Goal: Task Accomplishment & Management: Manage account settings

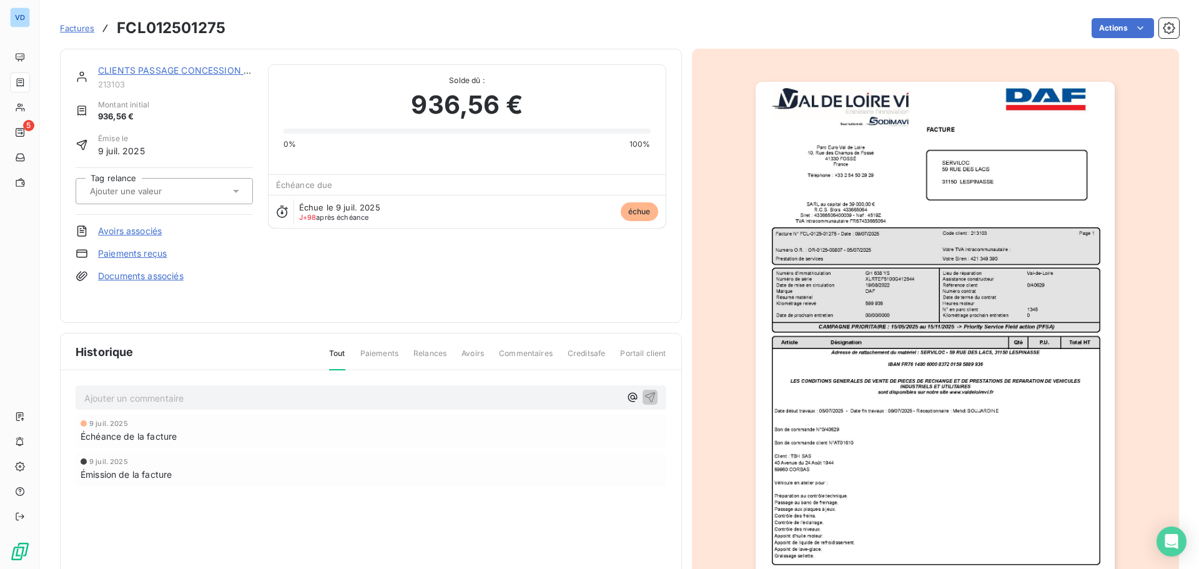
click at [144, 399] on p "Ajouter un commentaire ﻿" at bounding box center [352, 398] width 536 height 16
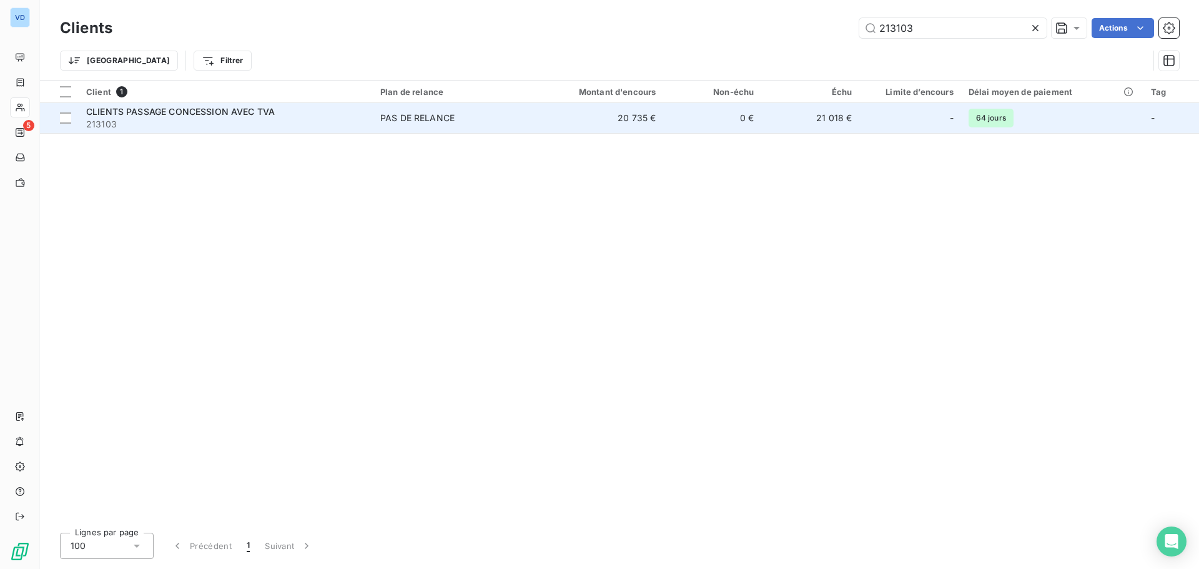
click at [197, 111] on span "CLIENTS PASSAGE CONCESSION AVEC TVA" at bounding box center [180, 111] width 189 height 11
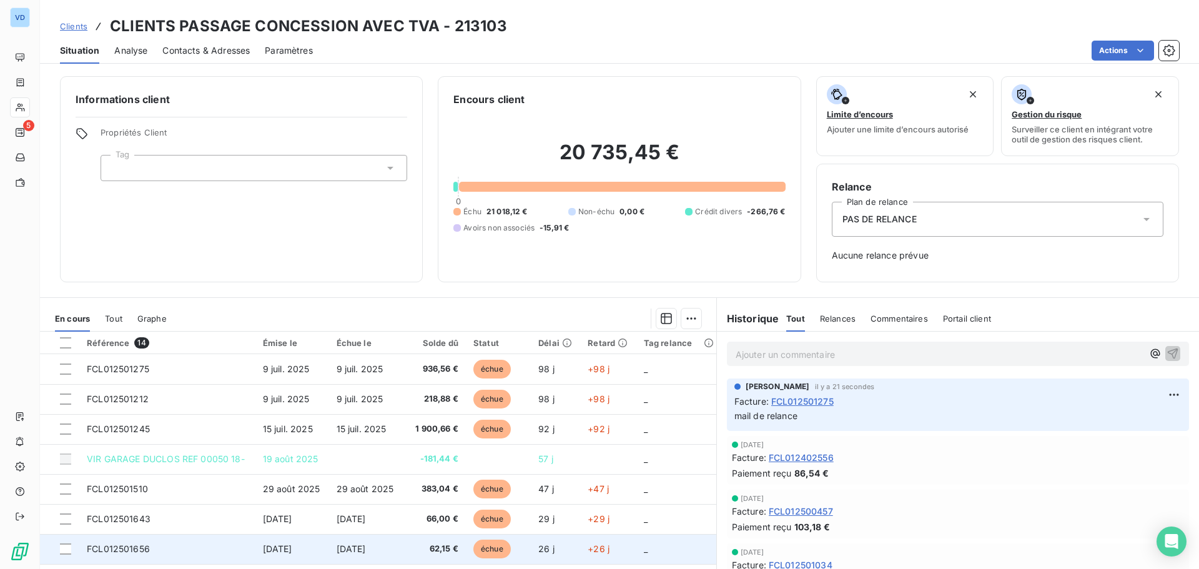
click at [355, 548] on span "[DATE]" at bounding box center [351, 548] width 29 height 11
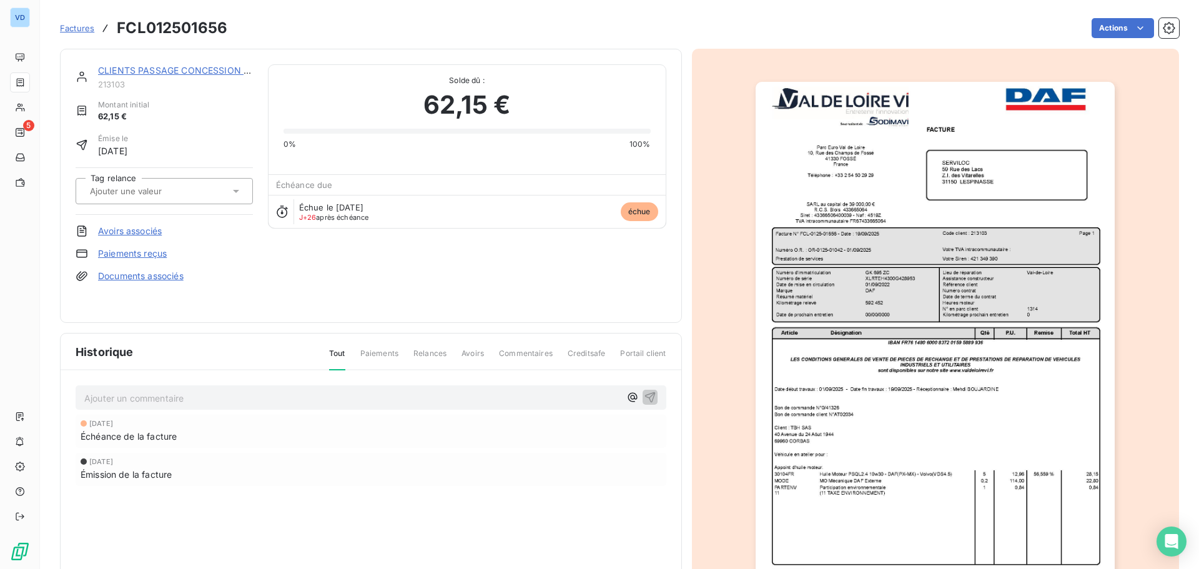
click at [167, 397] on p "Ajouter un commentaire ﻿" at bounding box center [352, 398] width 536 height 16
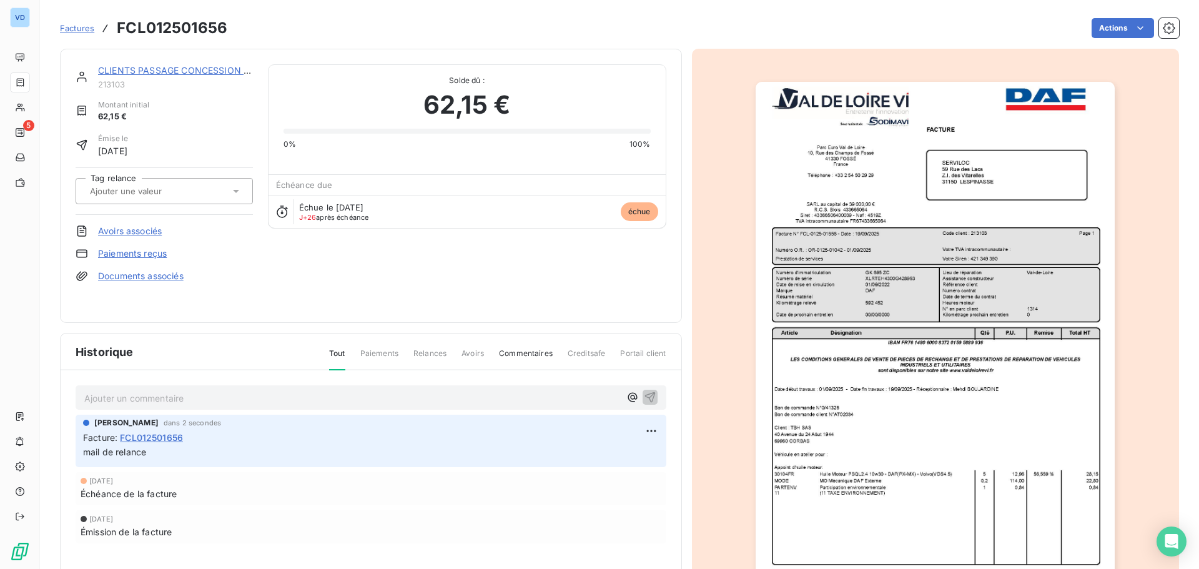
drag, startPoint x: 279, startPoint y: 247, endPoint x: 291, endPoint y: 245, distance: 12.6
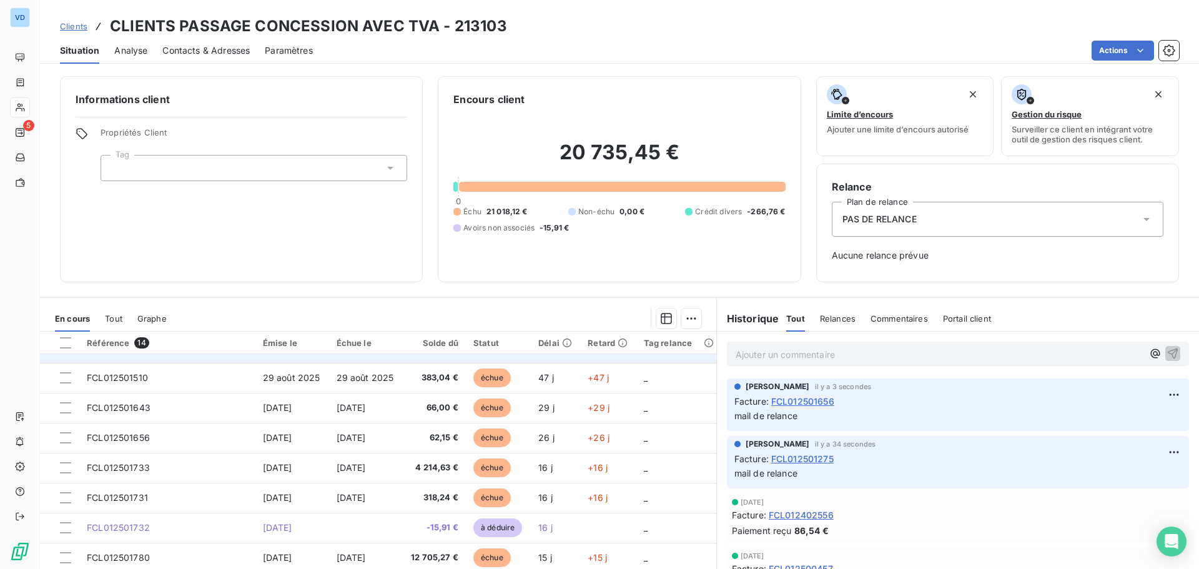
scroll to position [125, 0]
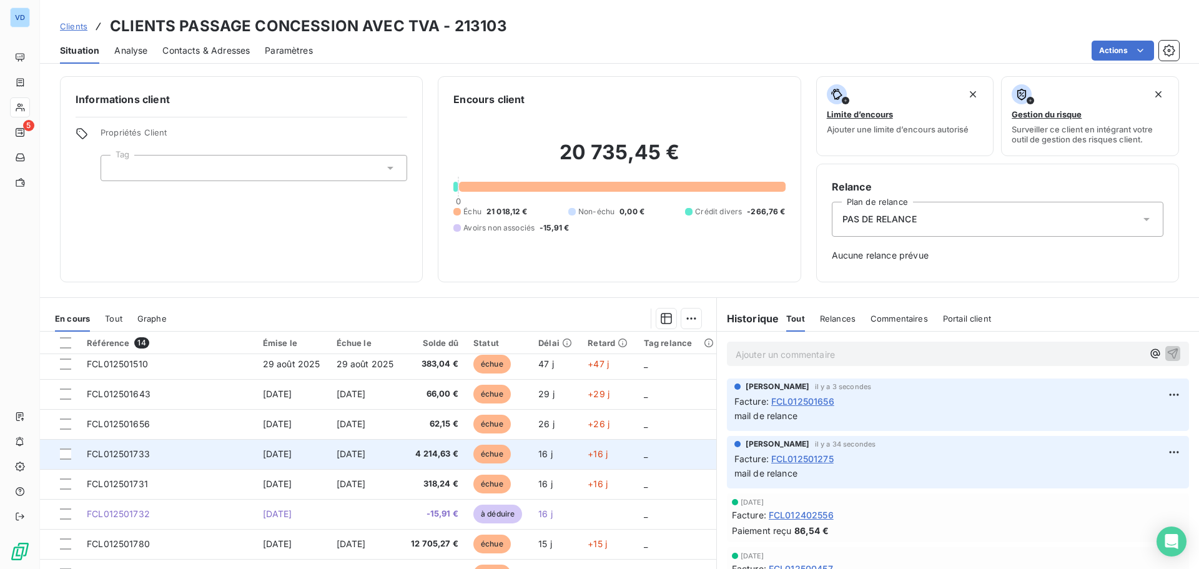
click at [354, 457] on span "[DATE]" at bounding box center [351, 454] width 29 height 11
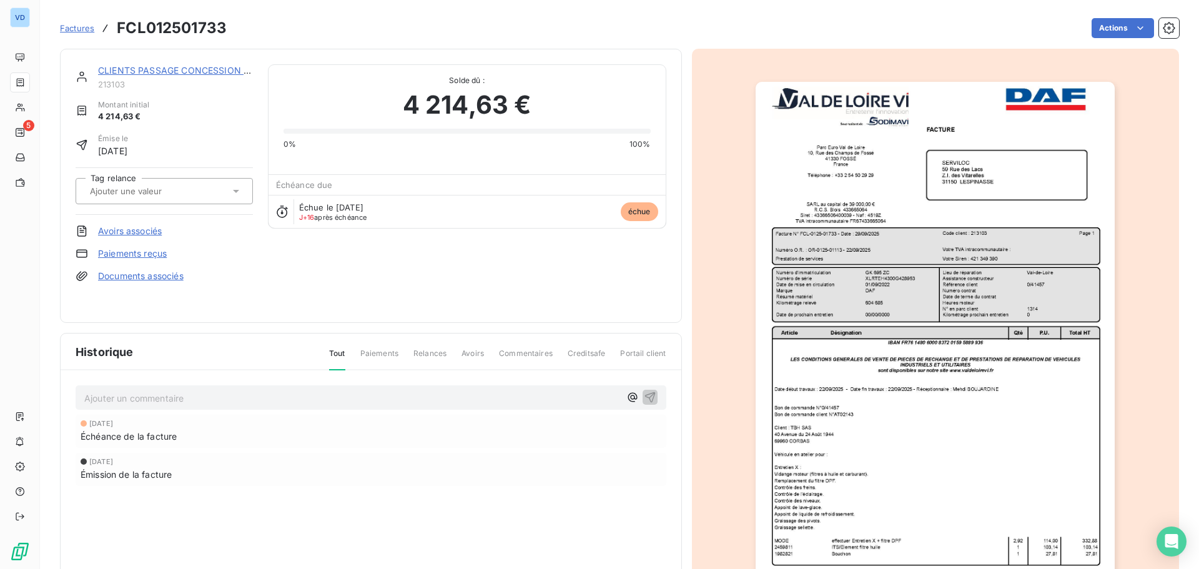
click at [126, 398] on p "Ajouter un commentaire ﻿" at bounding box center [352, 398] width 536 height 16
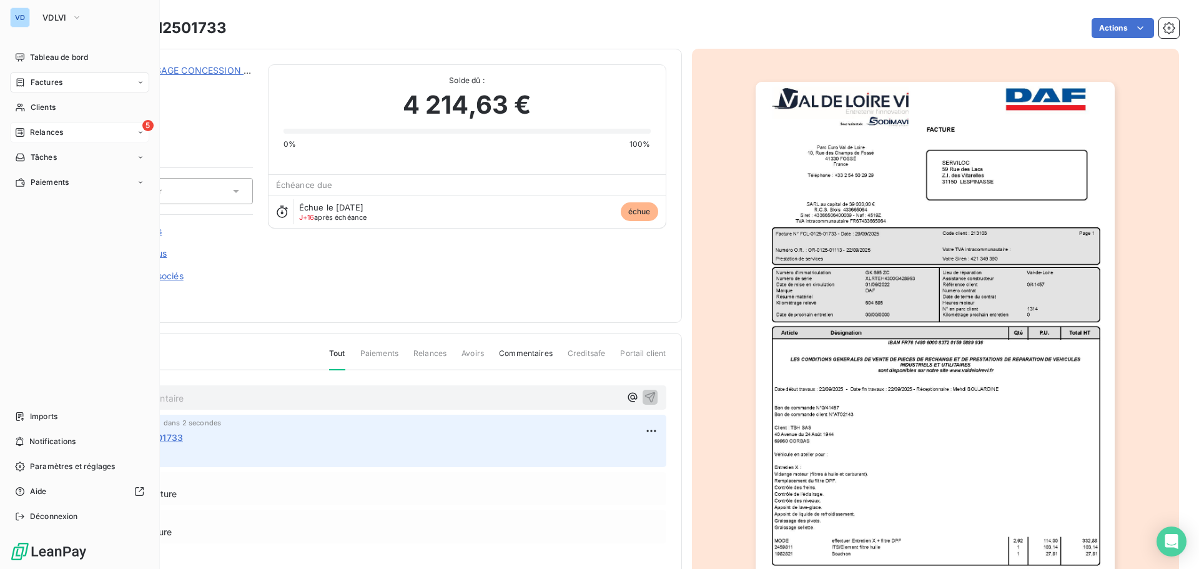
click at [39, 134] on span "Relances" at bounding box center [46, 132] width 33 height 11
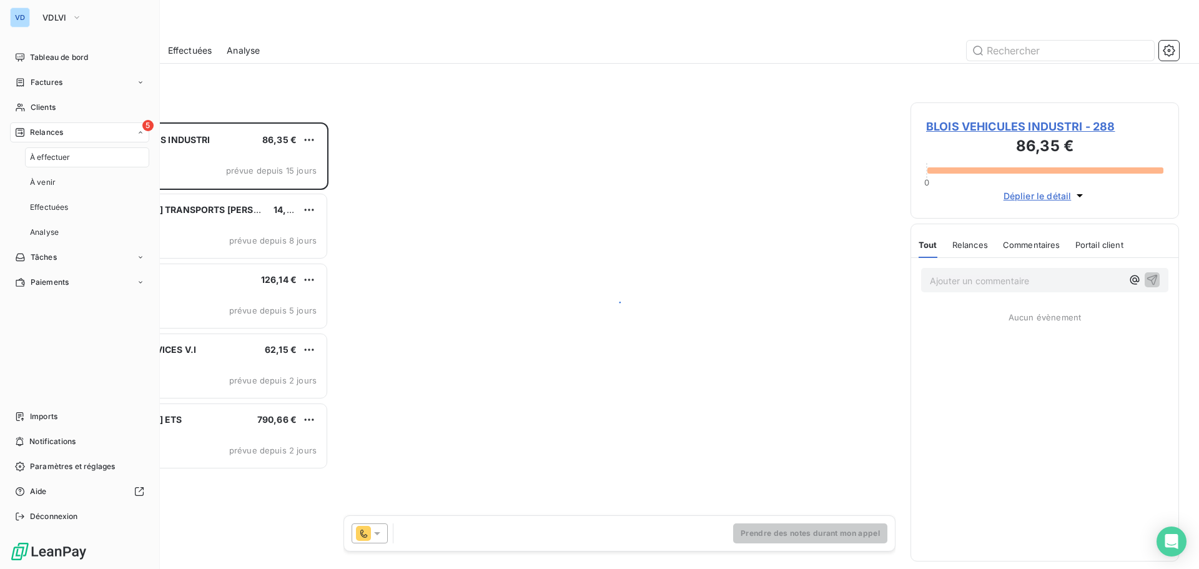
scroll to position [437, 259]
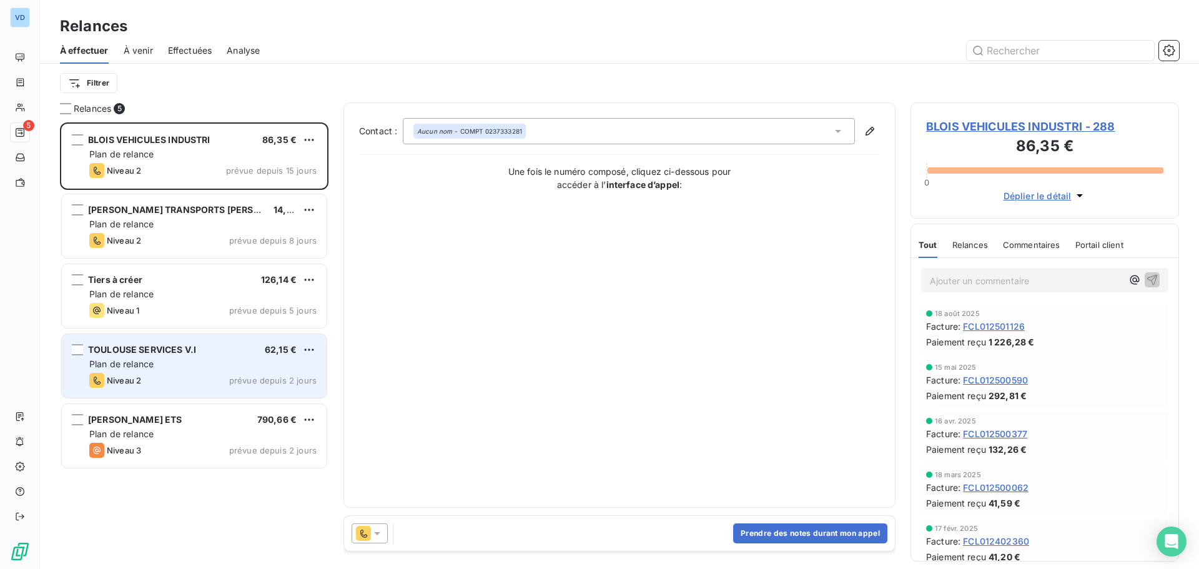
click at [158, 358] on div "Plan de relance" at bounding box center [202, 364] width 227 height 12
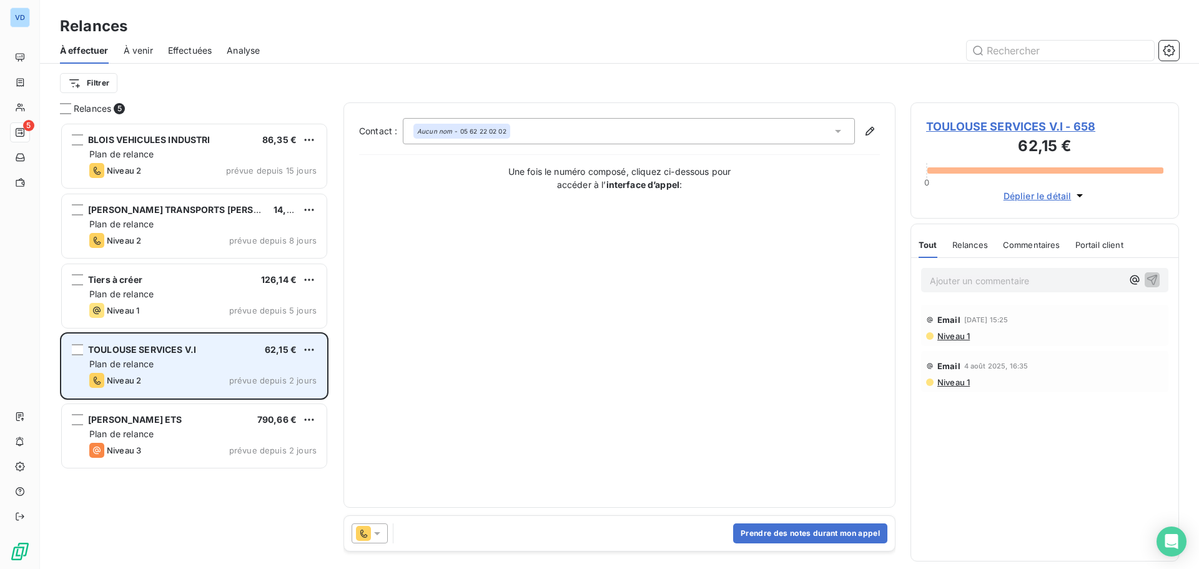
click at [168, 369] on div "Plan de relance" at bounding box center [202, 364] width 227 height 12
click at [306, 349] on html "VD 5 Relances À effectuer À venir Effectuées Analyse Filtrer Relances 5 BLOIS V…" at bounding box center [599, 284] width 1199 height 569
click at [256, 399] on div "Passer cette action" at bounding box center [255, 397] width 112 height 20
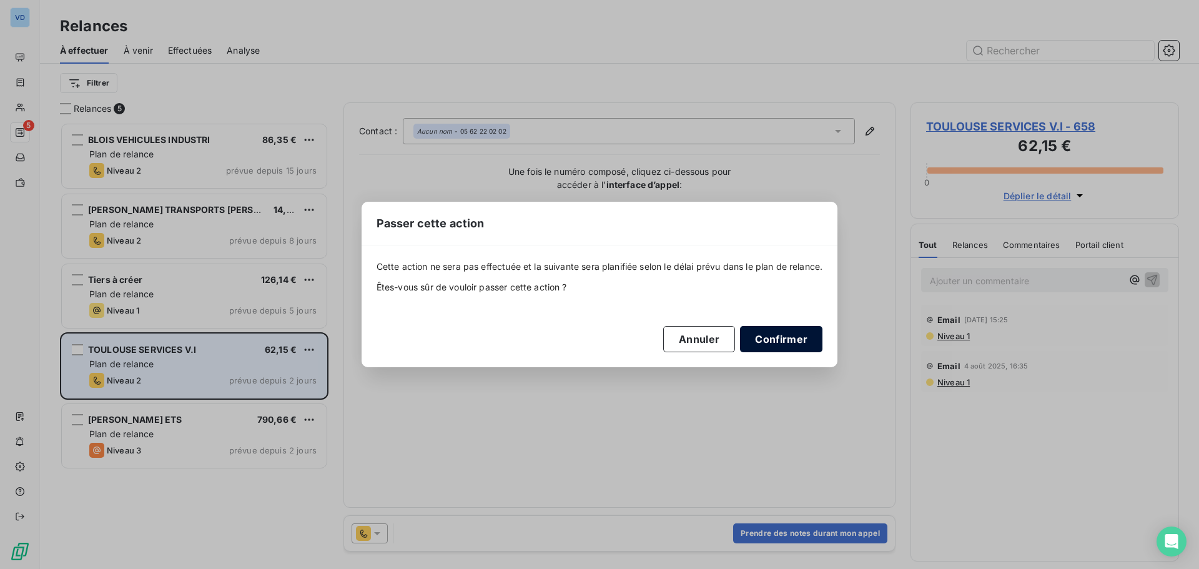
click at [773, 338] on button "Confirmer" at bounding box center [781, 339] width 82 height 26
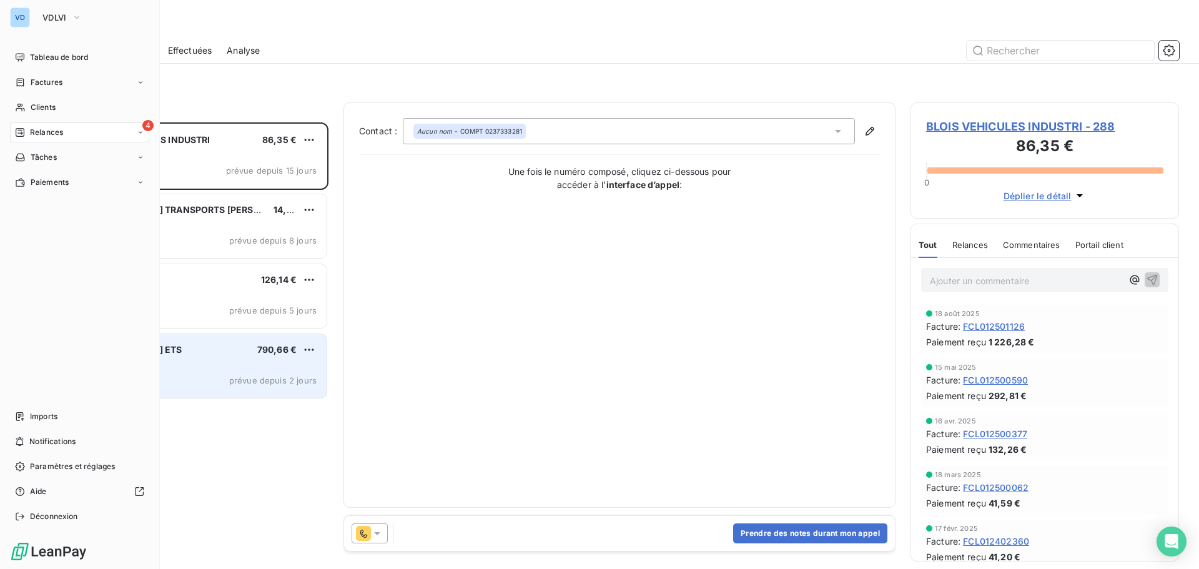
click at [32, 104] on span "Clients" at bounding box center [43, 107] width 25 height 11
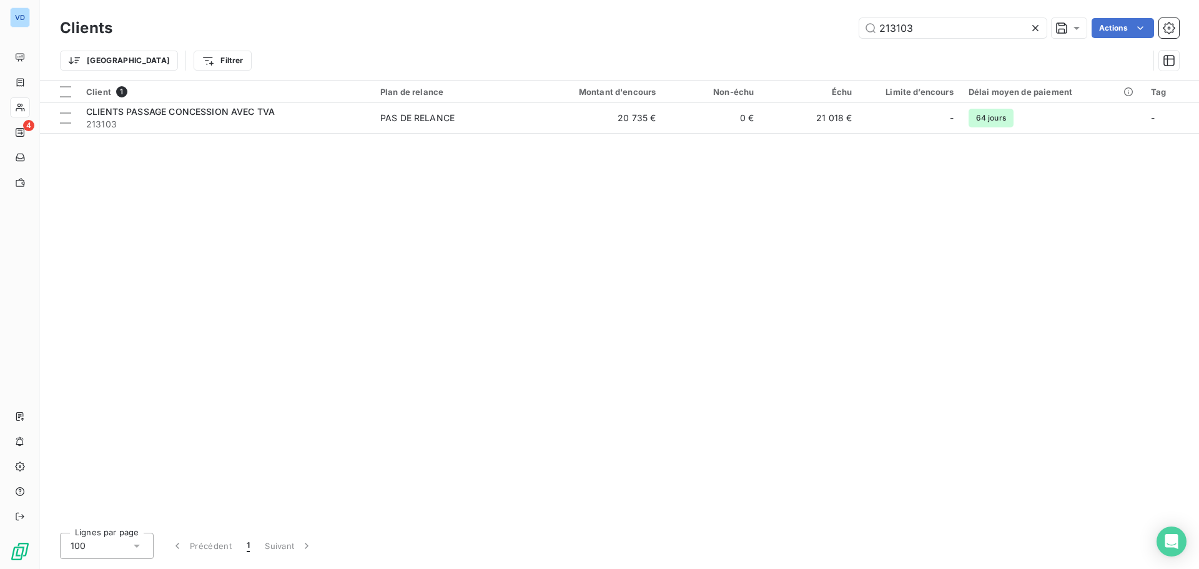
drag, startPoint x: 917, startPoint y: 30, endPoint x: 770, endPoint y: 25, distance: 147.5
click at [770, 25] on div "213103 Actions" at bounding box center [653, 28] width 1052 height 20
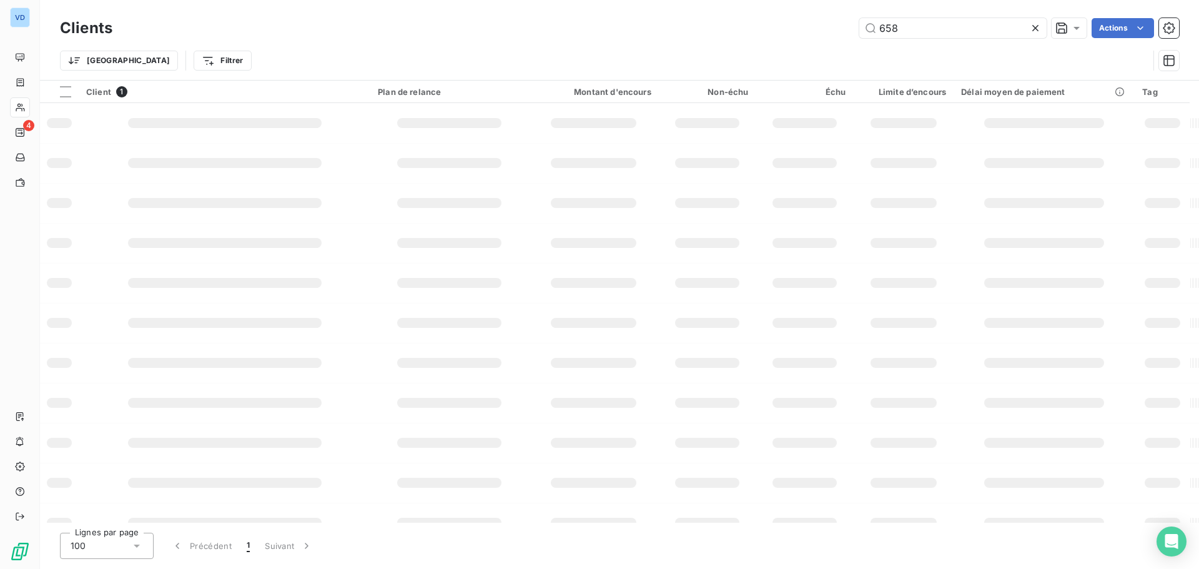
type input "658"
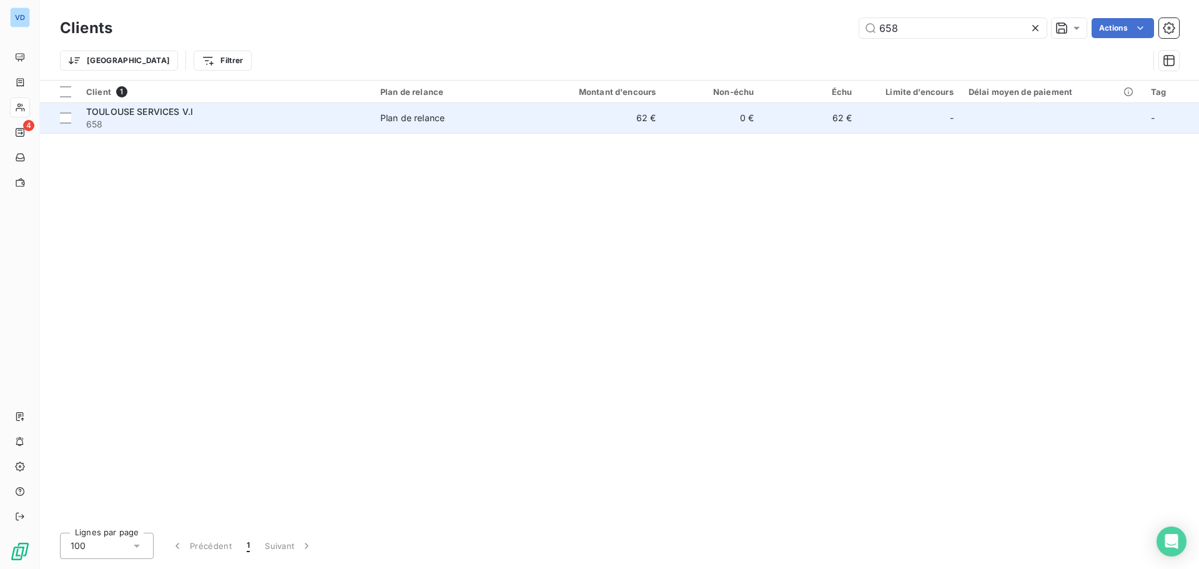
click at [101, 112] on span "TOULOUSE SERVICES V.I" at bounding box center [139, 111] width 107 height 11
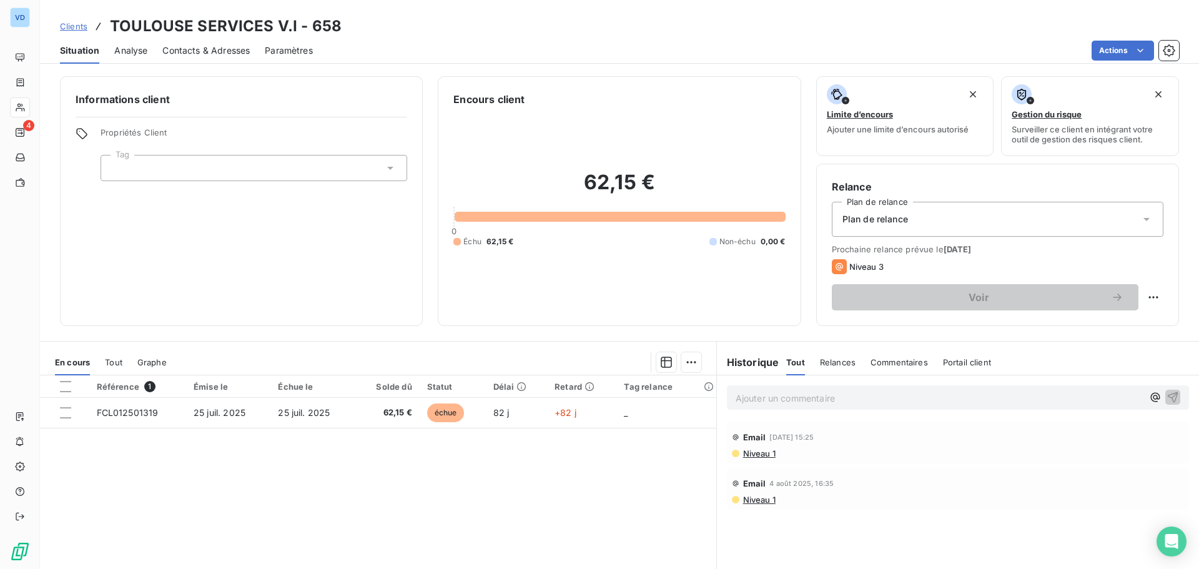
click at [778, 402] on p "Ajouter un commentaire ﻿" at bounding box center [939, 398] width 407 height 16
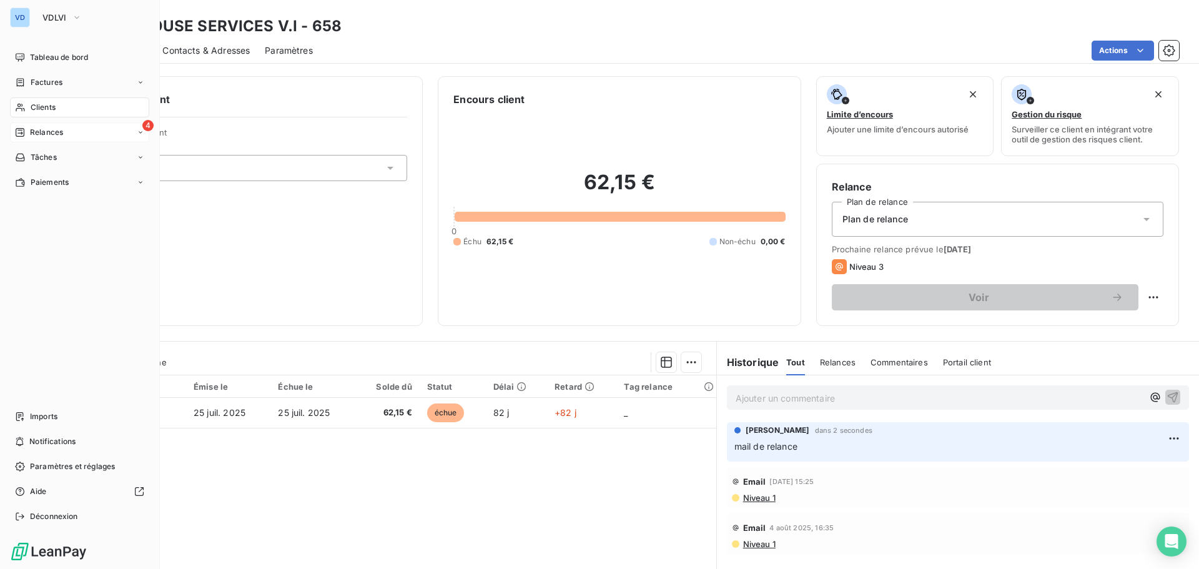
click at [47, 129] on span "Relances" at bounding box center [46, 132] width 33 height 11
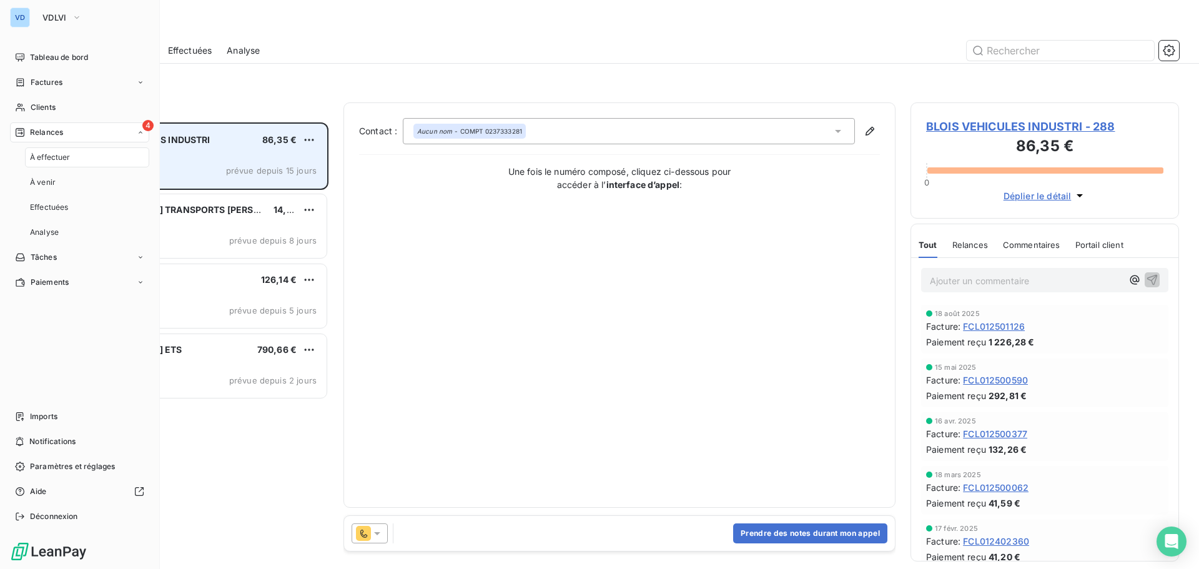
scroll to position [437, 259]
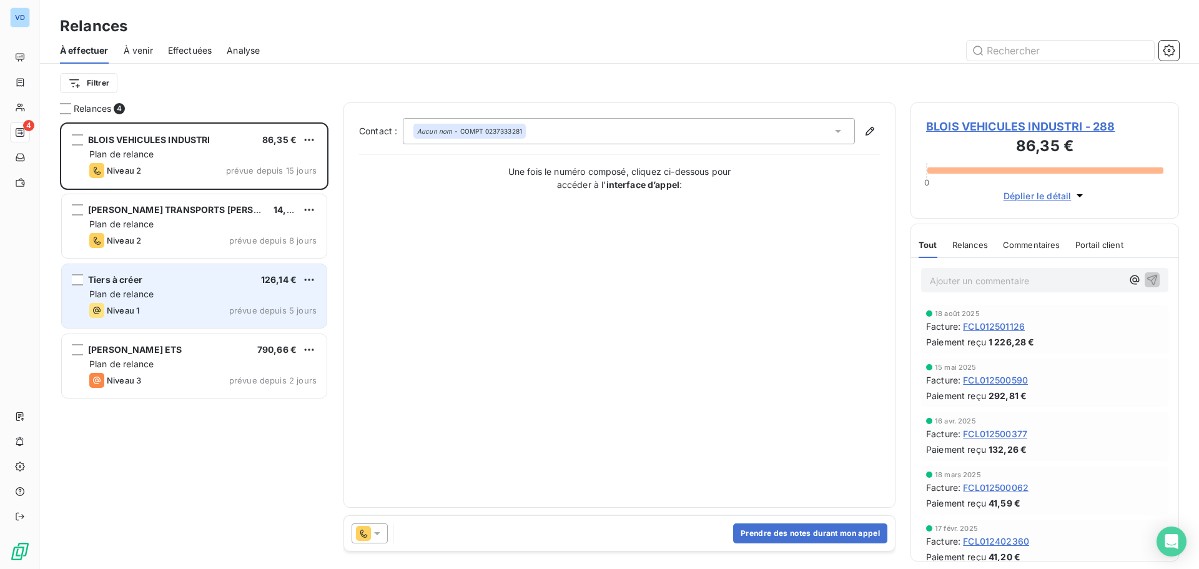
click at [177, 294] on div "Plan de relance" at bounding box center [202, 294] width 227 height 12
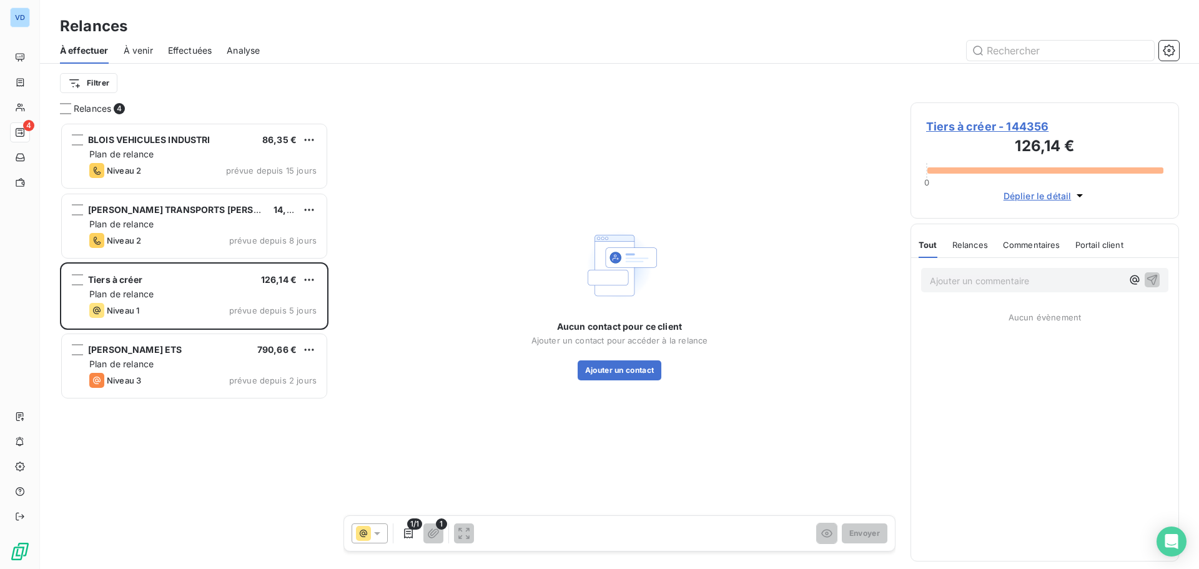
click at [1021, 124] on span "Tiers à créer - 144356" at bounding box center [1044, 126] width 237 height 17
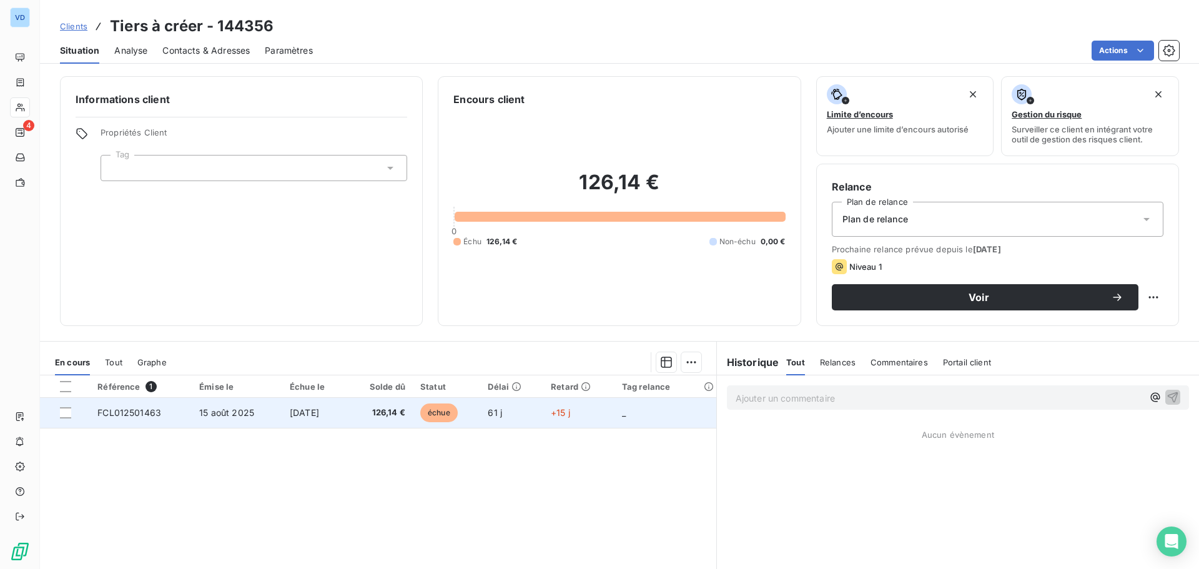
click at [211, 415] on span "15 août 2025" at bounding box center [226, 412] width 55 height 11
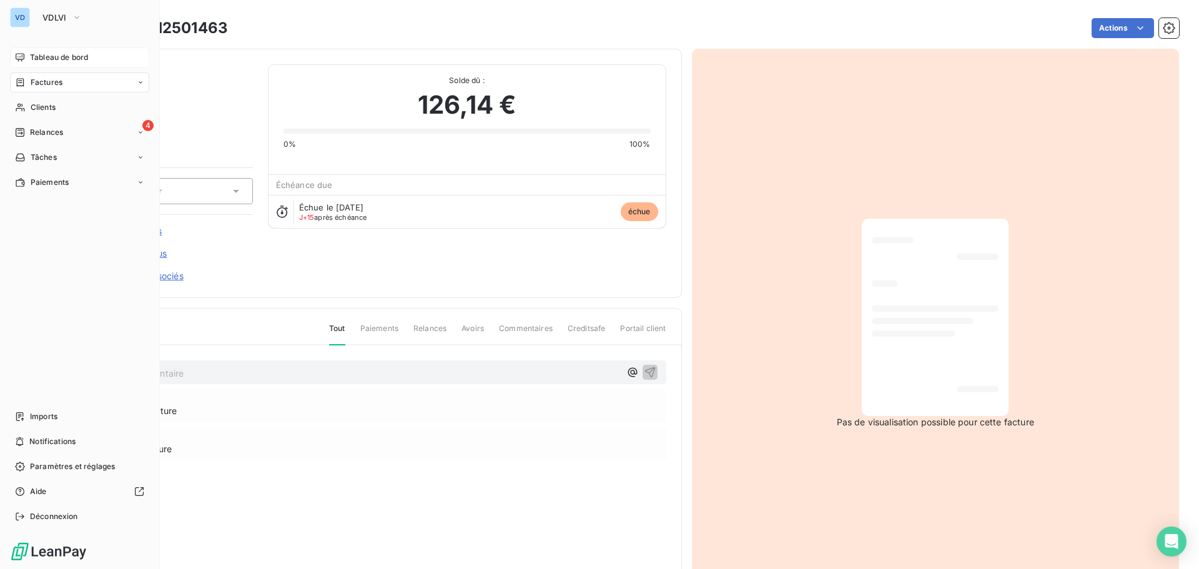
click at [82, 57] on span "Tableau de bord" at bounding box center [59, 57] width 58 height 11
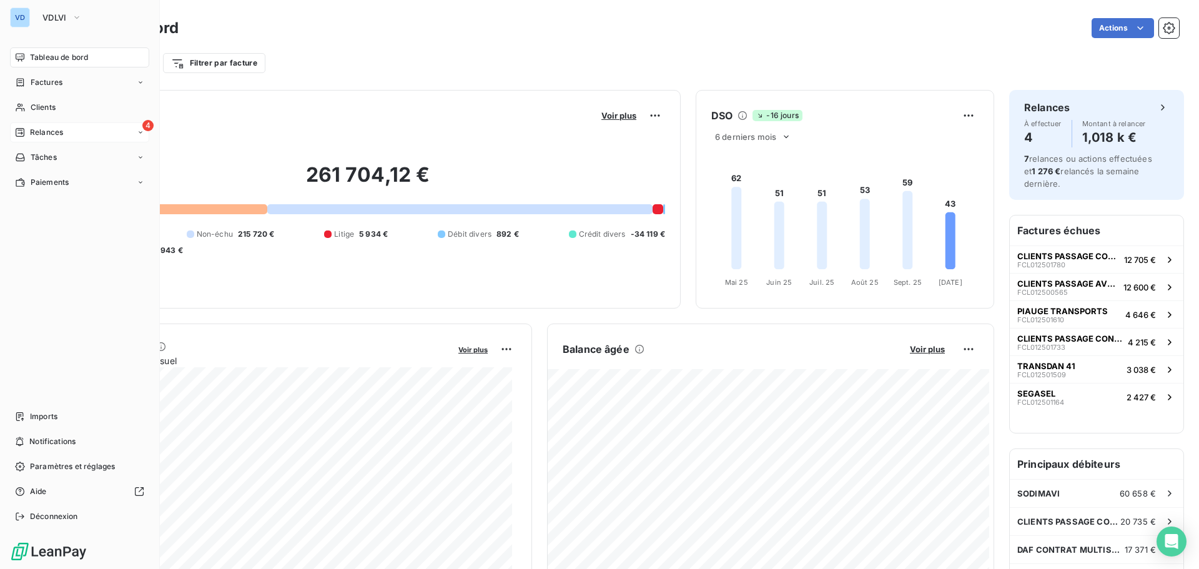
click at [31, 128] on span "Relances" at bounding box center [46, 132] width 33 height 11
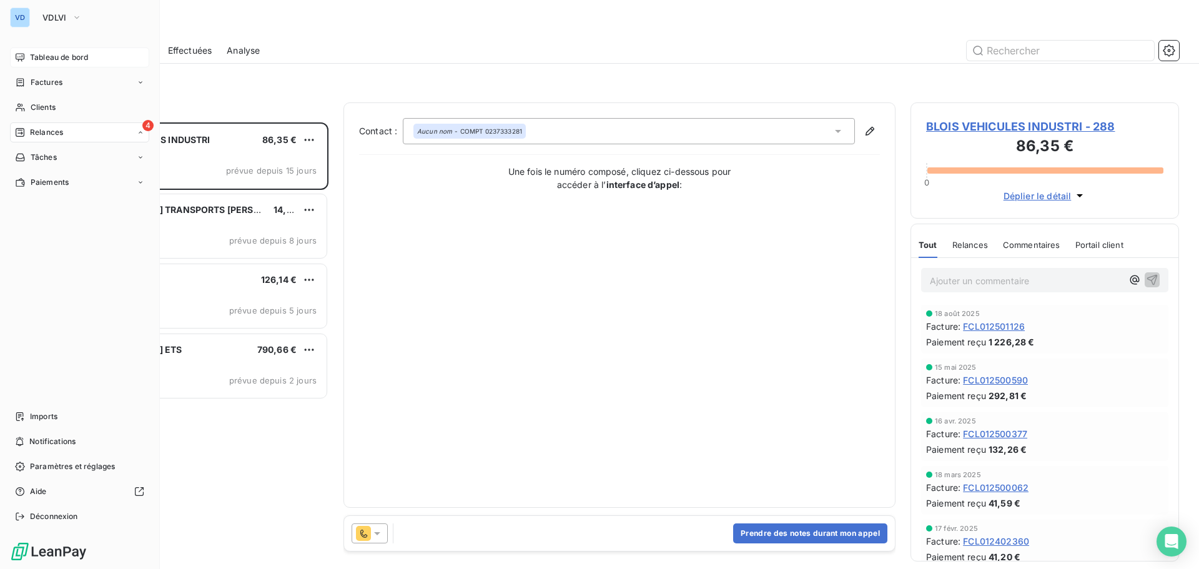
scroll to position [437, 259]
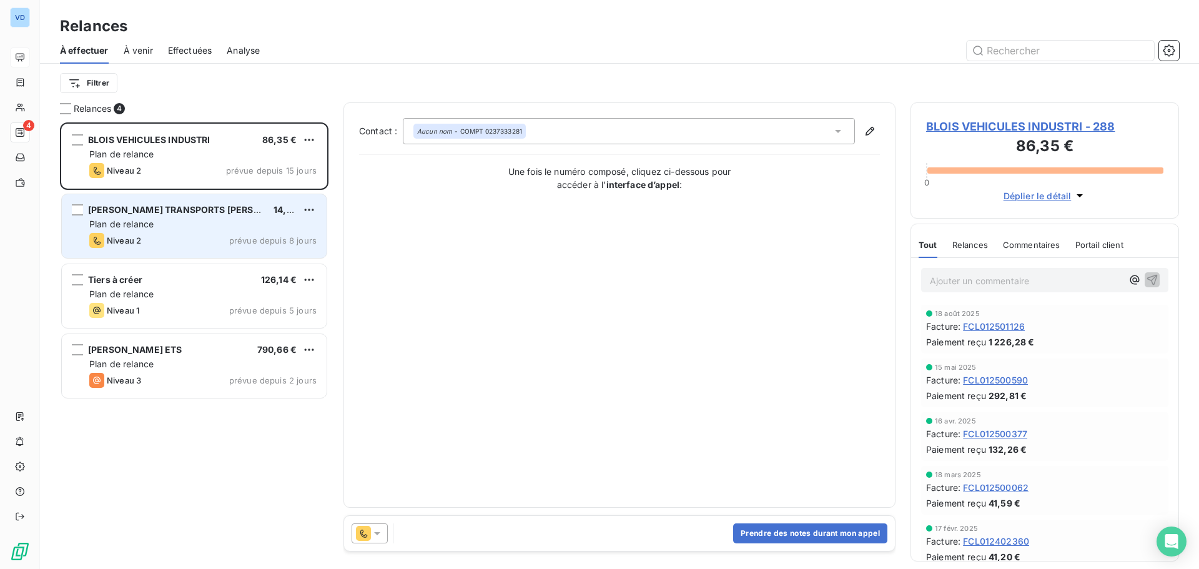
click at [167, 222] on div "Plan de relance" at bounding box center [202, 224] width 227 height 12
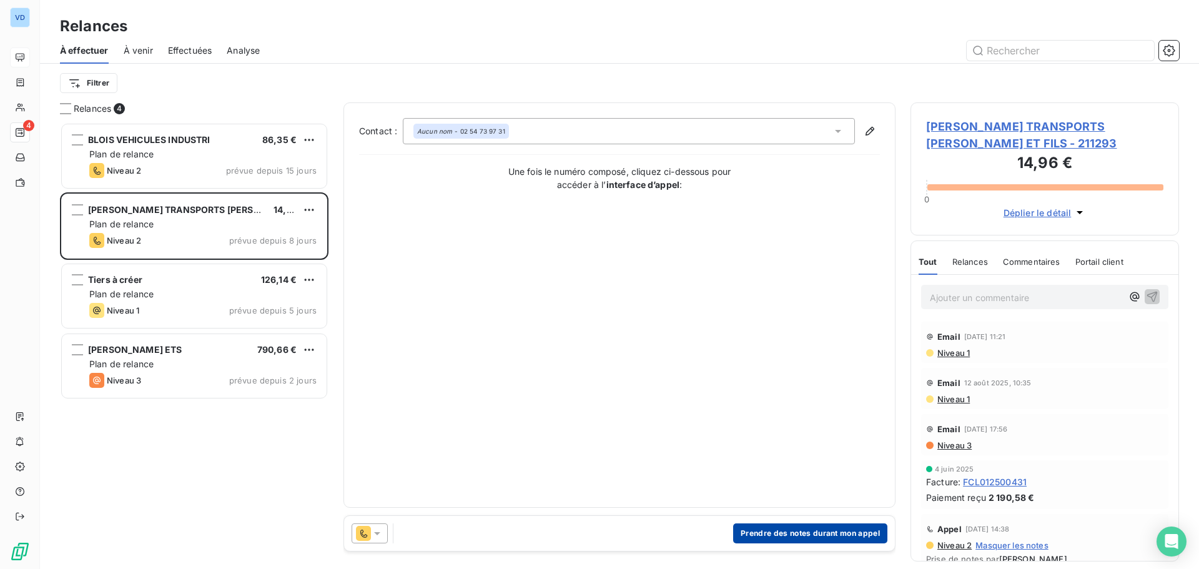
click at [802, 528] on button "Prendre des notes durant mon appel" at bounding box center [810, 533] width 154 height 20
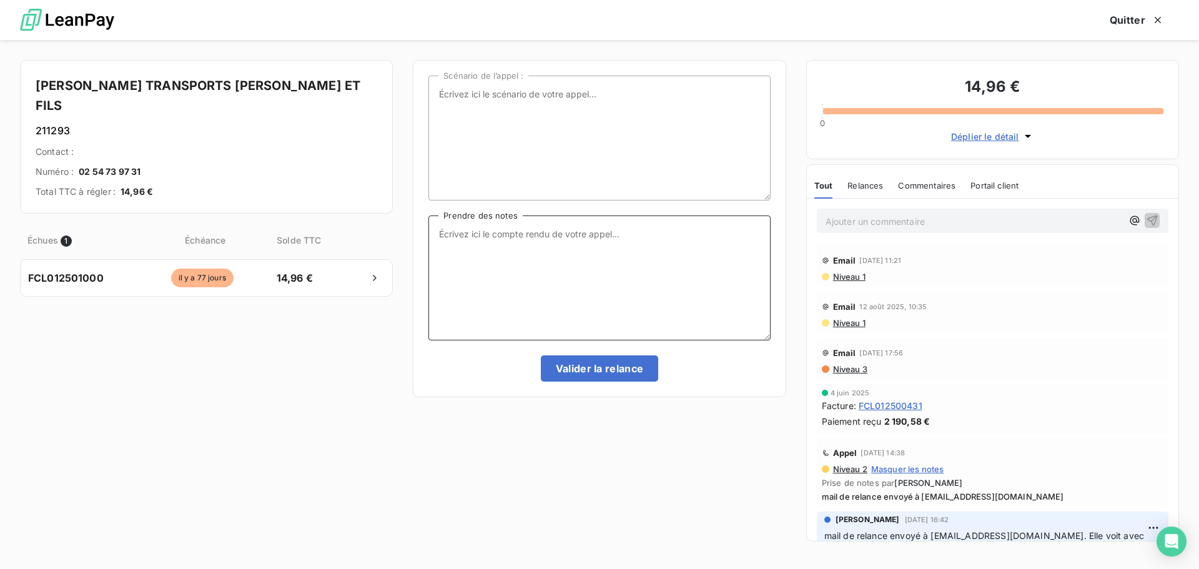
click at [489, 229] on textarea "Prendre des notes" at bounding box center [600, 278] width 342 height 125
type textarea "MESSAGE LAISSE SUR LE REPONDEUR"
click at [602, 373] on button "Valider la relance" at bounding box center [600, 368] width 118 height 26
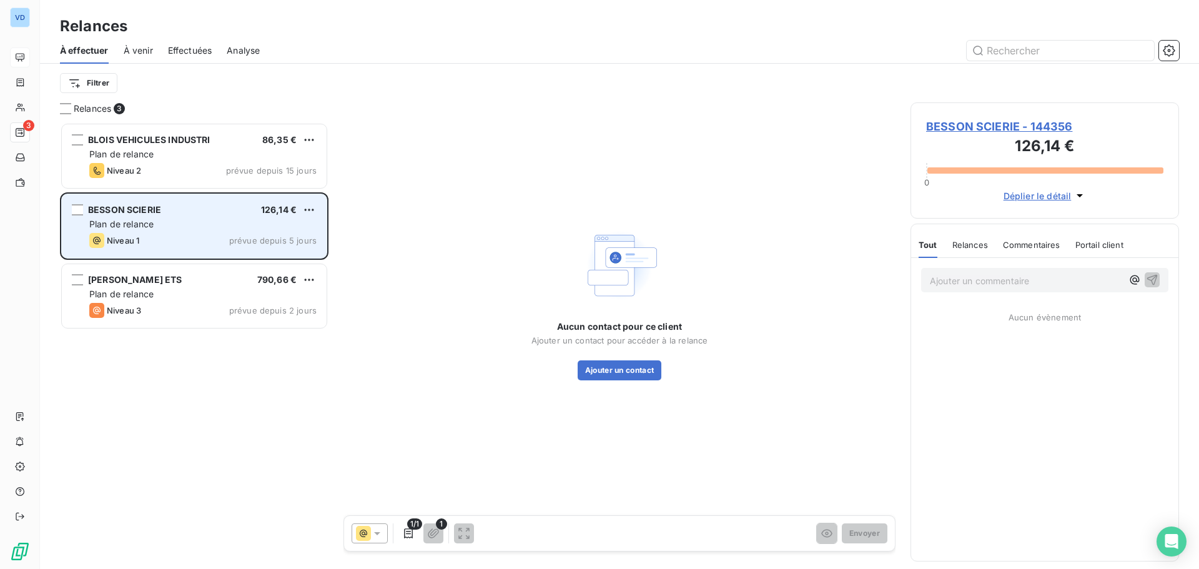
click at [109, 222] on span "Plan de relance" at bounding box center [121, 224] width 64 height 11
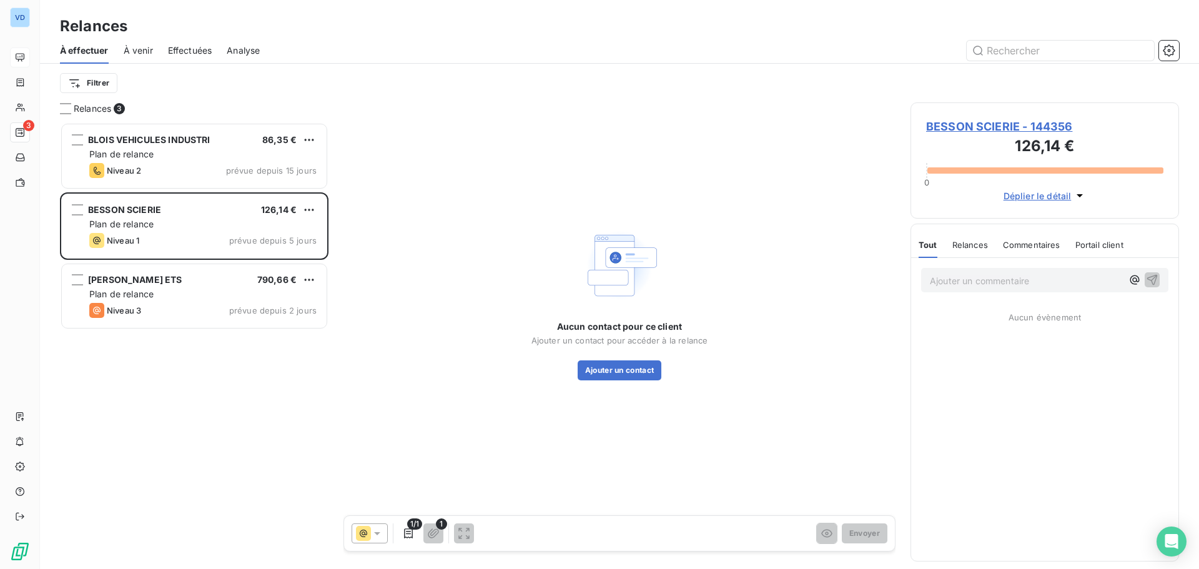
click at [1000, 130] on span "BESSON SCIERIE - 144356" at bounding box center [1044, 126] width 237 height 17
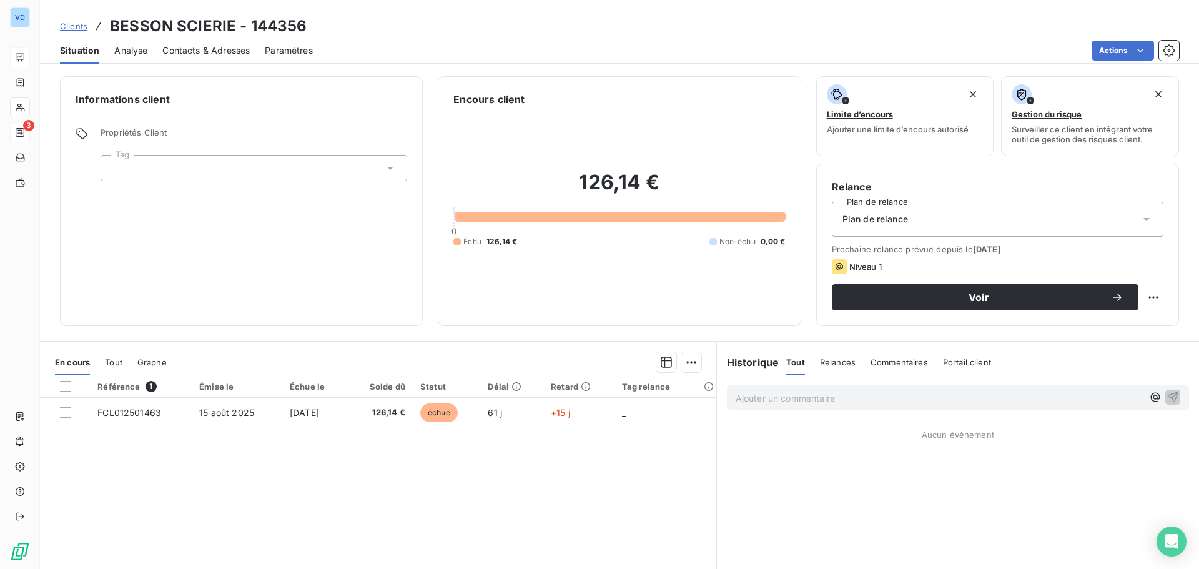
click at [168, 53] on span "Contacts & Adresses" at bounding box center [205, 50] width 87 height 12
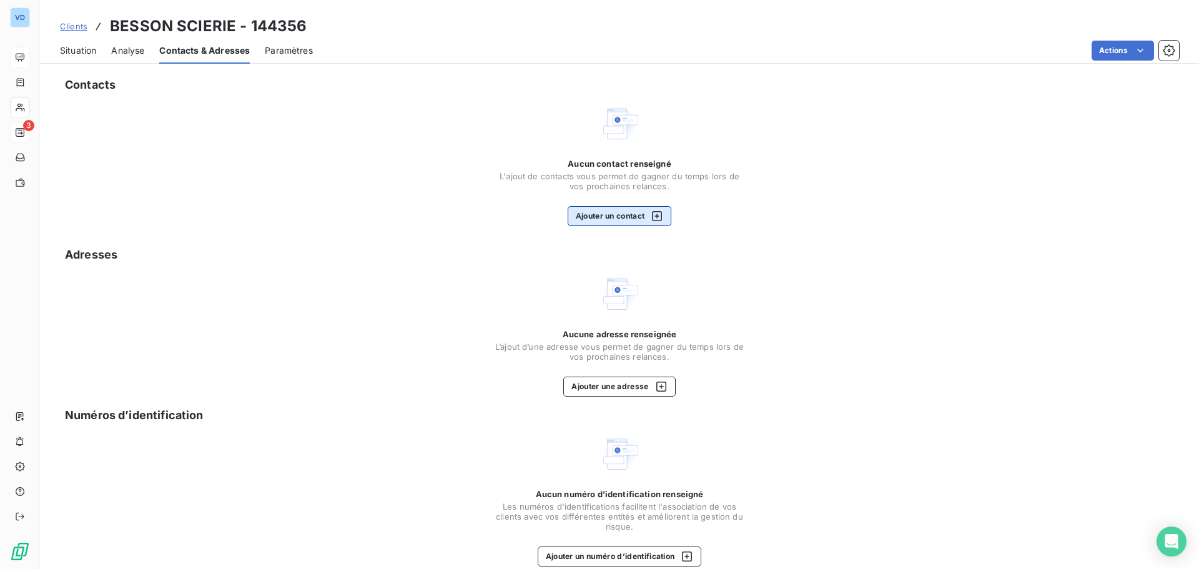
click at [591, 213] on button "Ajouter un contact" at bounding box center [620, 216] width 104 height 20
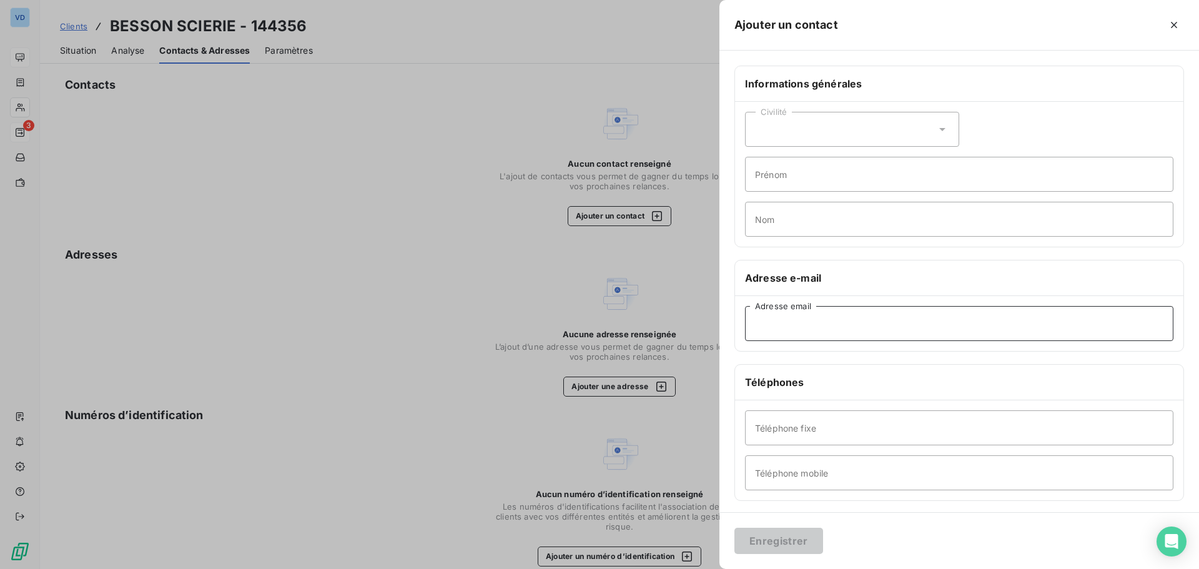
click at [794, 322] on input "Adresse email" at bounding box center [959, 323] width 429 height 35
paste input "[EMAIL_ADDRESS][DOMAIN_NAME]"
type input "[EMAIL_ADDRESS][DOMAIN_NAME]"
click at [796, 430] on input "Téléphone fixe" at bounding box center [959, 427] width 429 height 35
click at [778, 431] on input "Téléphone fixe" at bounding box center [959, 427] width 429 height 35
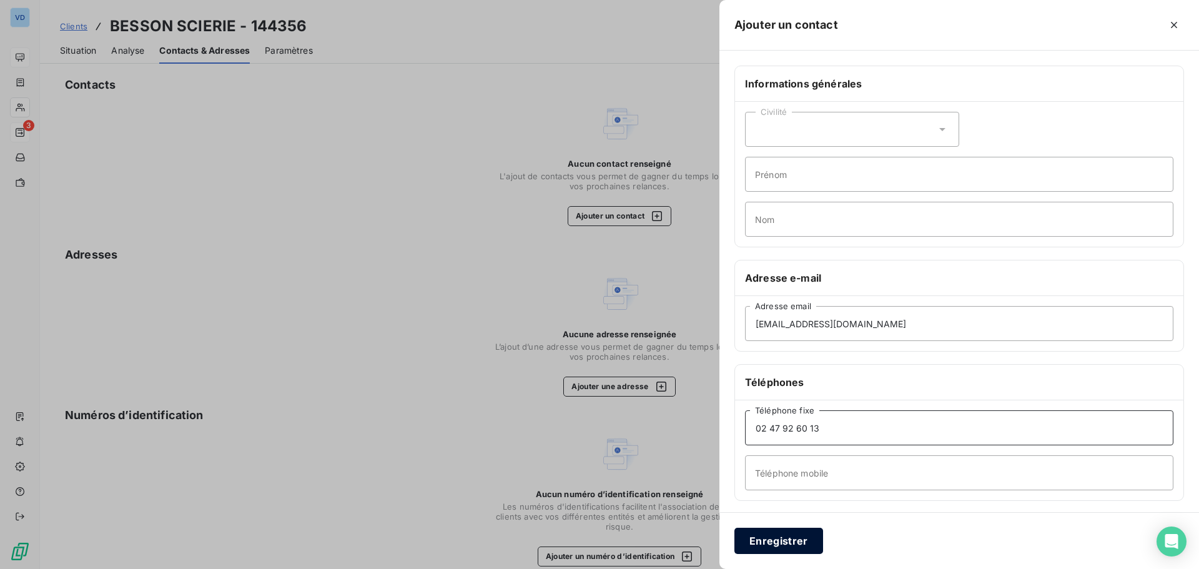
type input "02 47 92 60 13"
click at [790, 541] on button "Enregistrer" at bounding box center [779, 541] width 89 height 26
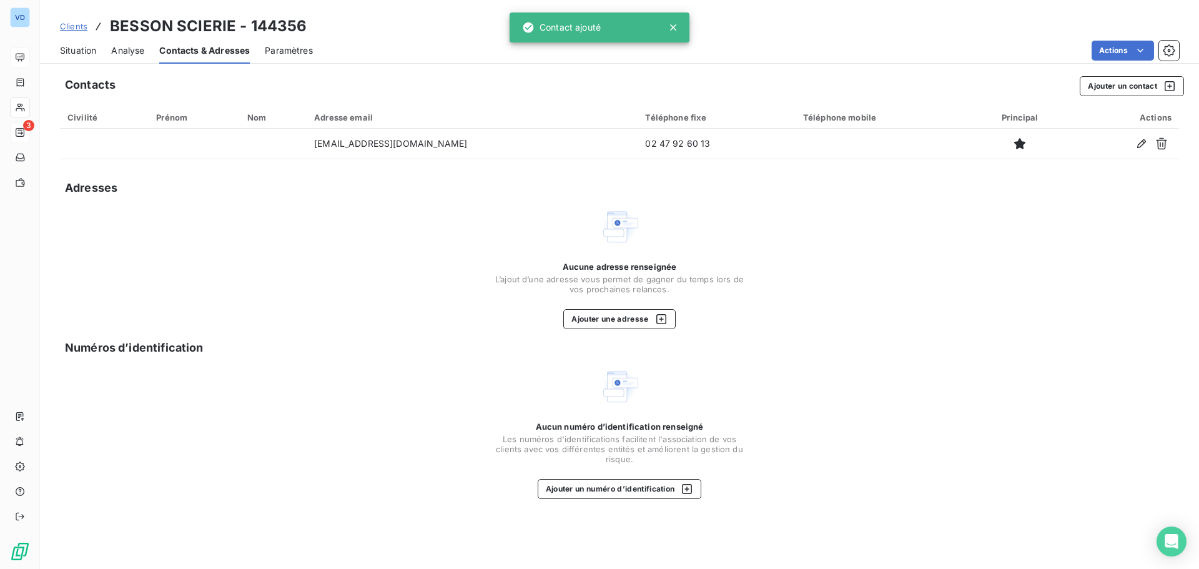
click at [69, 49] on span "Situation" at bounding box center [78, 50] width 36 height 12
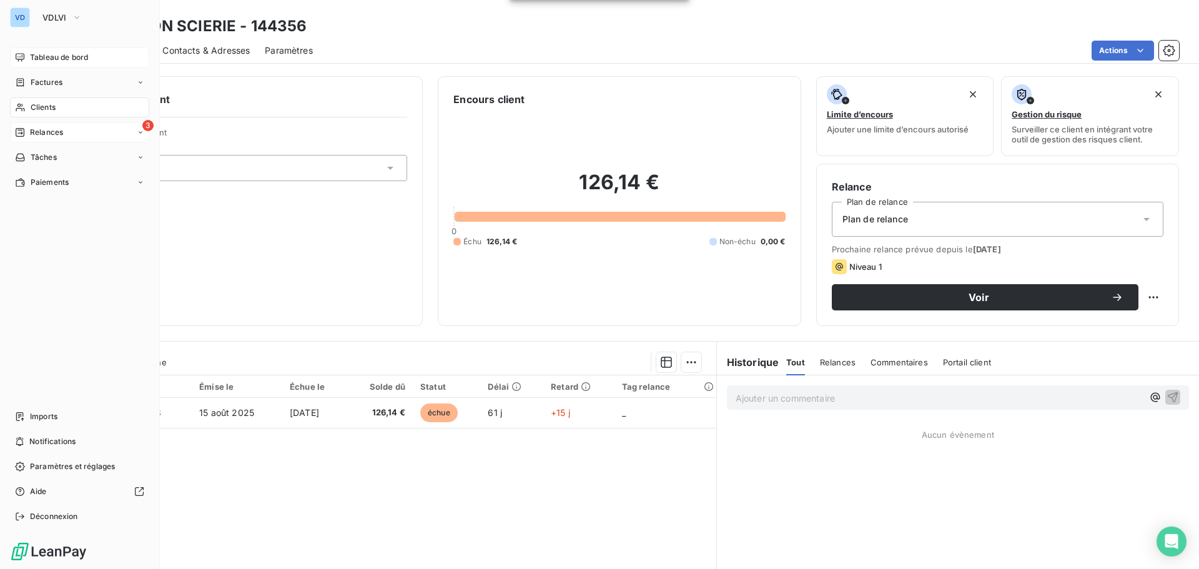
drag, startPoint x: 48, startPoint y: 127, endPoint x: 56, endPoint y: 126, distance: 7.6
click at [48, 130] on span "Relances" at bounding box center [46, 132] width 33 height 11
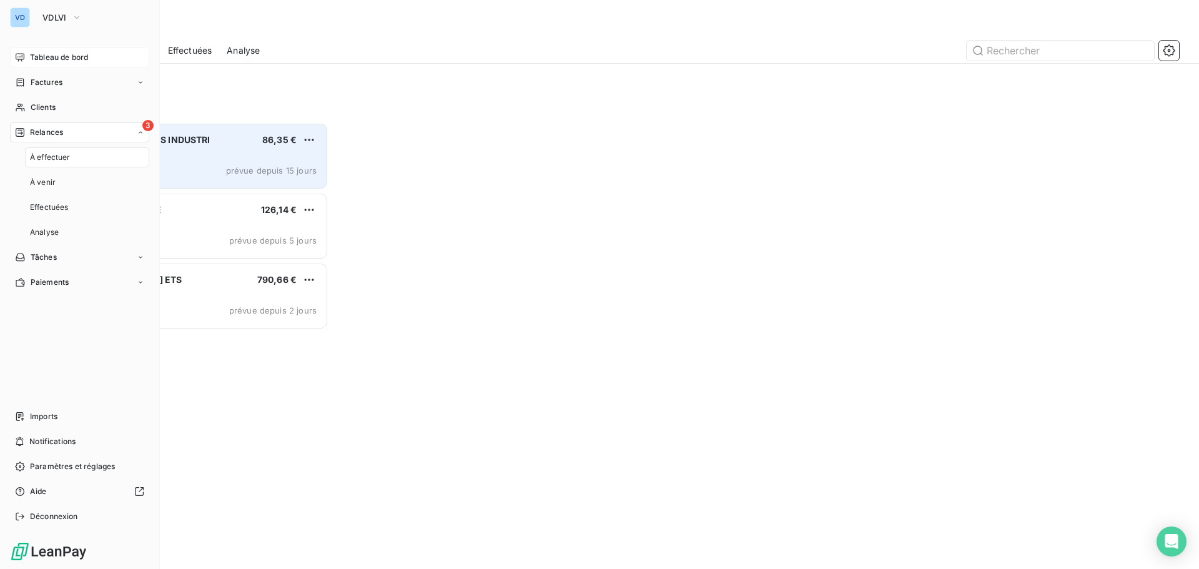
scroll to position [437, 259]
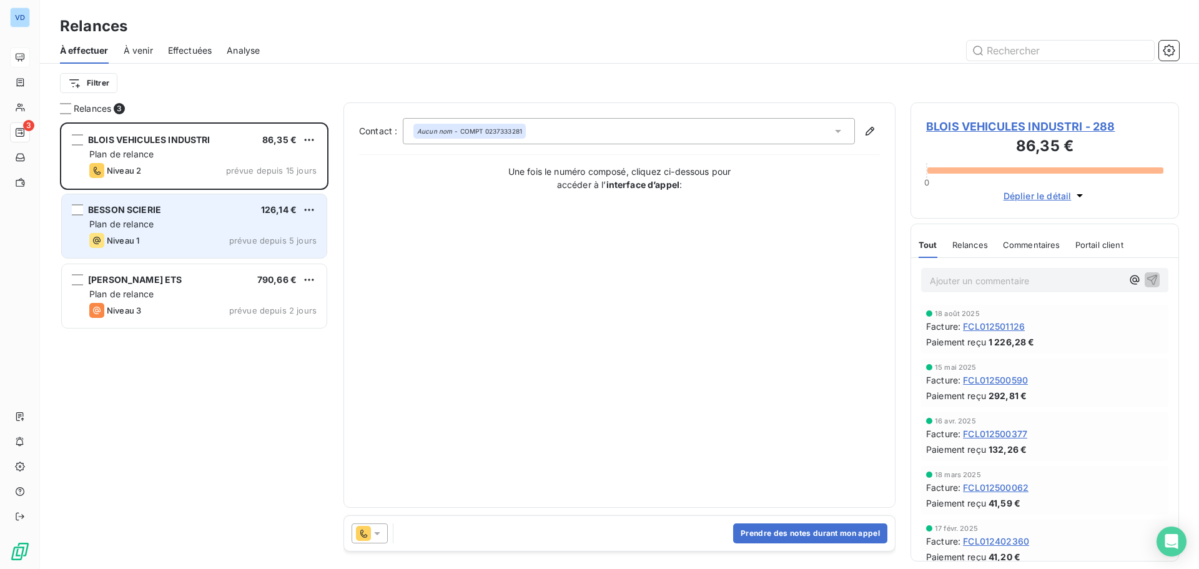
click at [149, 230] on div "Plan de relance" at bounding box center [202, 224] width 227 height 12
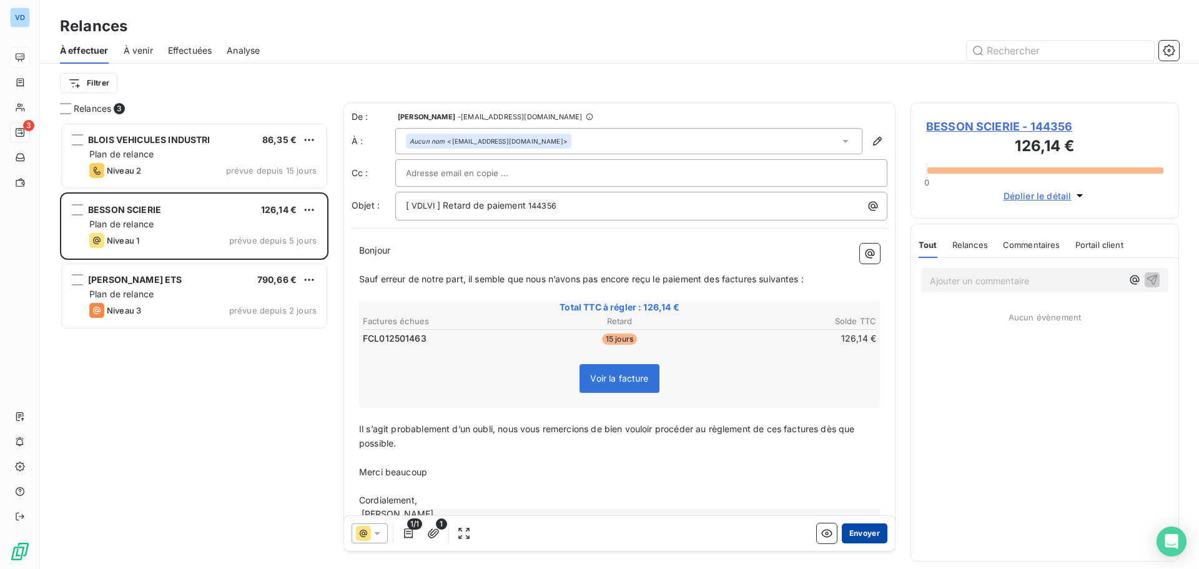
click at [845, 527] on button "Envoyer" at bounding box center [865, 533] width 46 height 20
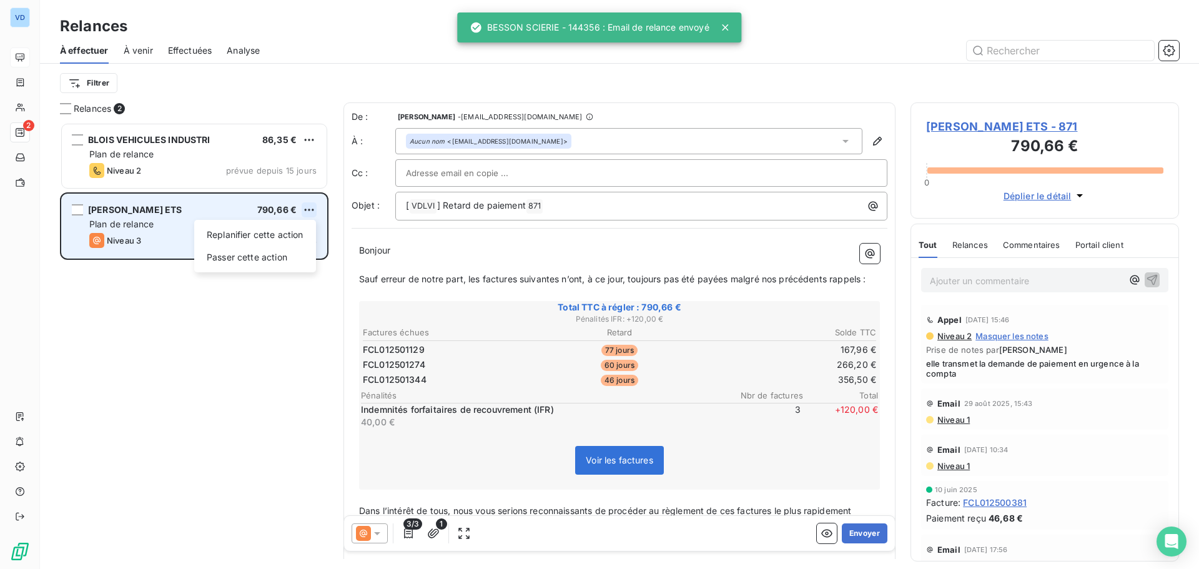
click at [309, 210] on html "VD 2 Relances À effectuer À venir Effectuées Analyse Filtrer Relances 2 BLOIS V…" at bounding box center [599, 284] width 1199 height 569
click at [264, 264] on div "Passer cette action" at bounding box center [255, 257] width 112 height 20
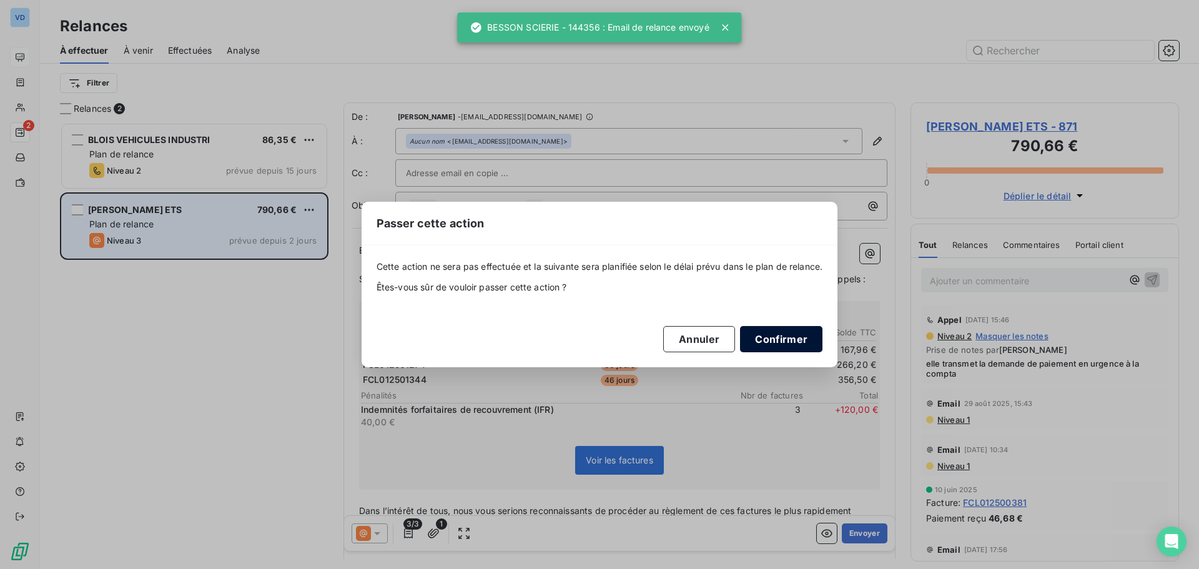
click at [801, 337] on button "Confirmer" at bounding box center [781, 339] width 82 height 26
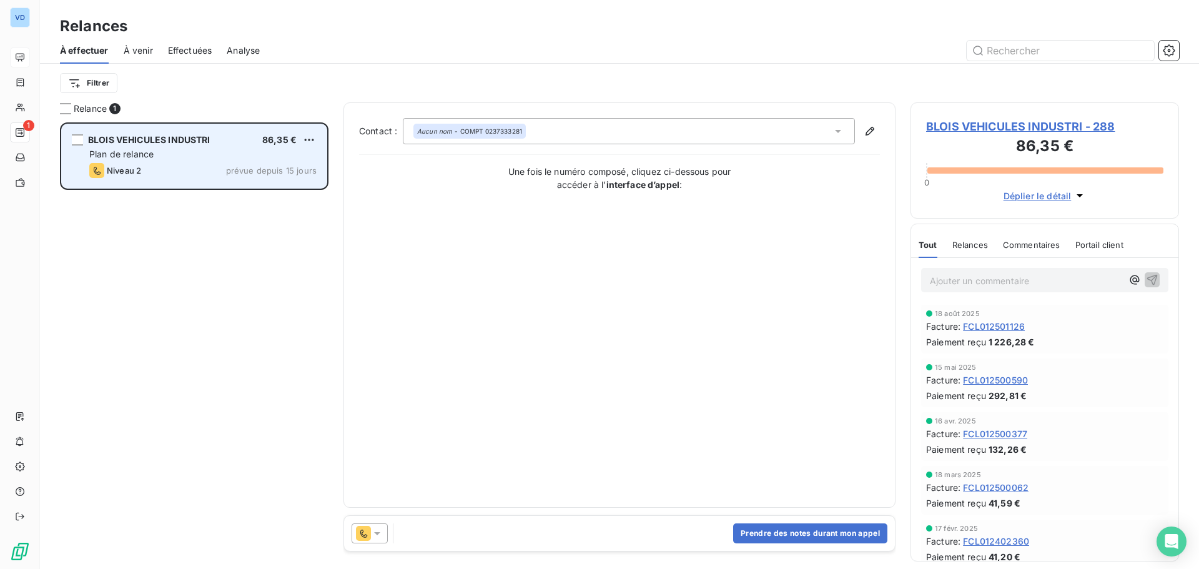
click at [152, 150] on span "Plan de relance" at bounding box center [121, 154] width 64 height 11
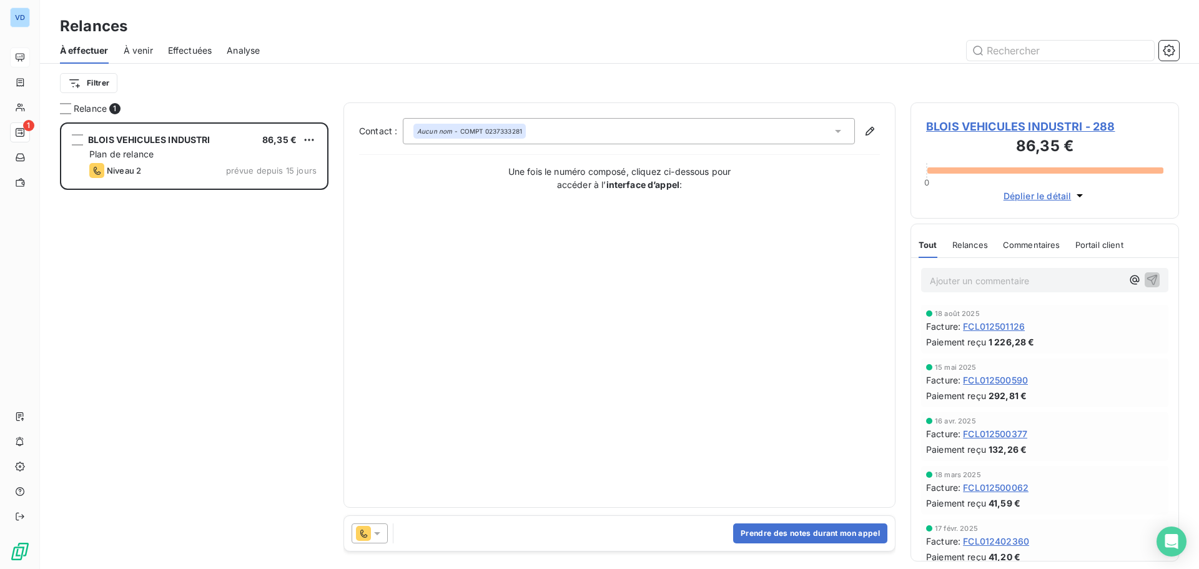
click at [379, 539] on icon at bounding box center [377, 533] width 12 height 12
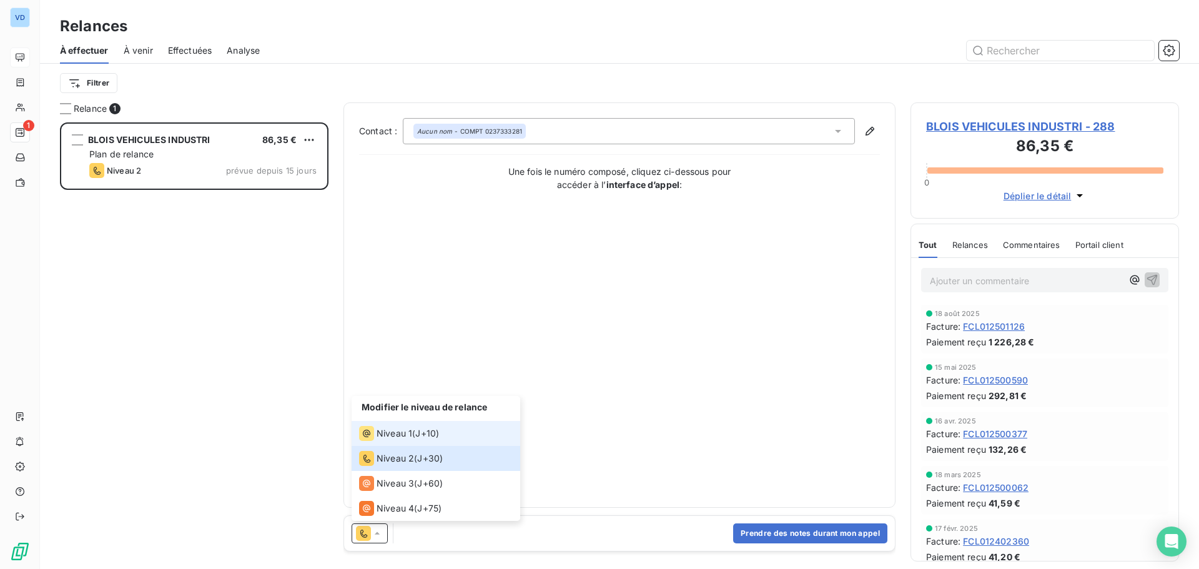
click at [389, 432] on span "Niveau 1" at bounding box center [395, 433] width 36 height 12
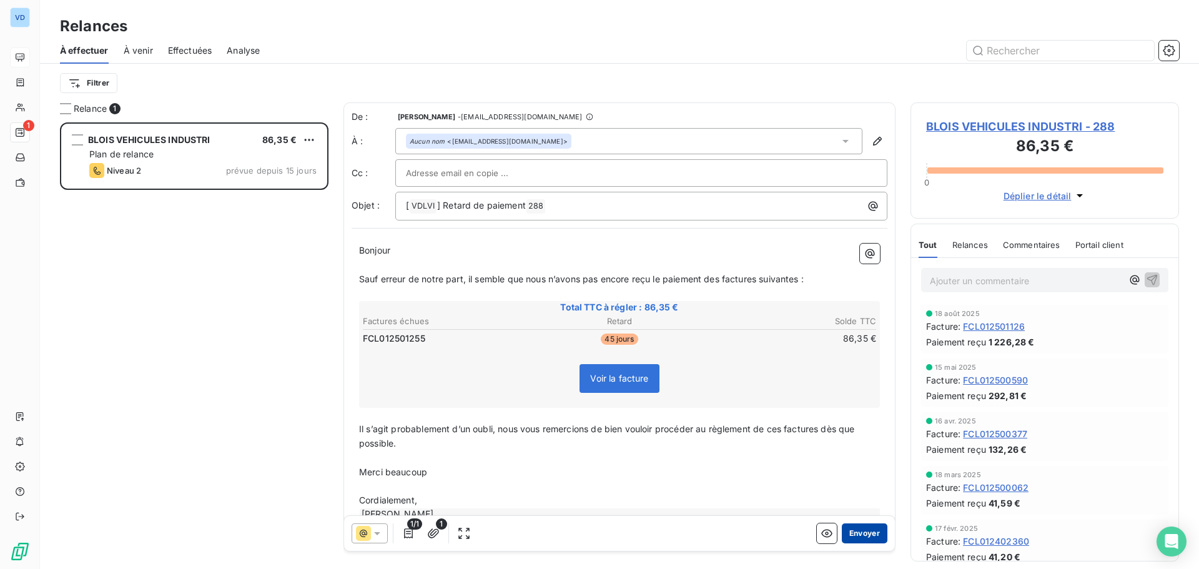
click at [862, 532] on button "Envoyer" at bounding box center [865, 533] width 46 height 20
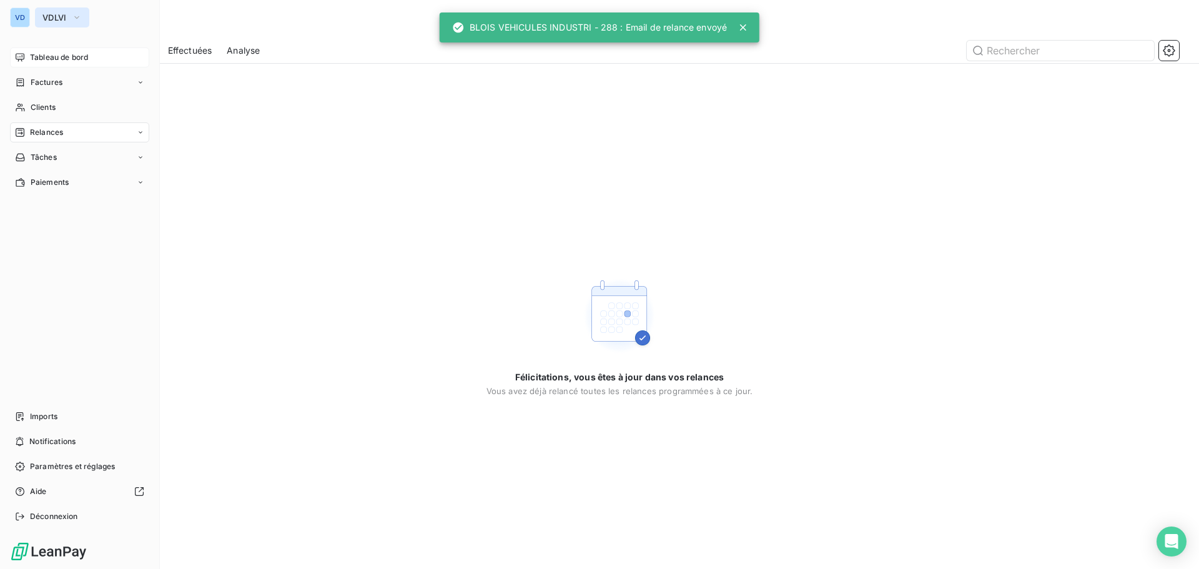
click at [49, 14] on span "VDLVI" at bounding box center [54, 17] width 24 height 10
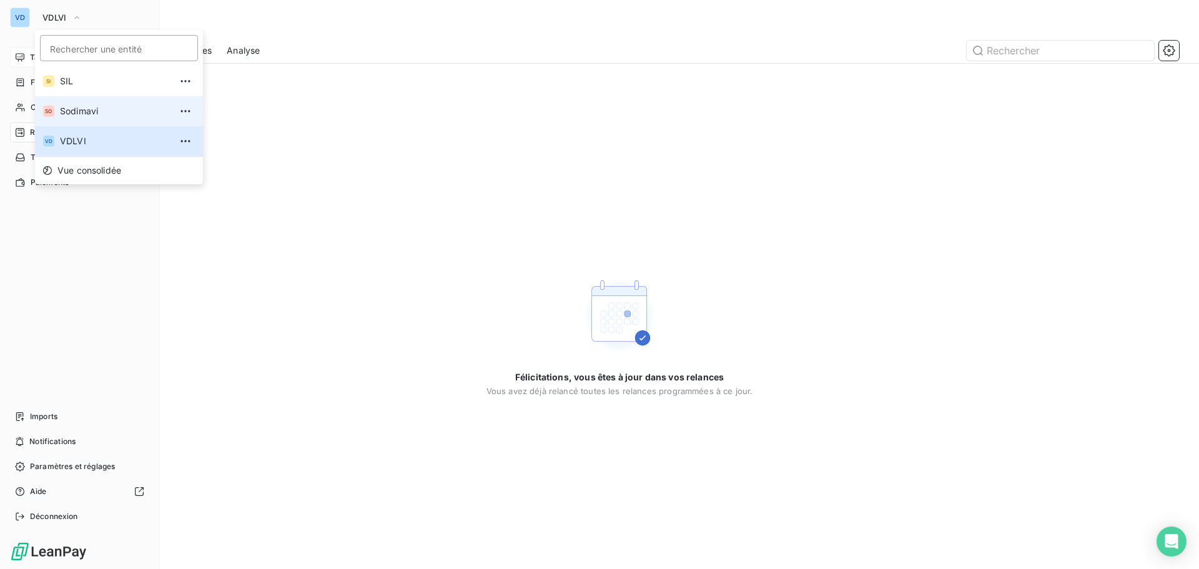
click at [71, 113] on span "Sodimavi" at bounding box center [115, 111] width 111 height 12
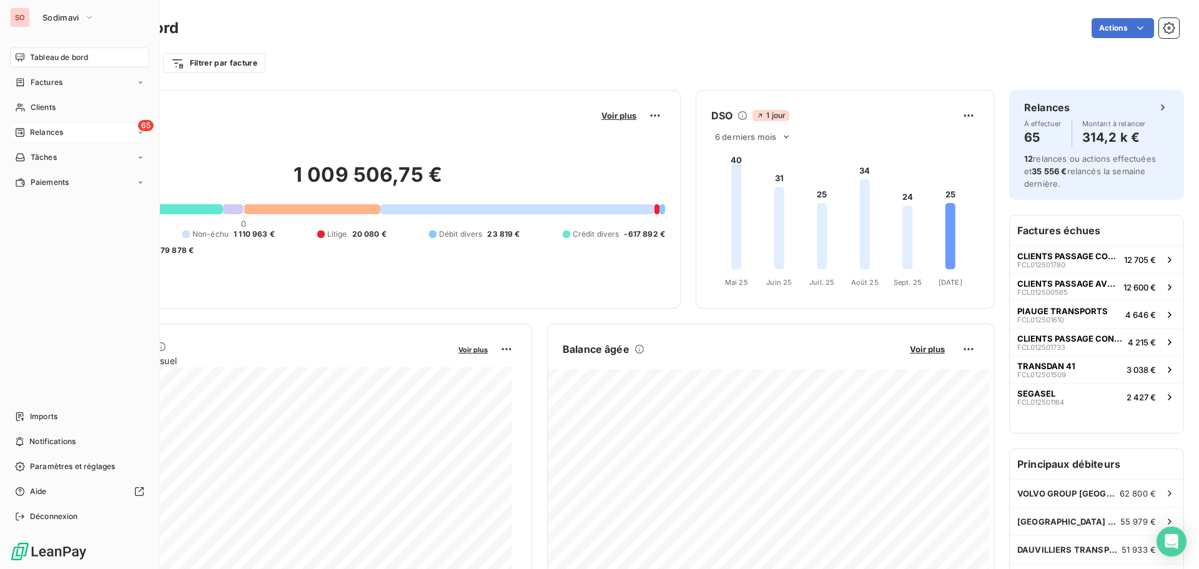
click at [42, 131] on span "Relances" at bounding box center [46, 132] width 33 height 11
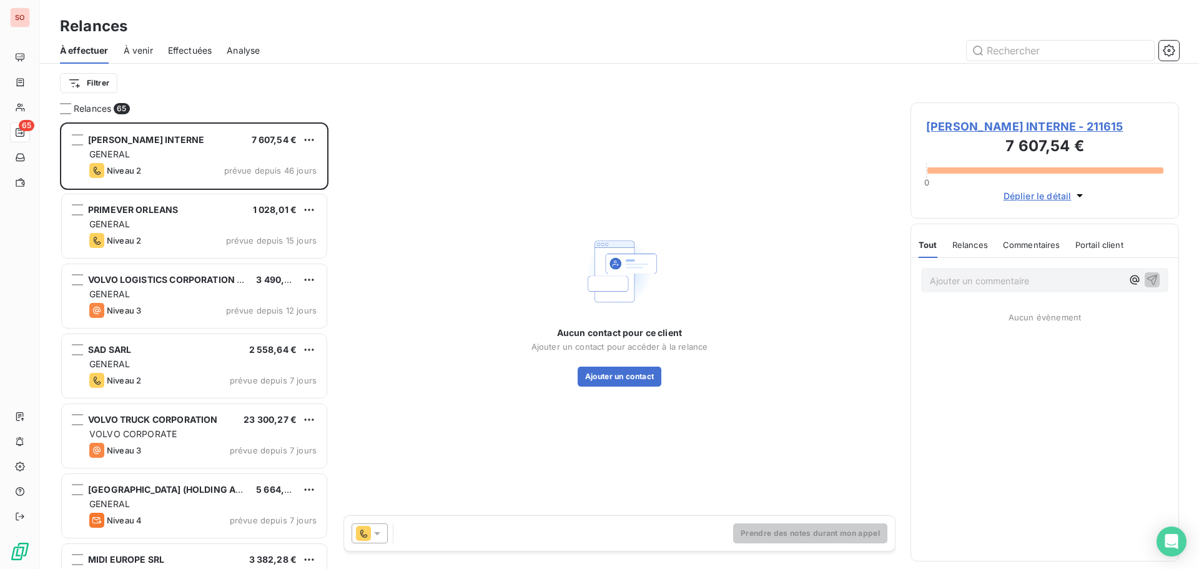
scroll to position [437, 259]
click at [91, 82] on html "SO 65 Relances À effectuer À venir Effectuées Analyse Filtrer Relances 65 SODIM…" at bounding box center [599, 284] width 1199 height 569
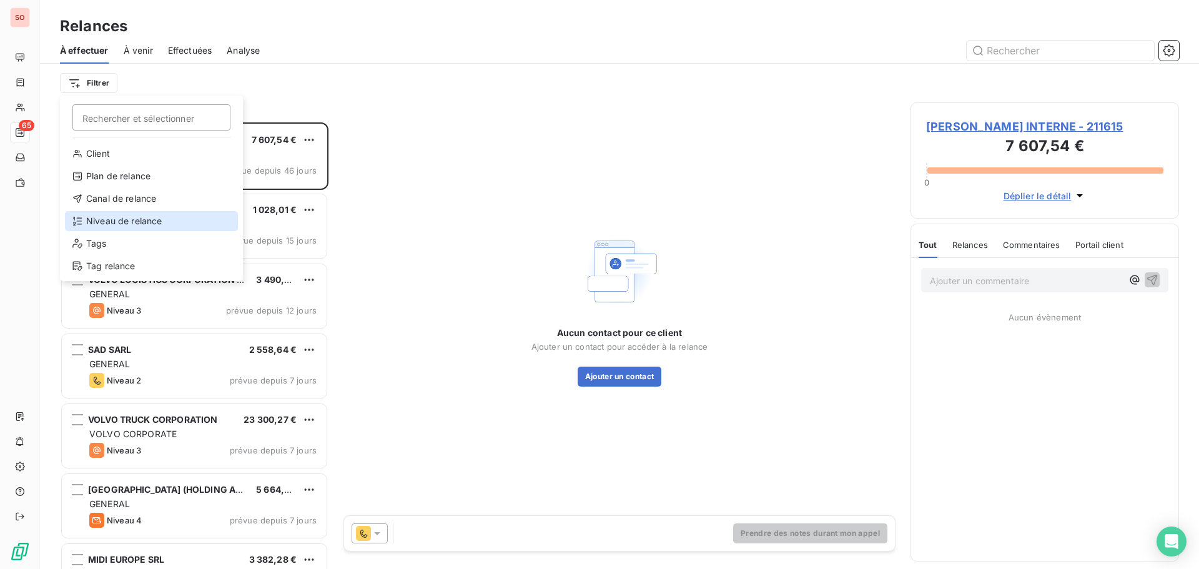
click at [147, 217] on div "Niveau de relance" at bounding box center [151, 221] width 173 height 20
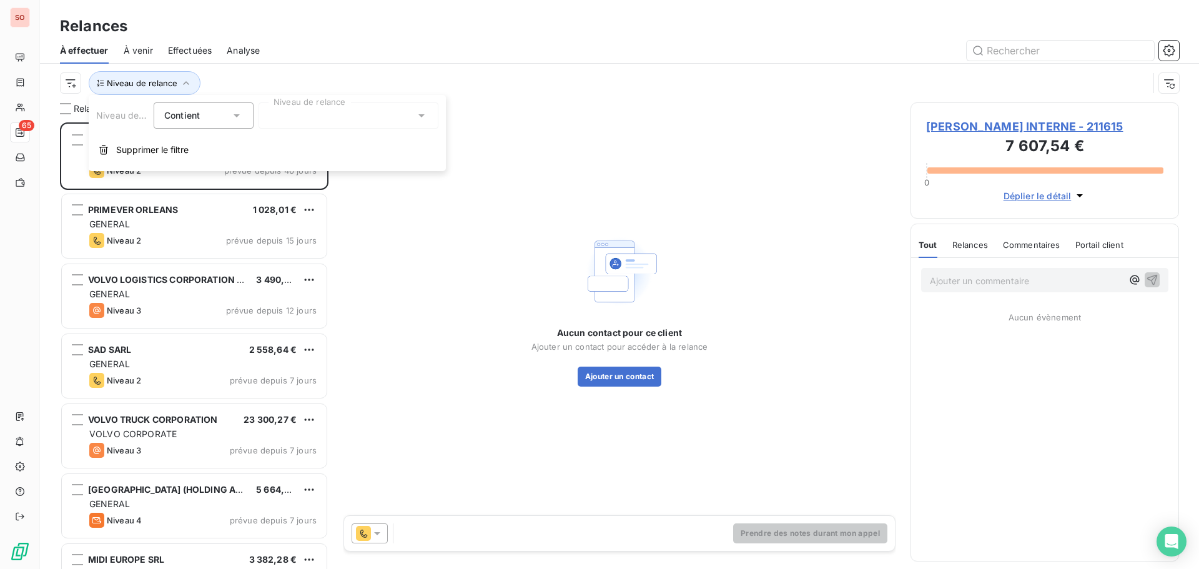
click at [439, 117] on div "Niveau de relance Contient Niveau de relance" at bounding box center [267, 115] width 357 height 26
click at [417, 117] on icon at bounding box center [421, 115] width 12 height 12
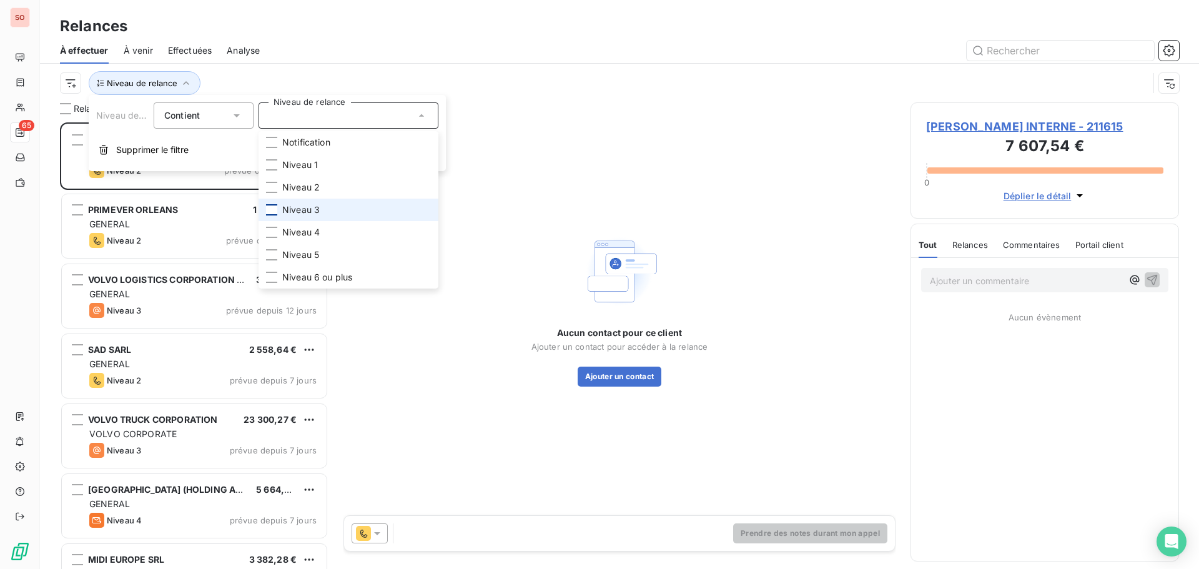
click at [274, 211] on div at bounding box center [271, 209] width 11 height 11
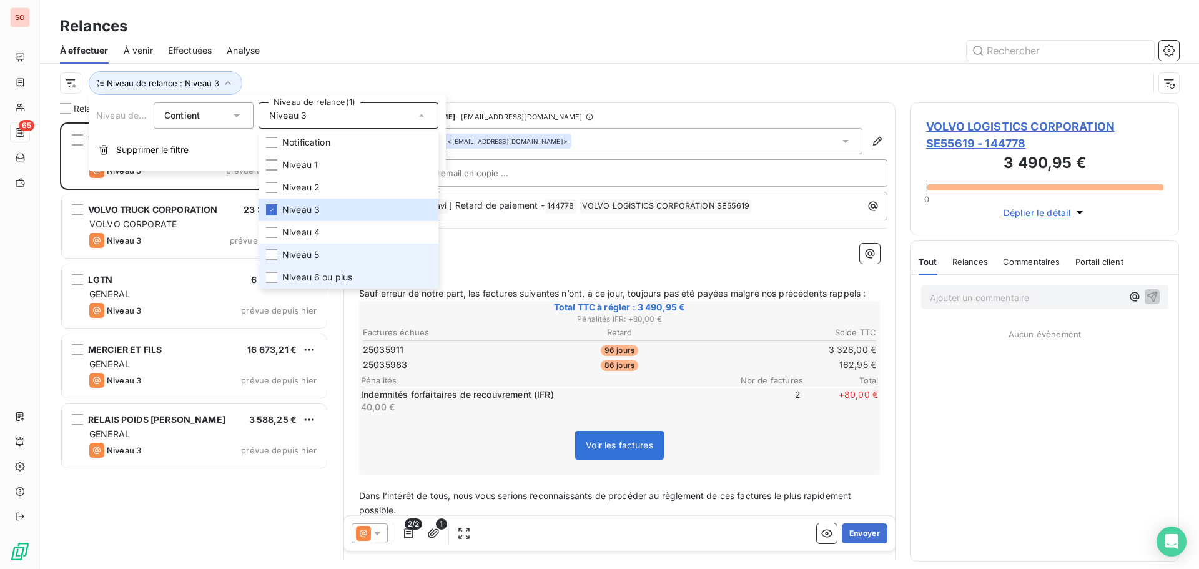
scroll to position [437, 259]
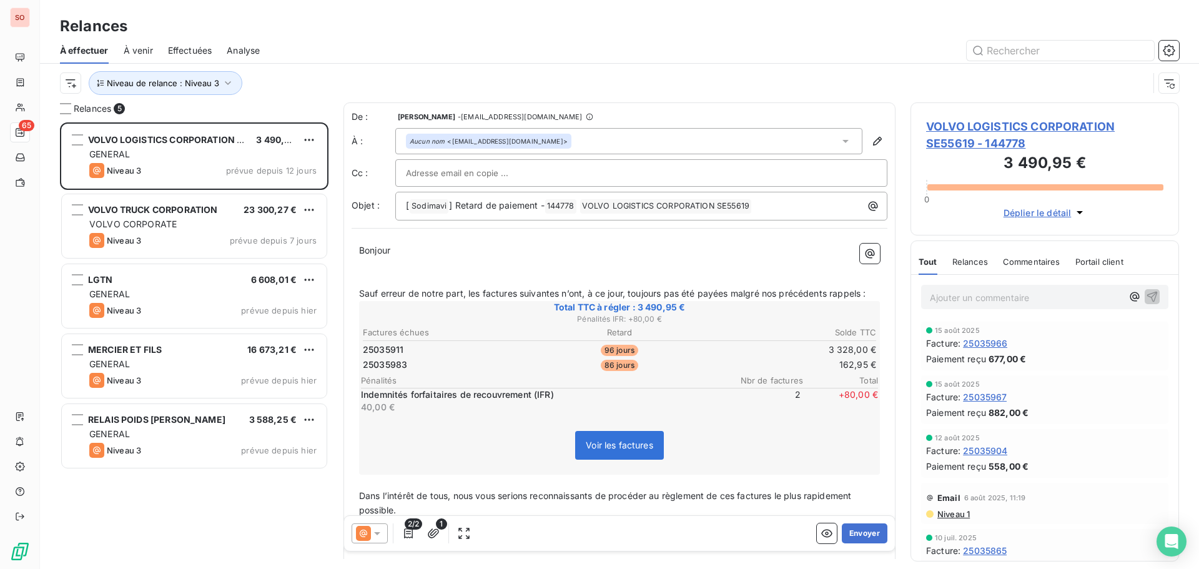
click at [205, 510] on div "VOLVO LOGISTICS CORPORATION SE55619 3 490,95 € GENERAL Niveau 3 prévue depuis 1…" at bounding box center [194, 345] width 269 height 447
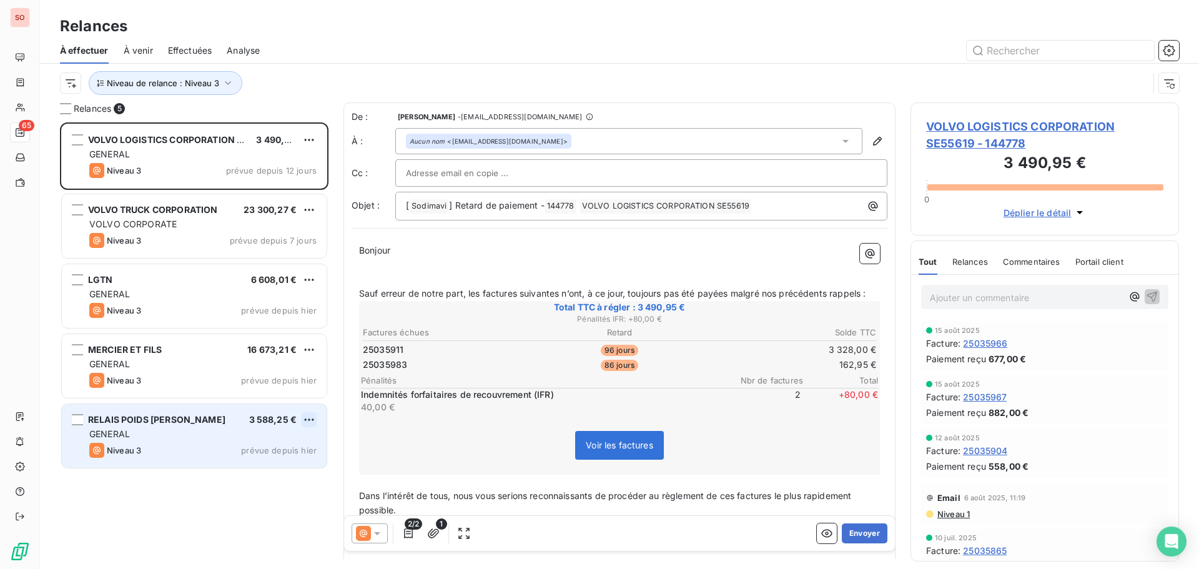
click at [309, 418] on html "SO 65 Relances À effectuer À venir Effectuées Analyse Niveau de relance : Nivea…" at bounding box center [599, 284] width 1199 height 569
click at [274, 469] on div "Passer cette action" at bounding box center [255, 467] width 112 height 20
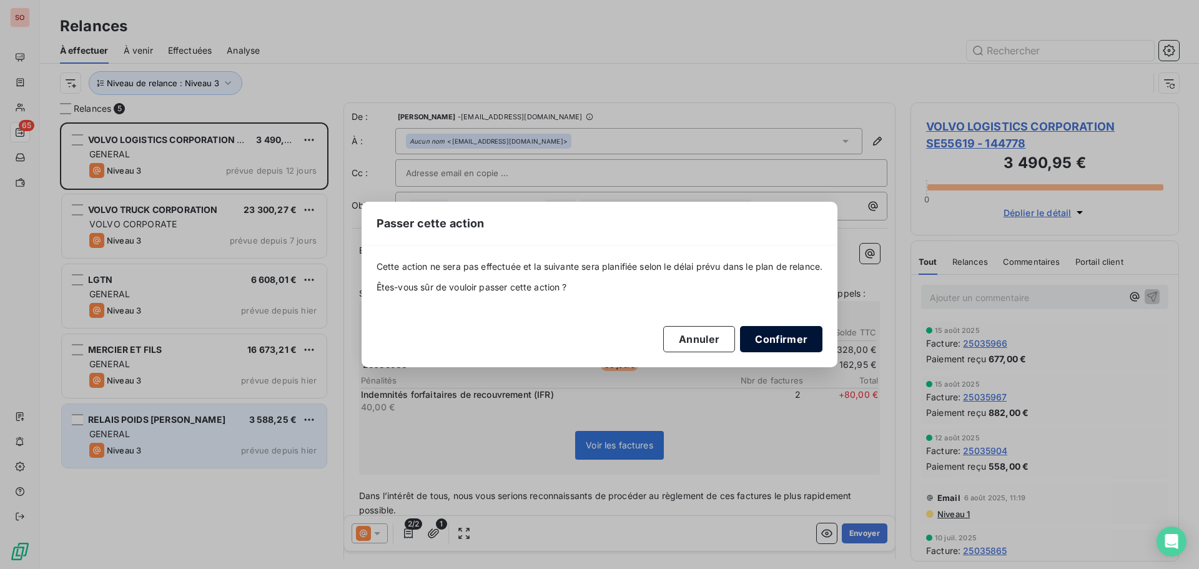
click at [793, 339] on button "Confirmer" at bounding box center [781, 339] width 82 height 26
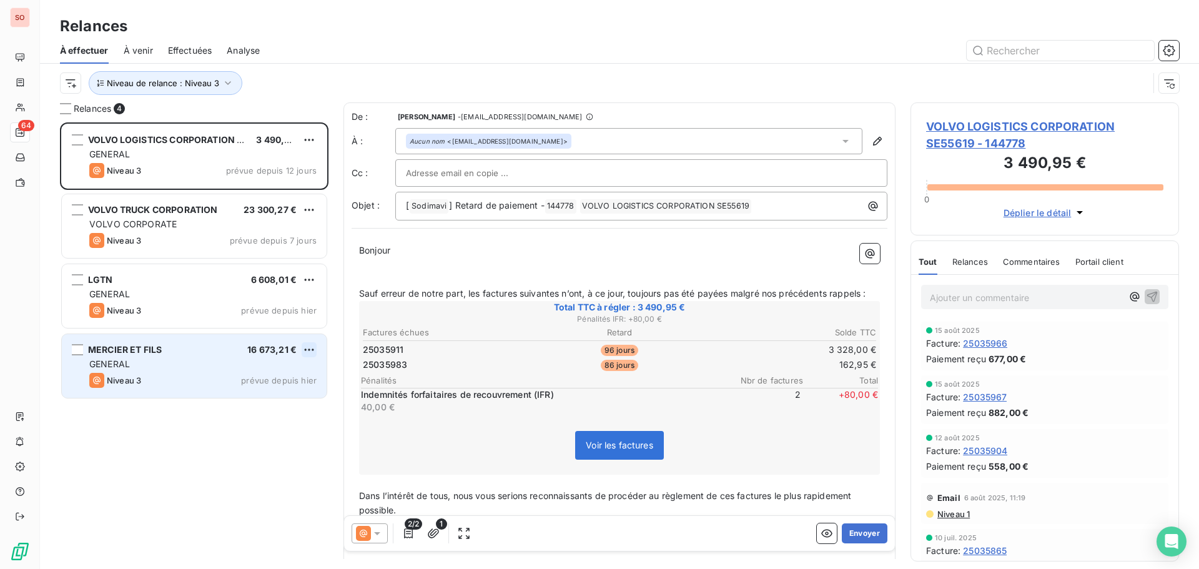
click at [307, 352] on html "SO 64 Relances À effectuer À venir Effectuées Analyse Niveau de relance : Nivea…" at bounding box center [599, 284] width 1199 height 569
click at [276, 394] on div "Passer cette action" at bounding box center [255, 397] width 112 height 20
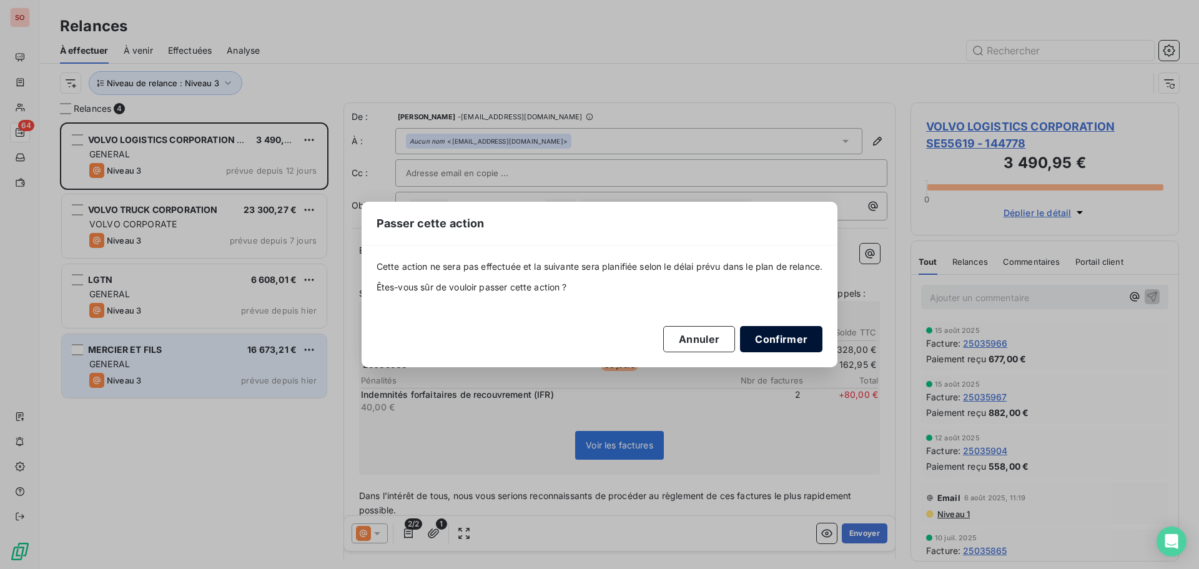
click at [756, 334] on button "Confirmer" at bounding box center [781, 339] width 82 height 26
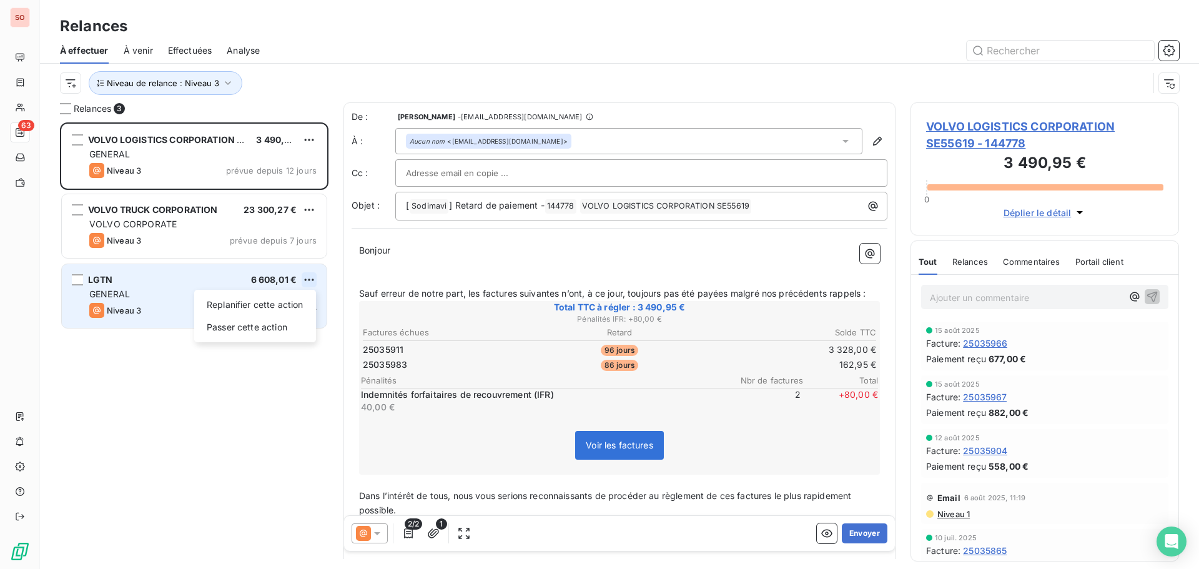
click at [312, 280] on html "SO 63 Relances À effectuer À venir Effectuées Analyse Niveau de relance : Nivea…" at bounding box center [599, 284] width 1199 height 569
click at [265, 325] on div "Passer cette action" at bounding box center [255, 327] width 112 height 20
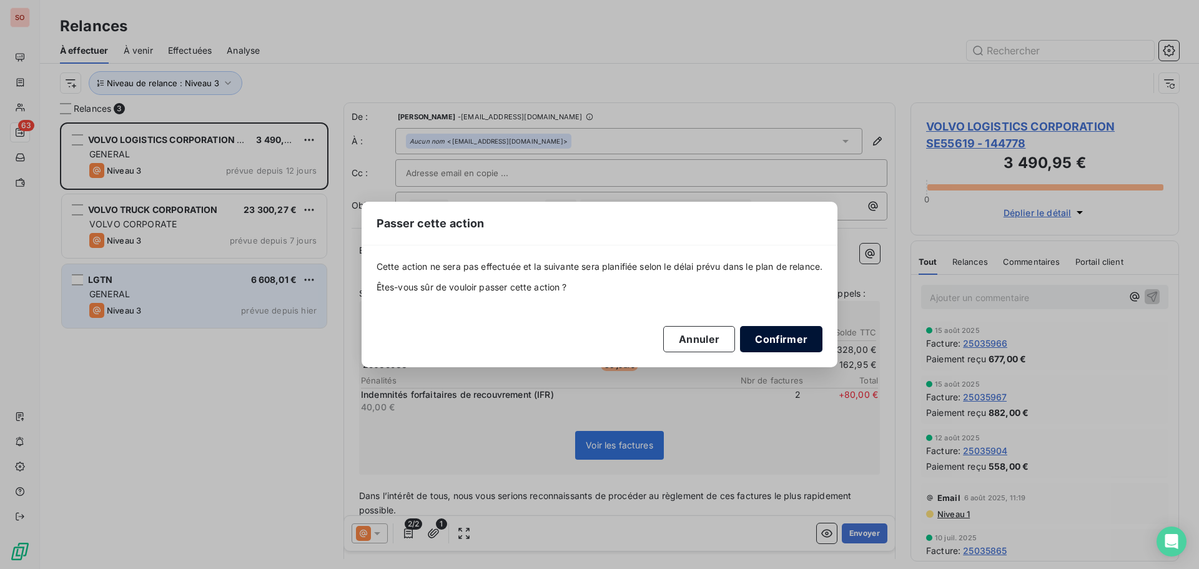
click at [788, 343] on button "Confirmer" at bounding box center [781, 339] width 82 height 26
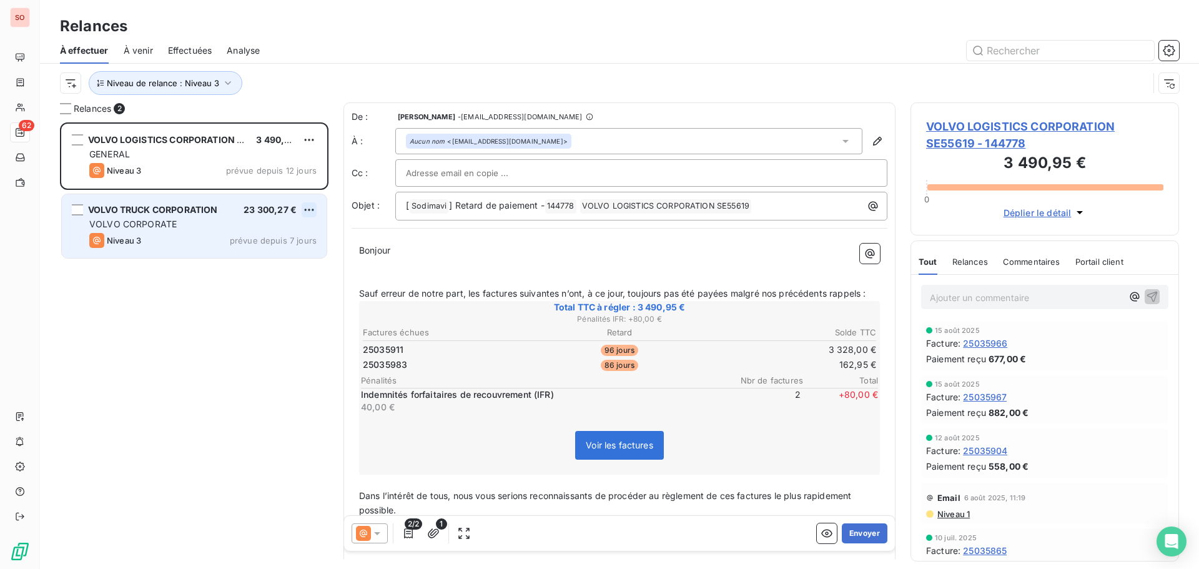
click at [307, 210] on html "SO 62 Relances À effectuer À venir Effectuées Analyse Niveau de relance : Nivea…" at bounding box center [599, 284] width 1199 height 569
click at [265, 256] on div "Passer cette action" at bounding box center [255, 257] width 112 height 20
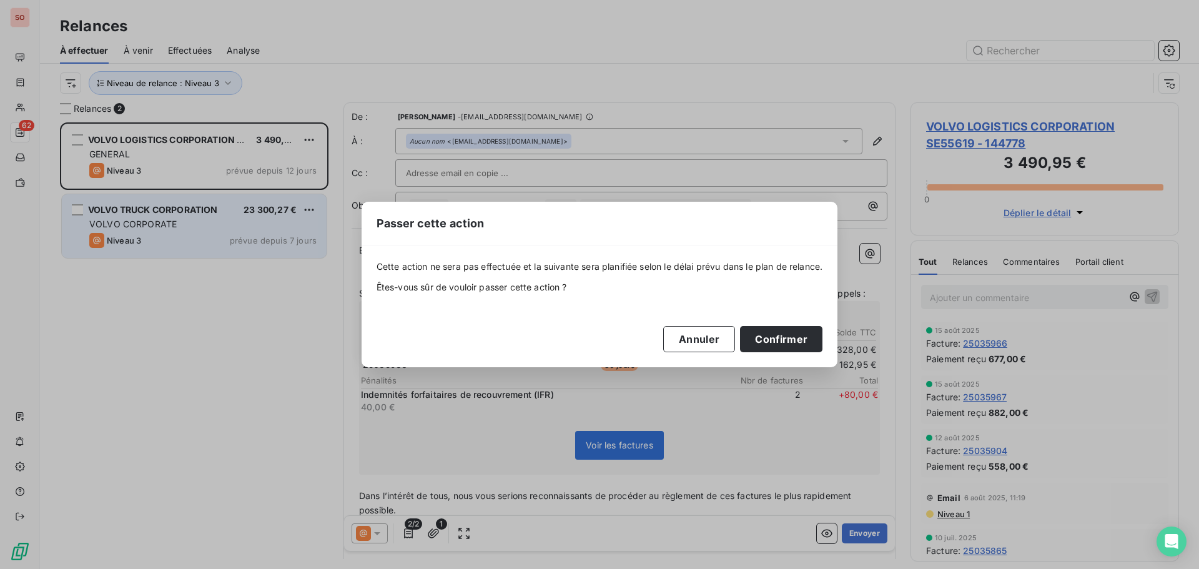
drag, startPoint x: 786, startPoint y: 340, endPoint x: 459, endPoint y: 184, distance: 362.1
click at [783, 339] on button "Confirmer" at bounding box center [781, 339] width 82 height 26
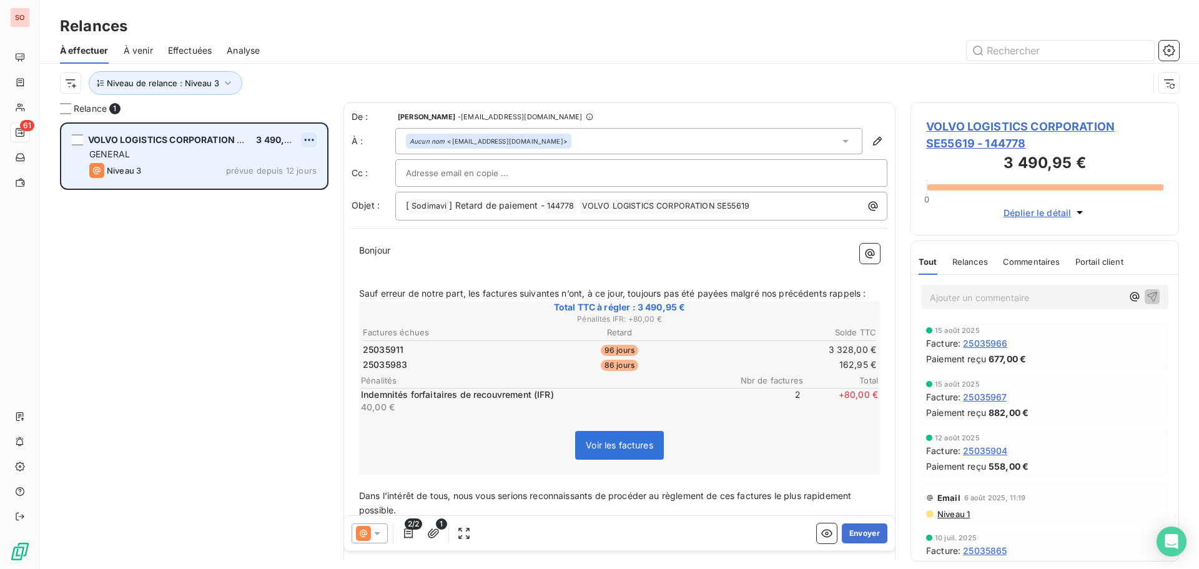
click at [314, 138] on html "SO 61 Relances À effectuer À venir Effectuées Analyse Niveau de relance : Nivea…" at bounding box center [599, 284] width 1199 height 569
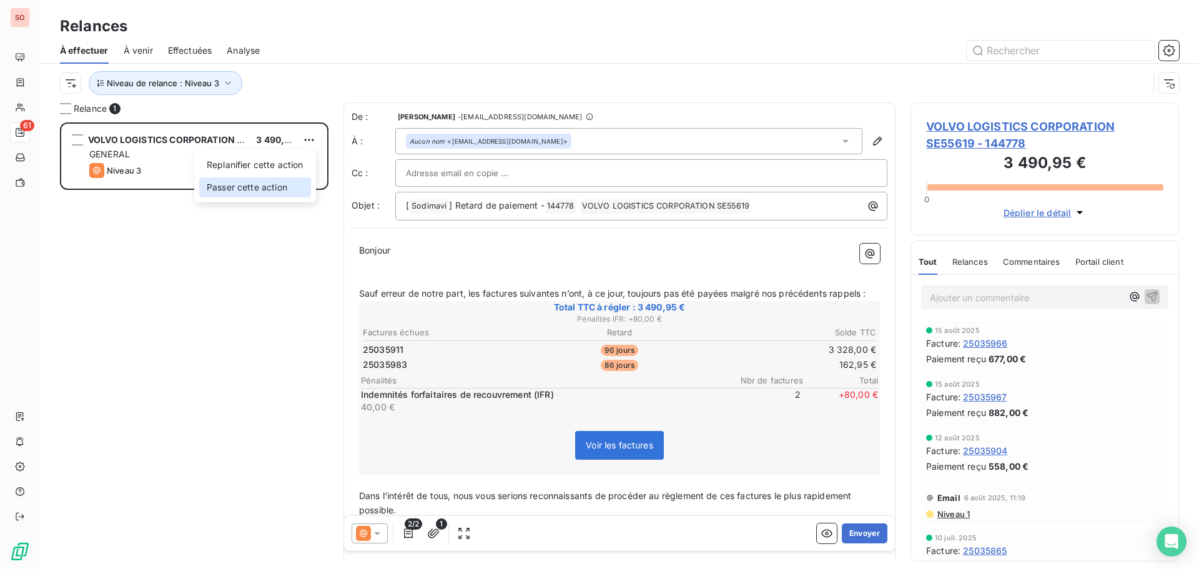
click at [249, 190] on div "Passer cette action" at bounding box center [255, 187] width 112 height 20
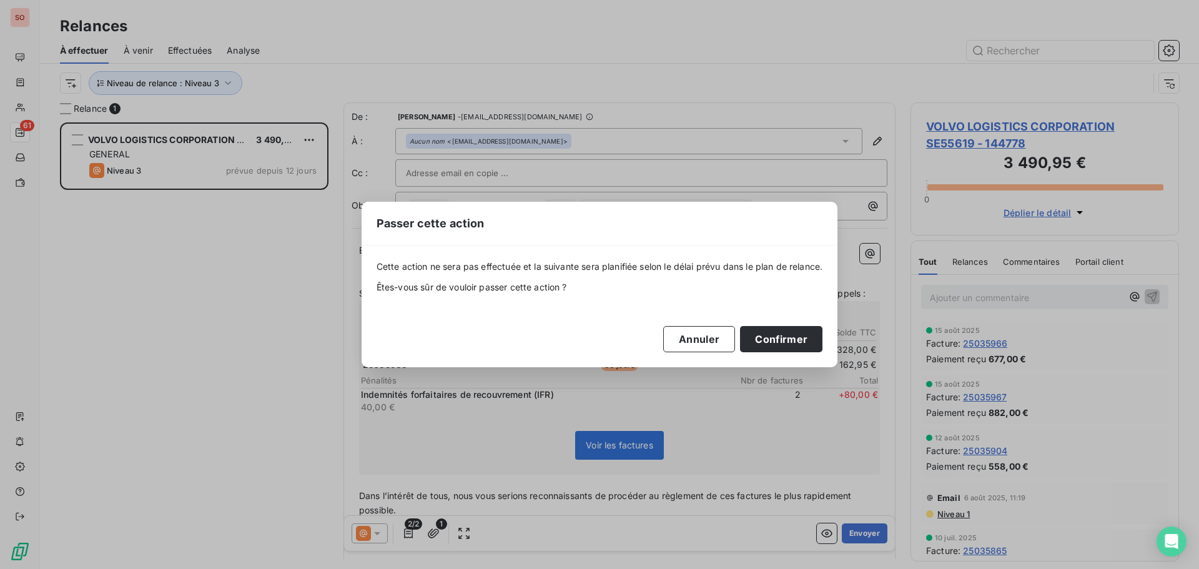
drag, startPoint x: 779, startPoint y: 342, endPoint x: 667, endPoint y: 306, distance: 118.1
click at [776, 340] on button "Confirmer" at bounding box center [781, 339] width 82 height 26
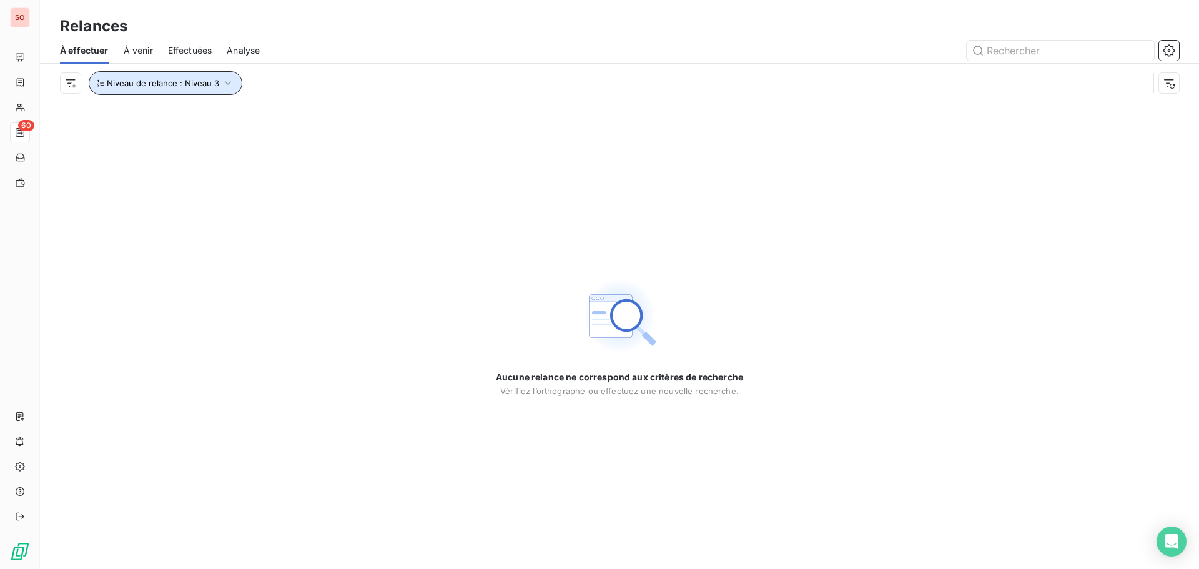
click at [227, 85] on icon "button" at bounding box center [228, 83] width 12 height 12
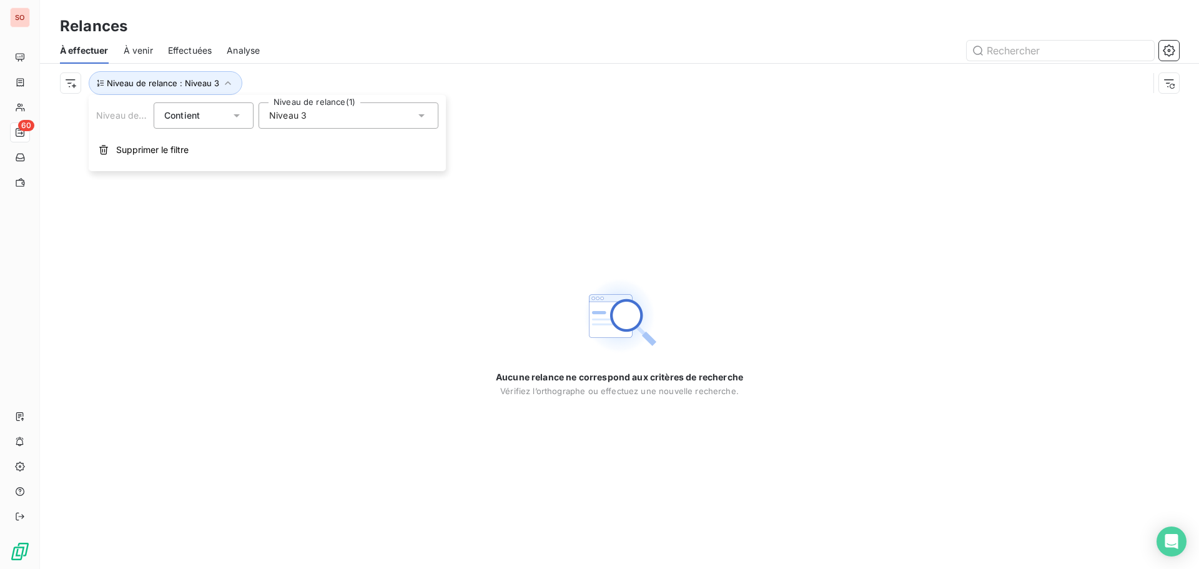
click at [419, 115] on icon at bounding box center [421, 115] width 12 height 12
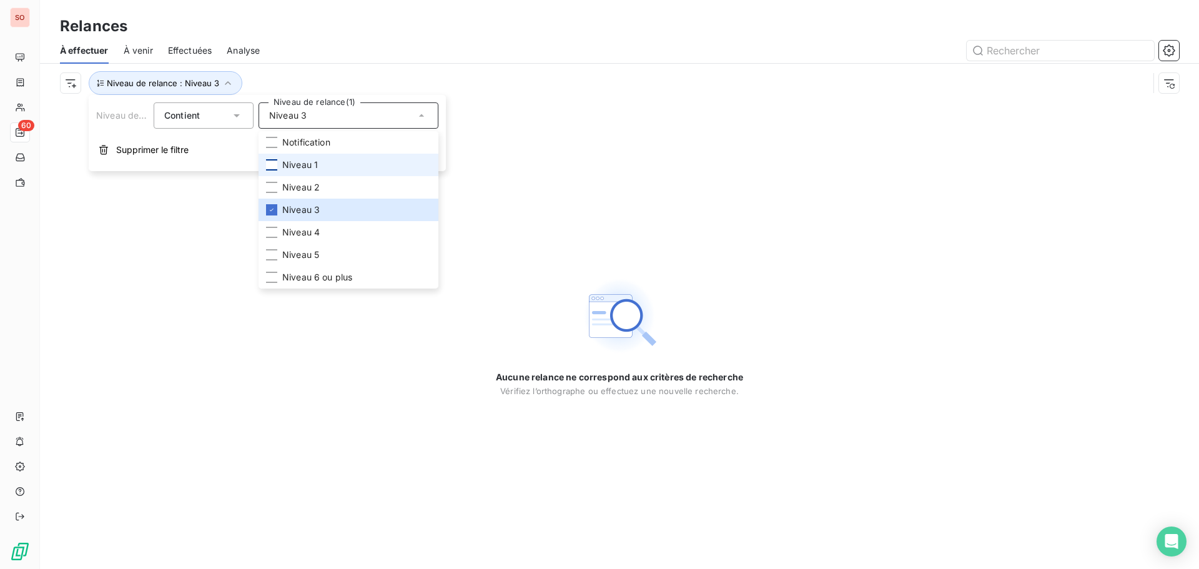
click at [275, 162] on div at bounding box center [271, 164] width 11 height 11
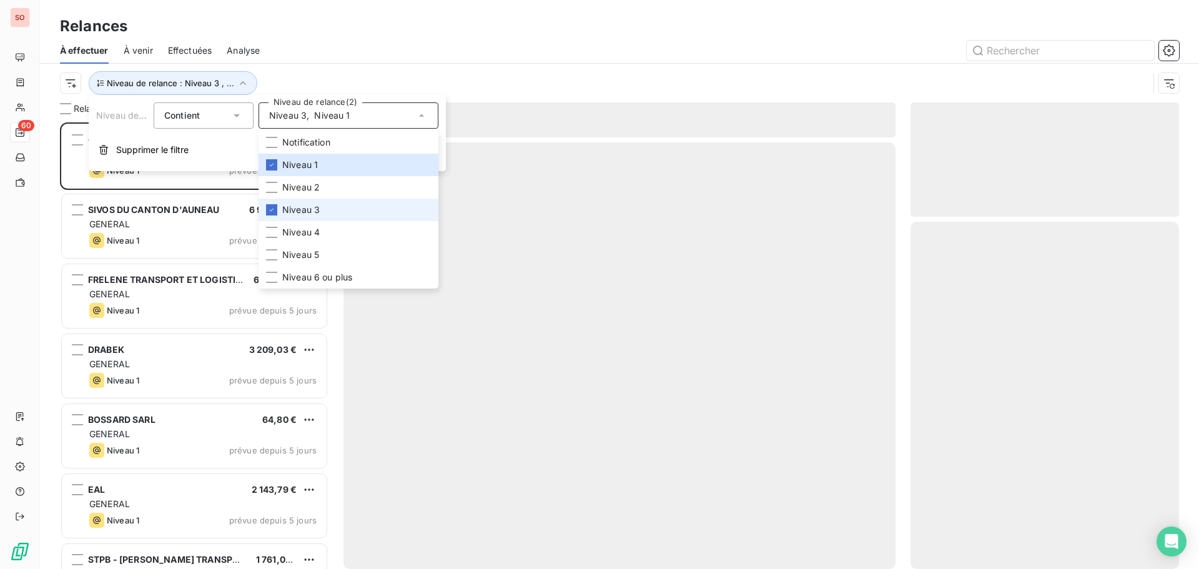
scroll to position [437, 259]
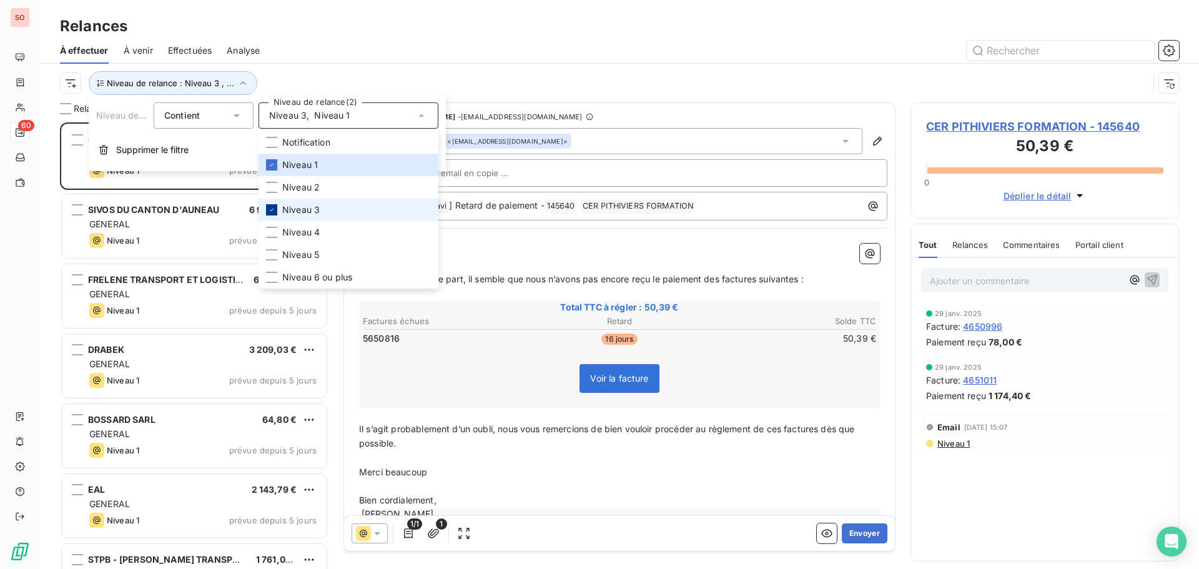
click at [273, 209] on icon at bounding box center [272, 210] width 4 height 2
click at [491, 37] on div "Relances" at bounding box center [619, 26] width 1159 height 22
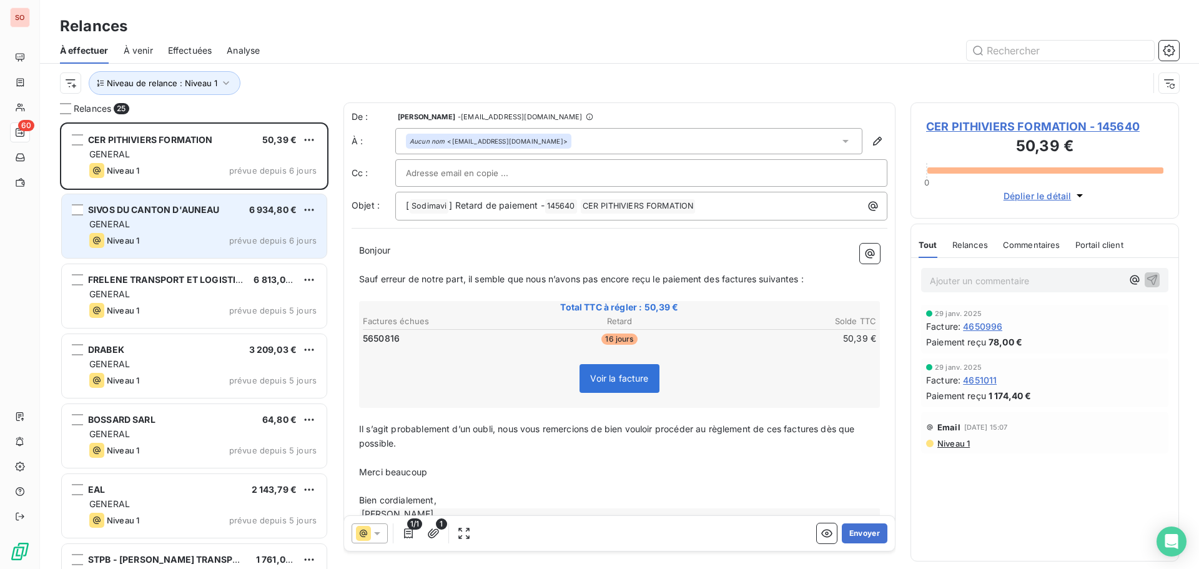
click at [197, 235] on div "Niveau 1 prévue depuis 6 jours" at bounding box center [202, 240] width 227 height 15
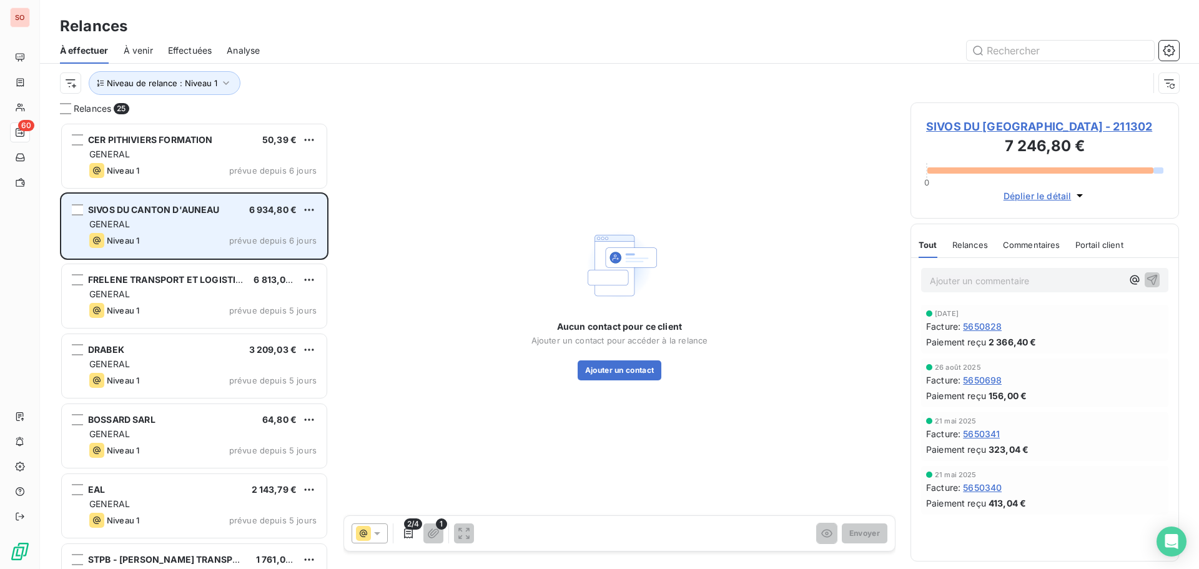
click at [163, 229] on div "GENERAL" at bounding box center [202, 224] width 227 height 12
click at [310, 211] on html "SO 60 Relances À effectuer À venir Effectuées Analyse Niveau de relance : Nivea…" at bounding box center [599, 284] width 1199 height 569
click at [215, 259] on div "Passer cette action" at bounding box center [255, 257] width 112 height 20
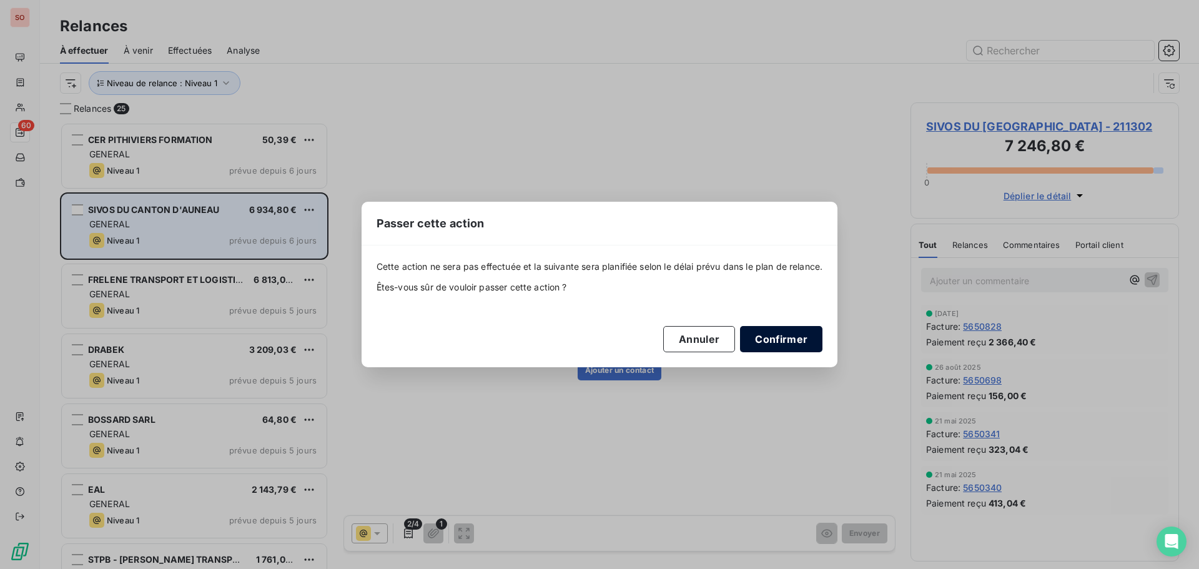
click at [783, 343] on button "Confirmer" at bounding box center [781, 339] width 82 height 26
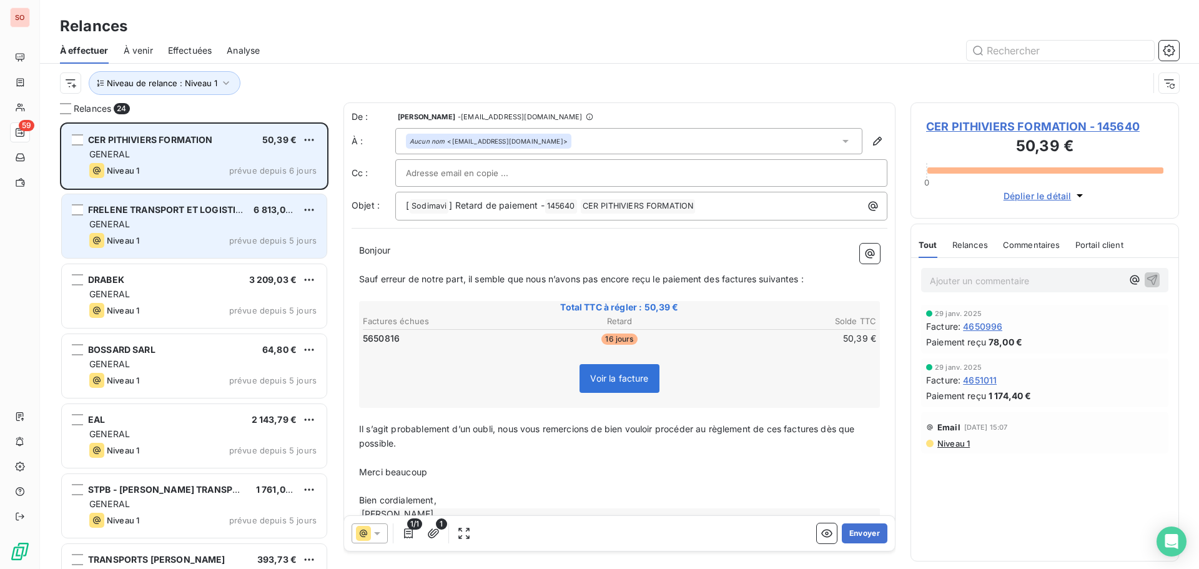
click at [167, 147] on div "CER PITHIVIERS FORMATION 50,39 € GENERAL Niveau 1 prévue depuis 6 jours" at bounding box center [194, 156] width 265 height 64
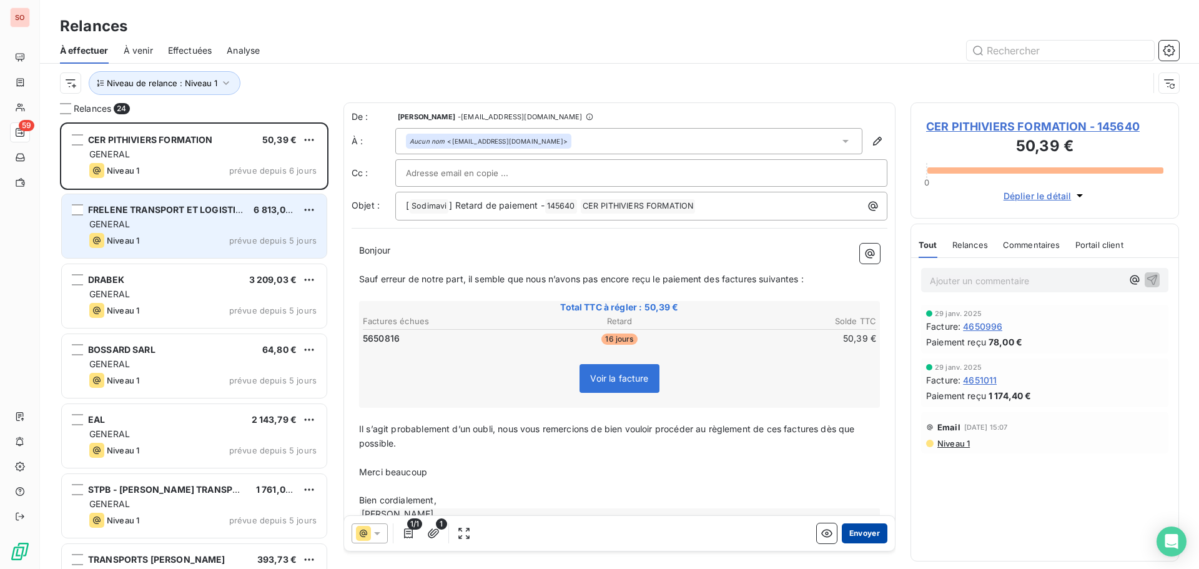
click at [856, 530] on button "Envoyer" at bounding box center [865, 533] width 46 height 20
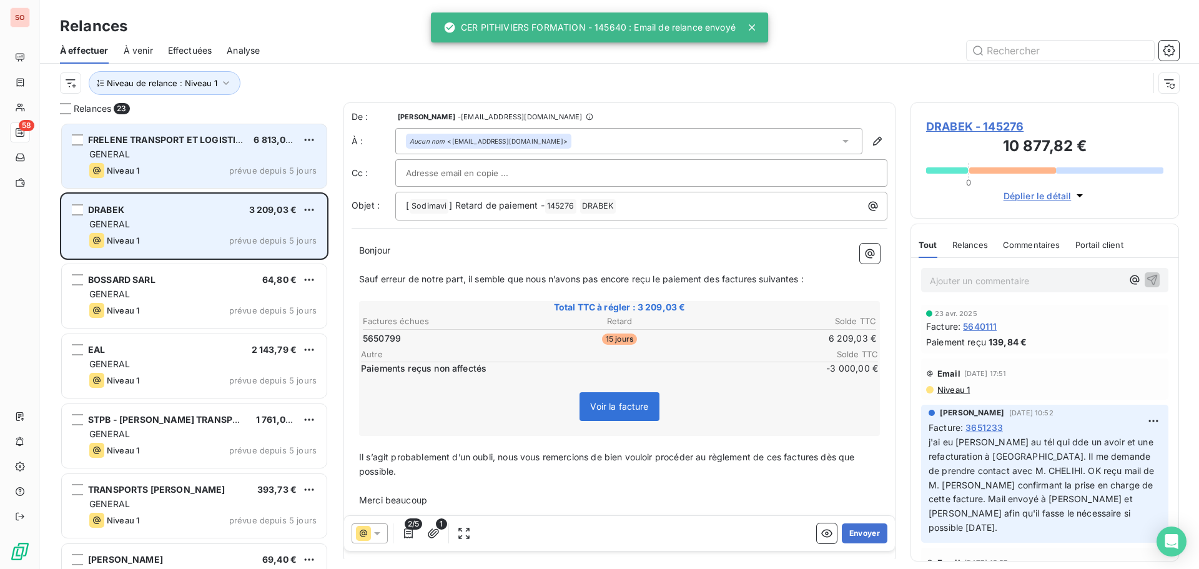
click at [136, 158] on div "GENERAL" at bounding box center [202, 154] width 227 height 12
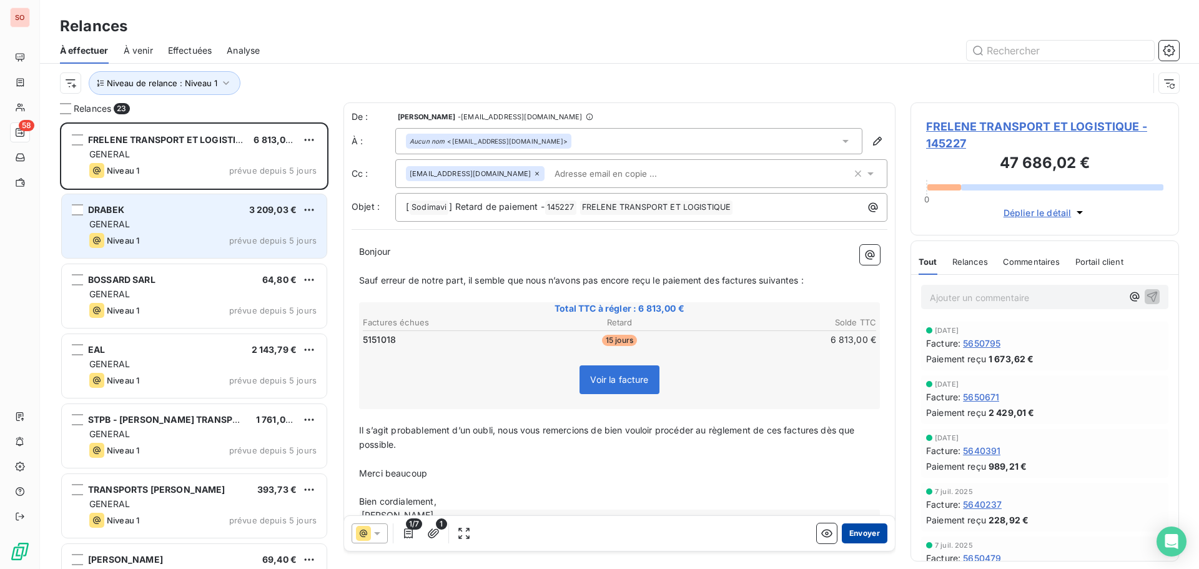
click at [848, 532] on button "Envoyer" at bounding box center [865, 533] width 46 height 20
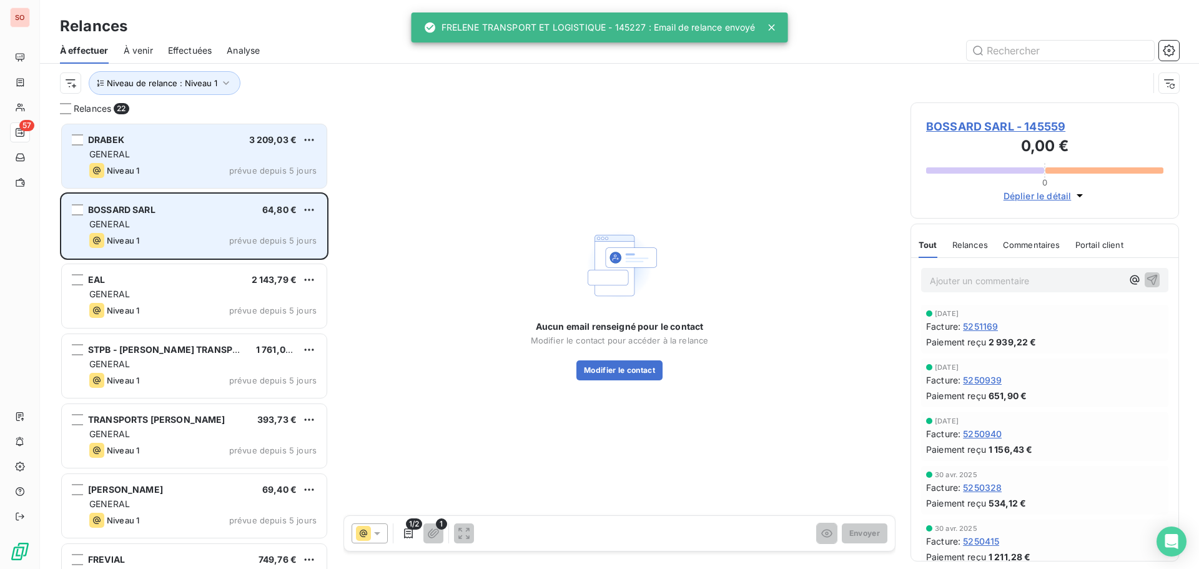
click at [137, 162] on div "DRABEK 3 209,03 € GENERAL Niveau 1 prévue depuis 5 jours" at bounding box center [194, 156] width 265 height 64
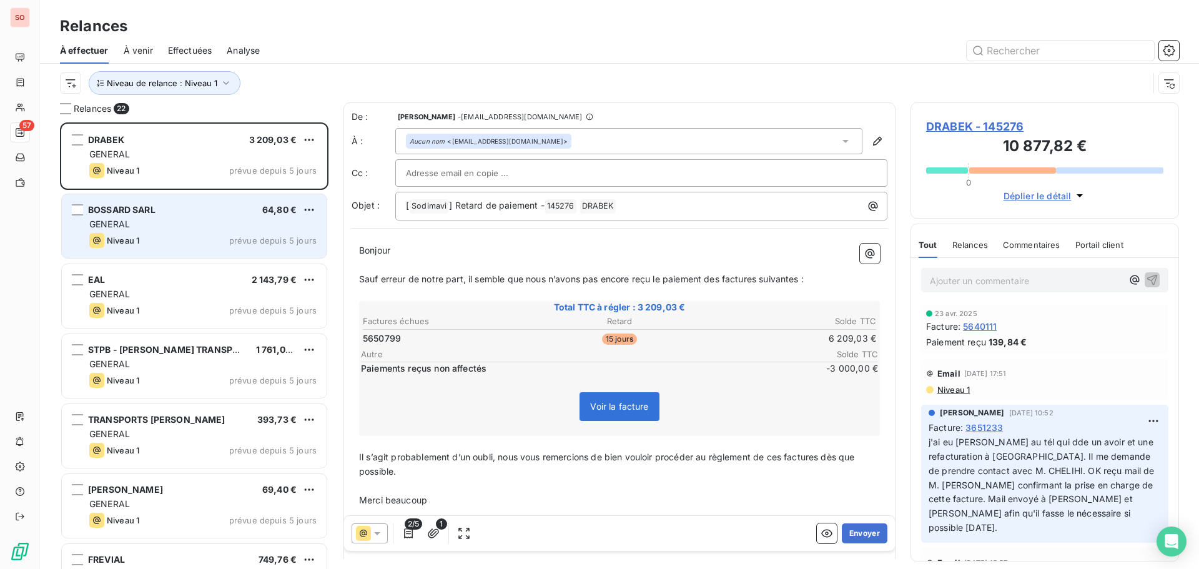
click at [928, 128] on span "DRABEK - 145276" at bounding box center [1044, 126] width 237 height 17
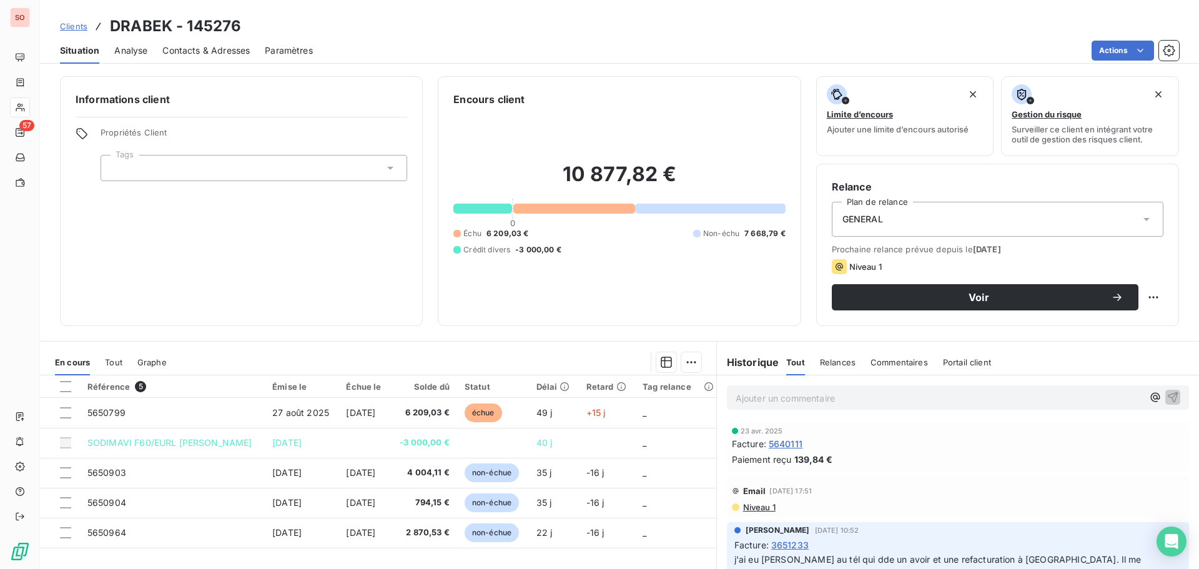
click at [186, 49] on span "Contacts & Adresses" at bounding box center [205, 50] width 87 height 12
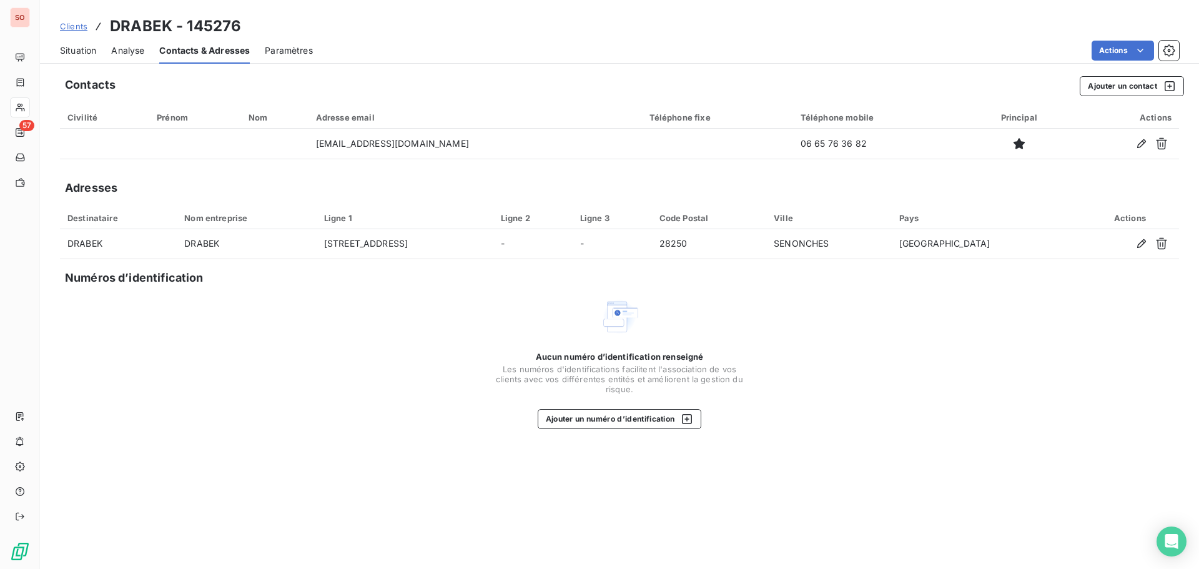
drag, startPoint x: 82, startPoint y: 51, endPoint x: 95, endPoint y: 49, distance: 13.4
click at [82, 51] on span "Situation" at bounding box center [78, 50] width 36 height 12
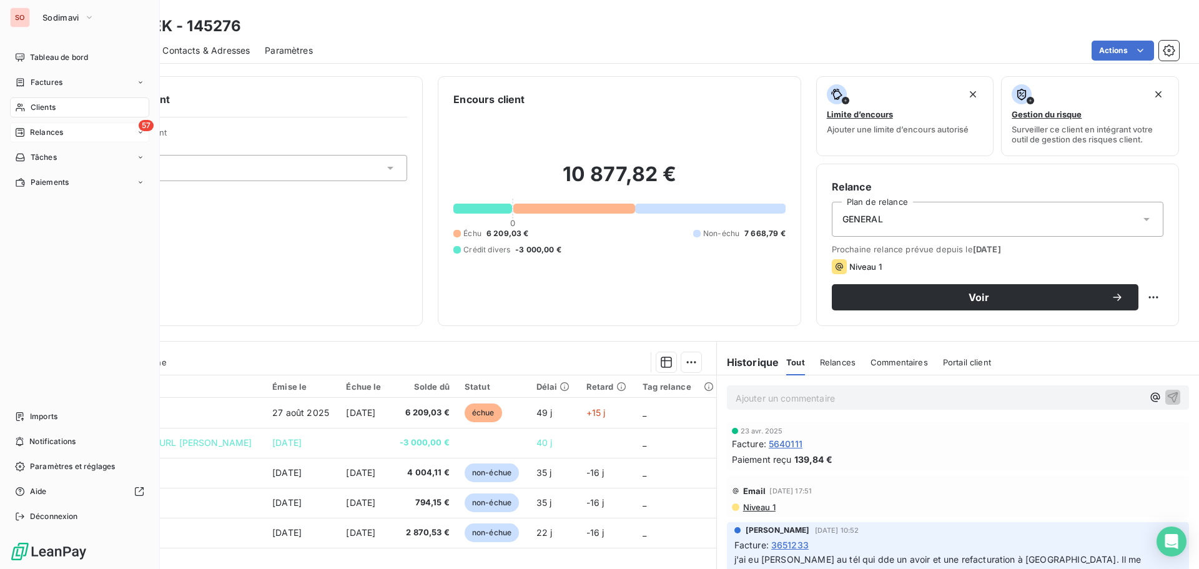
click at [33, 130] on span "Relances" at bounding box center [46, 132] width 33 height 11
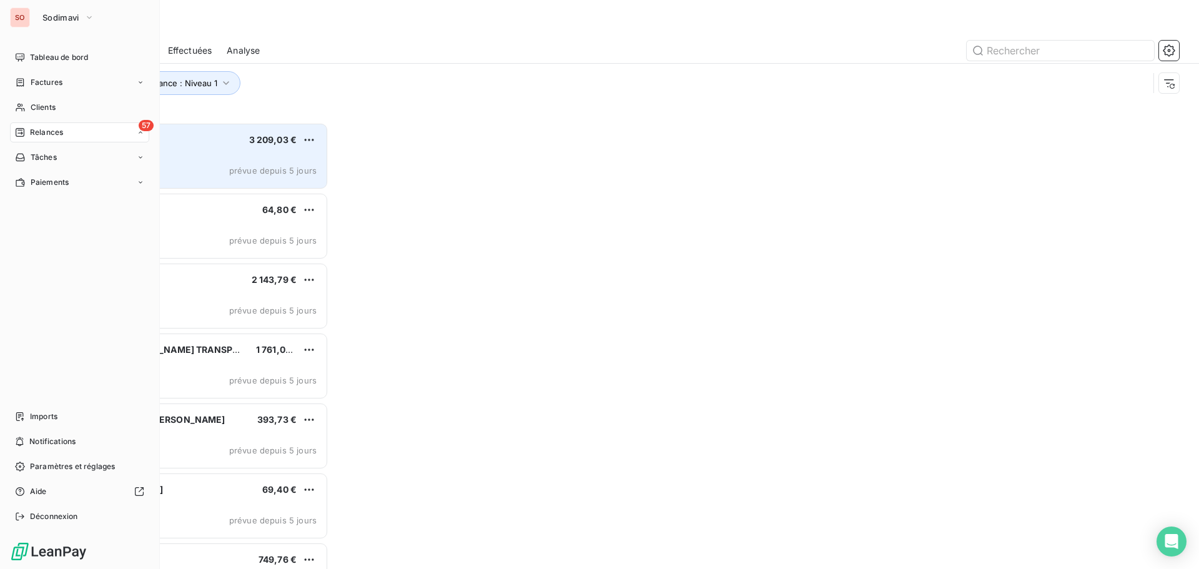
scroll to position [437, 259]
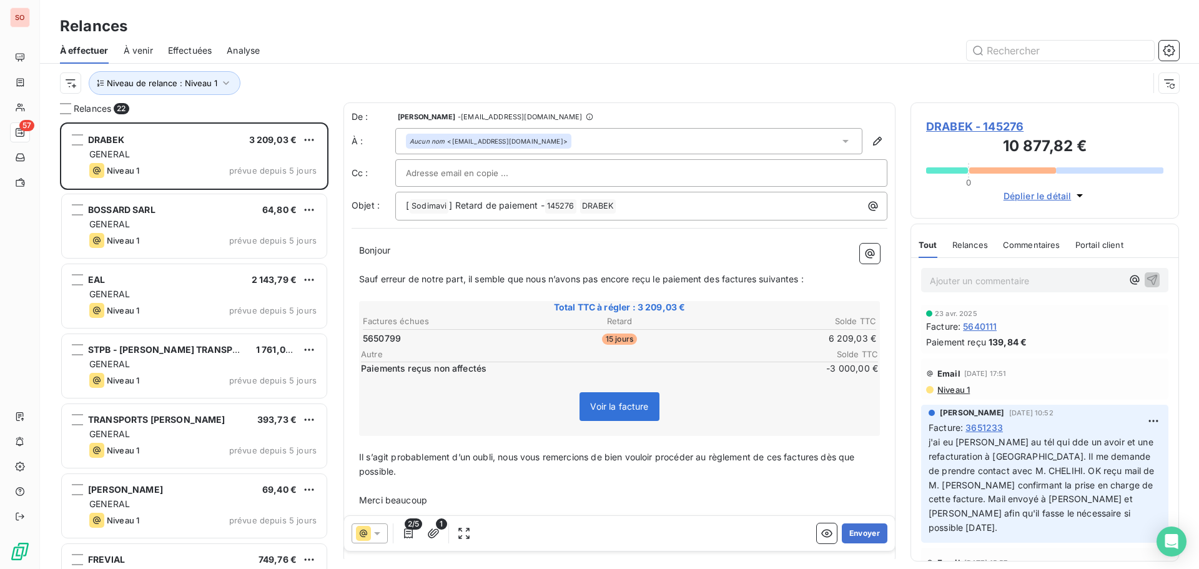
click at [380, 534] on icon at bounding box center [377, 533] width 12 height 12
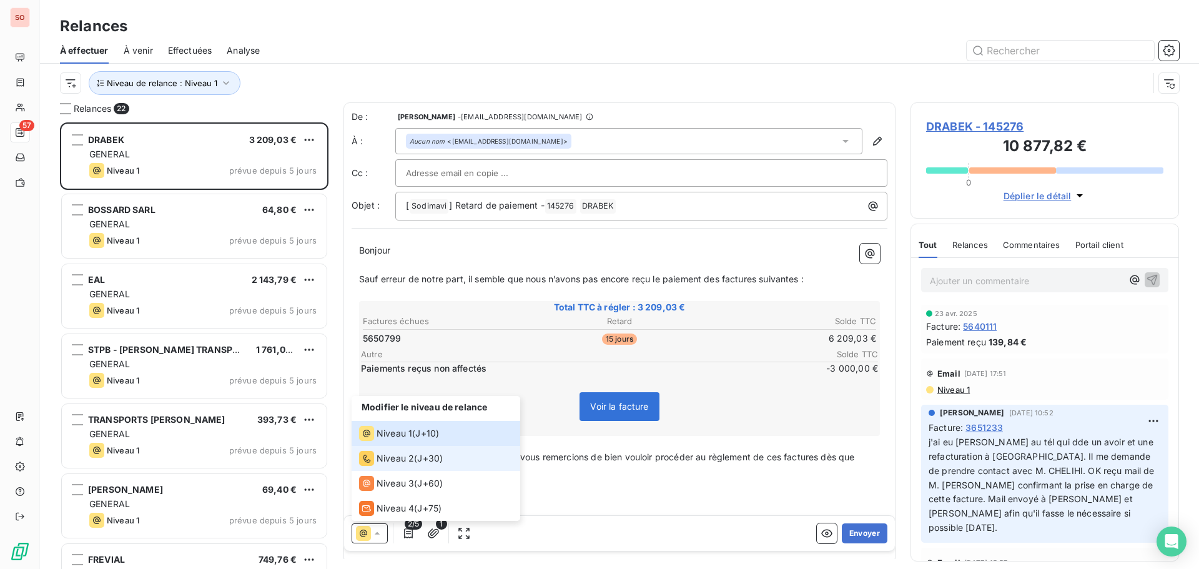
click at [392, 460] on span "Niveau 2" at bounding box center [395, 458] width 37 height 12
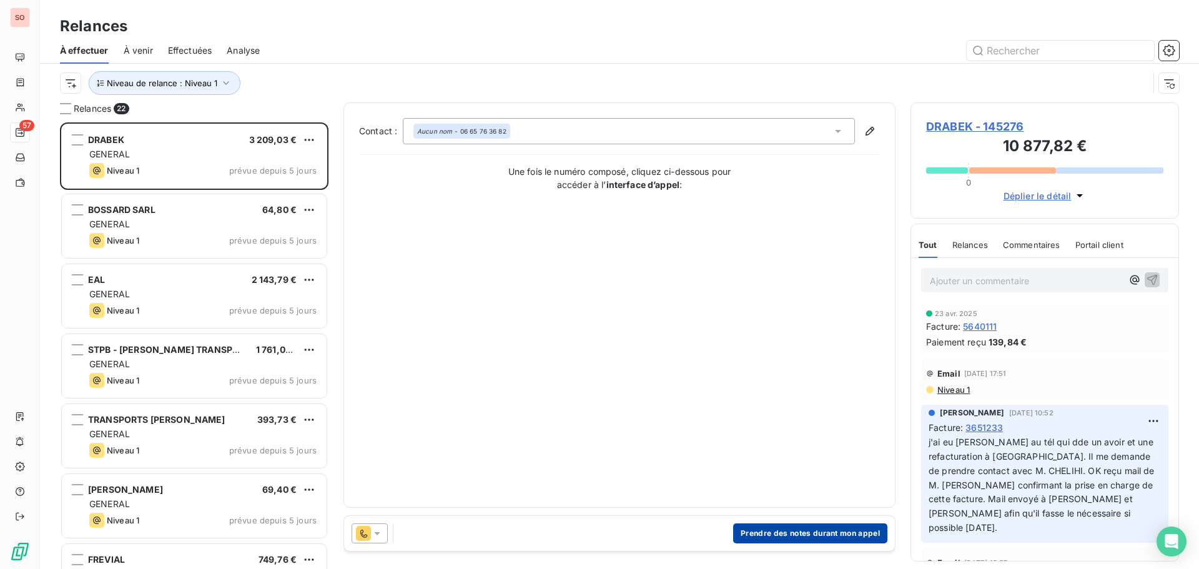
click at [821, 540] on button "Prendre des notes durant mon appel" at bounding box center [810, 533] width 154 height 20
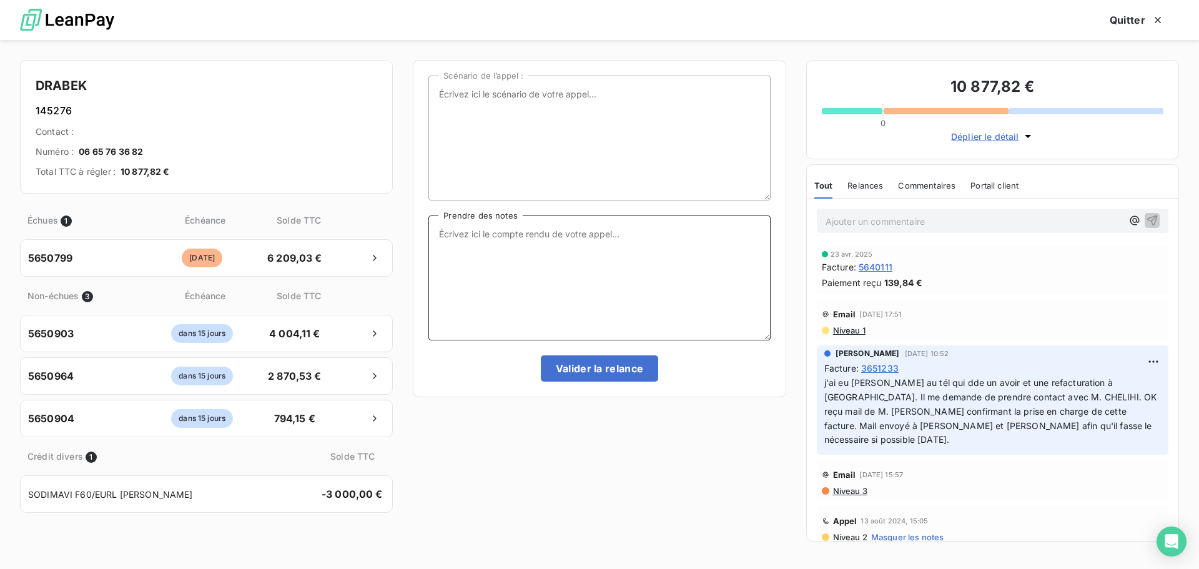
click at [470, 239] on textarea "Prendre des notes" at bounding box center [600, 278] width 342 height 125
type textarea "m"
click at [583, 234] on textarea "[PERSON_NAME] indique qu'il va régler avant la fin du mois mais [MEDICAL_DATA] …" at bounding box center [600, 278] width 342 height 125
click at [561, 242] on textarea "[PERSON_NAME] indique qu'il va régler d'ici la fin du mois mais [MEDICAL_DATA] …" at bounding box center [600, 278] width 342 height 125
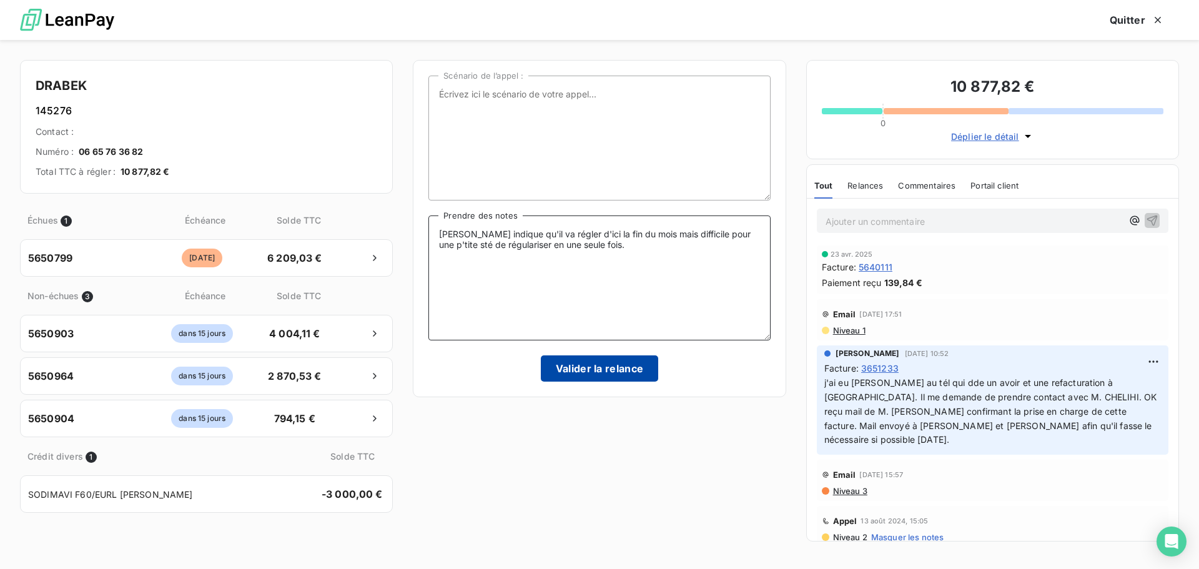
type textarea "[PERSON_NAME] indique qu'il va régler d'ici la fin du mois mais difficile pour …"
click at [614, 367] on button "Valider la relance" at bounding box center [600, 368] width 118 height 26
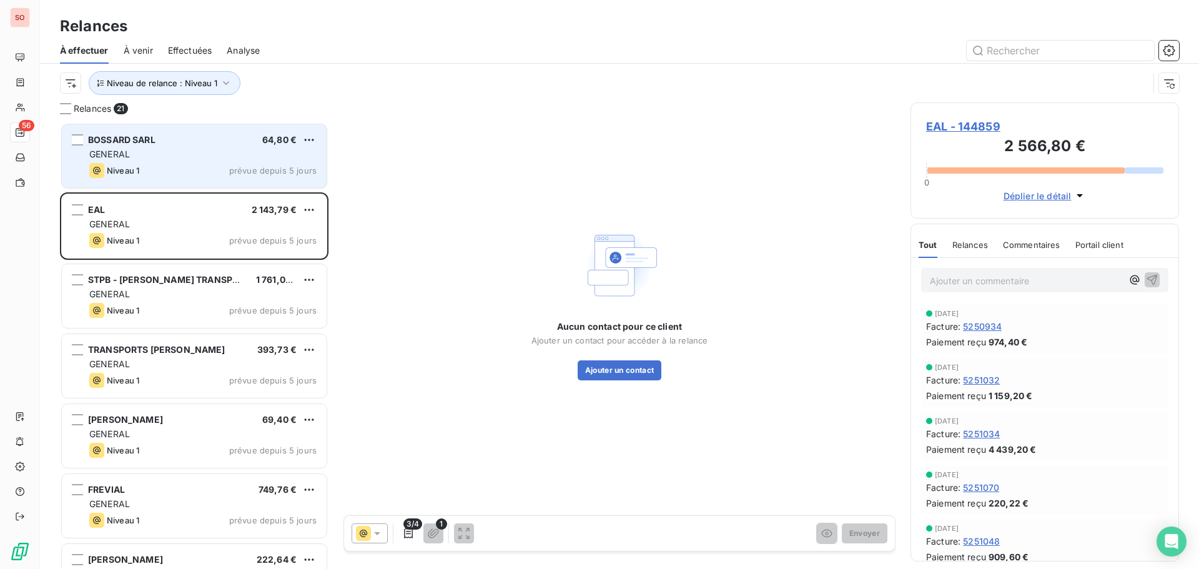
click at [228, 161] on div "BOSSARD SARL 64,80 € GENERAL Niveau 1 prévue depuis 5 jours" at bounding box center [194, 156] width 265 height 64
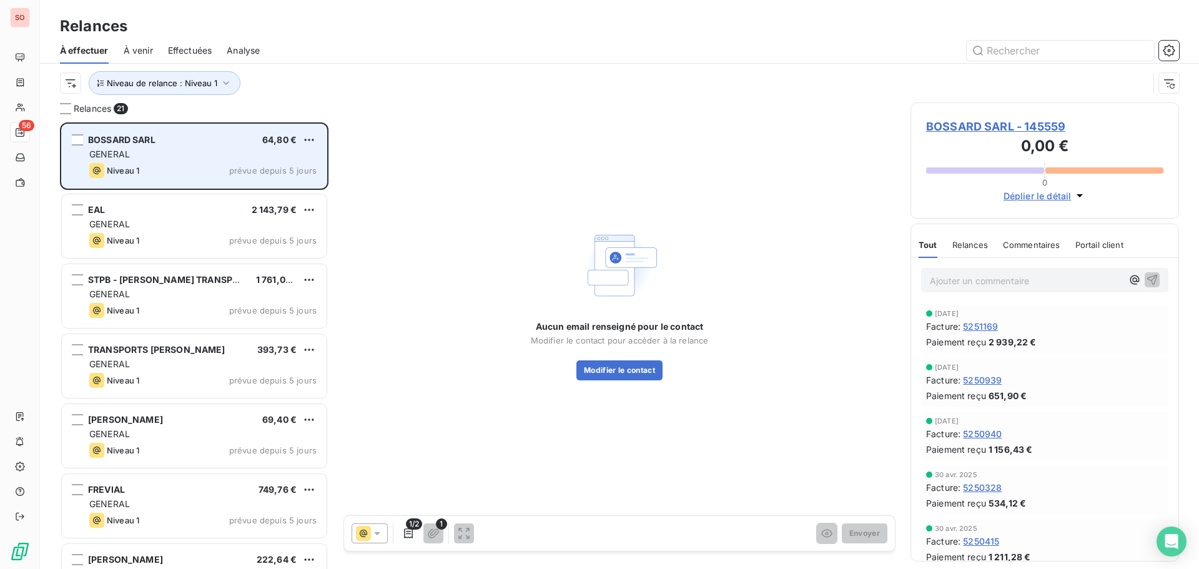
click at [136, 161] on div "BOSSARD SARL 64,80 € GENERAL Niveau 1 prévue depuis 5 jours" at bounding box center [194, 156] width 265 height 64
click at [306, 139] on html "SO 56 Relances À effectuer À venir Effectuées Analyse Niveau de relance : Nivea…" at bounding box center [599, 284] width 1199 height 569
click at [277, 186] on div "Passer cette action" at bounding box center [255, 187] width 112 height 20
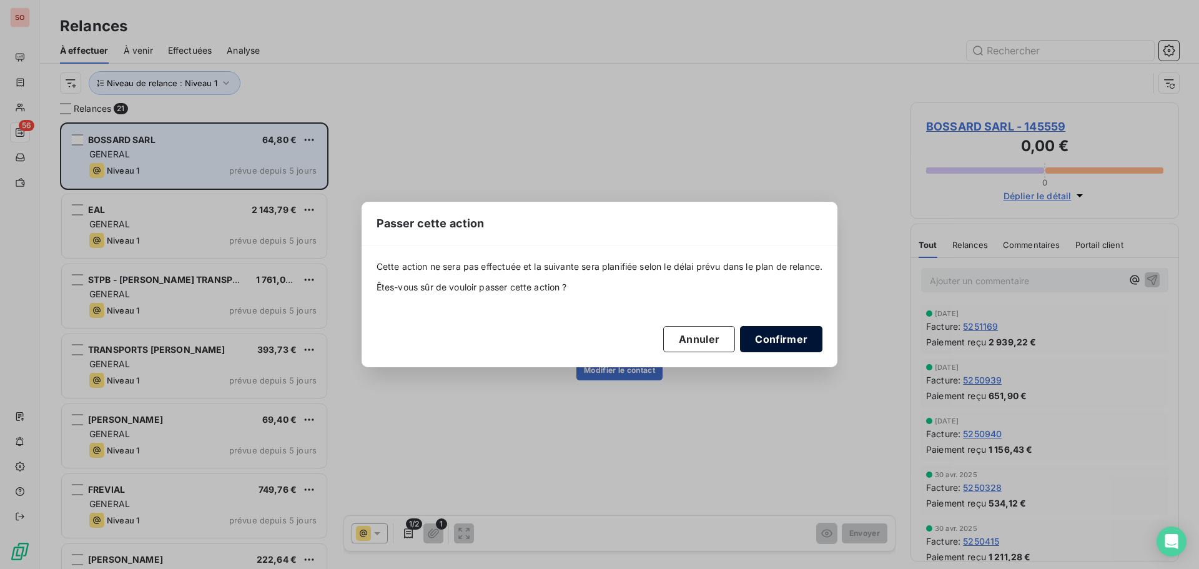
drag, startPoint x: 785, startPoint y: 343, endPoint x: 780, endPoint y: 339, distance: 6.8
click at [785, 342] on button "Confirmer" at bounding box center [781, 339] width 82 height 26
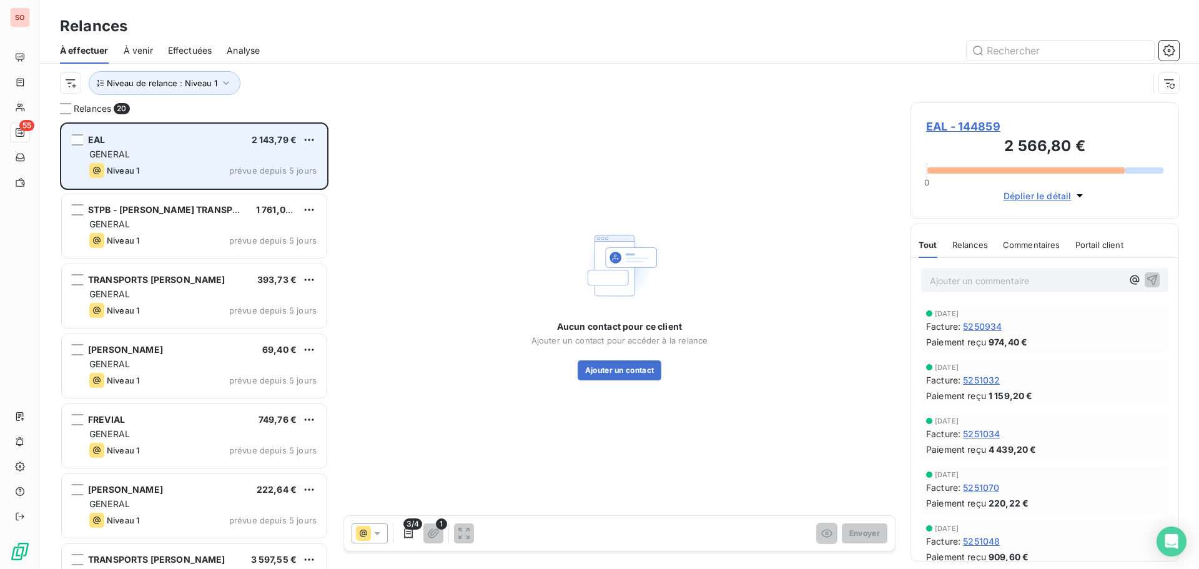
drag, startPoint x: 242, startPoint y: 160, endPoint x: 214, endPoint y: 159, distance: 28.1
click at [241, 161] on div "EAL 2 143,79 € GENERAL Niveau 1 prévue depuis 5 jours" at bounding box center [194, 156] width 265 height 64
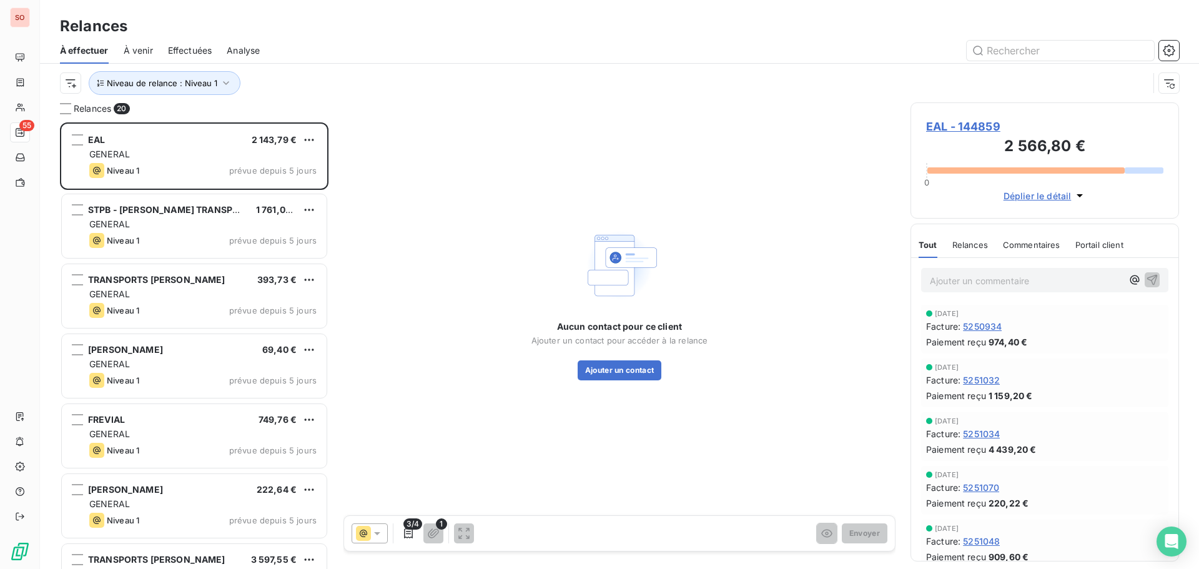
click at [935, 126] on span "EAL - 144859" at bounding box center [1044, 126] width 237 height 17
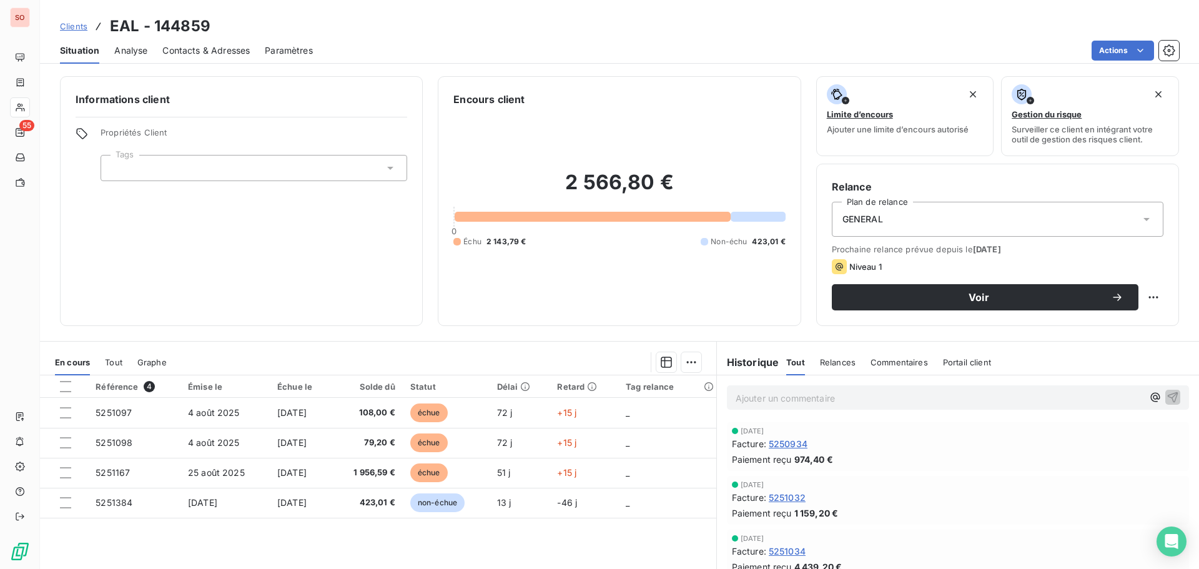
drag, startPoint x: 193, startPoint y: 54, endPoint x: 347, endPoint y: 57, distance: 153.7
click at [196, 53] on span "Contacts & Adresses" at bounding box center [205, 50] width 87 height 12
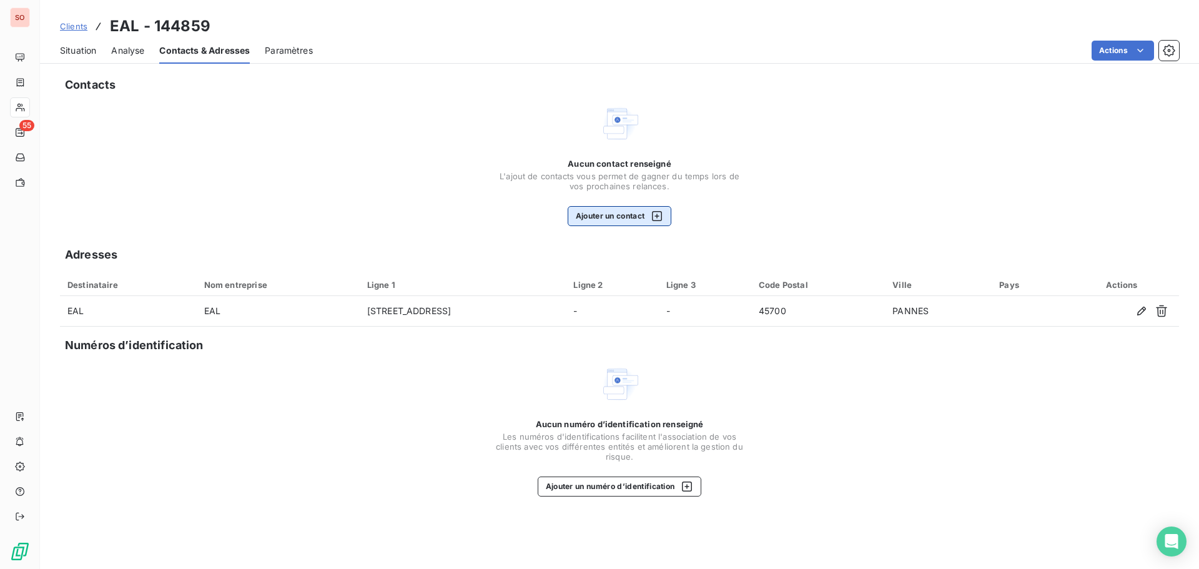
click at [595, 214] on button "Ajouter un contact" at bounding box center [620, 216] width 104 height 20
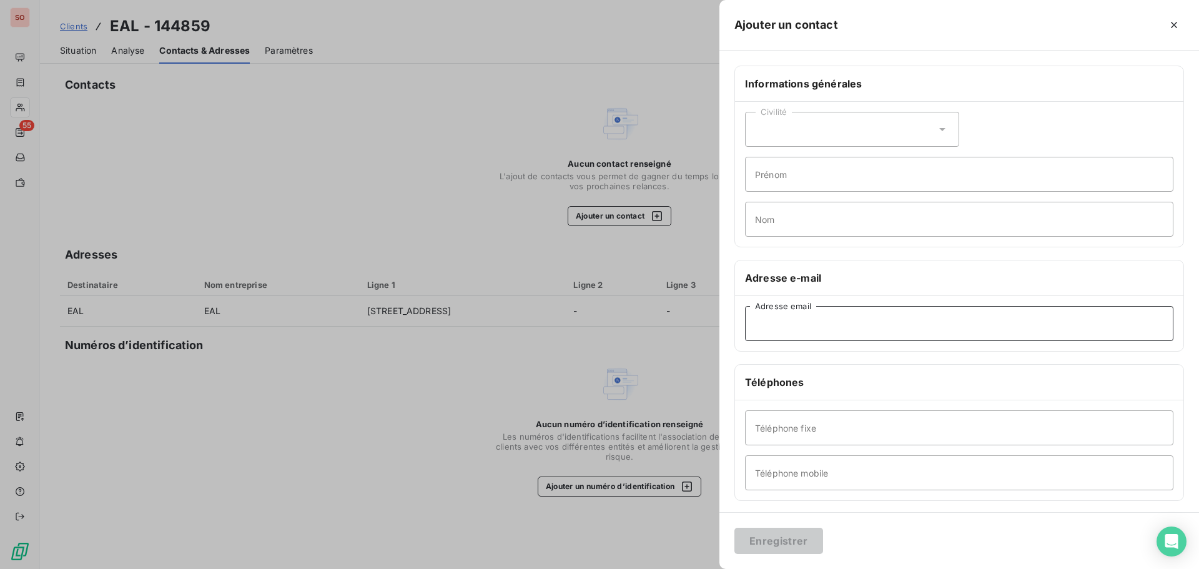
click at [794, 322] on input "Adresse email" at bounding box center [959, 323] width 429 height 35
type input "a"
type input "[EMAIL_ADDRESS][DOMAIN_NAME]"
click at [806, 427] on input "Téléphone fixe" at bounding box center [959, 427] width 429 height 35
type input "02 38 98 19 45"
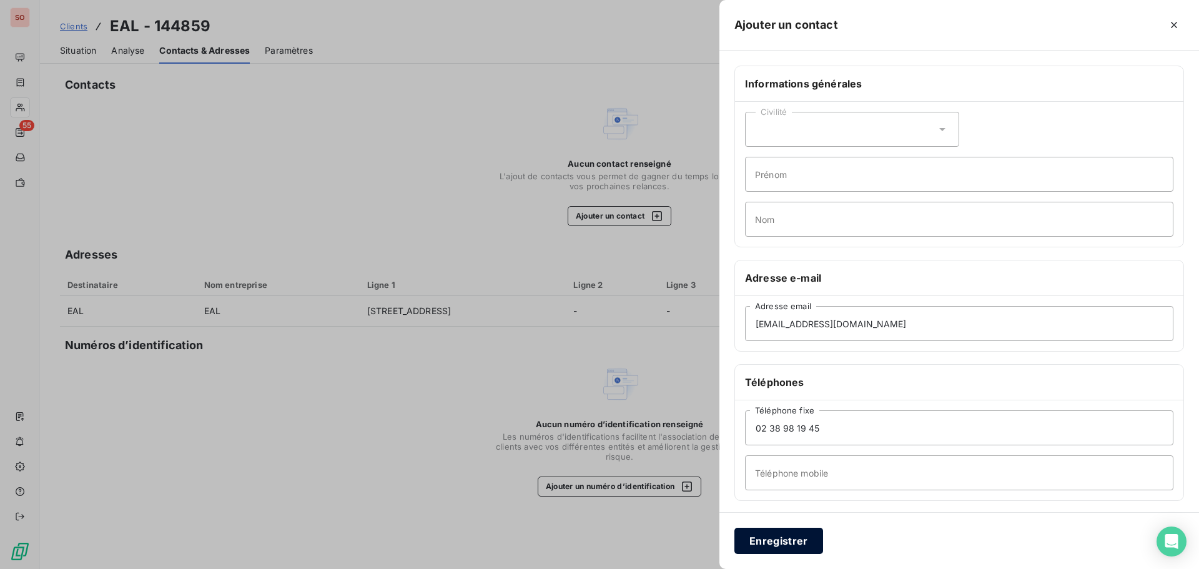
click at [800, 537] on button "Enregistrer" at bounding box center [779, 541] width 89 height 26
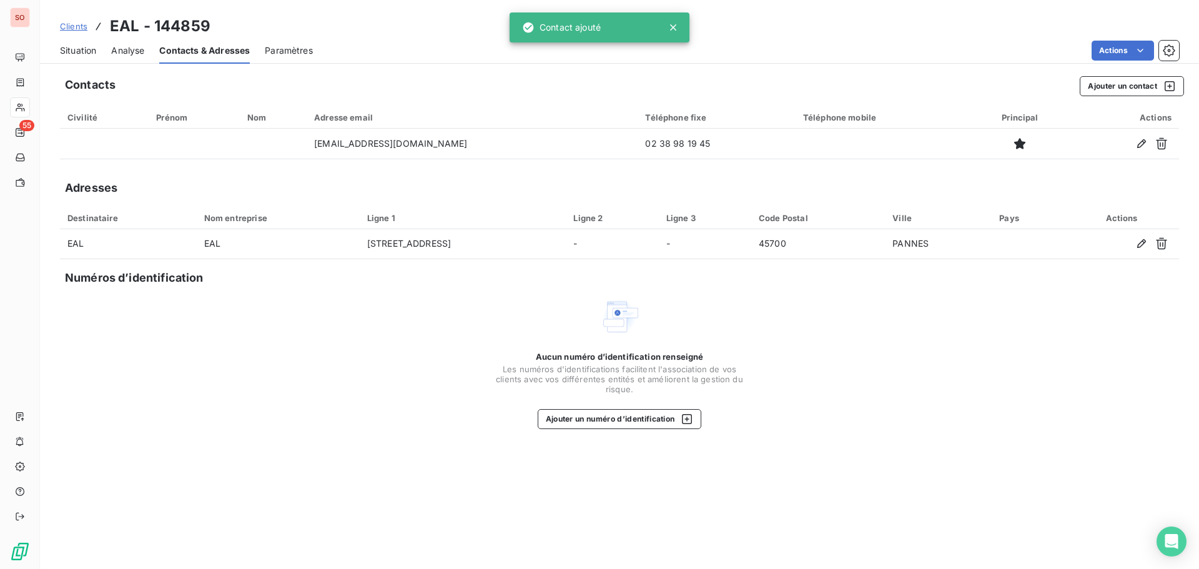
click at [83, 51] on span "Situation" at bounding box center [78, 50] width 36 height 12
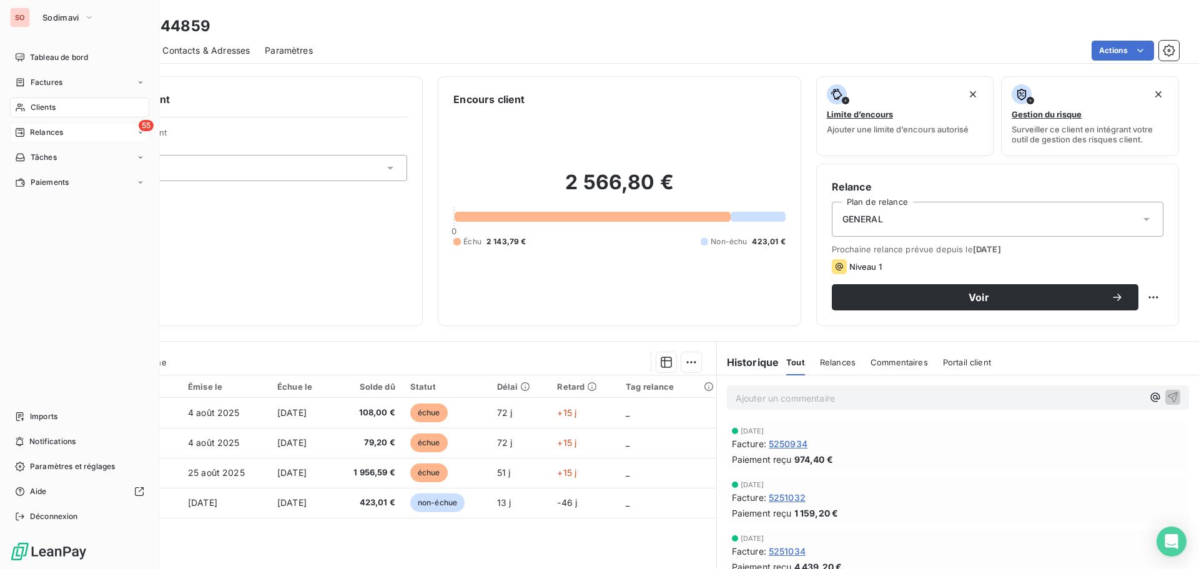
click at [34, 128] on span "Relances" at bounding box center [46, 132] width 33 height 11
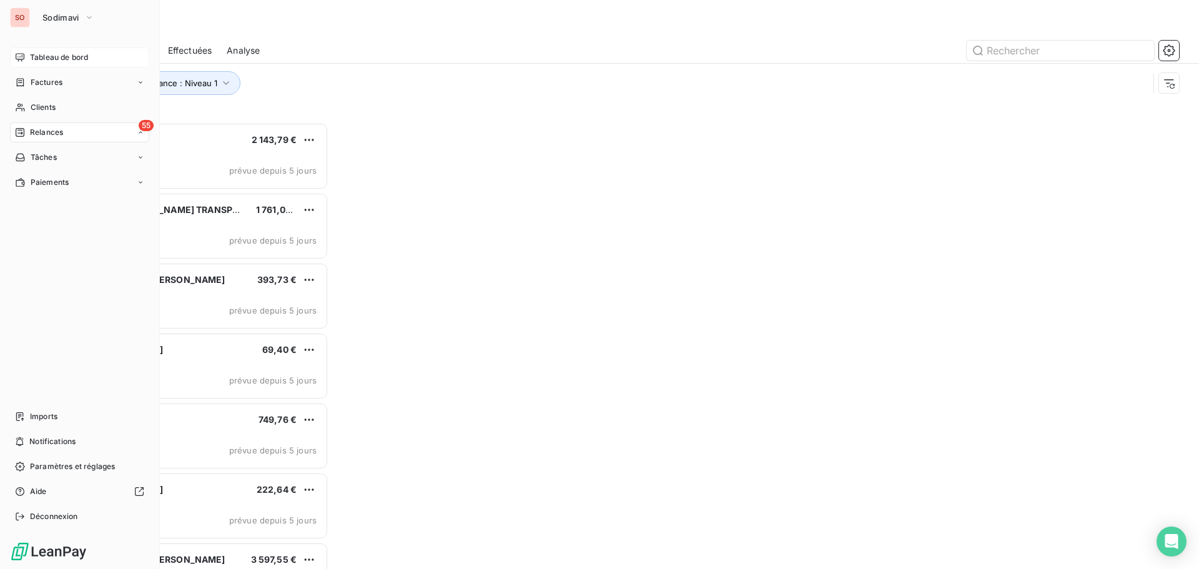
scroll to position [437, 259]
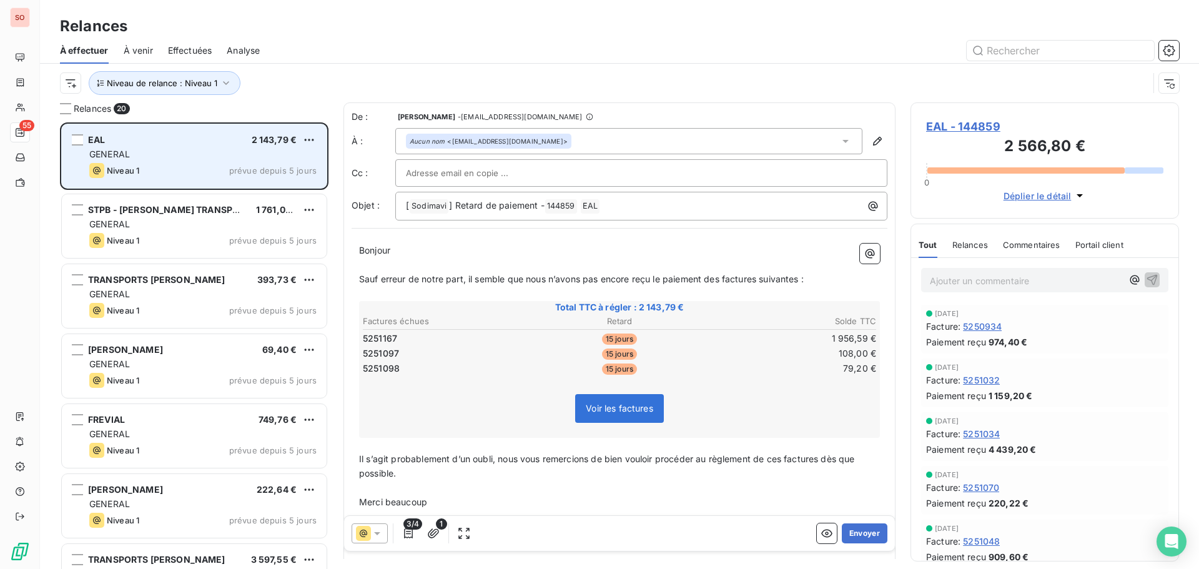
click at [194, 163] on div "Niveau 1 prévue depuis 5 jours" at bounding box center [202, 170] width 227 height 15
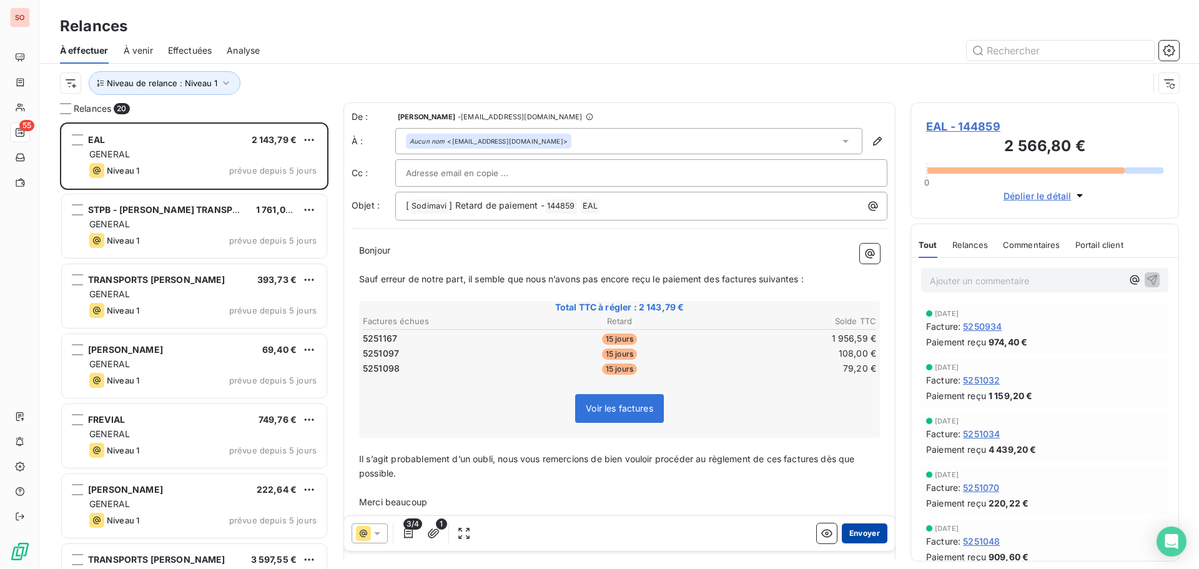
click at [854, 532] on button "Envoyer" at bounding box center [865, 533] width 46 height 20
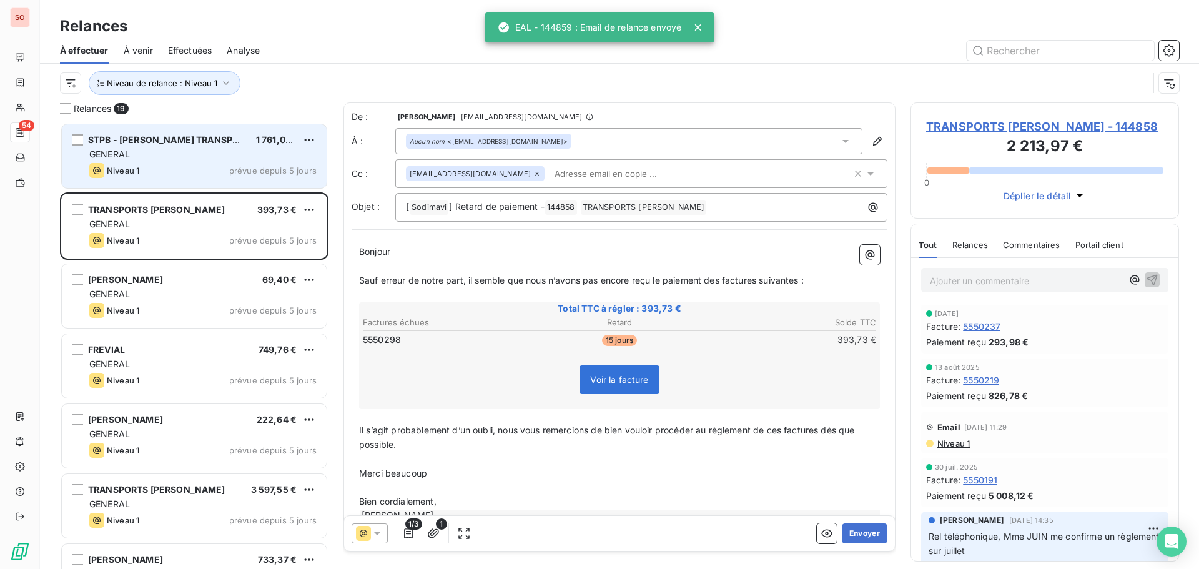
click at [172, 166] on div "Niveau 1 prévue depuis 5 jours" at bounding box center [202, 170] width 227 height 15
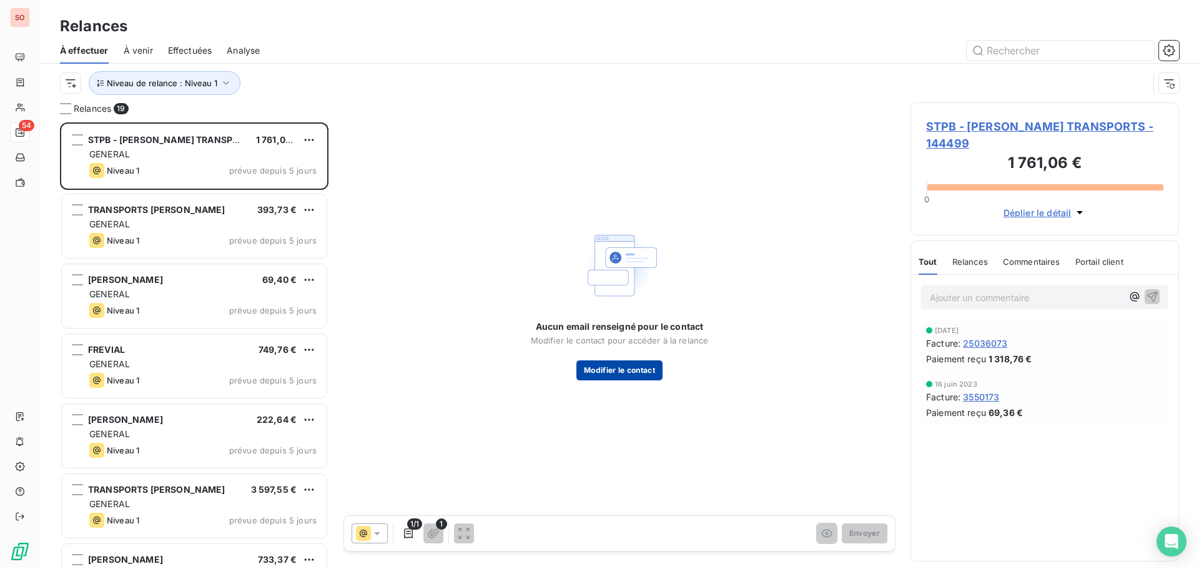
click at [615, 372] on button "Modifier le contact" at bounding box center [620, 370] width 86 height 20
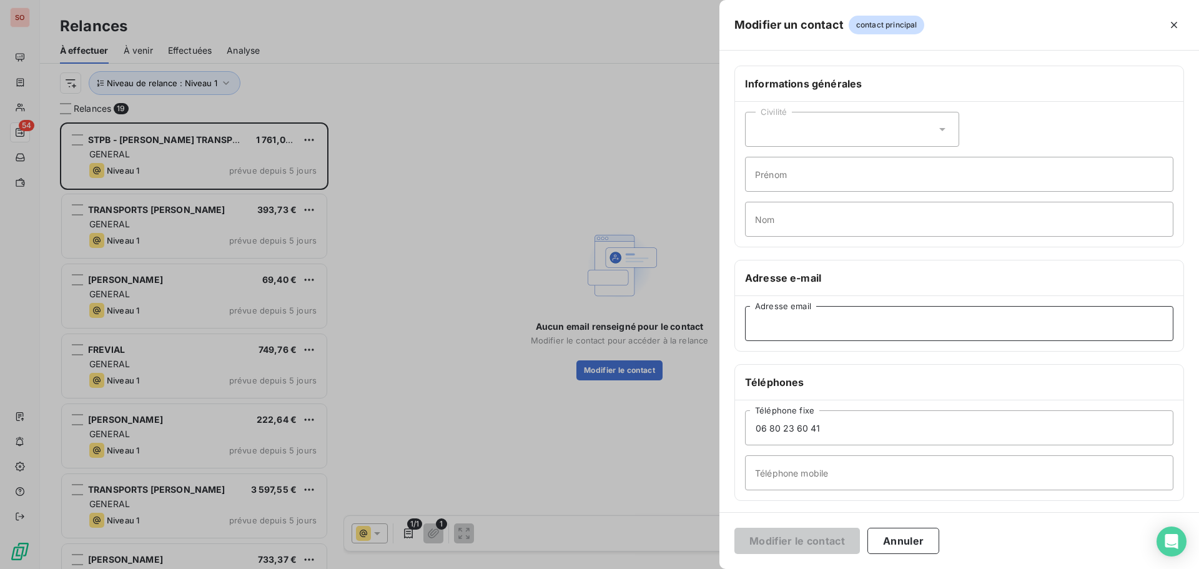
click at [787, 325] on input "Adresse email" at bounding box center [959, 323] width 429 height 35
paste input "[EMAIL_ADDRESS][DOMAIN_NAME]"
type input "[EMAIL_ADDRESS][DOMAIN_NAME]"
click at [735, 528] on button "Modifier le contact" at bounding box center [798, 541] width 126 height 26
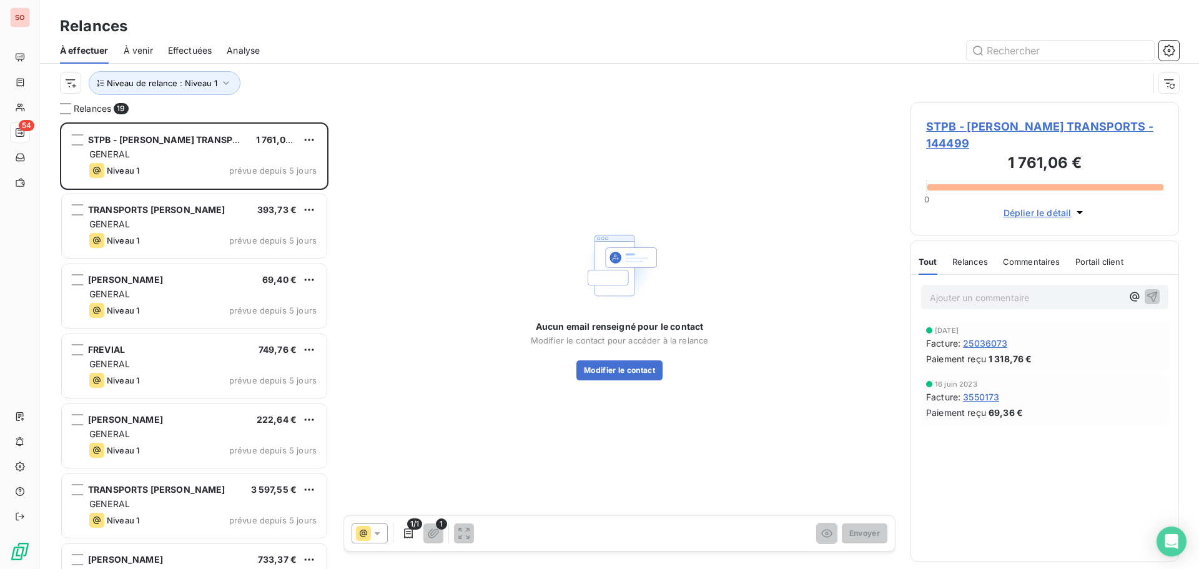
click at [960, 131] on span "STPB - [PERSON_NAME] TRANSPORTS - 144499" at bounding box center [1044, 135] width 237 height 34
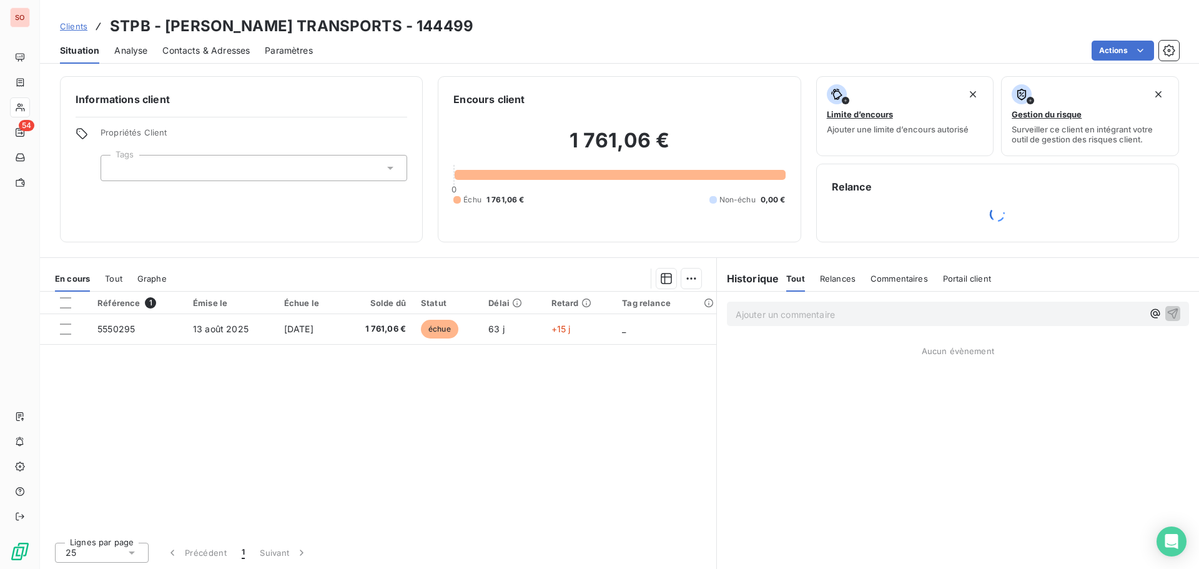
click at [234, 51] on span "Contacts & Adresses" at bounding box center [205, 50] width 87 height 12
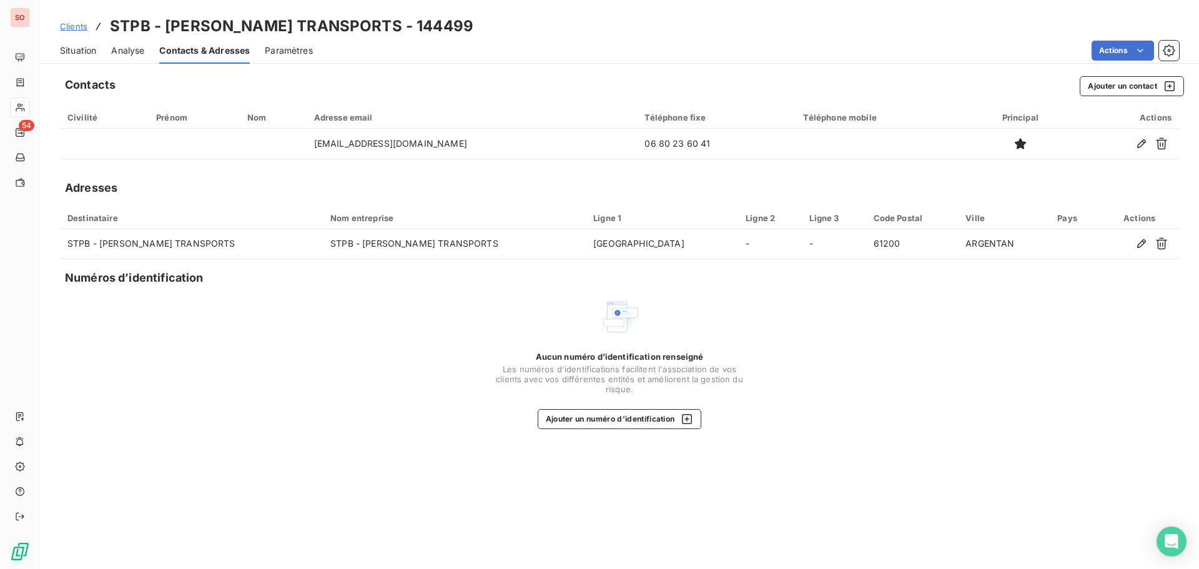
click at [76, 51] on span "Situation" at bounding box center [78, 50] width 36 height 12
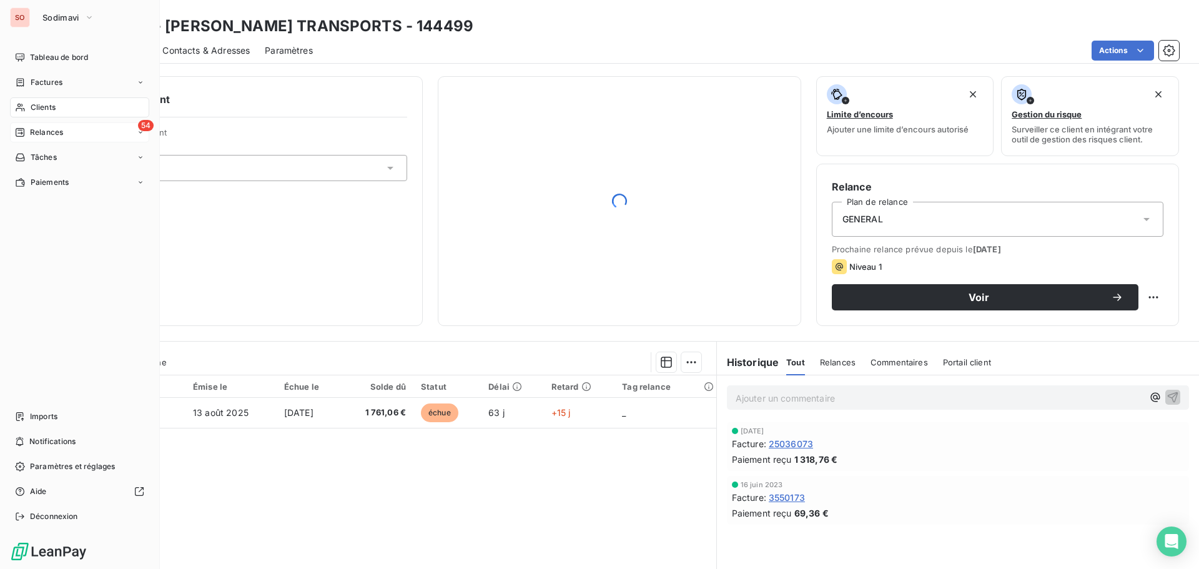
click at [43, 132] on span "Relances" at bounding box center [46, 132] width 33 height 11
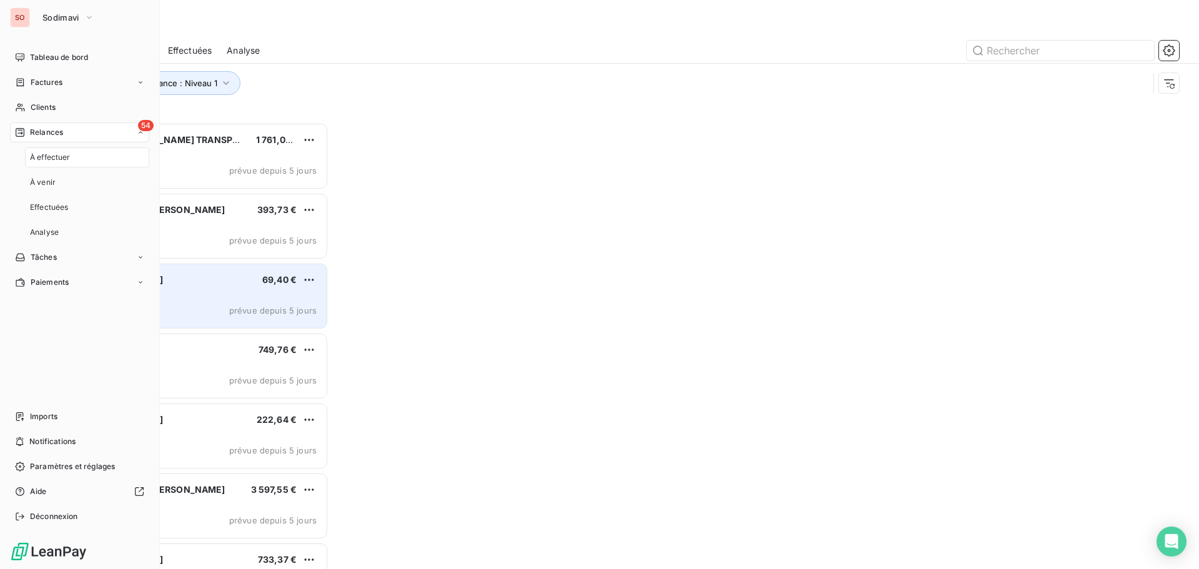
scroll to position [437, 259]
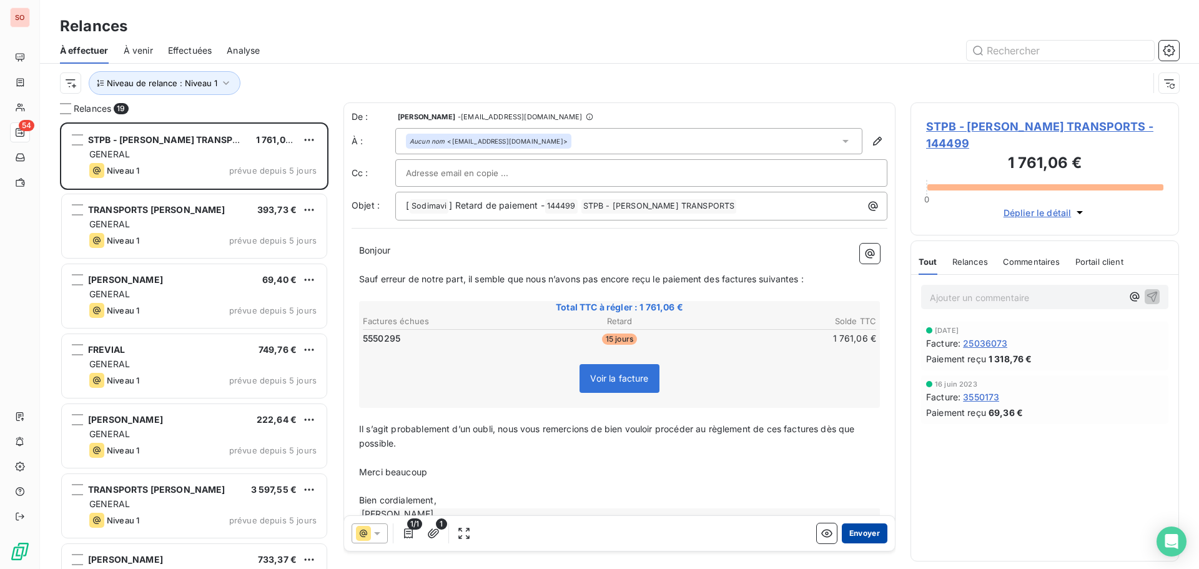
click at [846, 528] on button "Envoyer" at bounding box center [865, 533] width 46 height 20
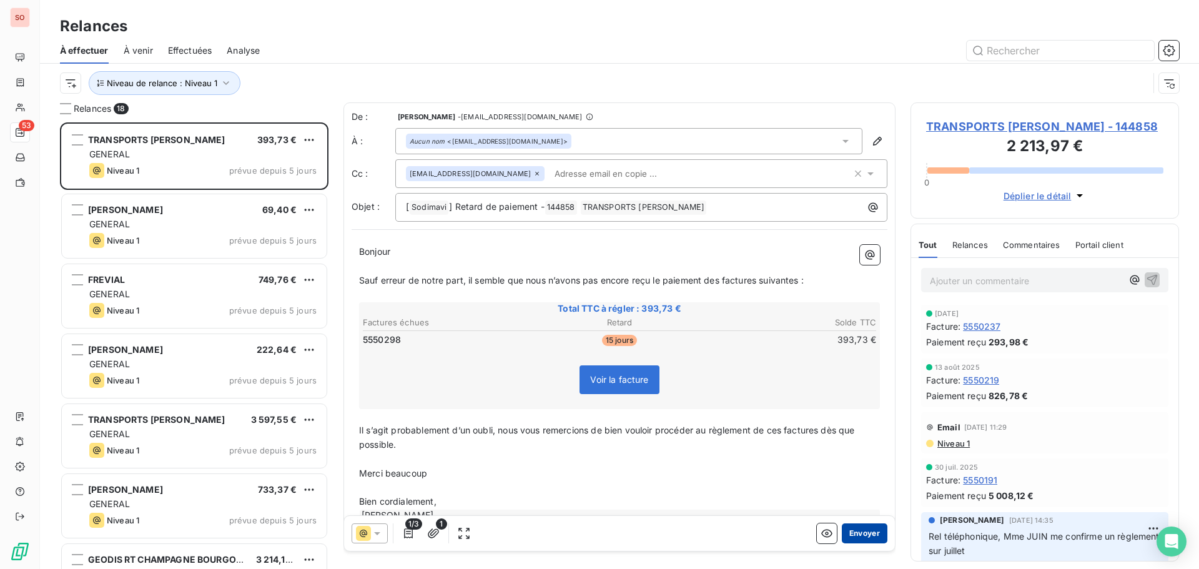
click at [855, 531] on button "Envoyer" at bounding box center [865, 533] width 46 height 20
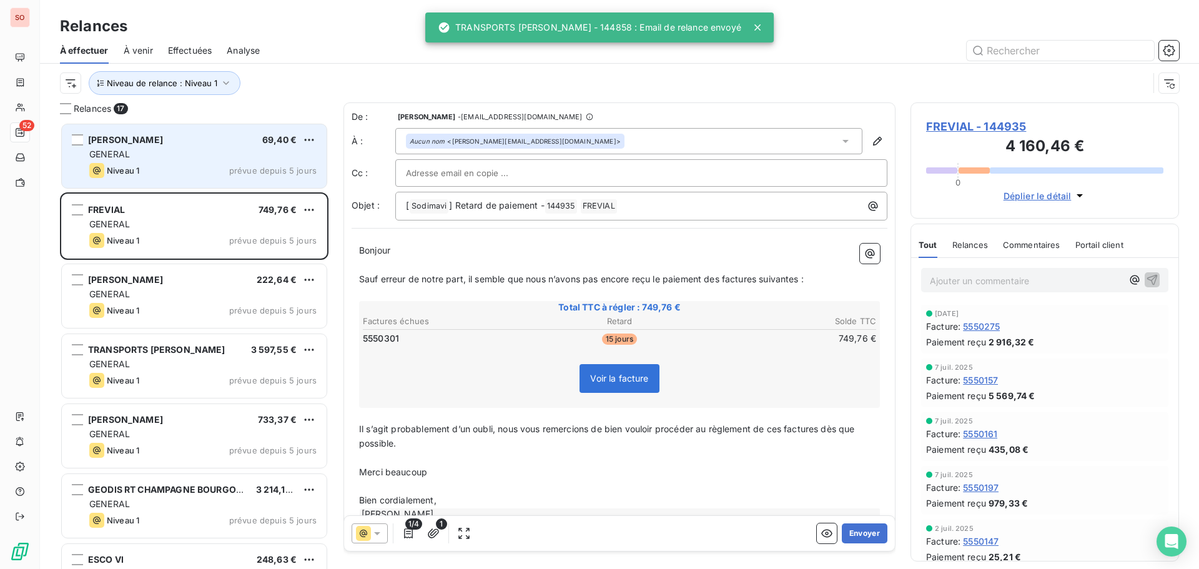
click at [211, 154] on div "GENERAL" at bounding box center [202, 154] width 227 height 12
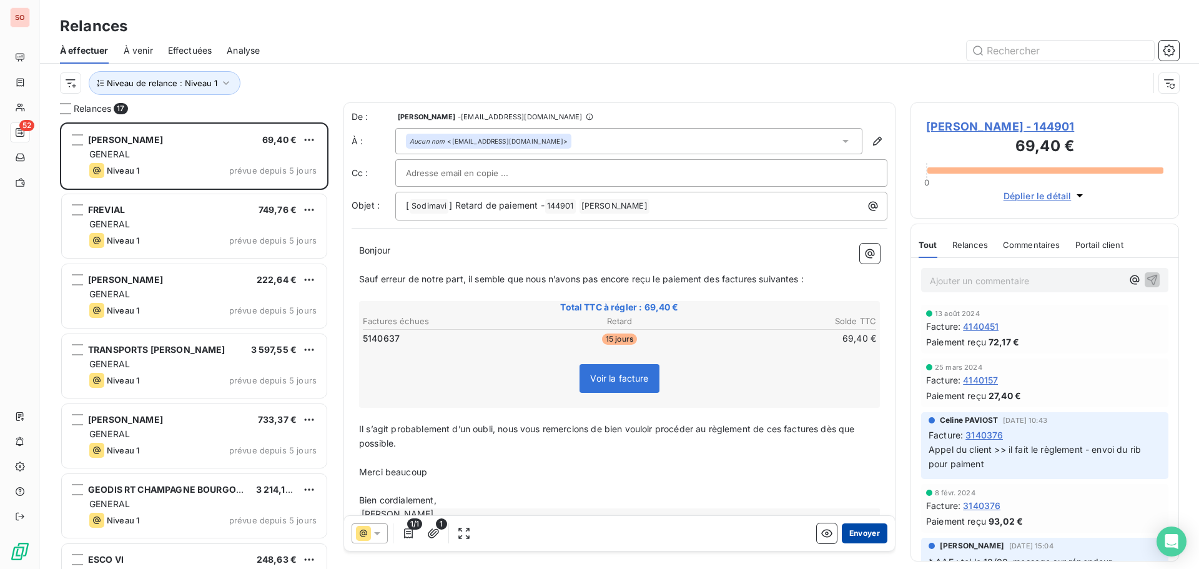
click at [853, 535] on button "Envoyer" at bounding box center [865, 533] width 46 height 20
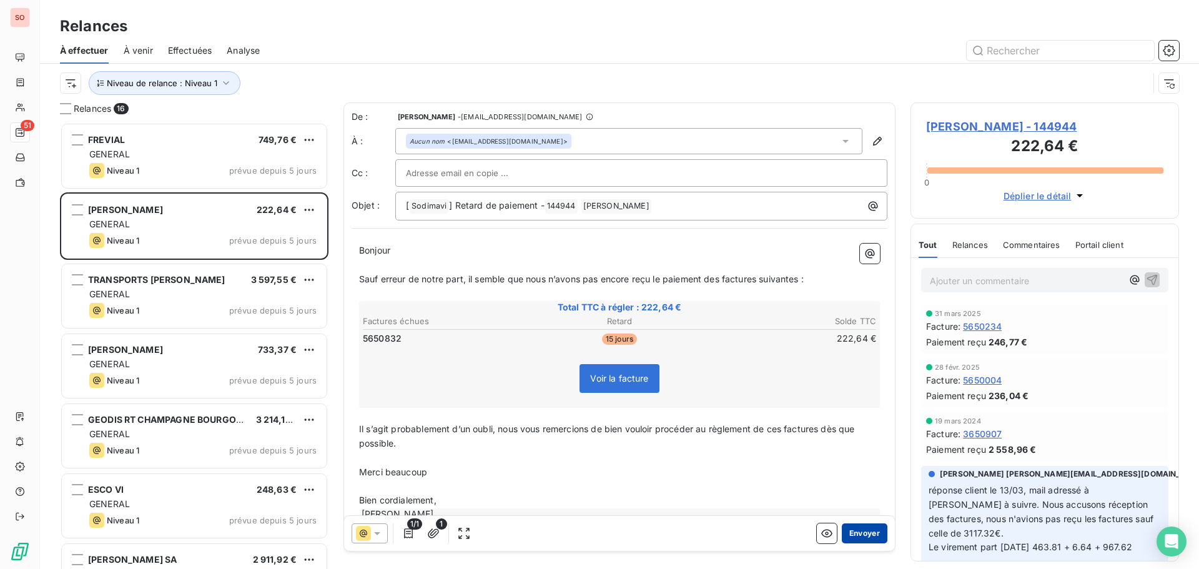
click at [856, 533] on button "Envoyer" at bounding box center [865, 533] width 46 height 20
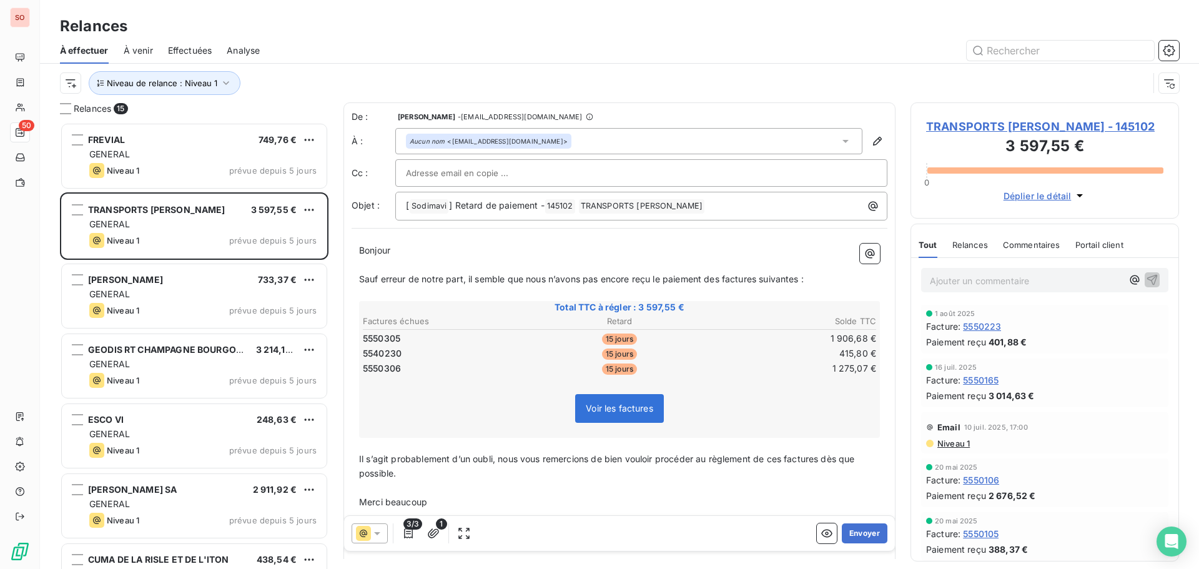
click at [856, 533] on button "Envoyer" at bounding box center [865, 533] width 46 height 20
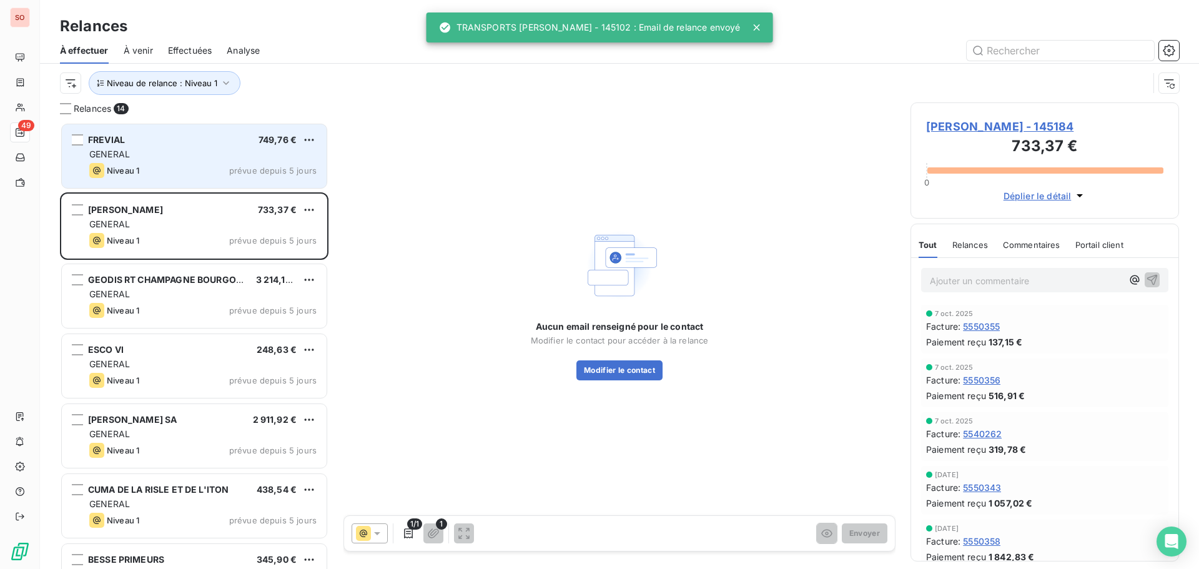
click at [157, 150] on div "GENERAL" at bounding box center [202, 154] width 227 height 12
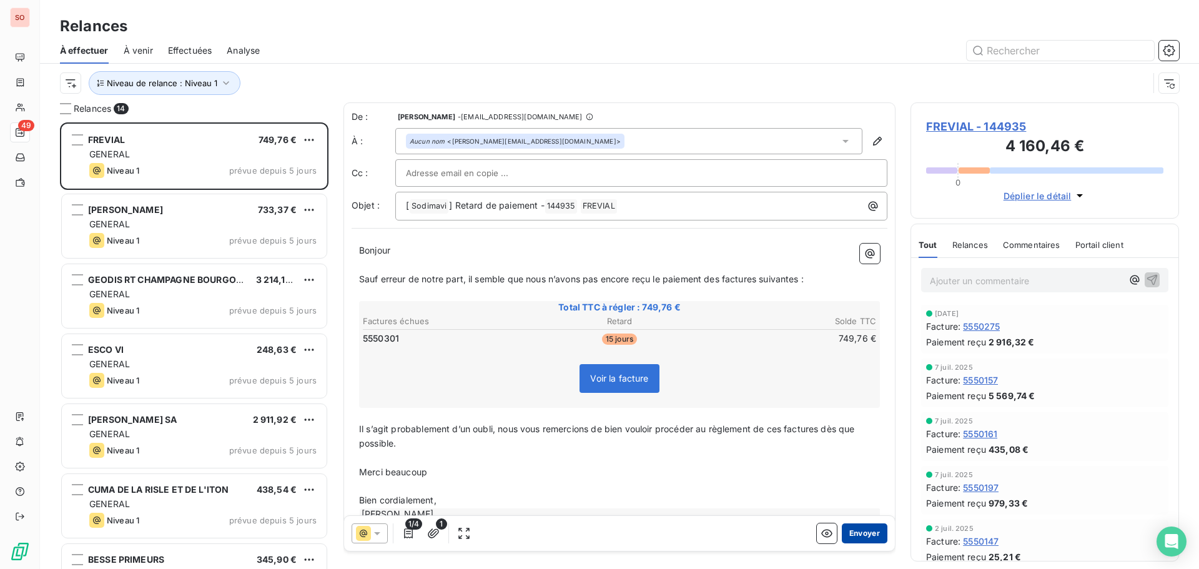
click at [849, 530] on button "Envoyer" at bounding box center [865, 533] width 46 height 20
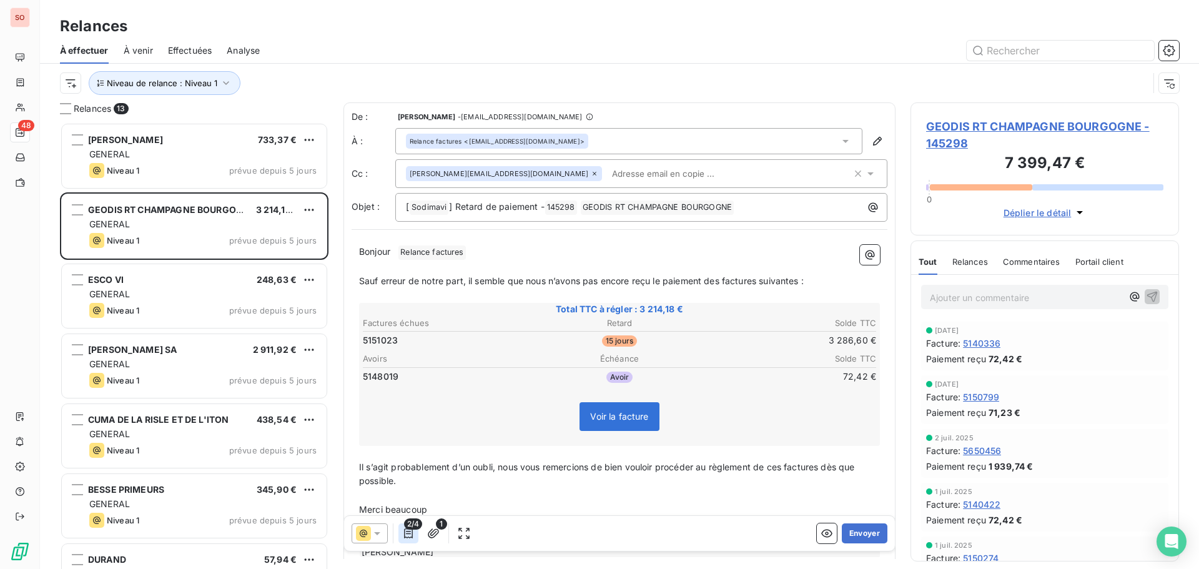
click at [408, 532] on icon "button" at bounding box center [408, 533] width 9 height 10
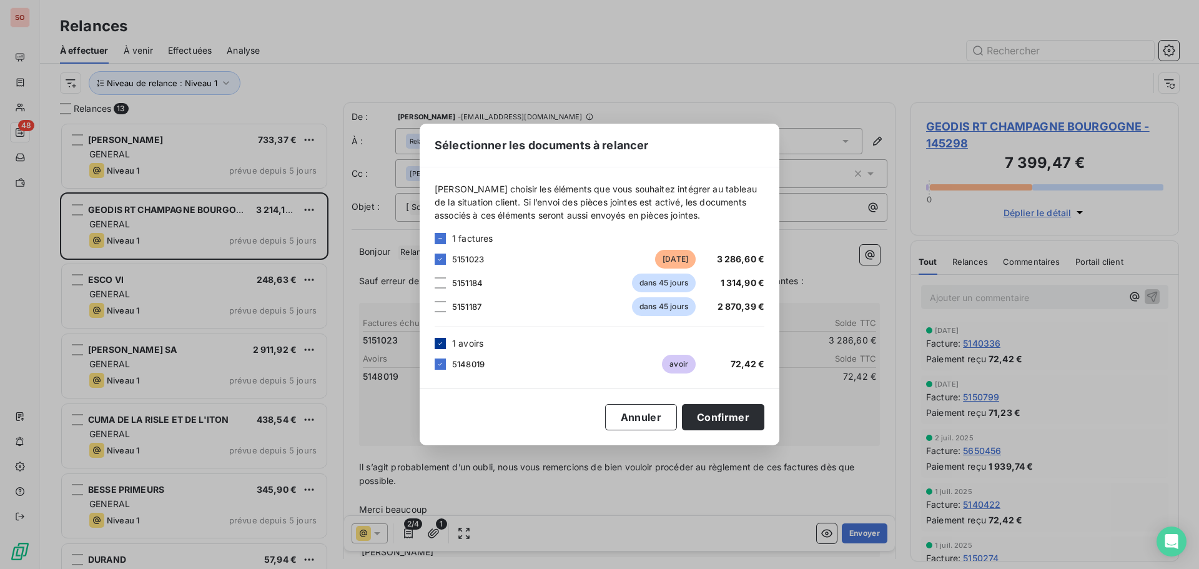
click at [445, 346] on div at bounding box center [440, 343] width 11 height 11
click at [705, 417] on button "Confirmer" at bounding box center [723, 417] width 82 height 26
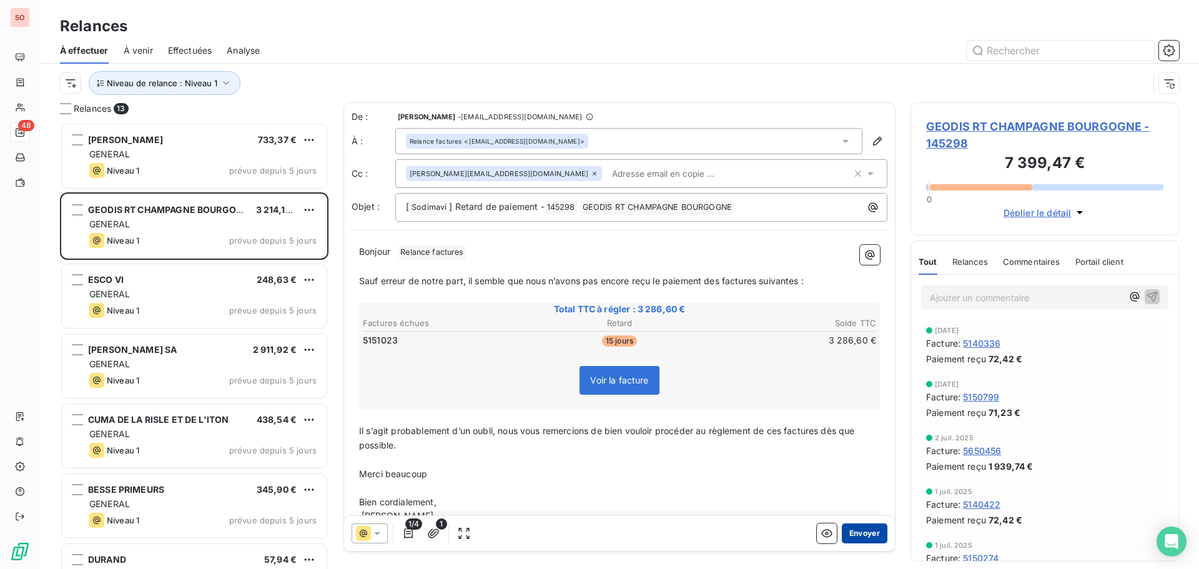
click at [846, 539] on button "Envoyer" at bounding box center [865, 533] width 46 height 20
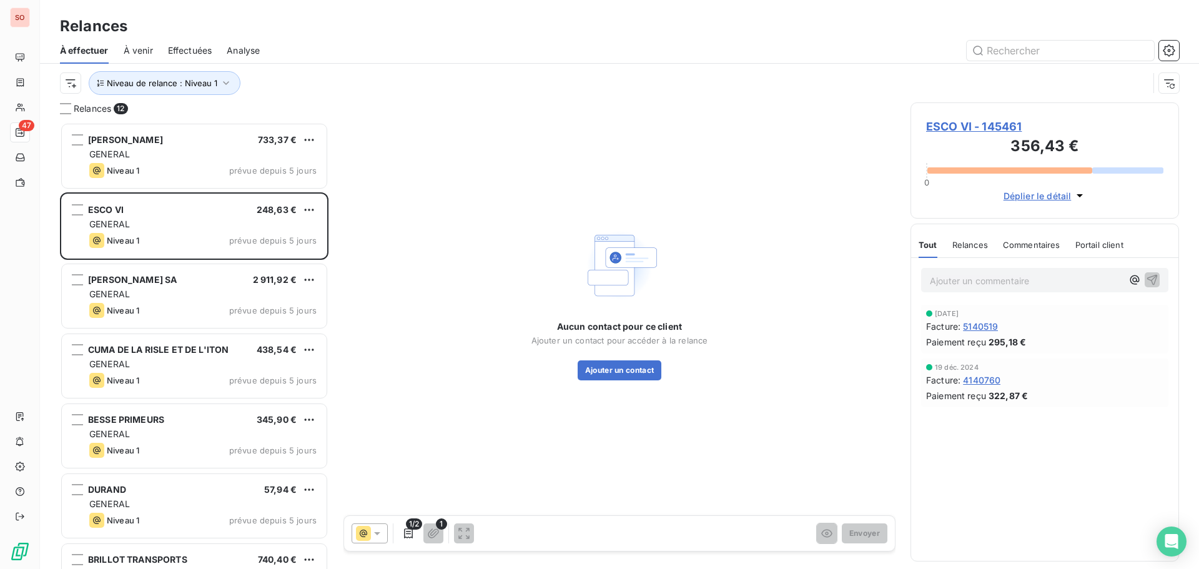
click at [953, 128] on span "ESCO VI - 145461" at bounding box center [1044, 126] width 237 height 17
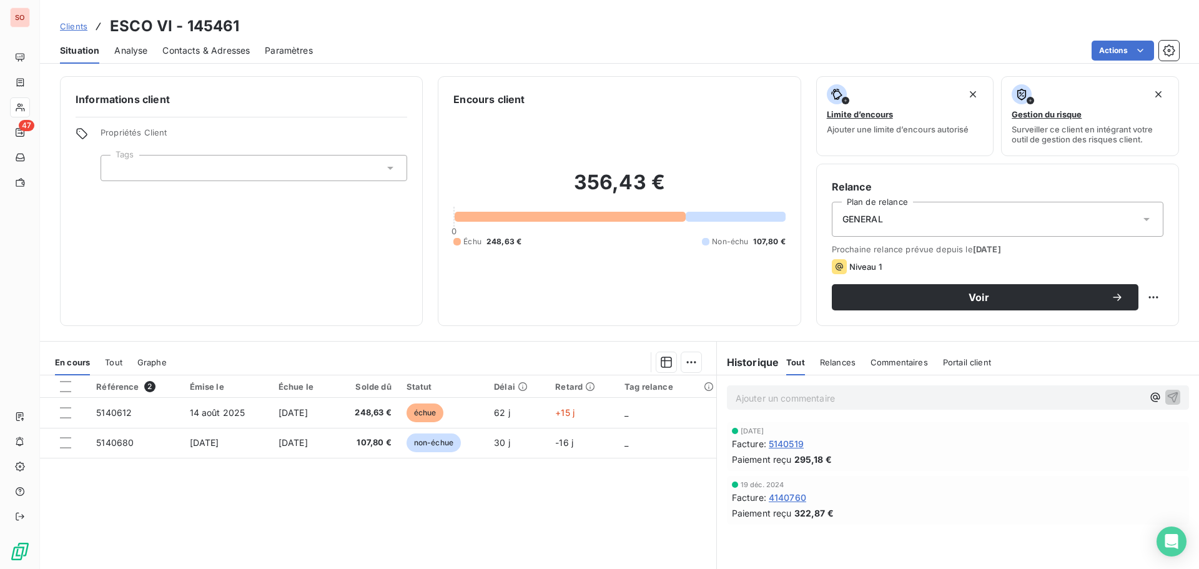
click at [190, 55] on span "Contacts & Adresses" at bounding box center [205, 50] width 87 height 12
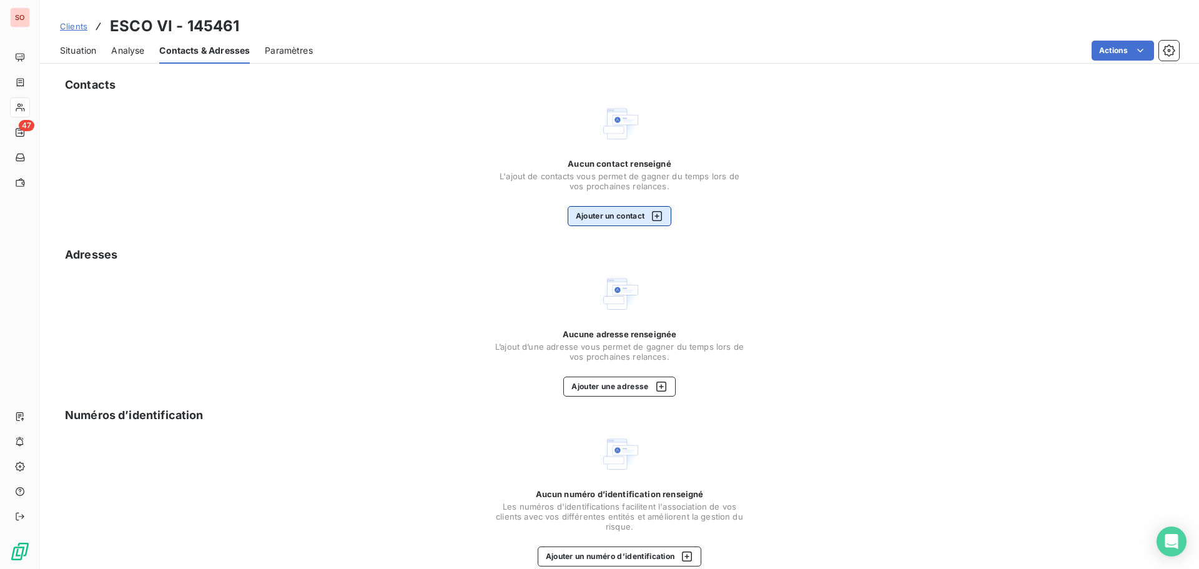
click at [595, 211] on button "Ajouter un contact" at bounding box center [620, 216] width 104 height 20
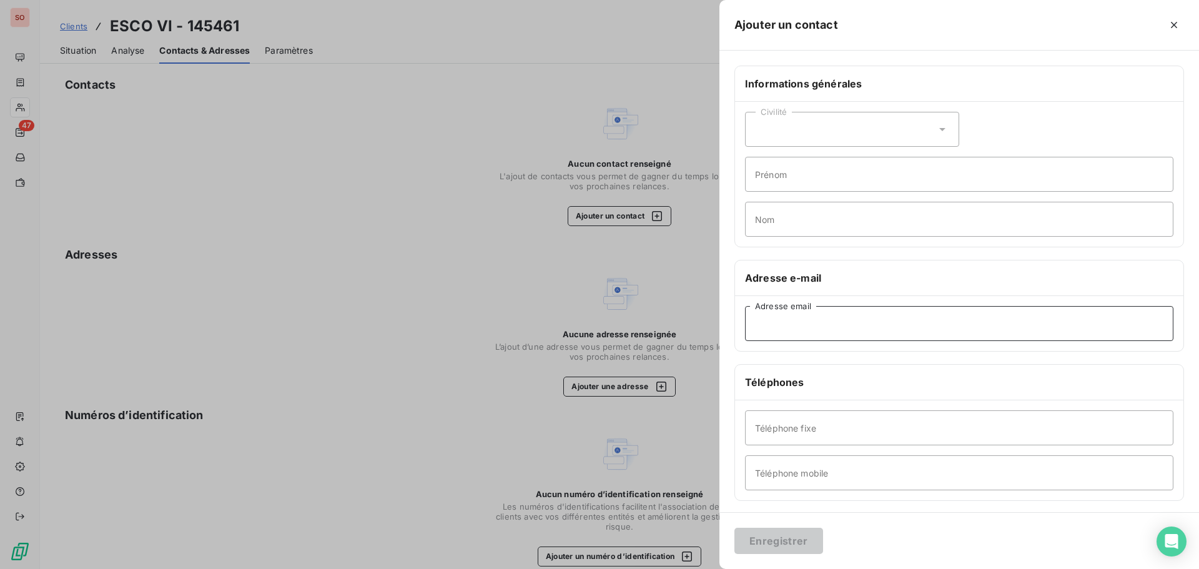
click at [789, 329] on input "Adresse email" at bounding box center [959, 323] width 429 height 35
paste input "[EMAIL_ADDRESS][DOMAIN_NAME]"
type input "[EMAIL_ADDRESS][DOMAIN_NAME]"
click at [787, 437] on input "Téléphone fixe" at bounding box center [959, 427] width 429 height 35
paste input "01 60 68 76 88"
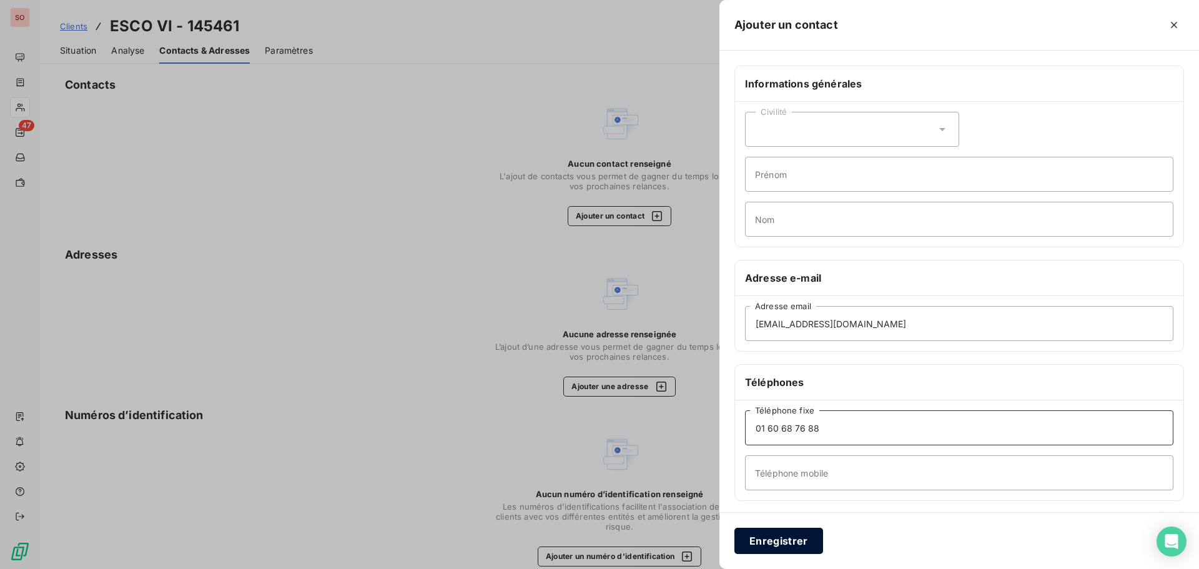
type input "01 60 68 76 88"
click at [780, 537] on button "Enregistrer" at bounding box center [779, 541] width 89 height 26
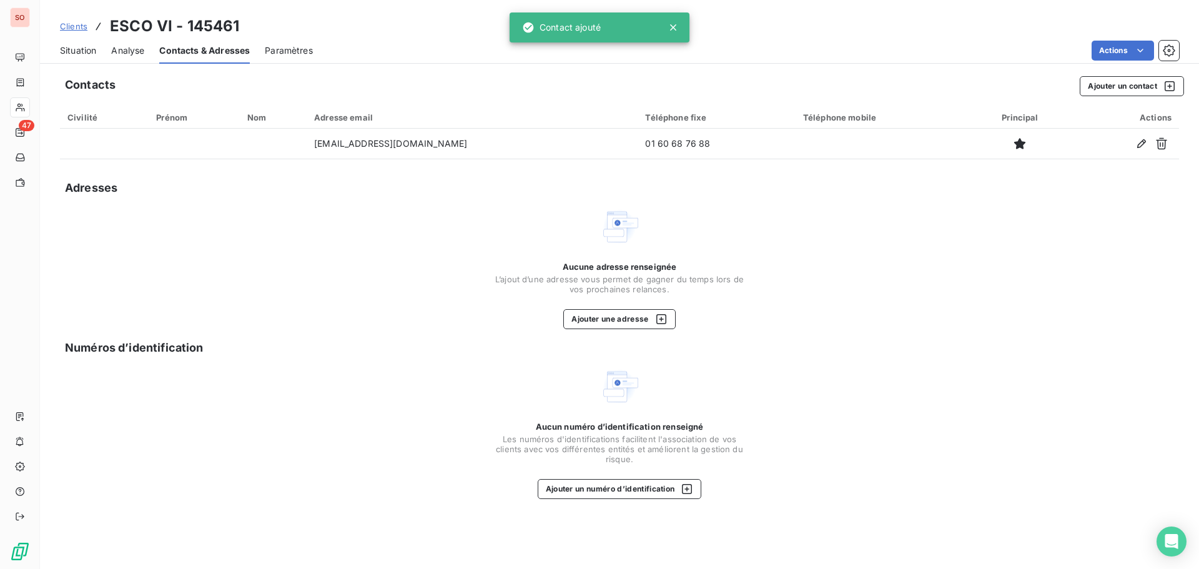
click at [67, 53] on span "Situation" at bounding box center [78, 50] width 36 height 12
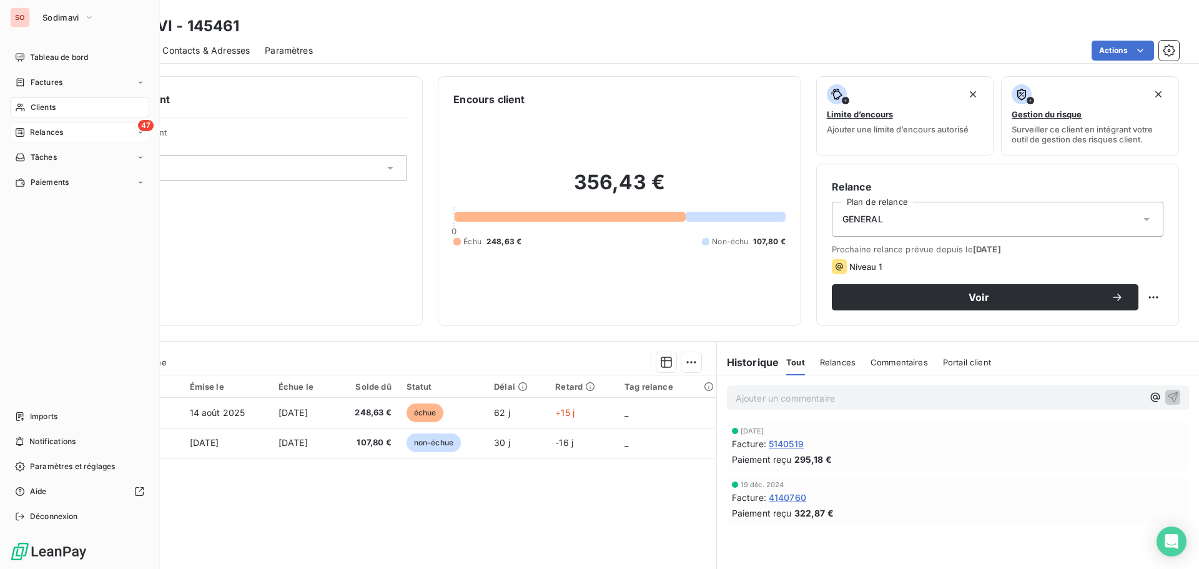
click at [26, 130] on div "Relances" at bounding box center [39, 132] width 48 height 11
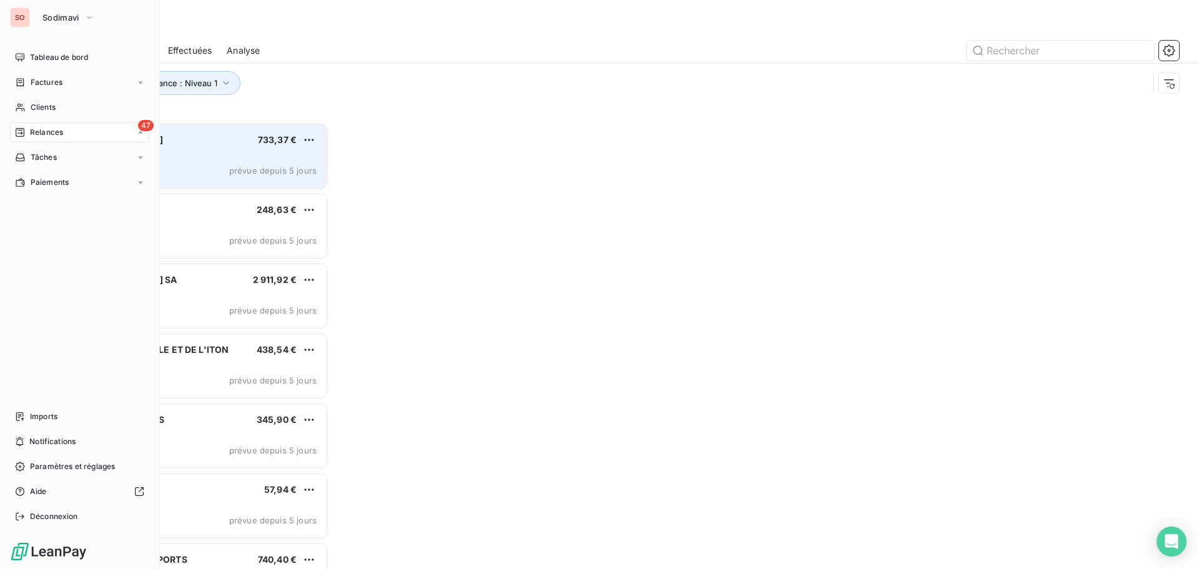
scroll to position [437, 259]
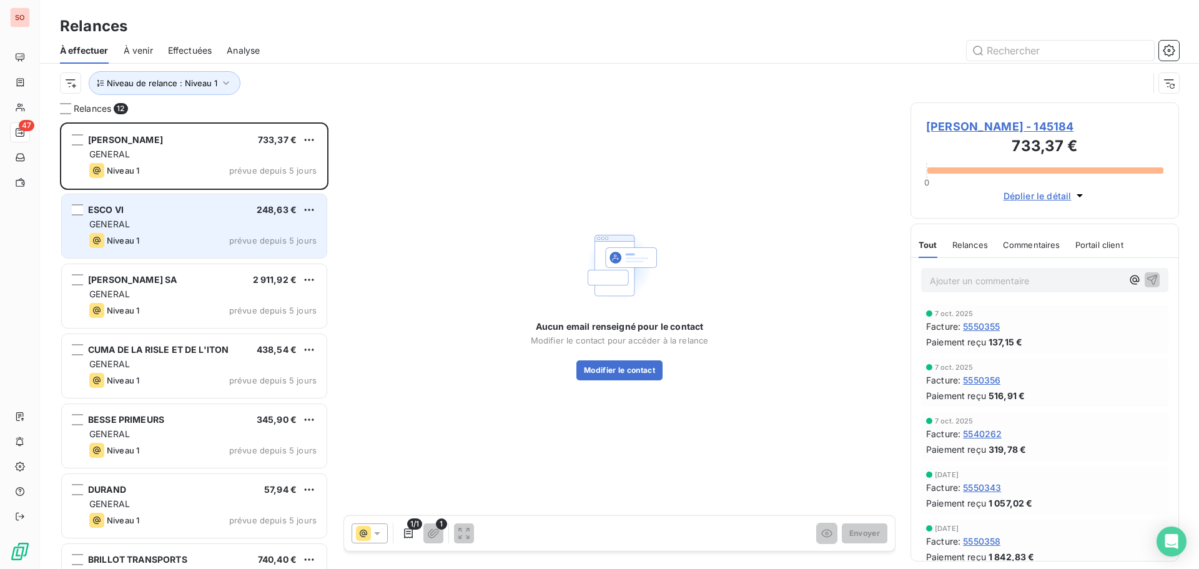
click at [204, 230] on div "GENERAL" at bounding box center [202, 224] width 227 height 12
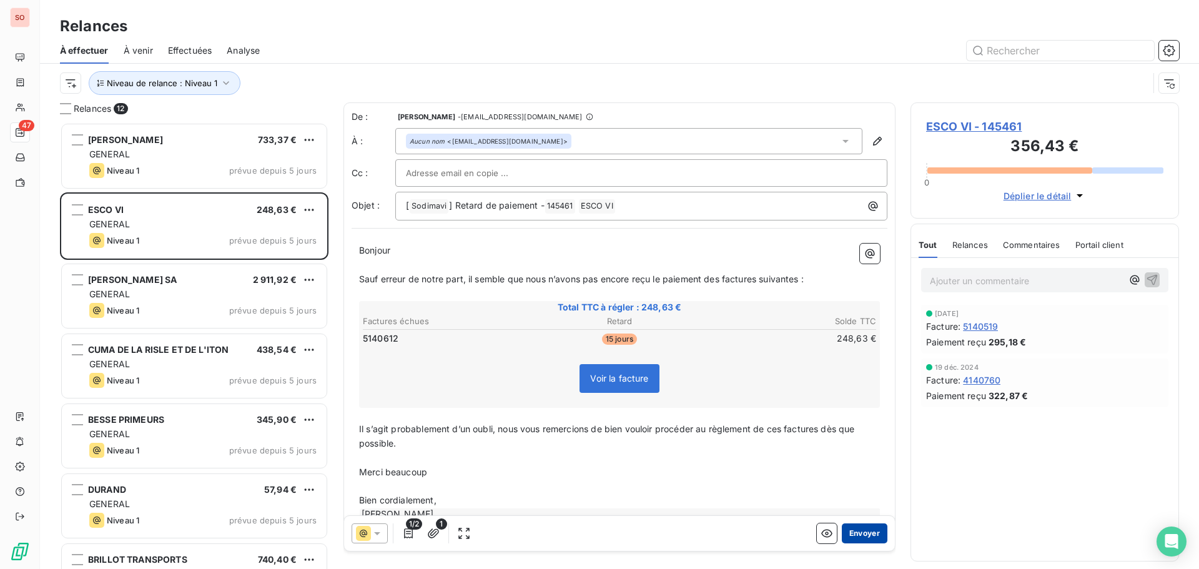
click at [865, 533] on button "Envoyer" at bounding box center [865, 533] width 46 height 20
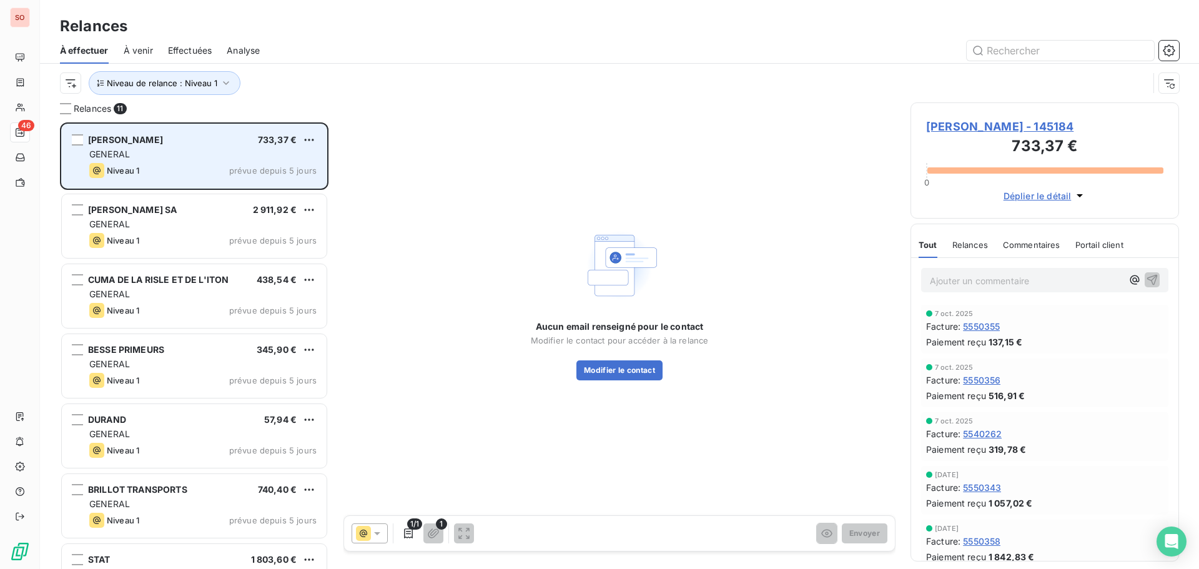
click at [193, 162] on div "[PERSON_NAME] 733,37 € GENERAL Niveau 1 prévue depuis 5 jours" at bounding box center [194, 156] width 265 height 64
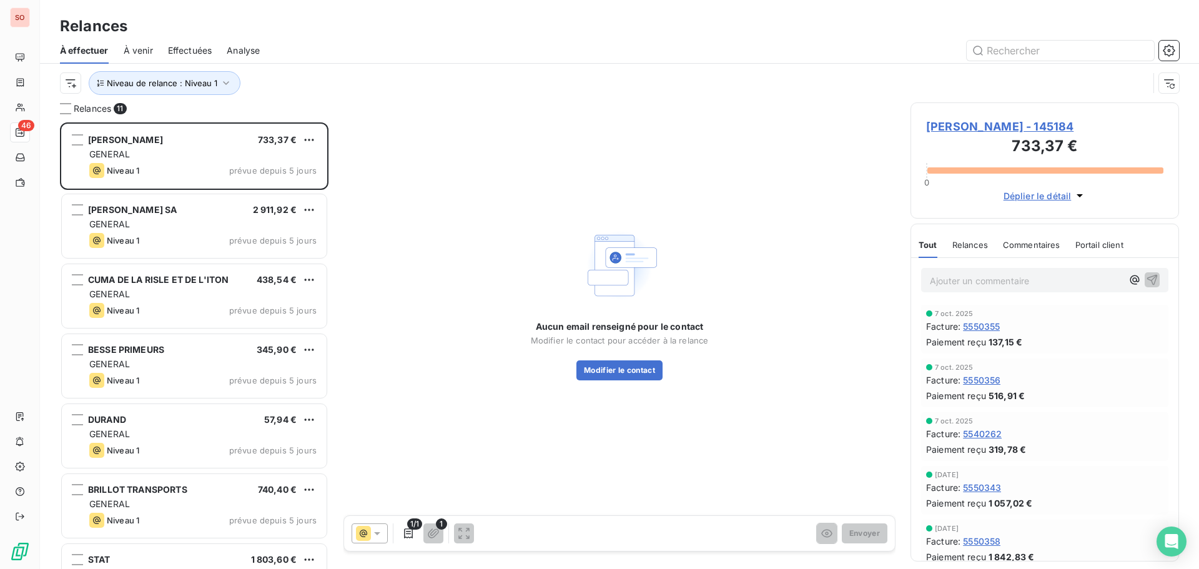
click at [946, 124] on span "[PERSON_NAME] - 145184" at bounding box center [1044, 126] width 237 height 17
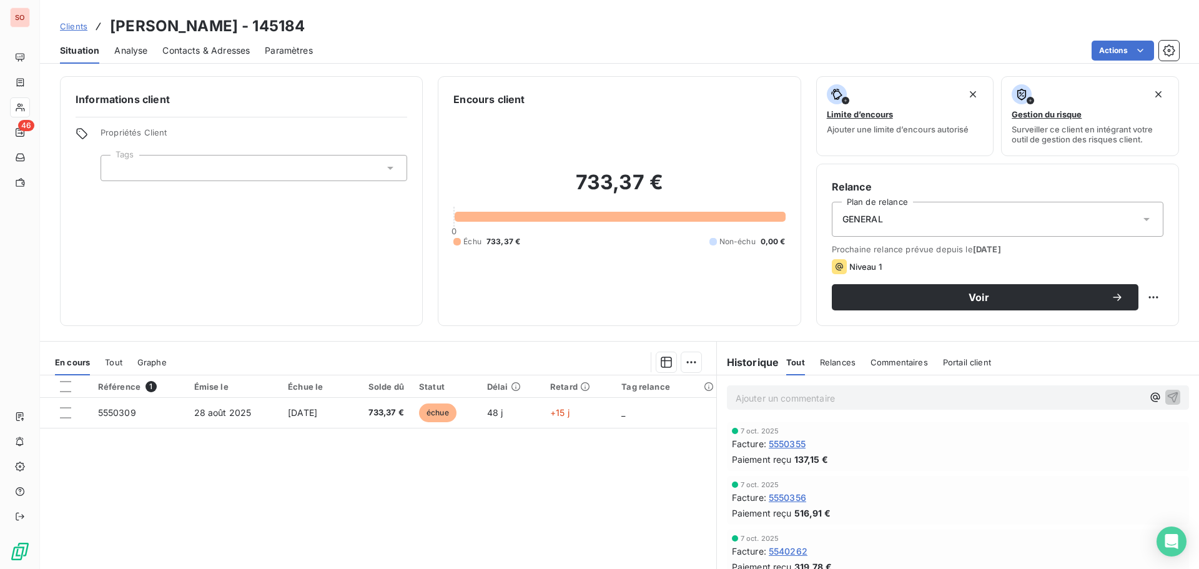
click at [174, 52] on span "Contacts & Adresses" at bounding box center [205, 50] width 87 height 12
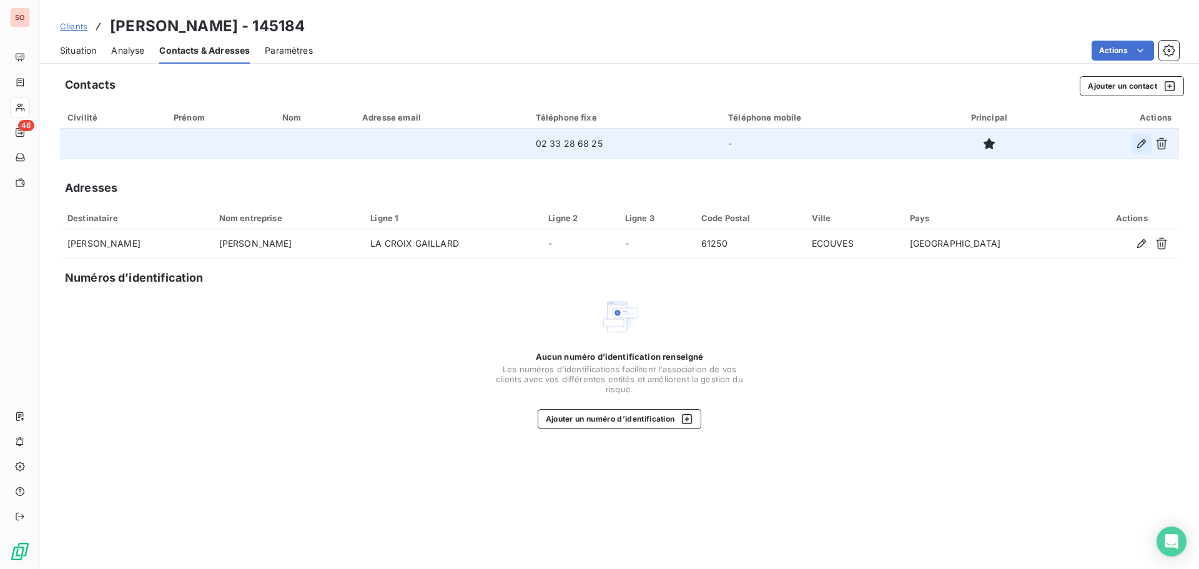
click at [1136, 142] on icon "button" at bounding box center [1142, 143] width 12 height 12
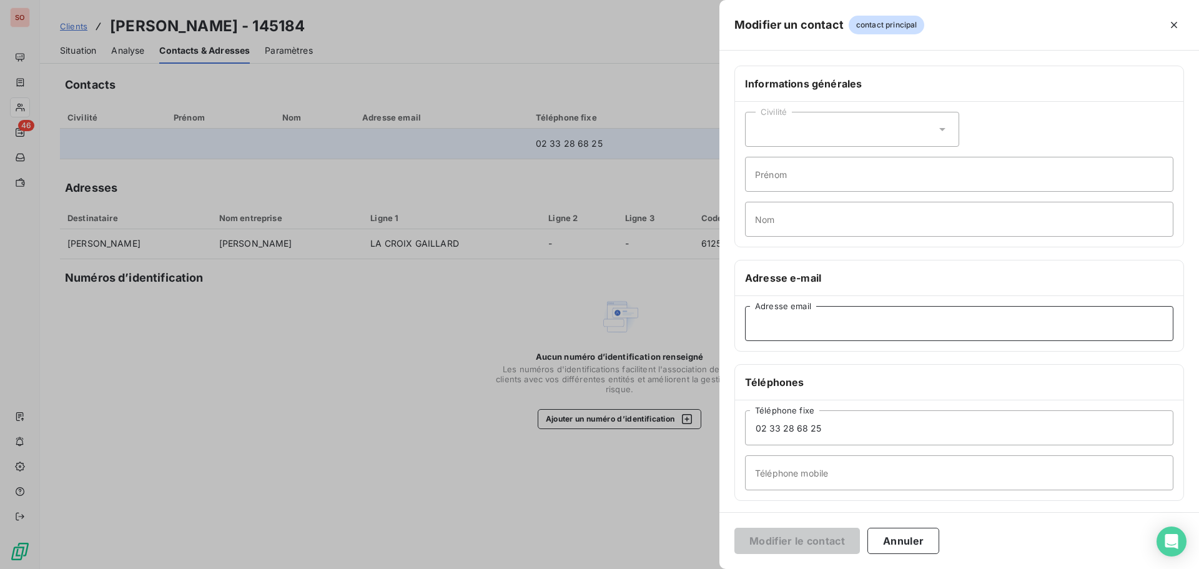
click at [791, 328] on input "Adresse email" at bounding box center [959, 323] width 429 height 35
paste input "[EMAIL_ADDRESS][DOMAIN_NAME]"
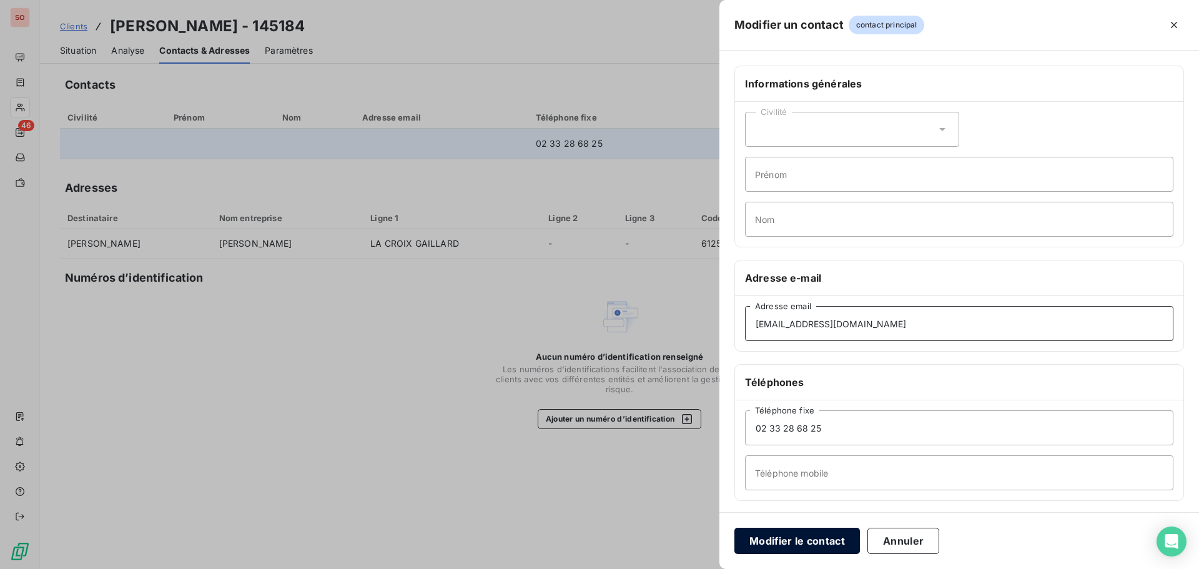
type input "[EMAIL_ADDRESS][DOMAIN_NAME]"
click at [804, 541] on button "Modifier le contact" at bounding box center [798, 541] width 126 height 26
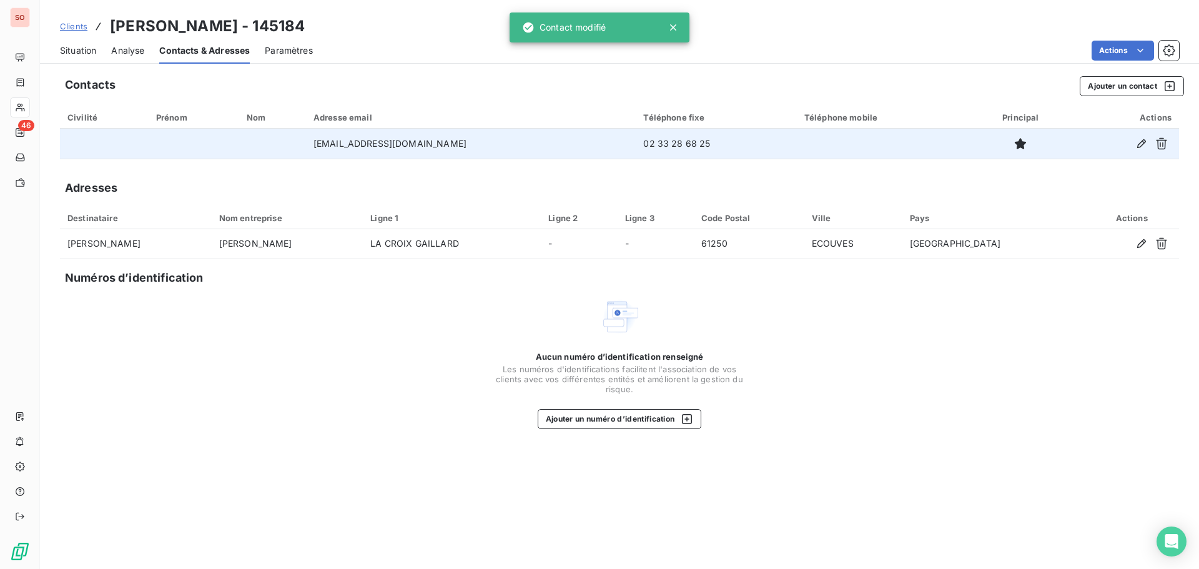
click at [82, 45] on span "Situation" at bounding box center [78, 50] width 36 height 12
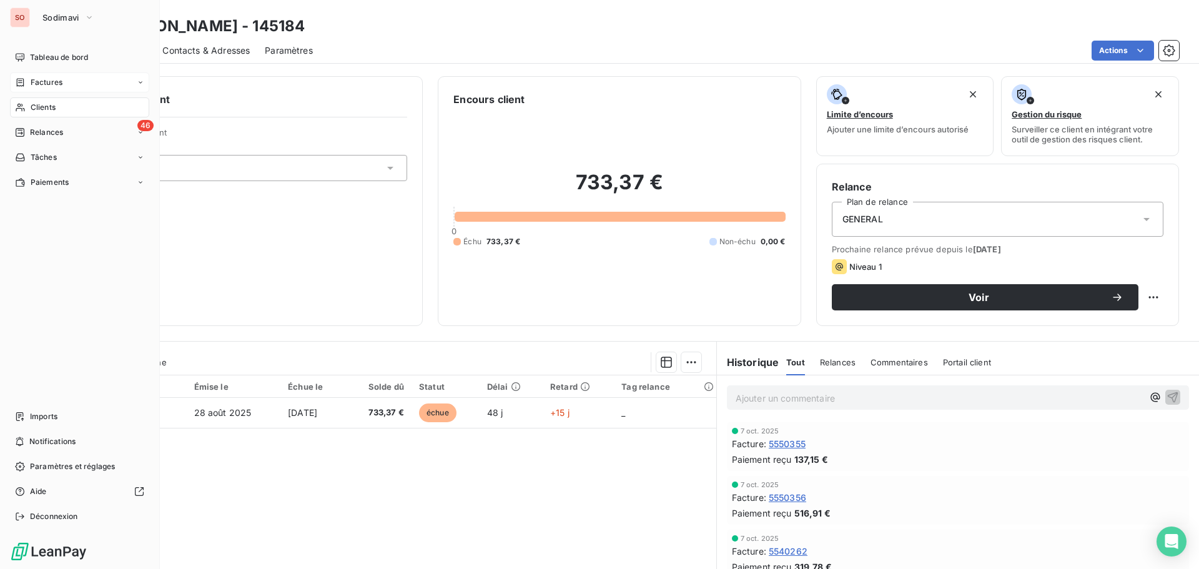
click at [38, 83] on span "Factures" at bounding box center [47, 82] width 32 height 11
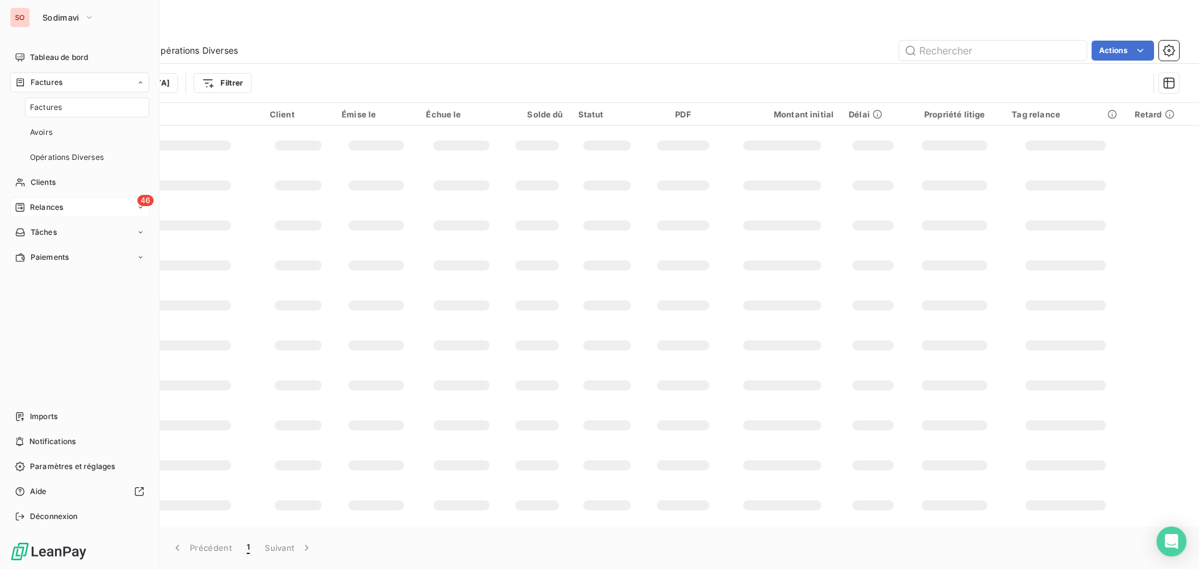
click at [41, 204] on span "Relances" at bounding box center [46, 207] width 33 height 11
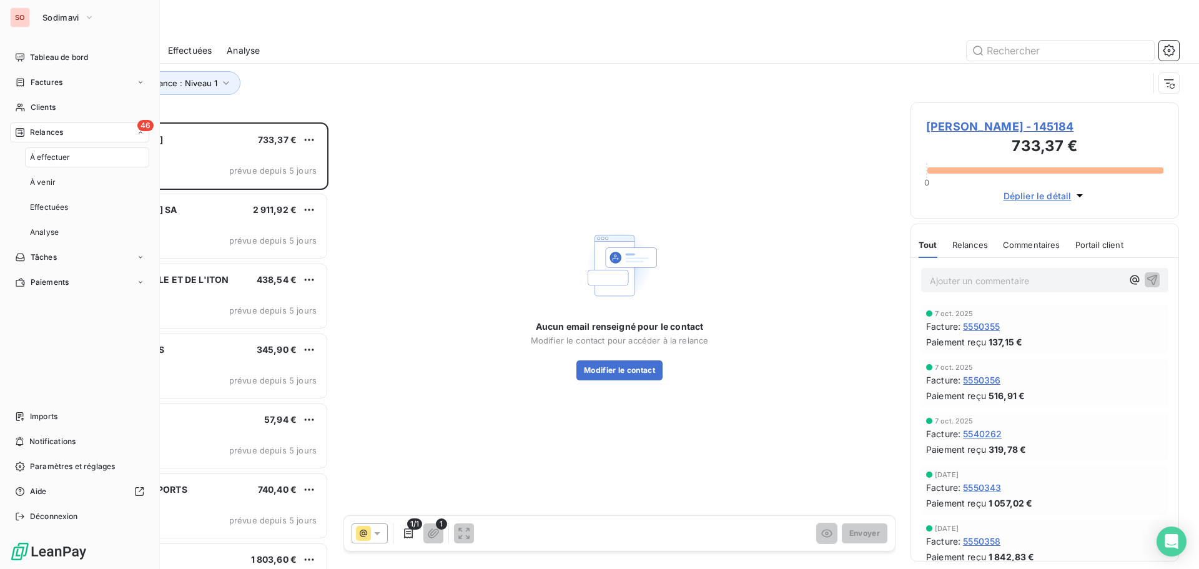
scroll to position [437, 259]
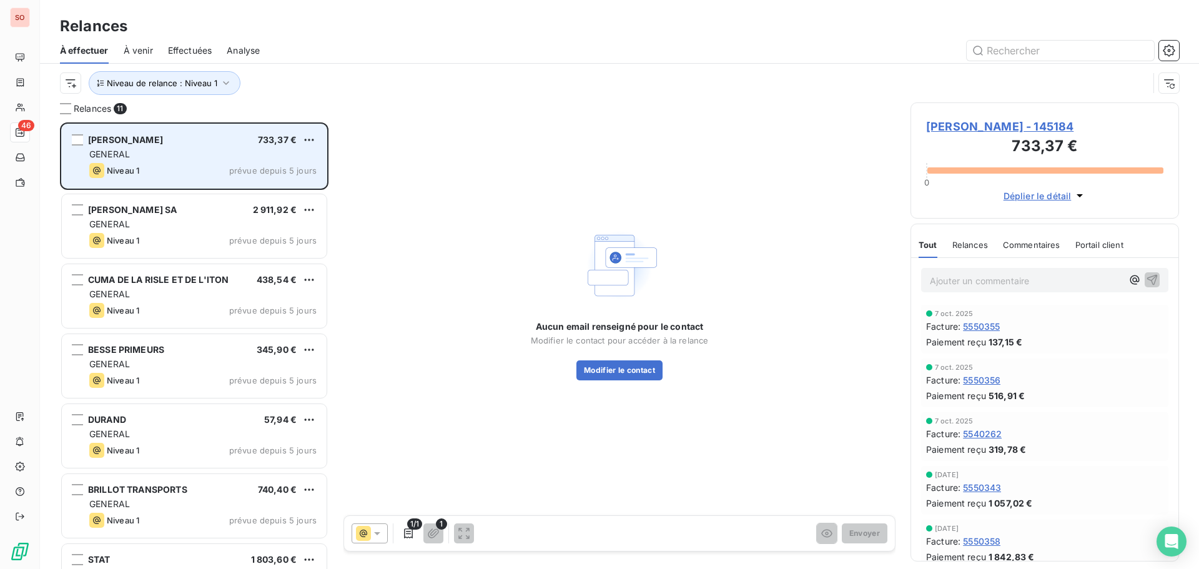
click at [149, 140] on span "[PERSON_NAME]" at bounding box center [125, 139] width 75 height 11
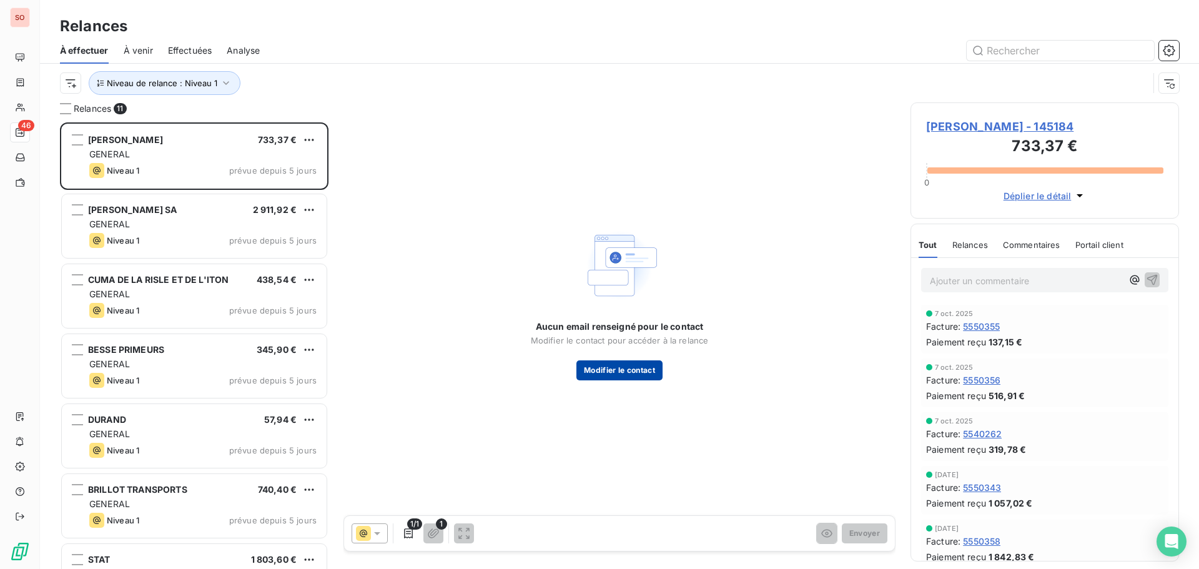
click at [616, 371] on button "Modifier le contact" at bounding box center [620, 370] width 86 height 20
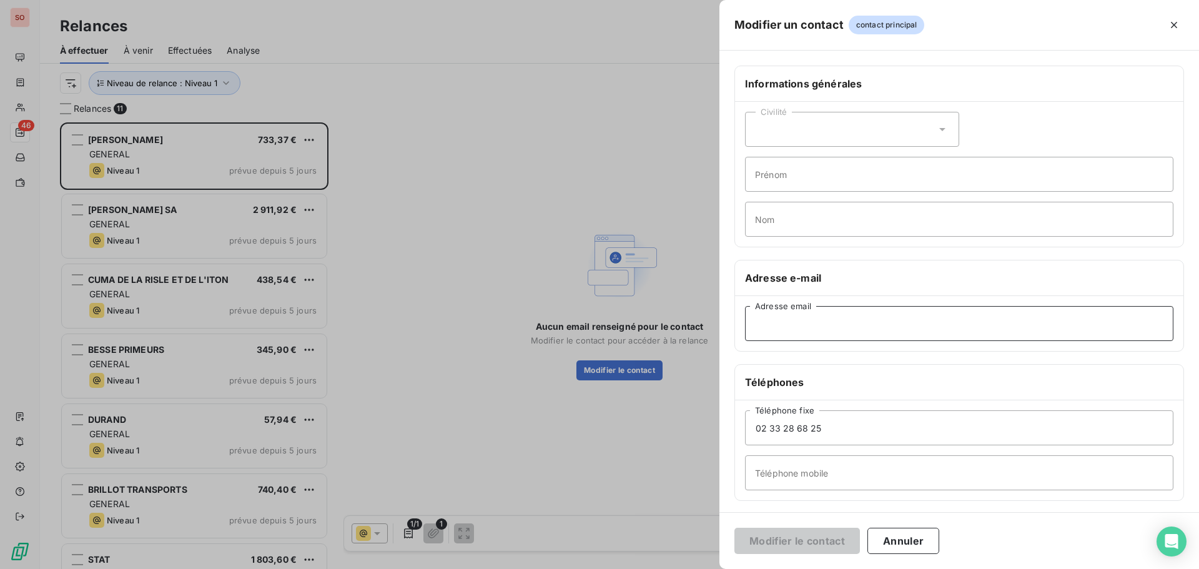
click at [784, 321] on input "Adresse email" at bounding box center [959, 323] width 429 height 35
paste input "[EMAIL_ADDRESS][DOMAIN_NAME]"
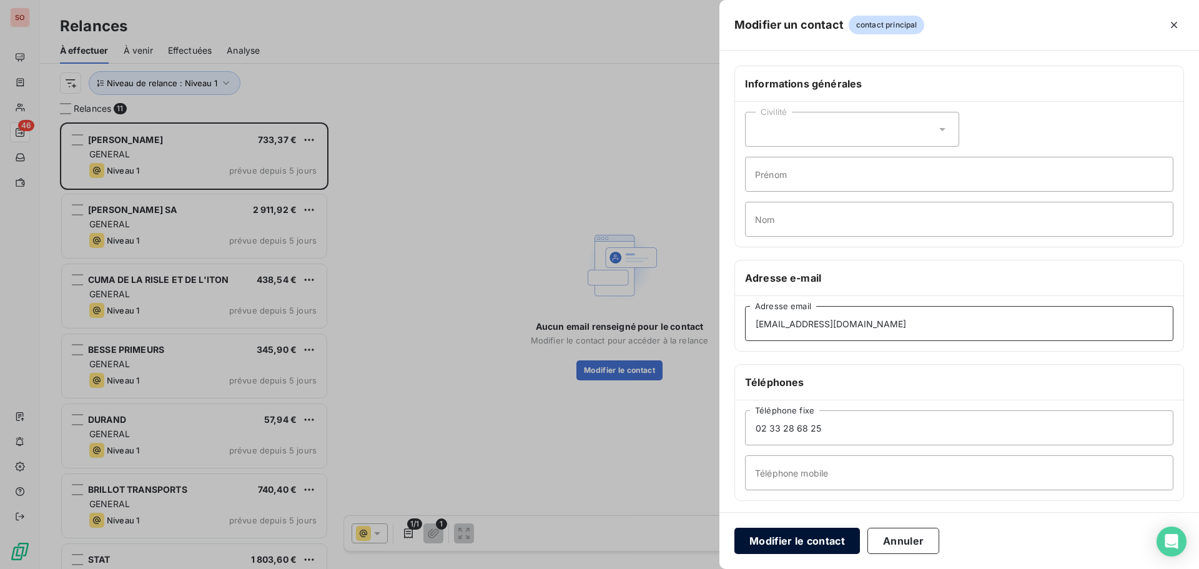
type input "[EMAIL_ADDRESS][DOMAIN_NAME]"
click at [810, 537] on button "Modifier le contact" at bounding box center [798, 541] width 126 height 26
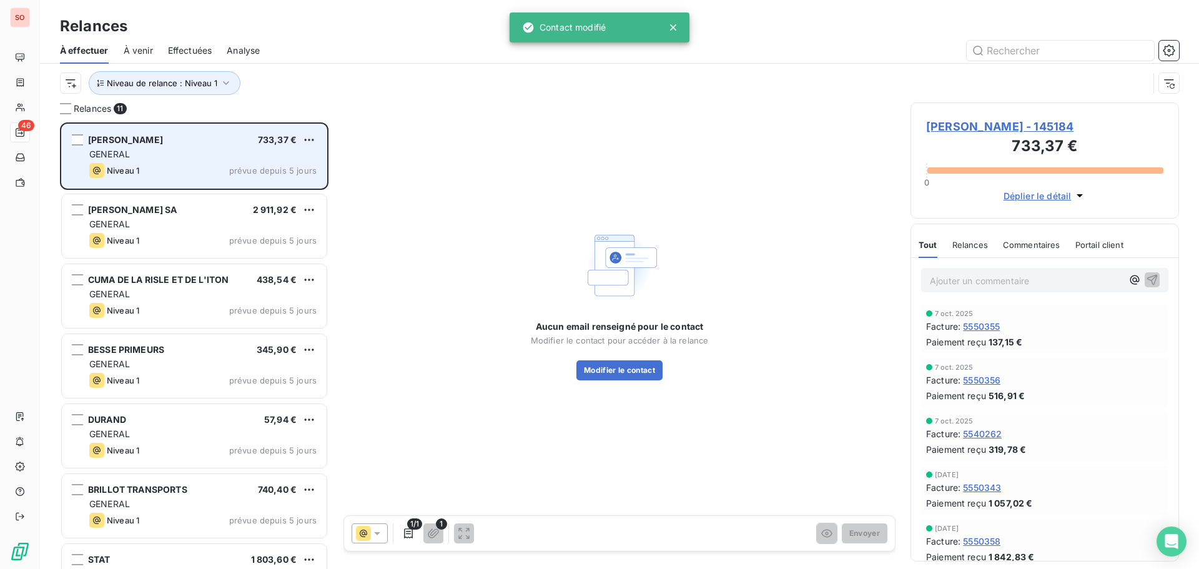
click at [171, 149] on div "GENERAL" at bounding box center [202, 154] width 227 height 12
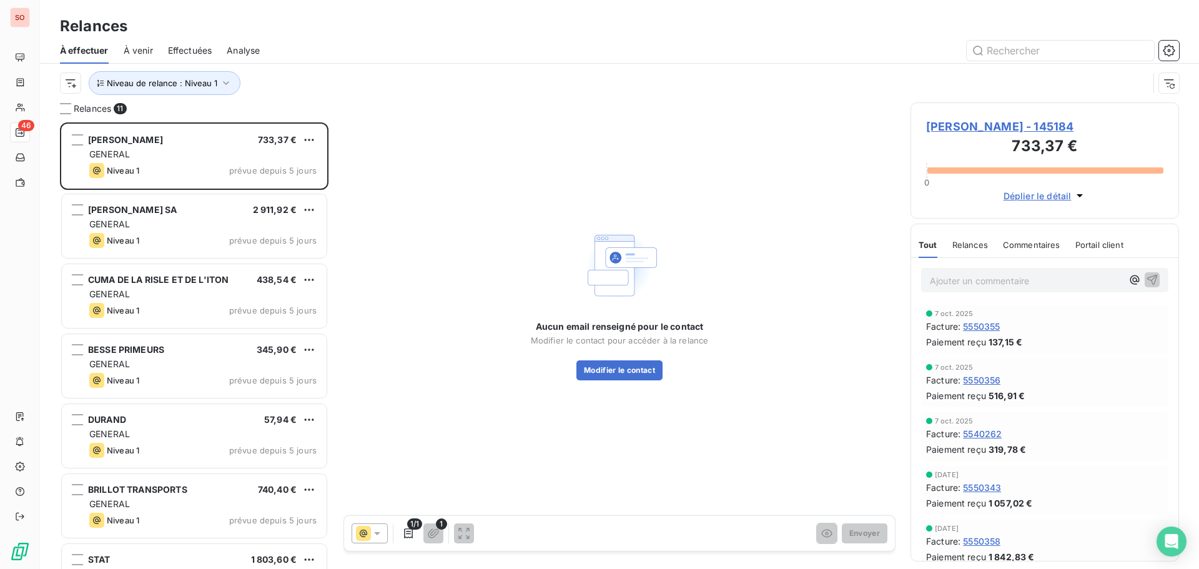
click at [981, 129] on span "[PERSON_NAME] - 145184" at bounding box center [1044, 126] width 237 height 17
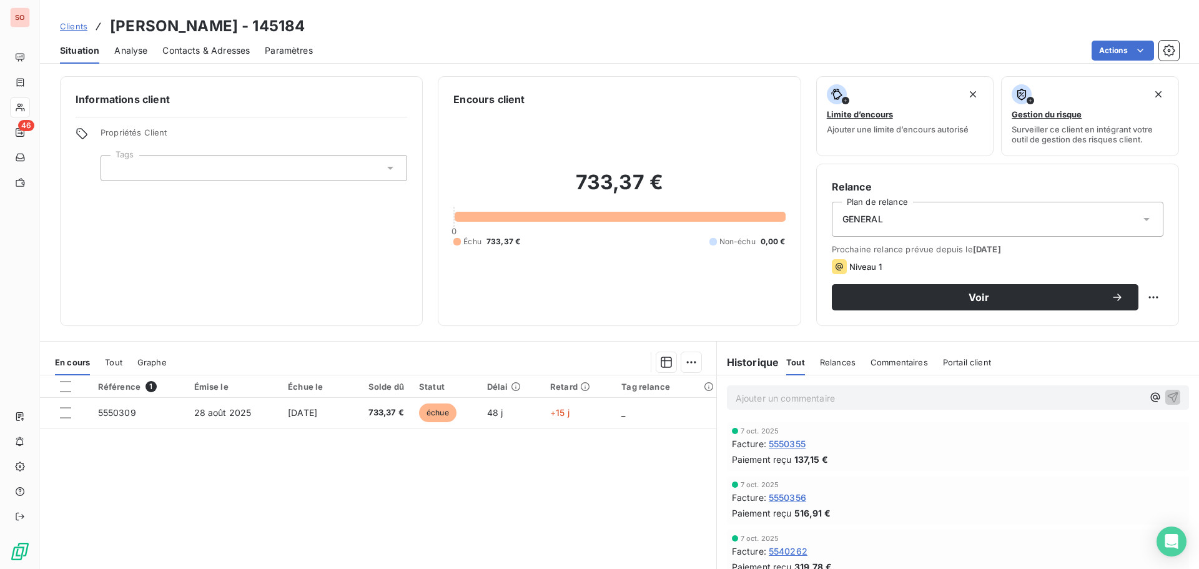
click at [229, 49] on span "Contacts & Adresses" at bounding box center [205, 50] width 87 height 12
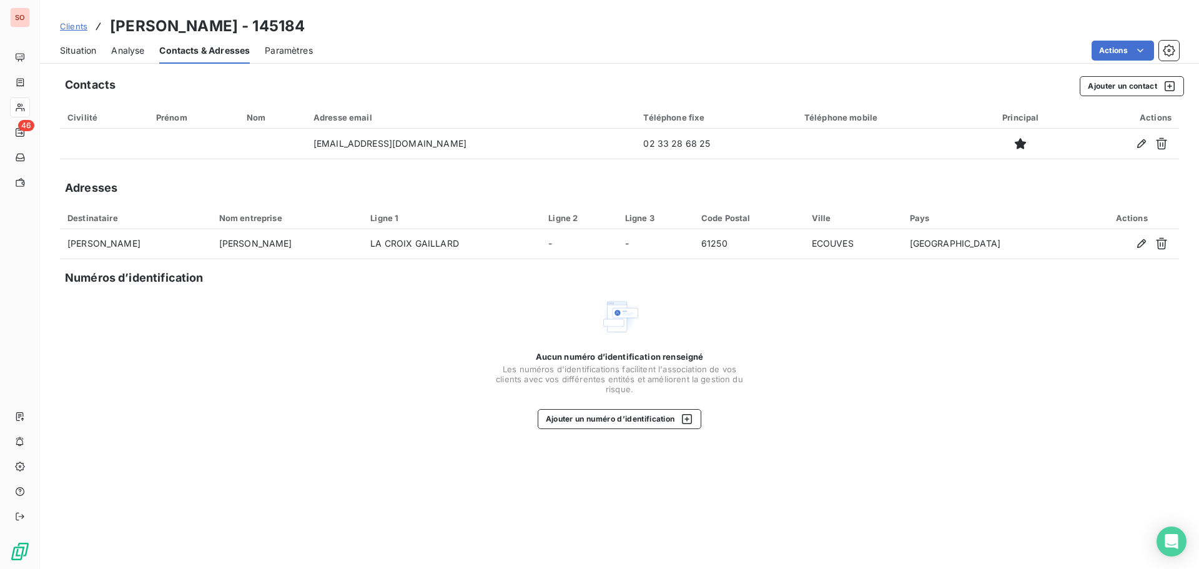
click at [71, 51] on span "Situation" at bounding box center [78, 50] width 36 height 12
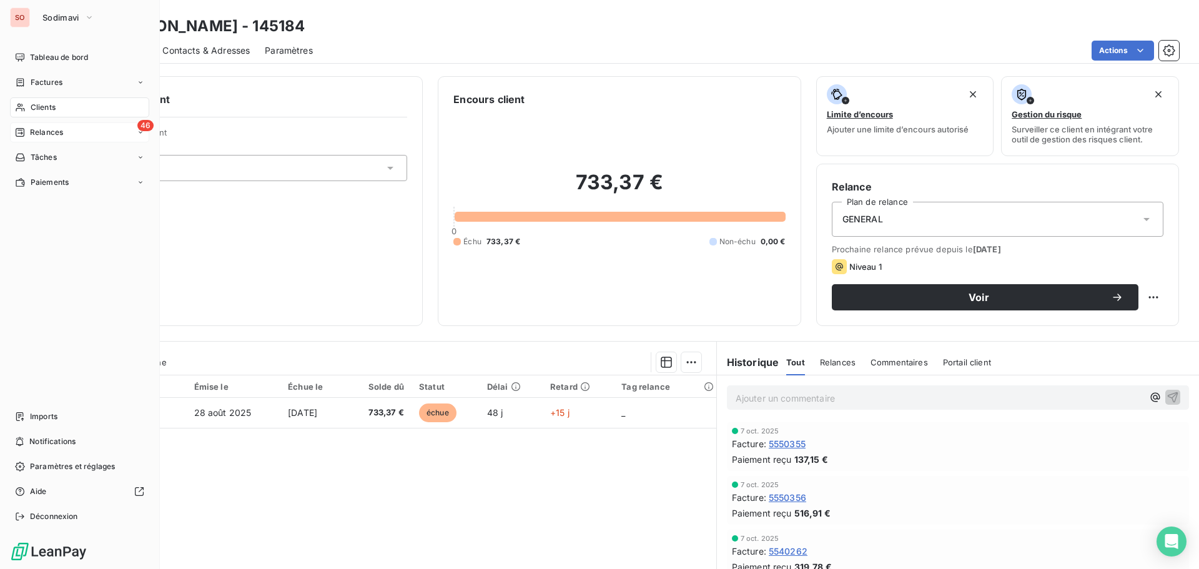
click at [39, 136] on span "Relances" at bounding box center [46, 132] width 33 height 11
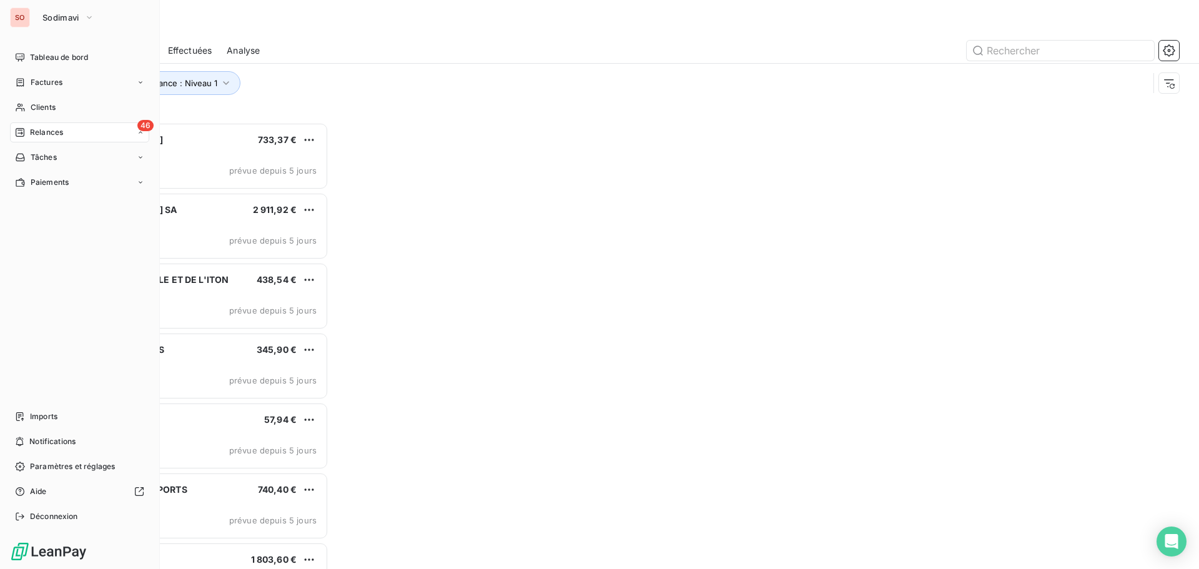
scroll to position [437, 259]
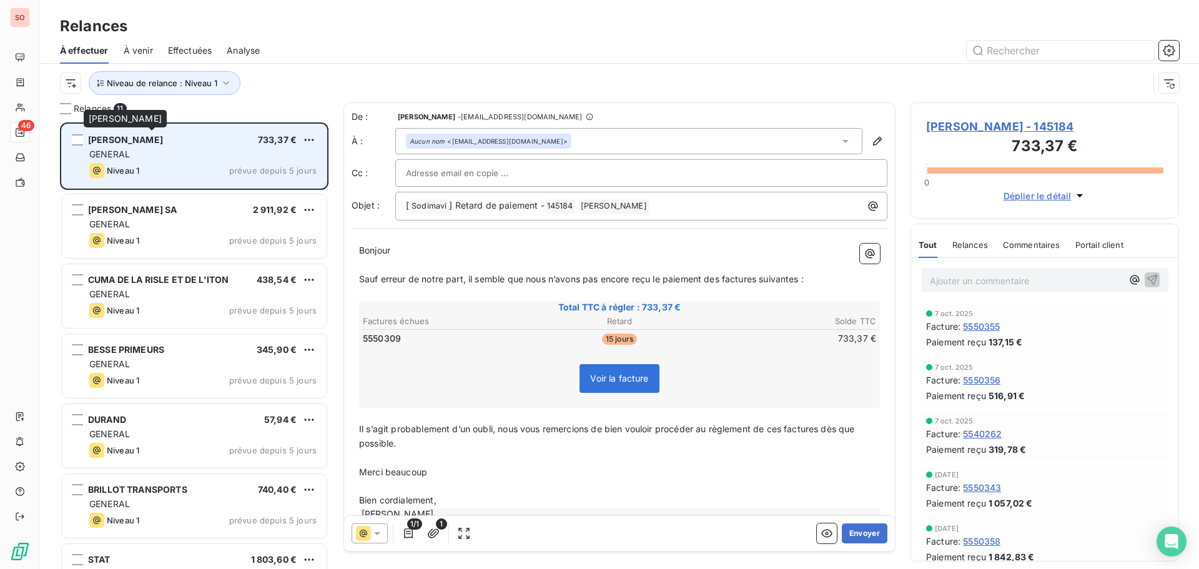
click at [163, 145] on div "[PERSON_NAME]" at bounding box center [125, 140] width 75 height 12
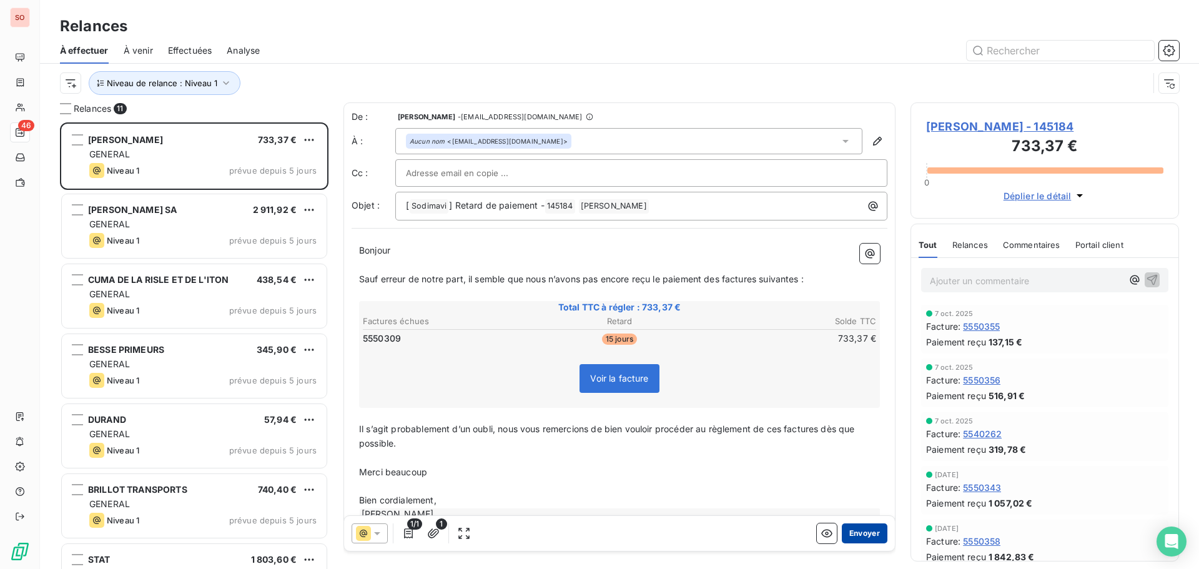
click at [845, 536] on button "Envoyer" at bounding box center [865, 533] width 46 height 20
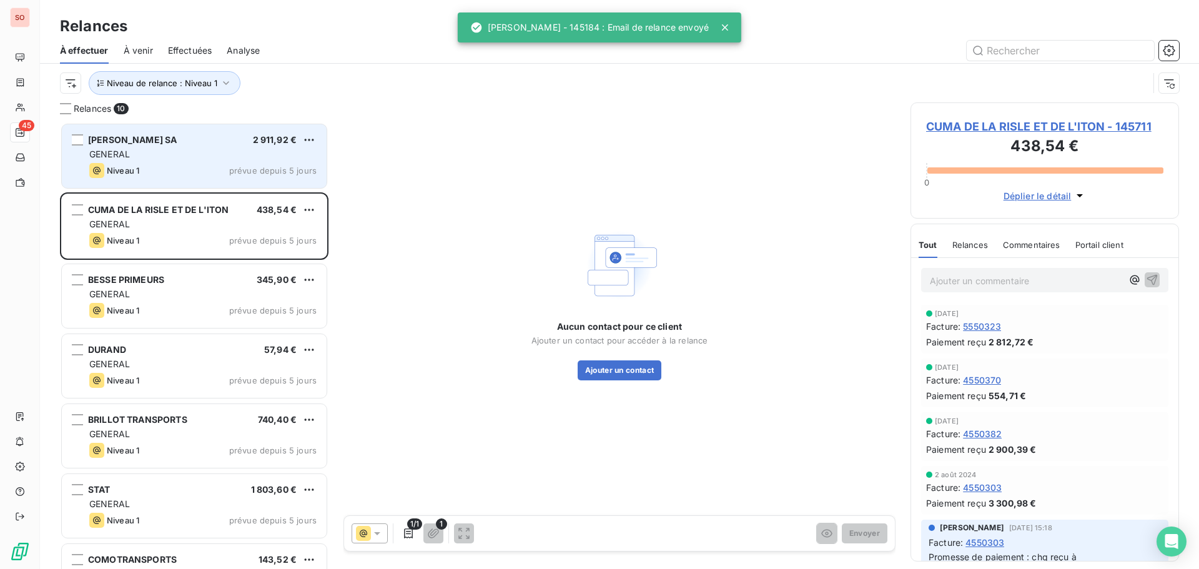
click at [185, 157] on div "GENERAL" at bounding box center [202, 154] width 227 height 12
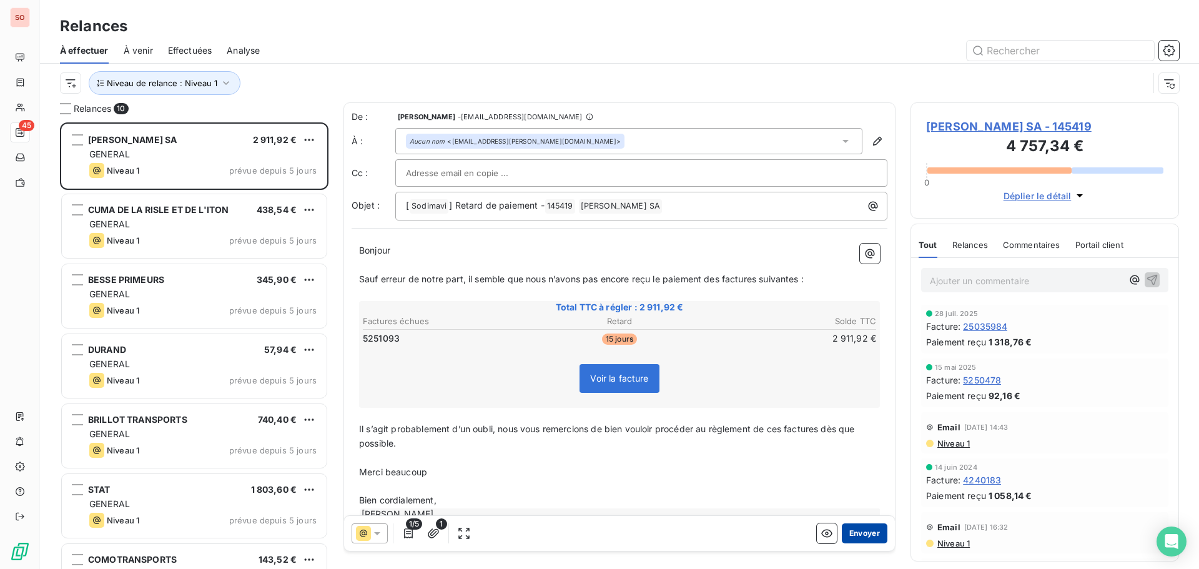
click at [862, 530] on button "Envoyer" at bounding box center [865, 533] width 46 height 20
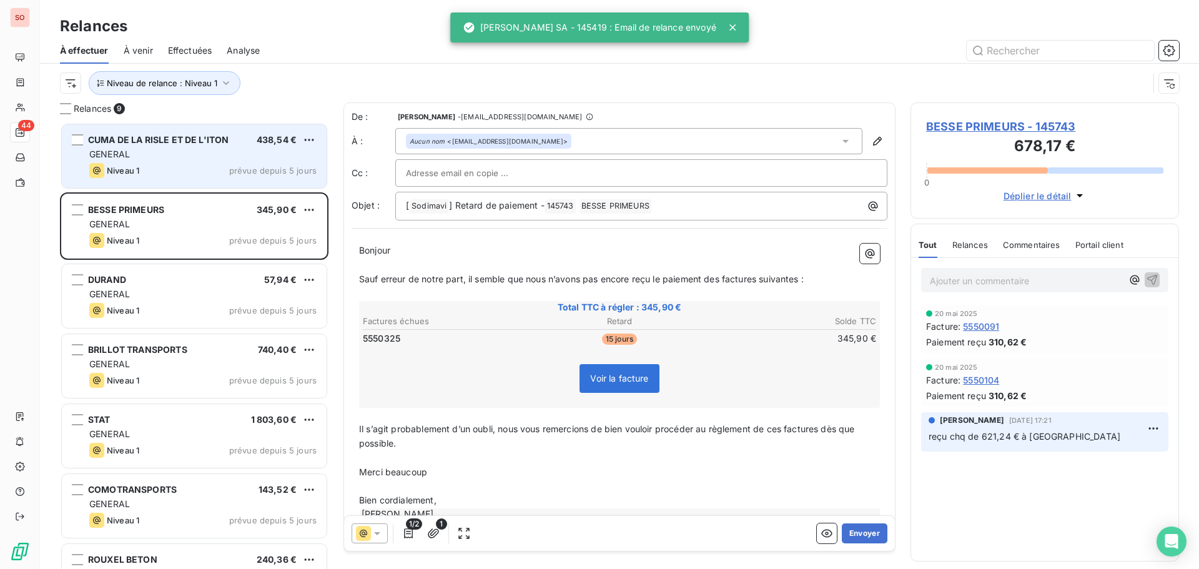
click at [162, 161] on div "CUMA DE LA RISLE ET DE L'ITON 438,54 € GENERAL Niveau 1 prévue depuis 5 jours" at bounding box center [194, 156] width 265 height 64
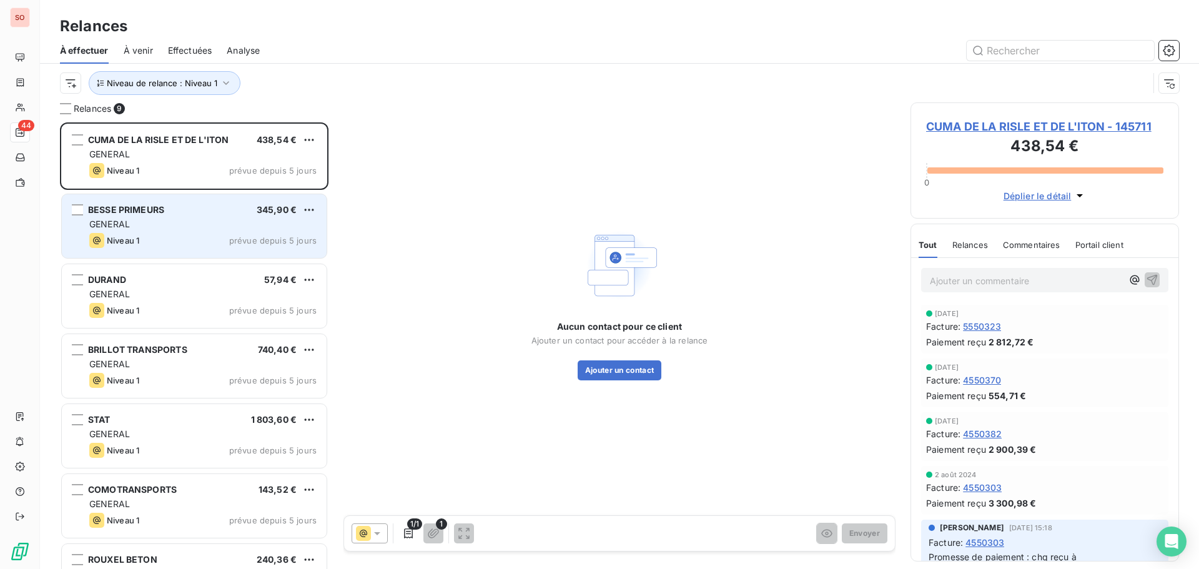
click at [204, 223] on div "GENERAL" at bounding box center [202, 224] width 227 height 12
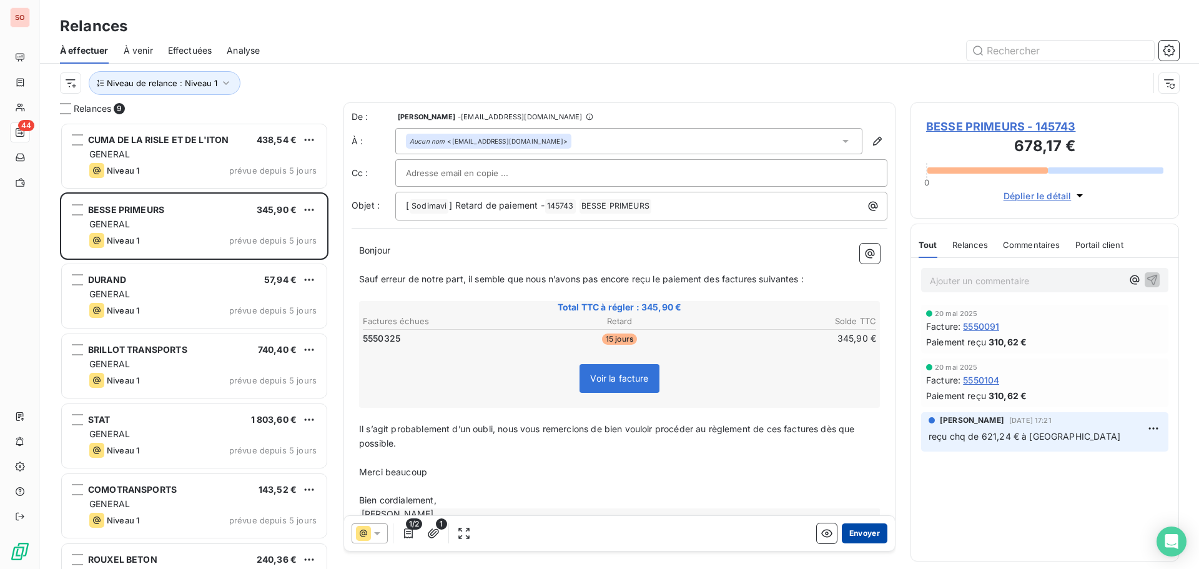
click at [856, 533] on button "Envoyer" at bounding box center [865, 533] width 46 height 20
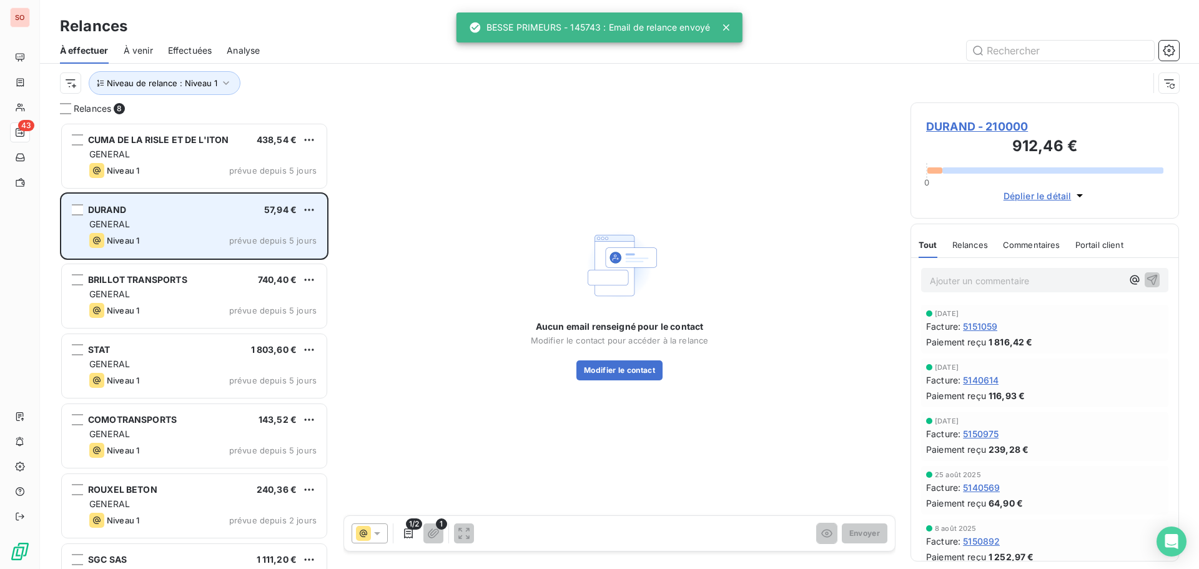
click at [219, 236] on div "Niveau 1 prévue depuis 5 jours" at bounding box center [202, 240] width 227 height 15
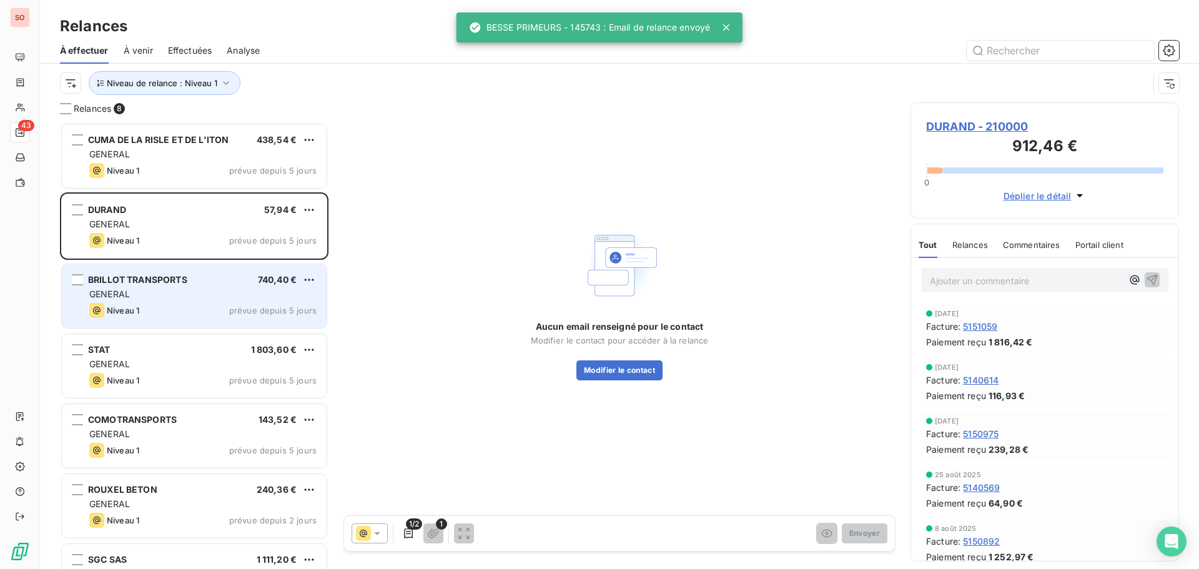
click at [201, 290] on div "GENERAL" at bounding box center [202, 294] width 227 height 12
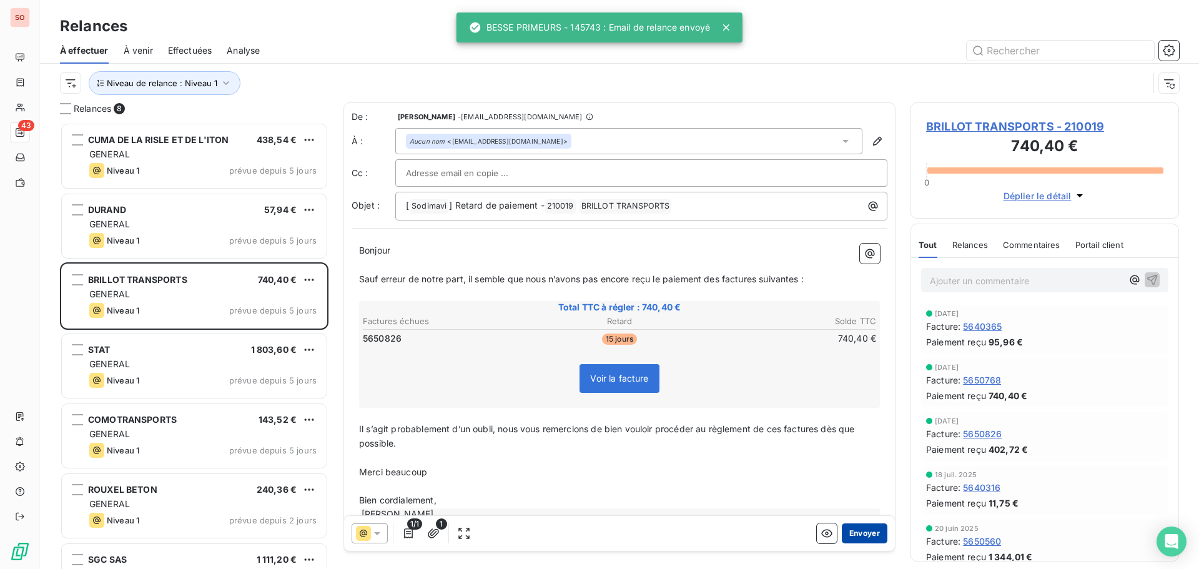
click at [851, 535] on button "Envoyer" at bounding box center [865, 533] width 46 height 20
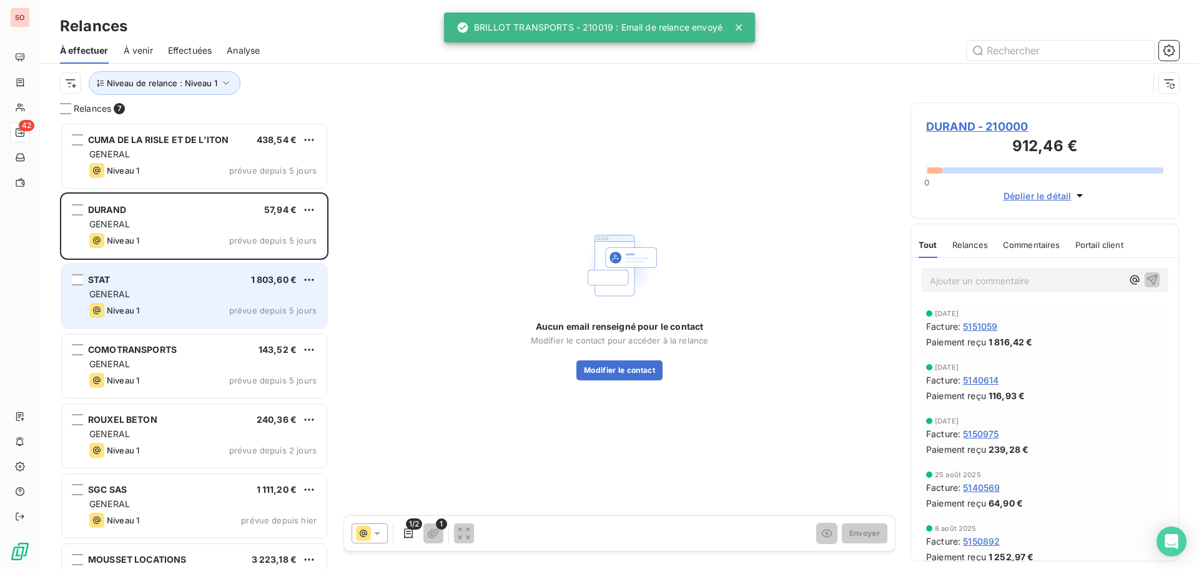
click at [201, 309] on div "Niveau 1 prévue depuis 5 jours" at bounding box center [202, 310] width 227 height 15
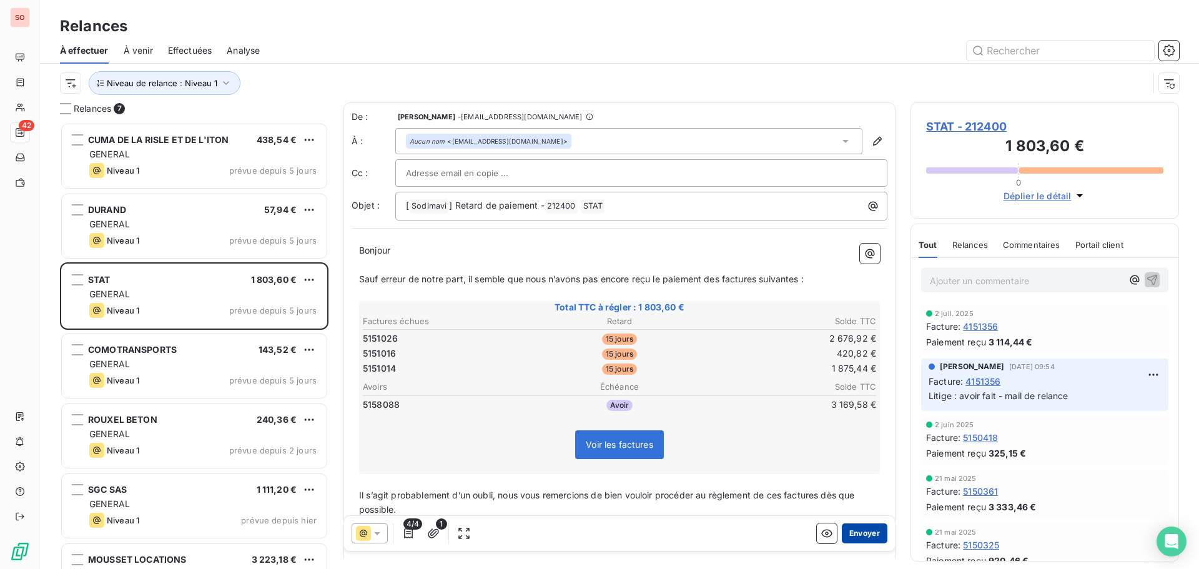
click at [853, 533] on button "Envoyer" at bounding box center [865, 533] width 46 height 20
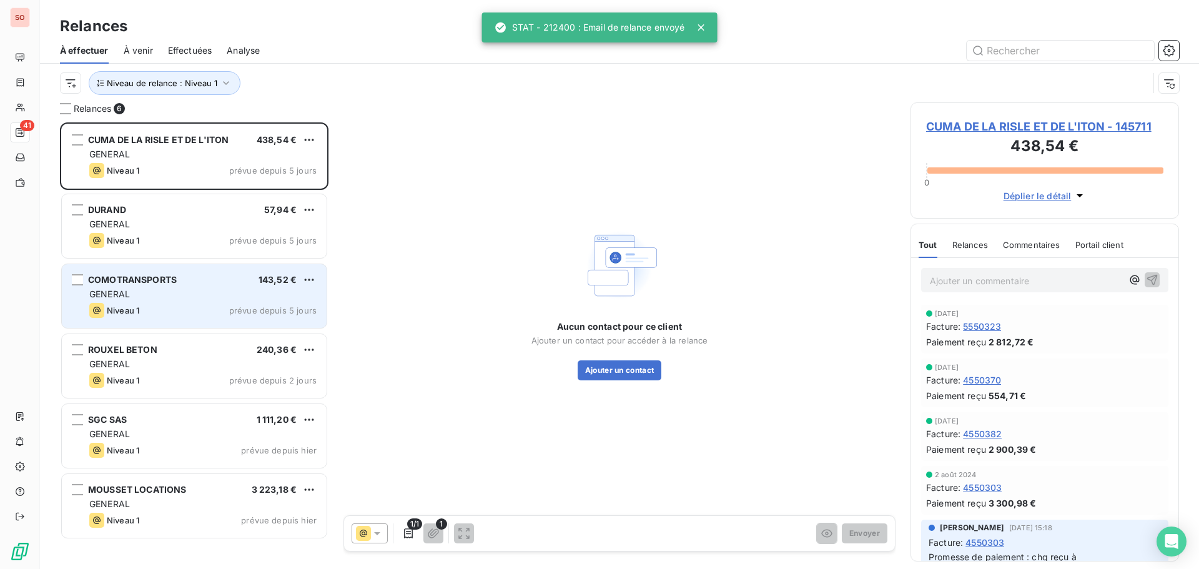
click at [162, 300] on div "COMOTRANSPORTS 143,52 € GENERAL Niveau 1 prévue depuis 5 jours" at bounding box center [194, 296] width 265 height 64
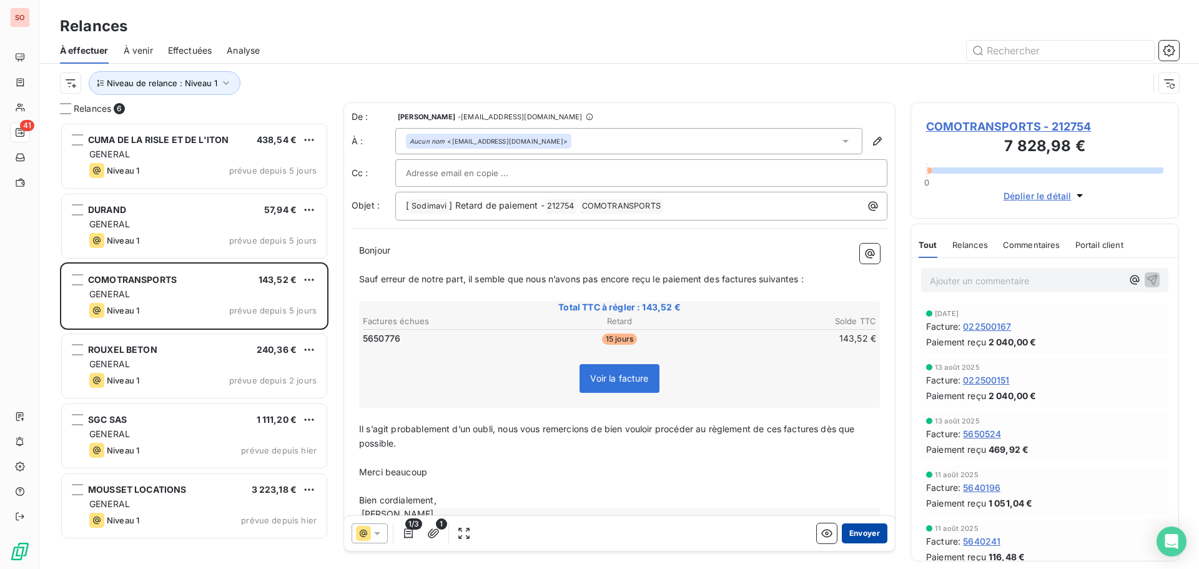
click at [844, 528] on button "Envoyer" at bounding box center [865, 533] width 46 height 20
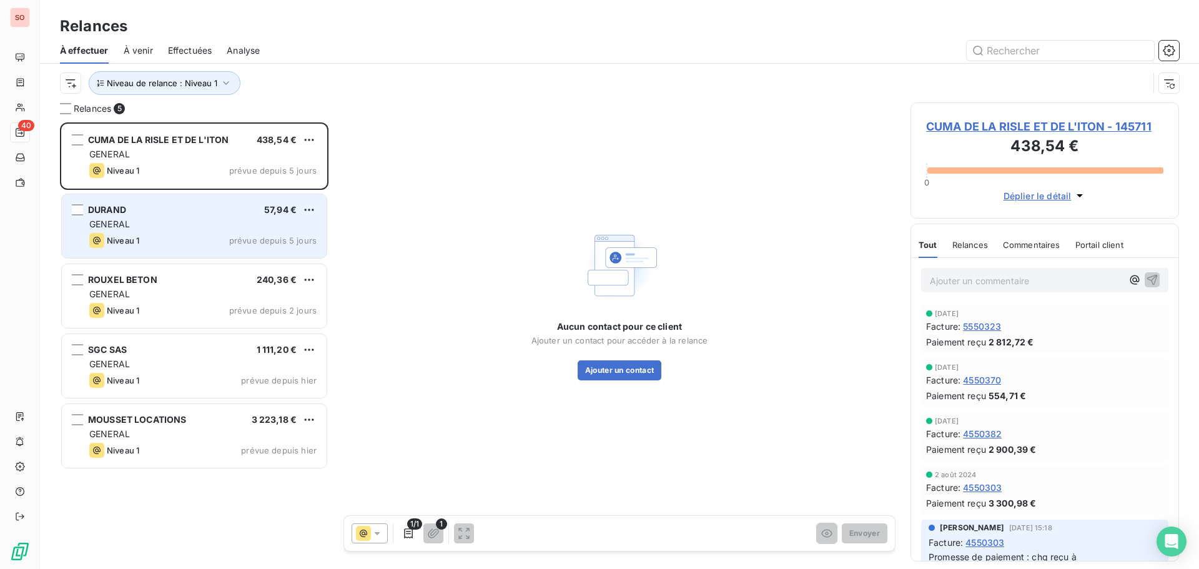
click at [146, 222] on div "GENERAL" at bounding box center [202, 224] width 227 height 12
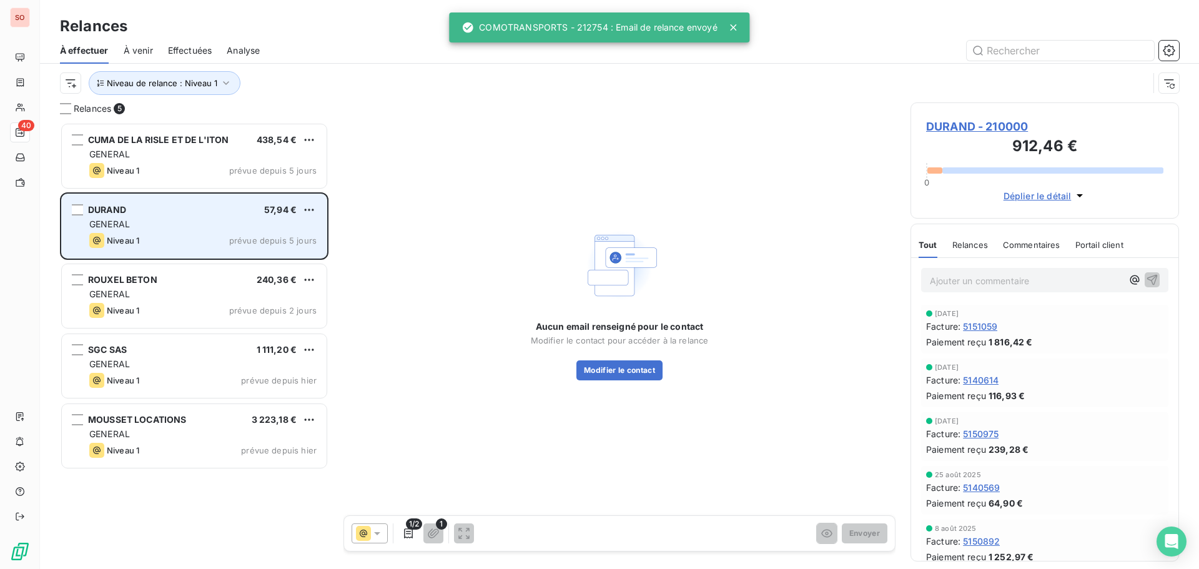
click at [153, 227] on div "GENERAL" at bounding box center [202, 224] width 227 height 12
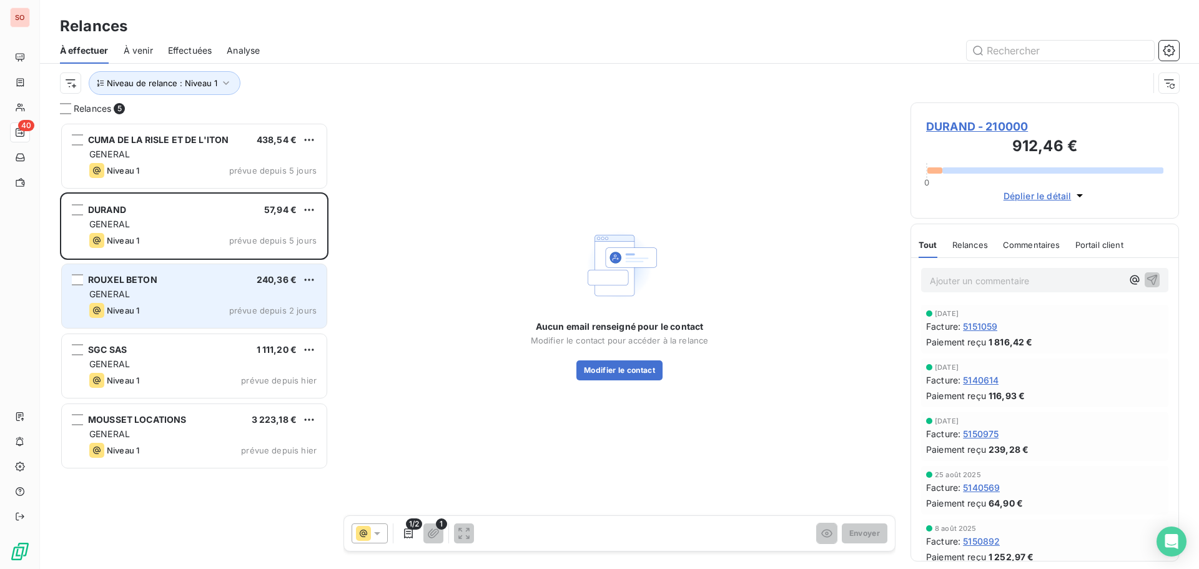
click at [163, 307] on div "Niveau 1 prévue depuis 2 jours" at bounding box center [202, 310] width 227 height 15
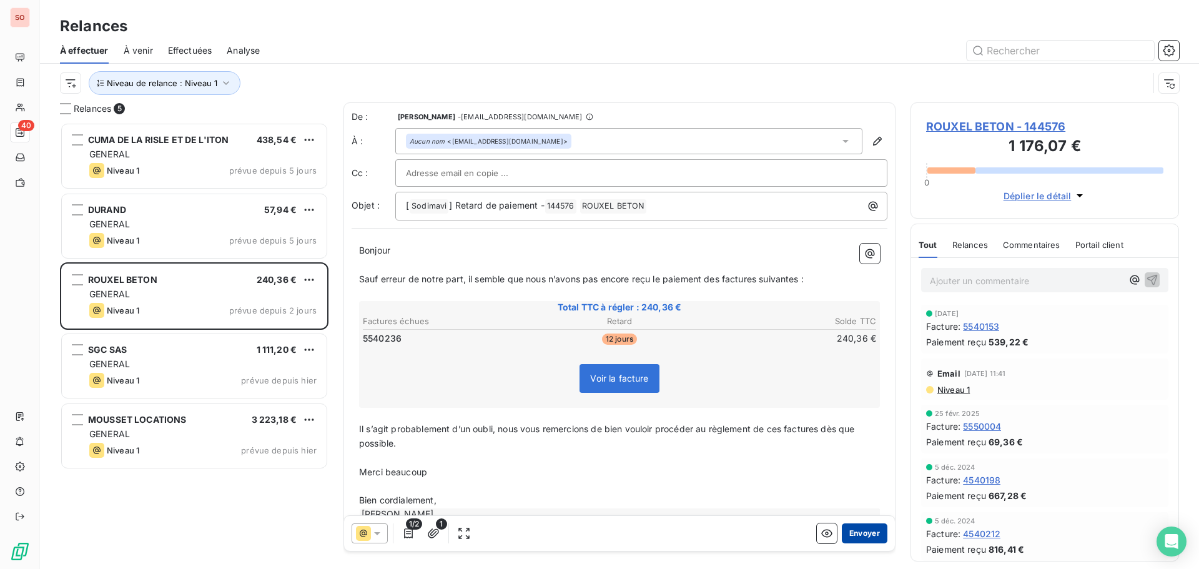
click at [845, 537] on button "Envoyer" at bounding box center [865, 533] width 46 height 20
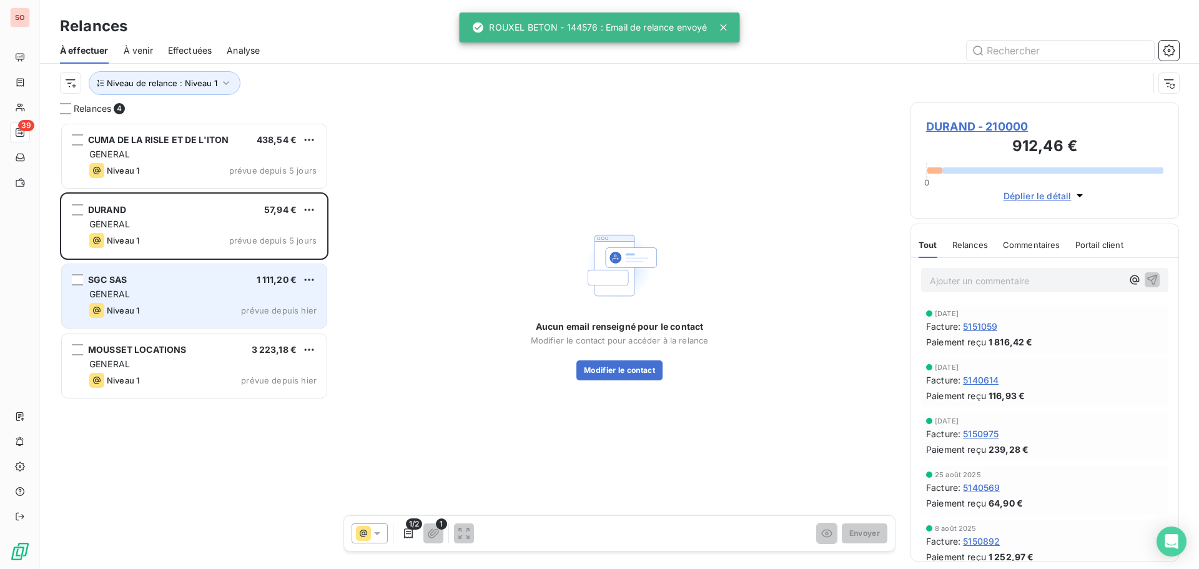
click at [111, 296] on span "GENERAL" at bounding box center [109, 294] width 41 height 11
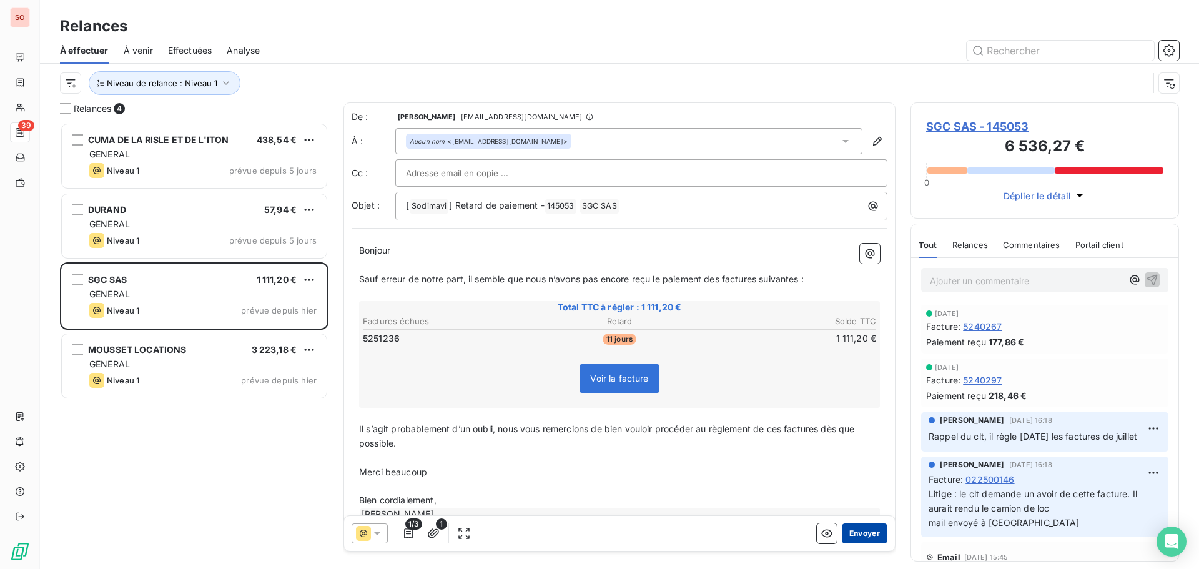
click at [863, 531] on button "Envoyer" at bounding box center [865, 533] width 46 height 20
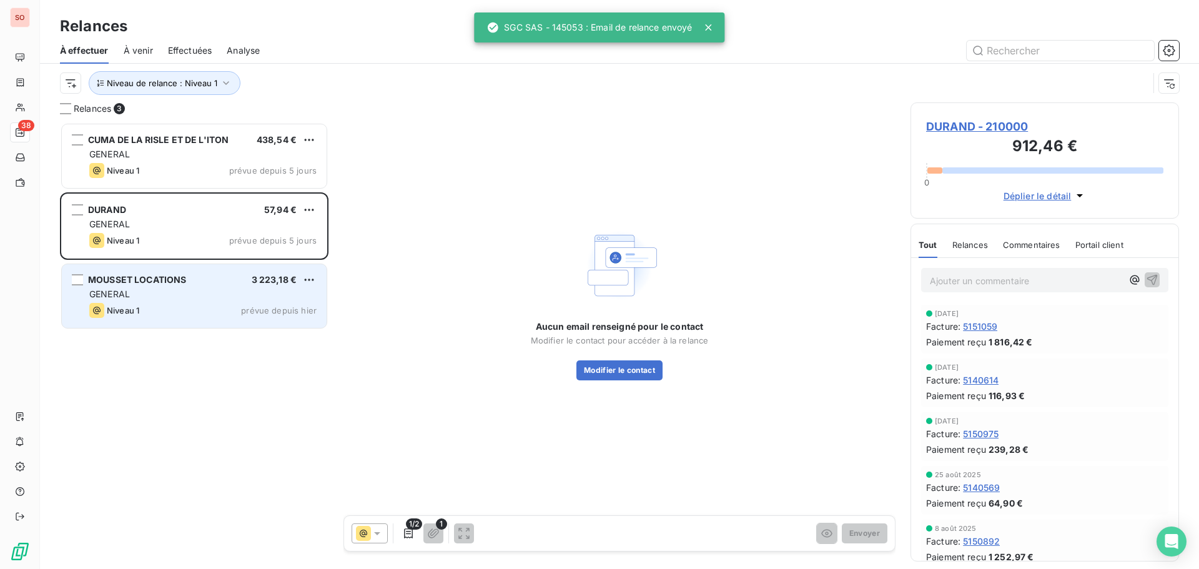
click at [165, 295] on div "GENERAL" at bounding box center [202, 294] width 227 height 12
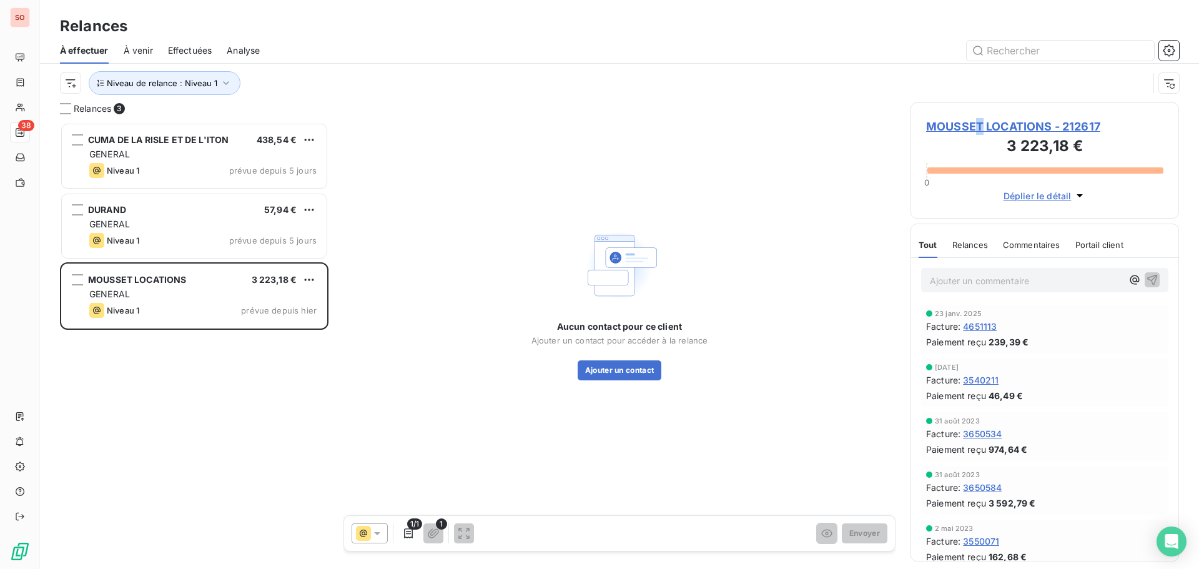
click at [977, 127] on span "MOUSSET LOCATIONS - 212617" at bounding box center [1044, 126] width 237 height 17
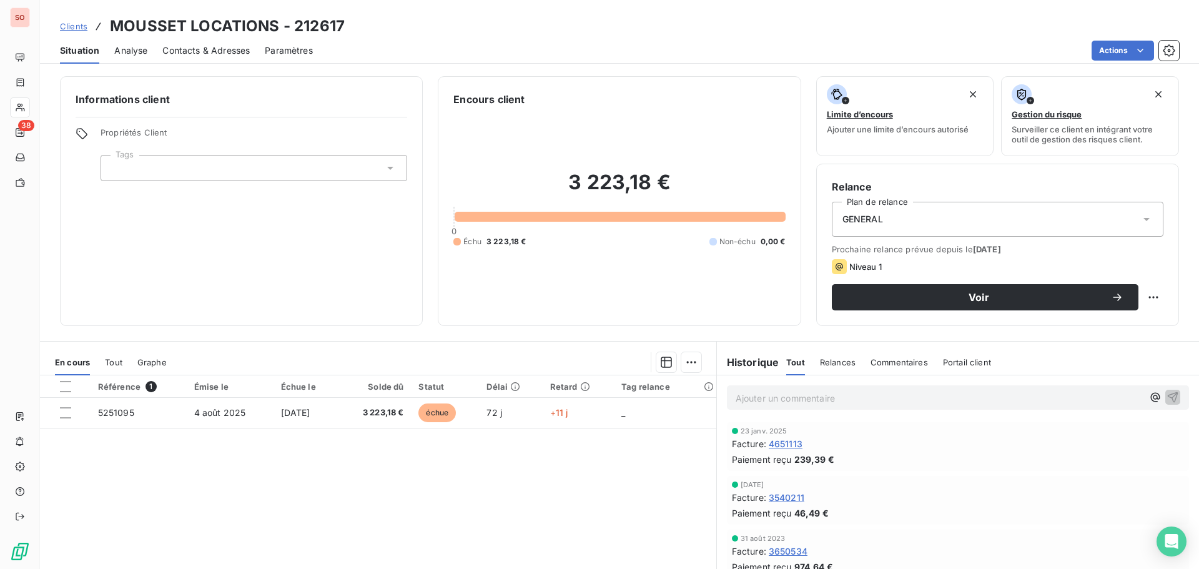
click at [228, 56] on span "Contacts & Adresses" at bounding box center [205, 50] width 87 height 12
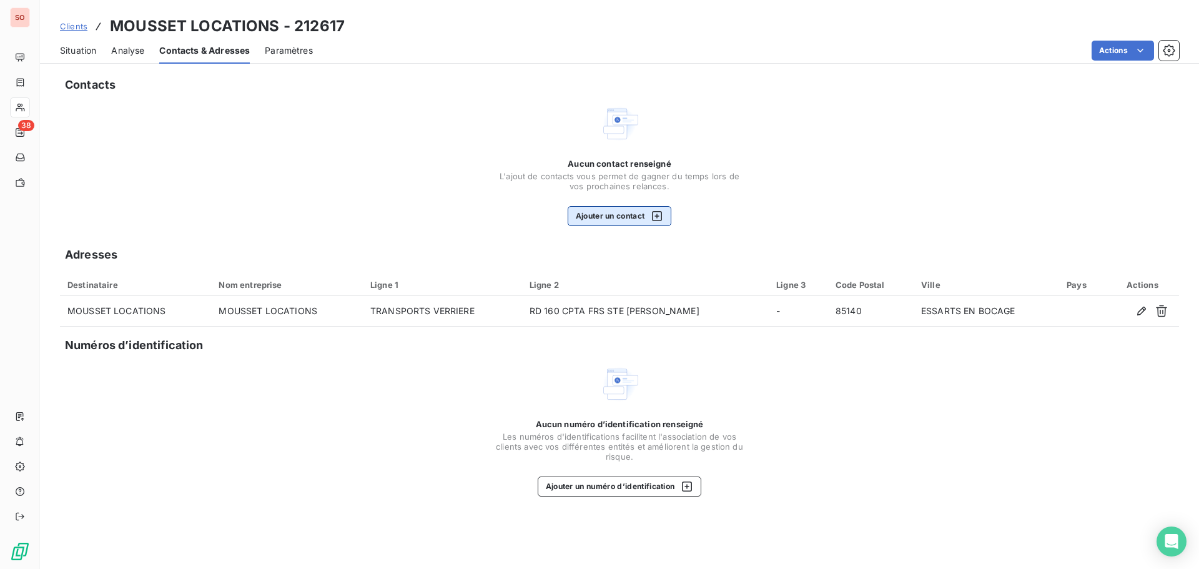
click at [610, 223] on button "Ajouter un contact" at bounding box center [620, 216] width 104 height 20
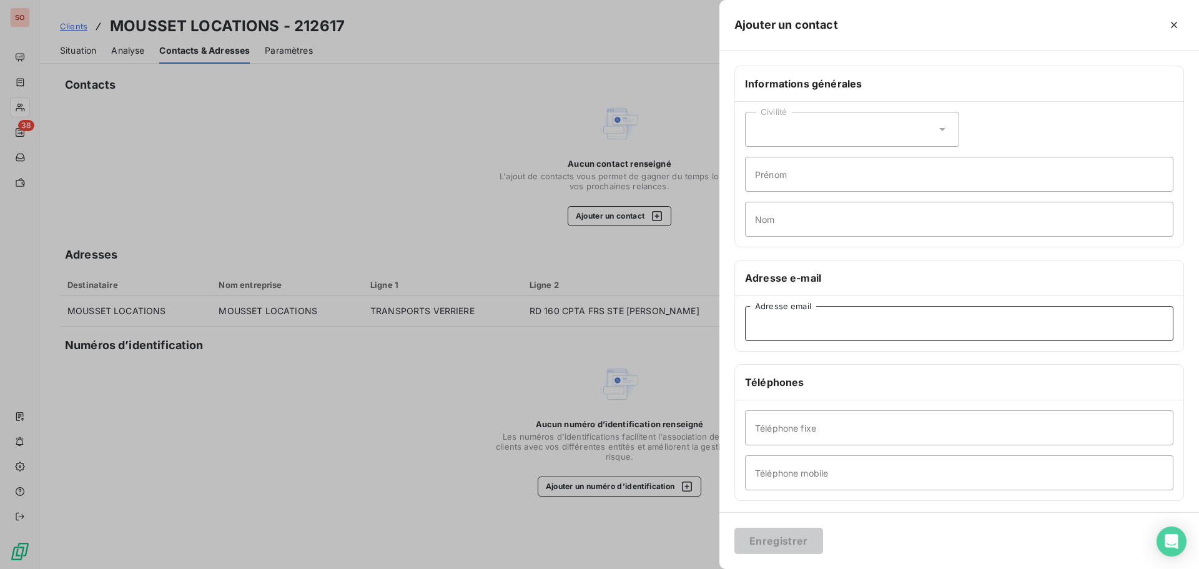
click at [782, 327] on input "Adresse email" at bounding box center [959, 323] width 429 height 35
paste input "[EMAIL_ADDRESS][DOMAIN_NAME]"
type input "[EMAIL_ADDRESS][DOMAIN_NAME]"
click at [788, 535] on button "Enregistrer" at bounding box center [779, 541] width 89 height 26
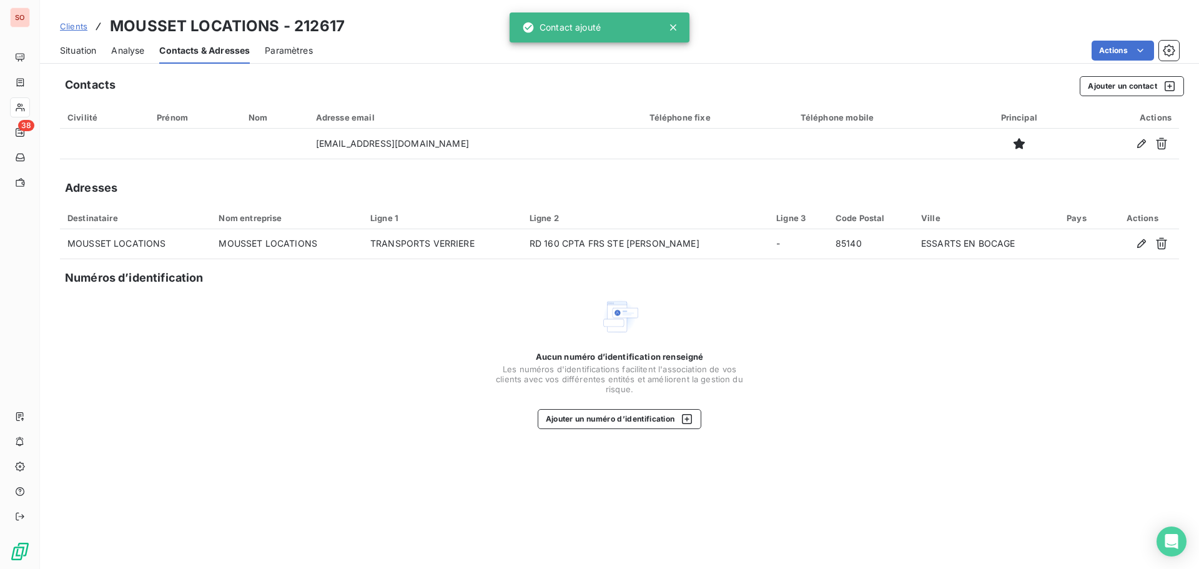
drag, startPoint x: 82, startPoint y: 50, endPoint x: 74, endPoint y: 52, distance: 9.1
click at [82, 50] on span "Situation" at bounding box center [78, 50] width 36 height 12
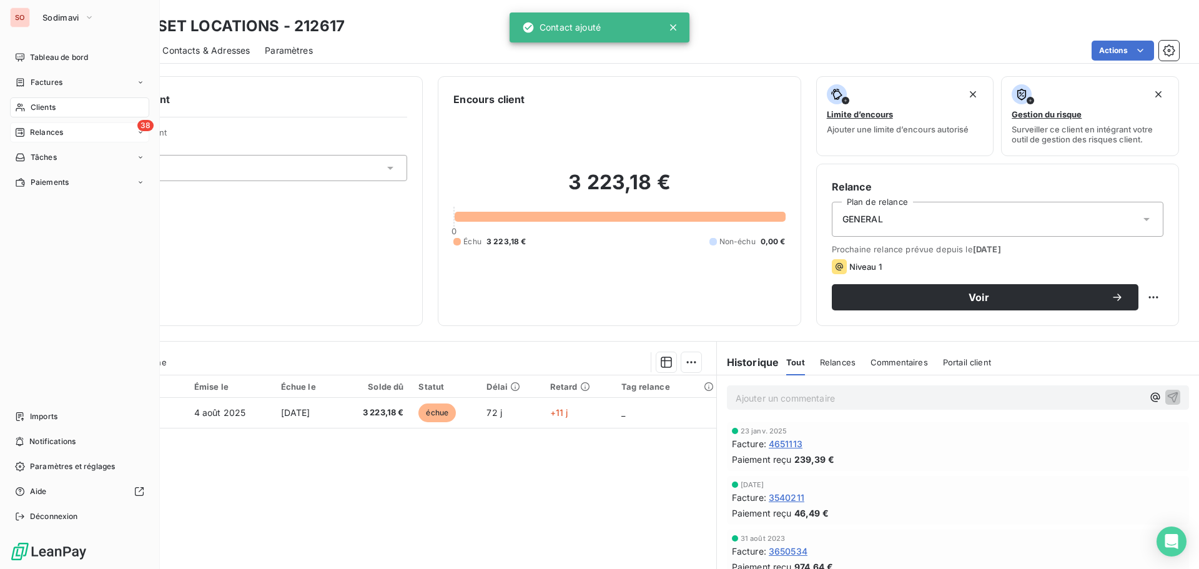
click at [38, 136] on span "Relances" at bounding box center [46, 132] width 33 height 11
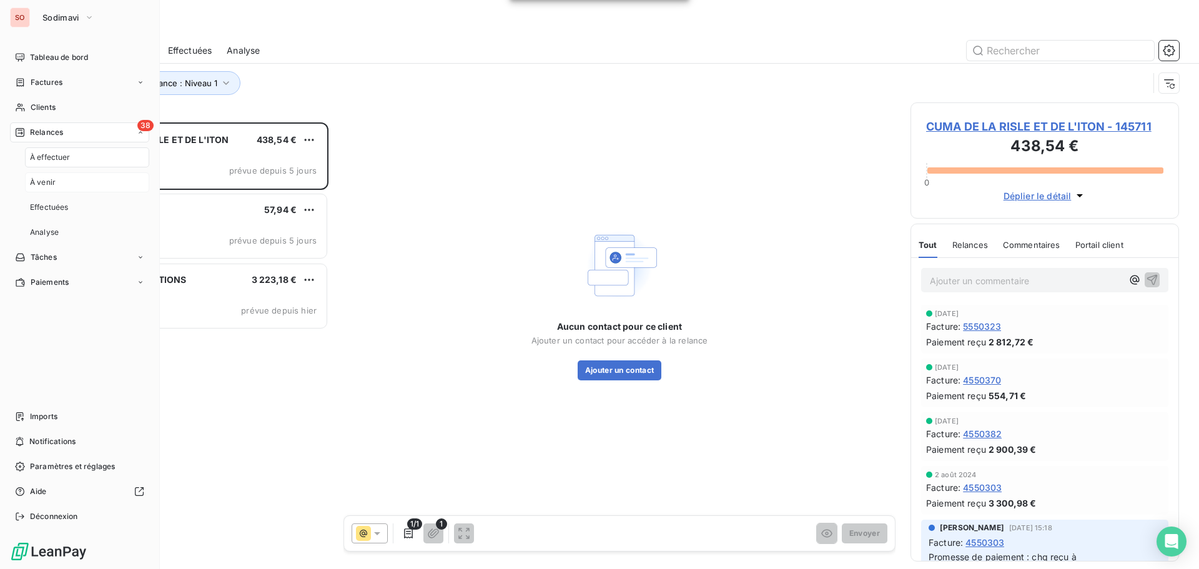
scroll to position [437, 259]
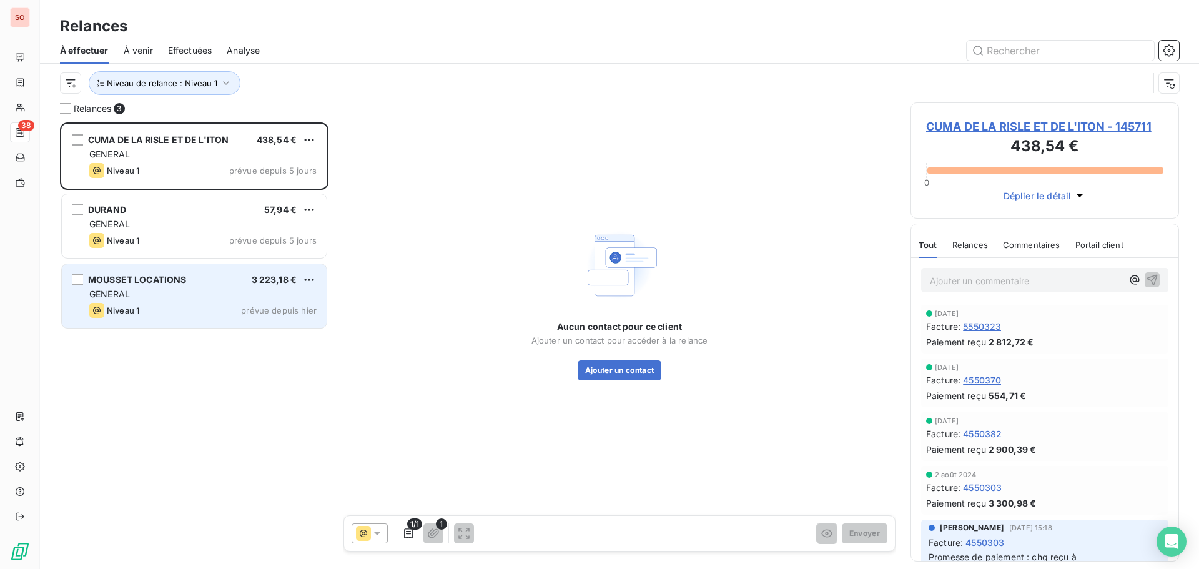
click at [139, 307] on span "Niveau 1" at bounding box center [123, 310] width 32 height 10
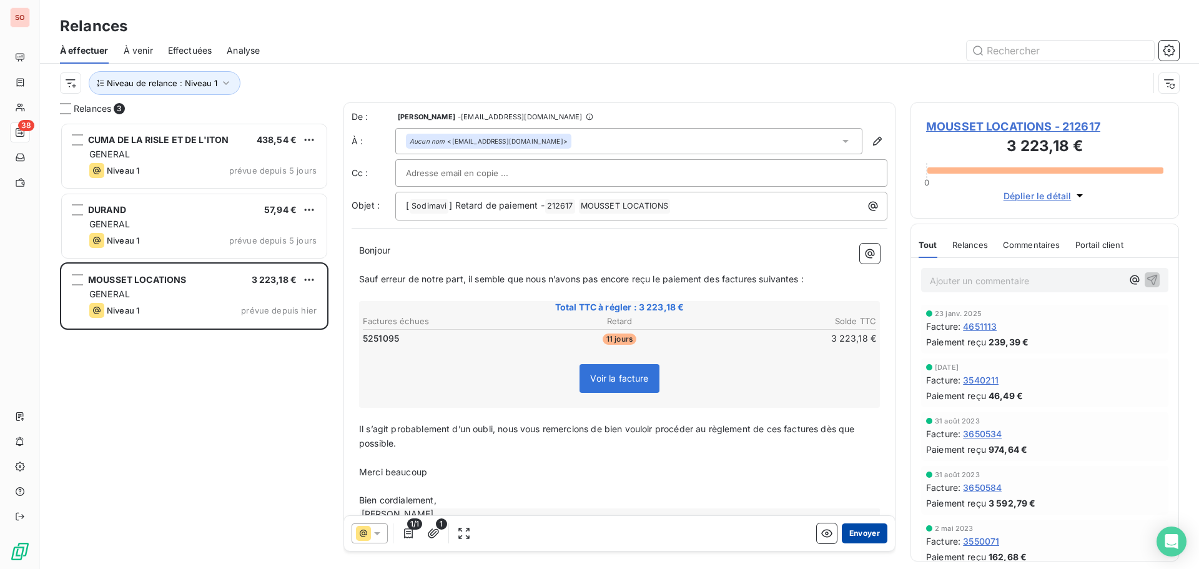
click at [860, 535] on button "Envoyer" at bounding box center [865, 533] width 46 height 20
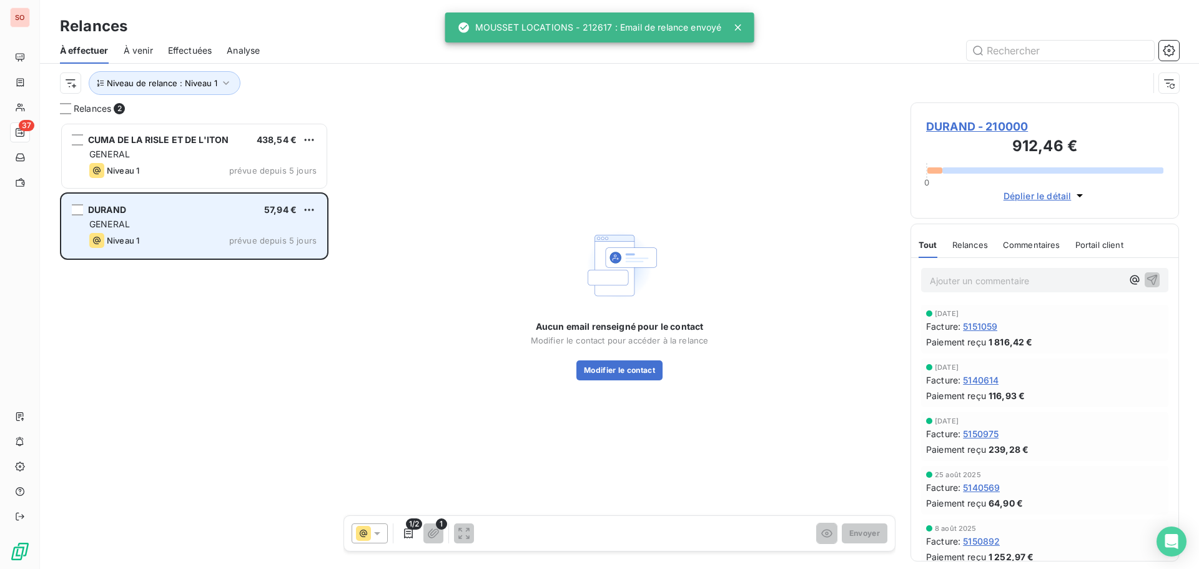
click at [190, 217] on div "DURAND 57,94 € GENERAL Niveau 1 prévue depuis 5 jours" at bounding box center [194, 226] width 265 height 64
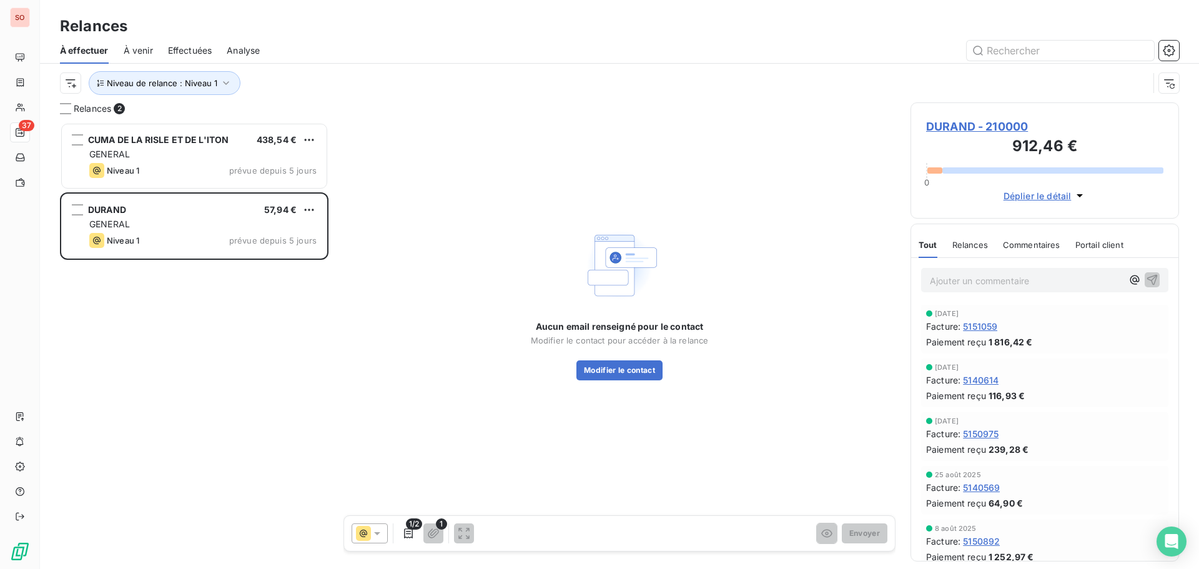
drag, startPoint x: 949, startPoint y: 129, endPoint x: 931, endPoint y: 124, distance: 19.0
click at [945, 127] on span "DURAND - 210000" at bounding box center [1044, 126] width 237 height 17
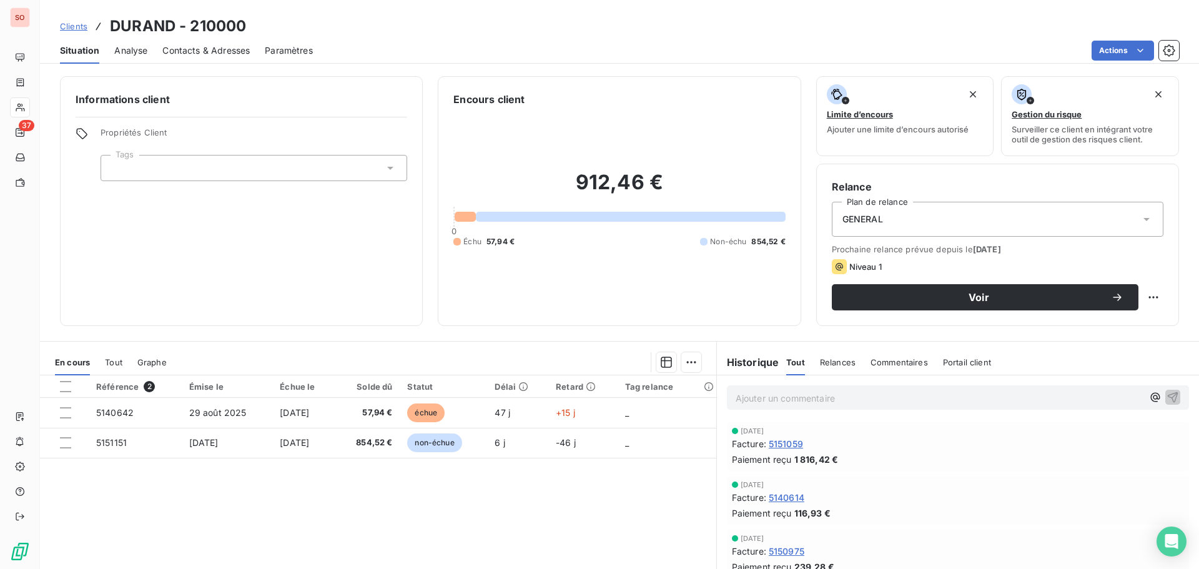
click at [228, 51] on span "Contacts & Adresses" at bounding box center [205, 50] width 87 height 12
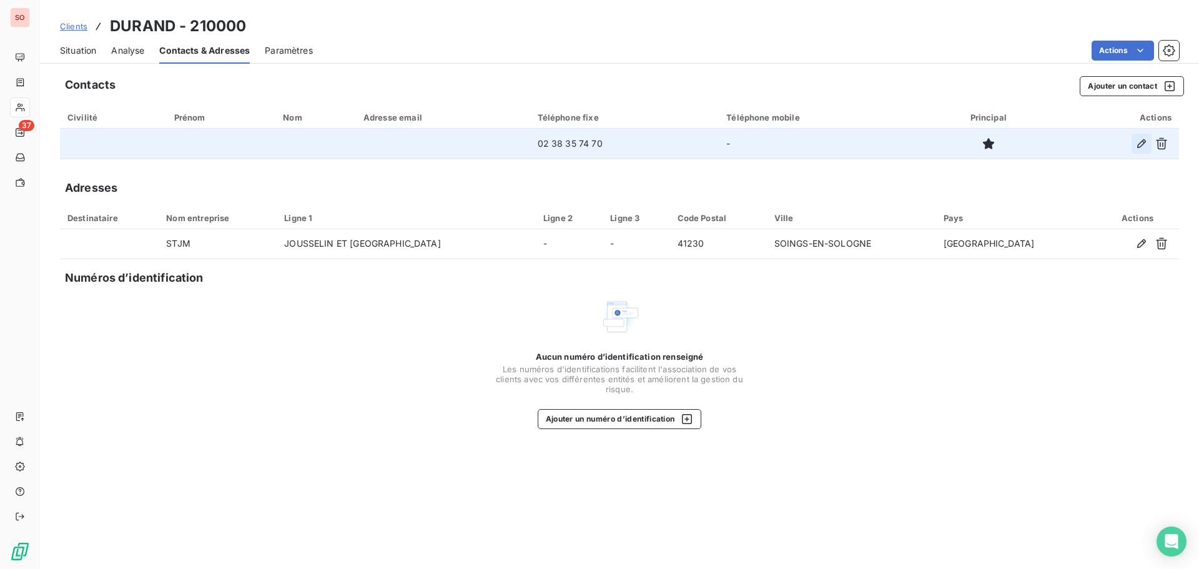
click at [1139, 145] on icon "button" at bounding box center [1142, 143] width 9 height 9
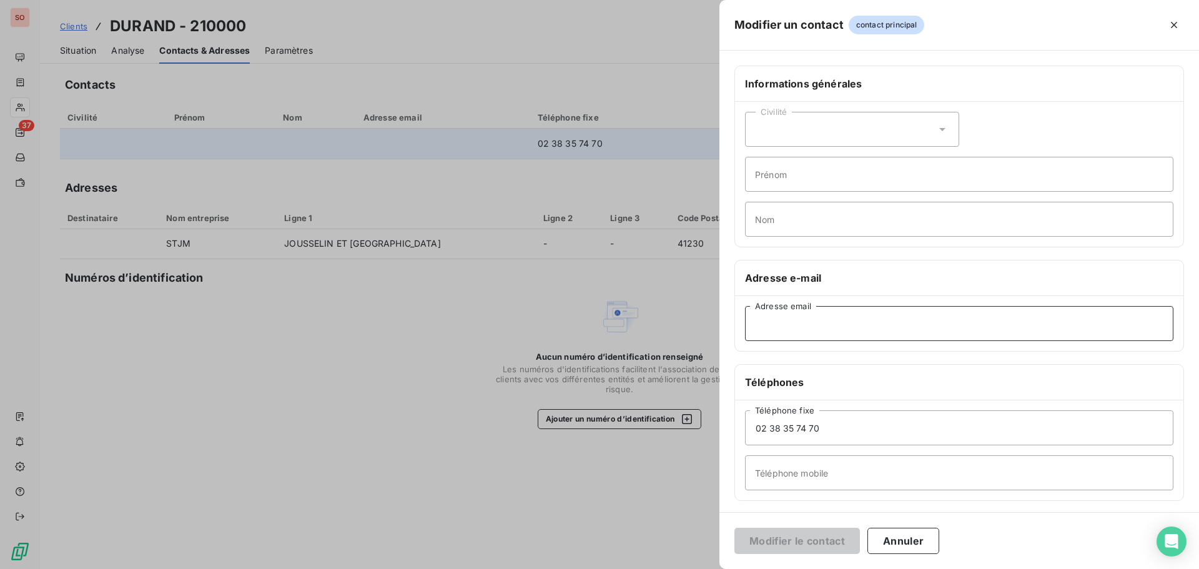
click at [796, 317] on input "Adresse email" at bounding box center [959, 323] width 429 height 35
paste input "[EMAIL_ADDRESS][DOMAIN_NAME]"
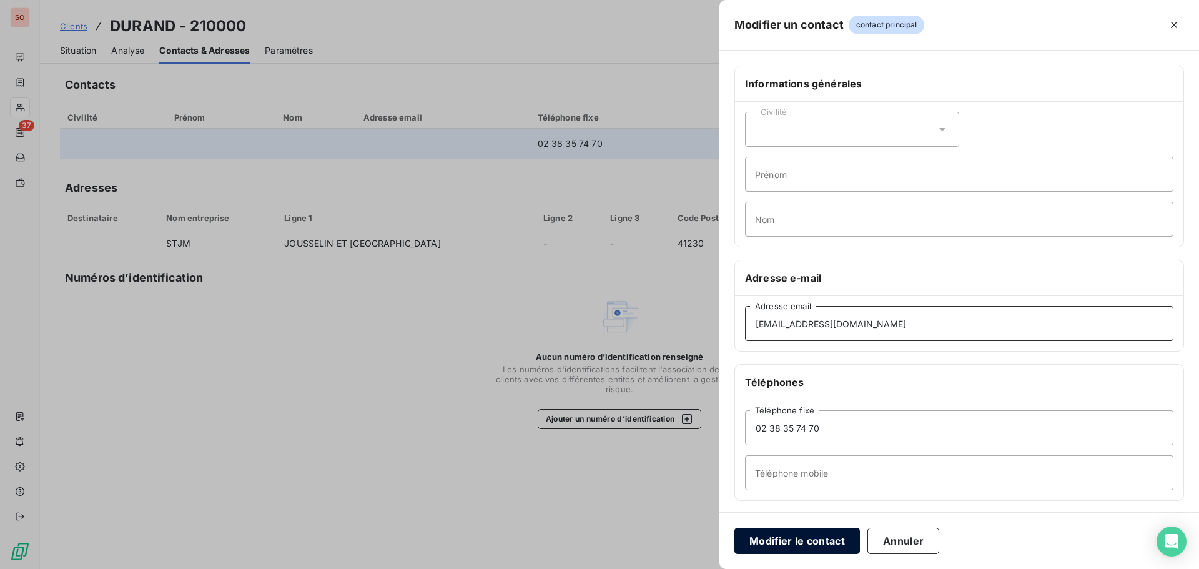
type input "[EMAIL_ADDRESS][DOMAIN_NAME]"
click at [805, 539] on button "Modifier le contact" at bounding box center [798, 541] width 126 height 26
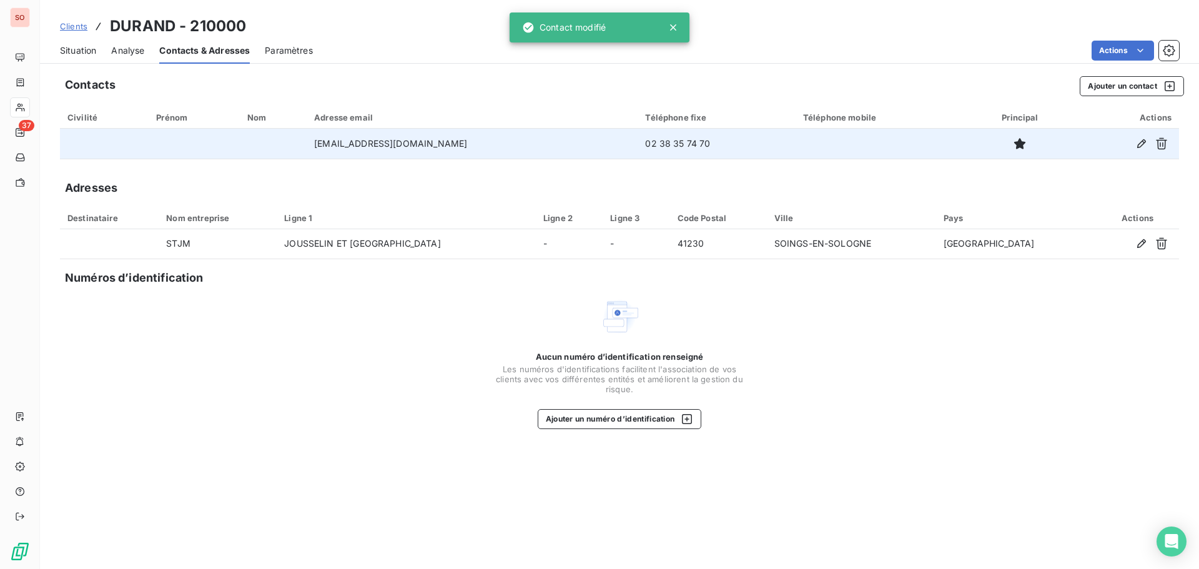
click at [82, 50] on span "Situation" at bounding box center [78, 50] width 36 height 12
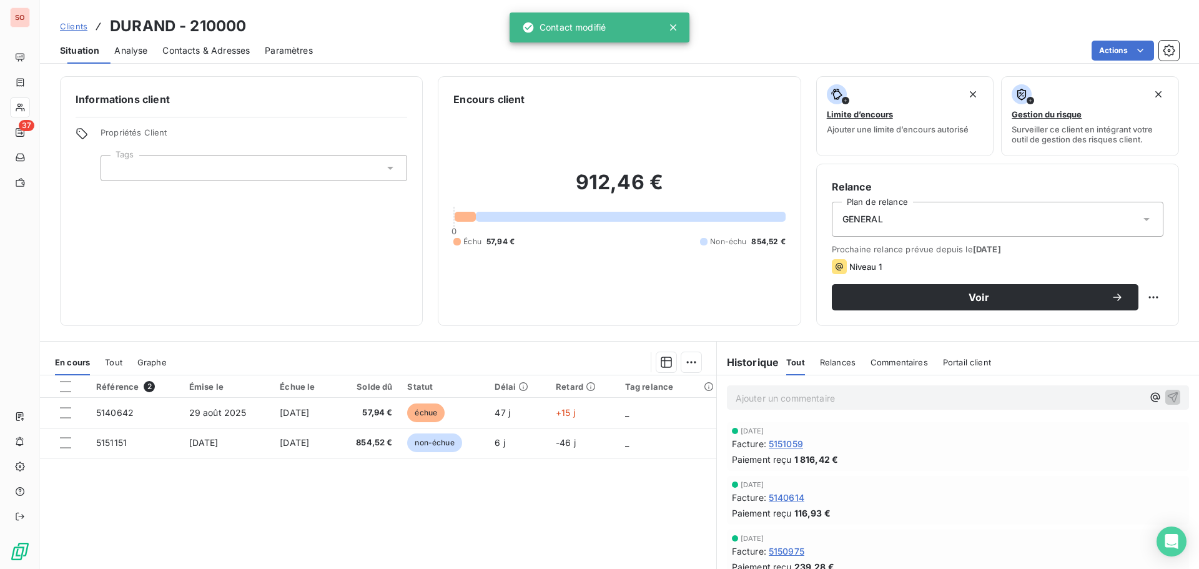
click at [126, 54] on span "Analyse" at bounding box center [130, 50] width 33 height 12
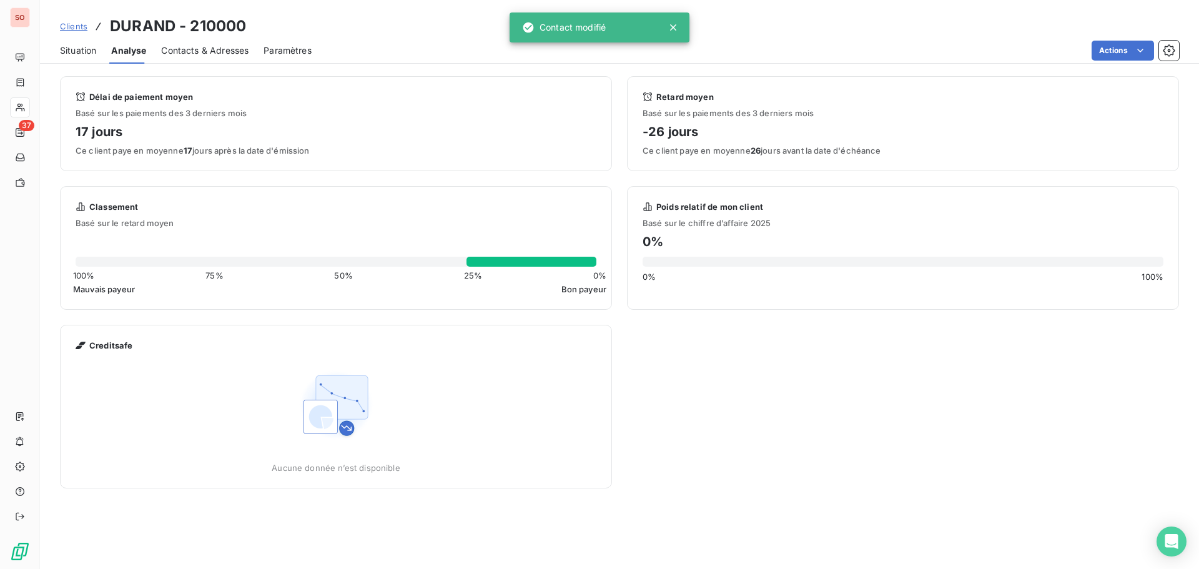
click at [91, 51] on span "Situation" at bounding box center [78, 50] width 36 height 12
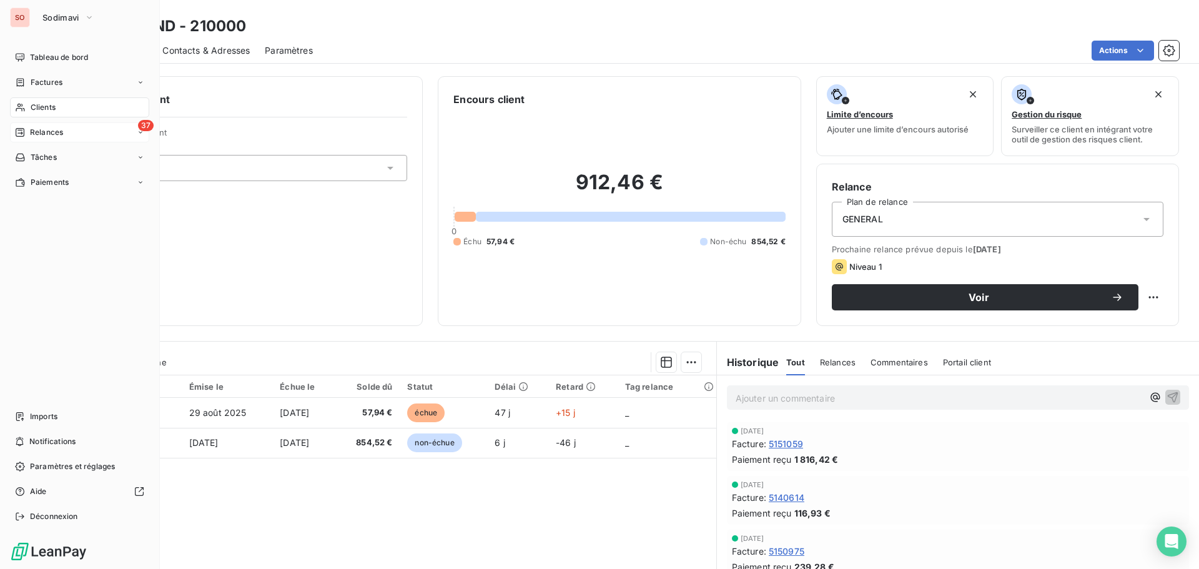
click at [41, 136] on span "Relances" at bounding box center [46, 132] width 33 height 11
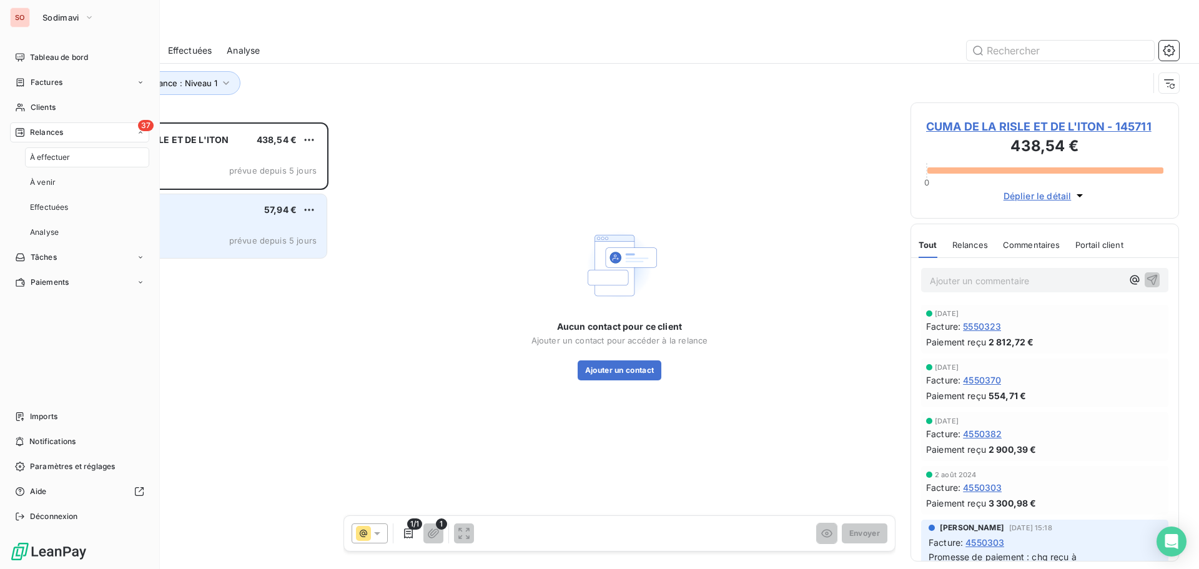
scroll to position [437, 259]
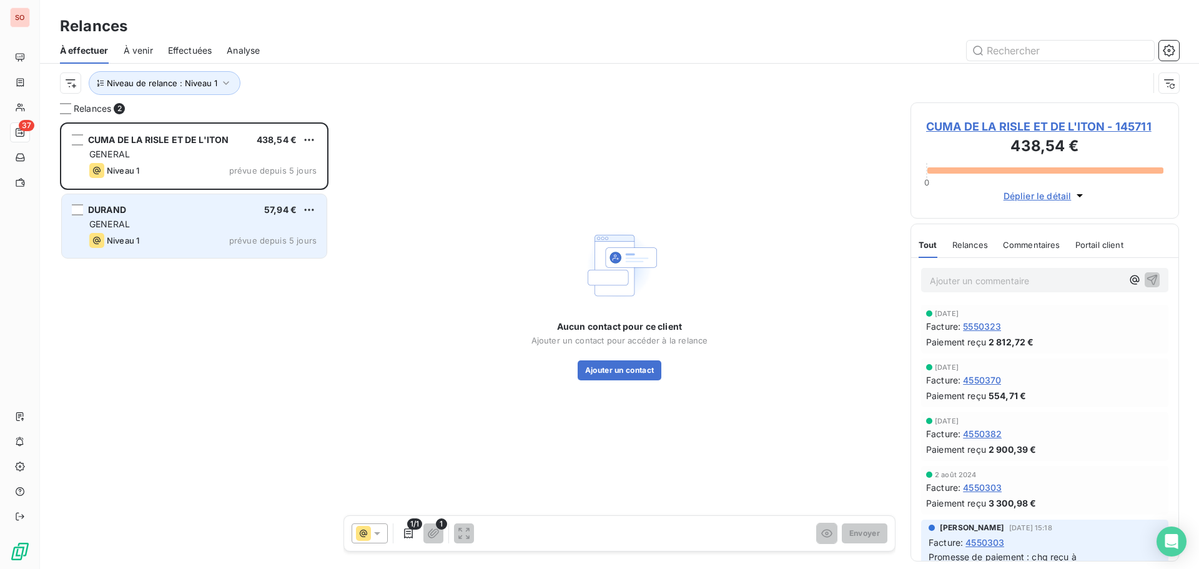
click at [151, 231] on div "DURAND 57,94 € GENERAL Niveau 1 prévue depuis 5 jours" at bounding box center [194, 226] width 265 height 64
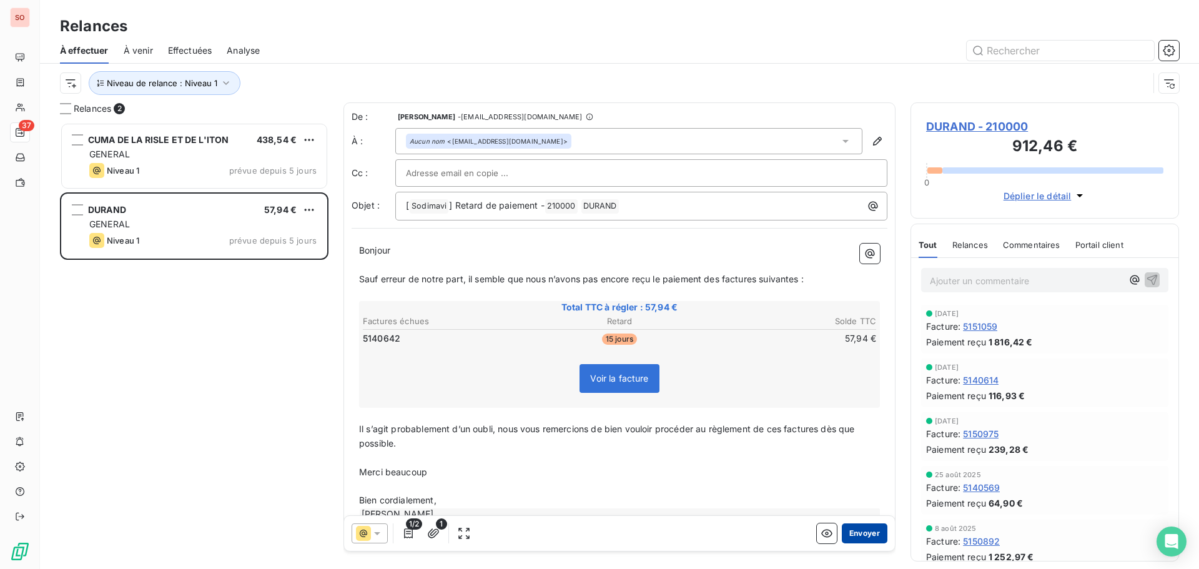
click at [864, 534] on button "Envoyer" at bounding box center [865, 533] width 46 height 20
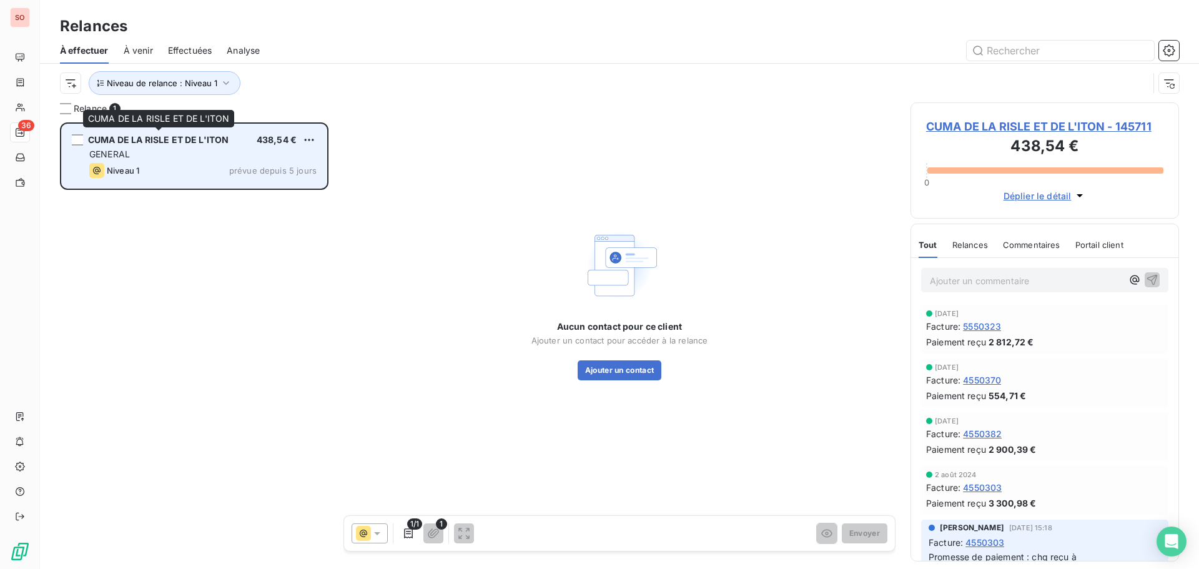
click at [134, 144] on span "CUMA DE LA RISLE ET DE L'ITON" at bounding box center [158, 139] width 141 height 11
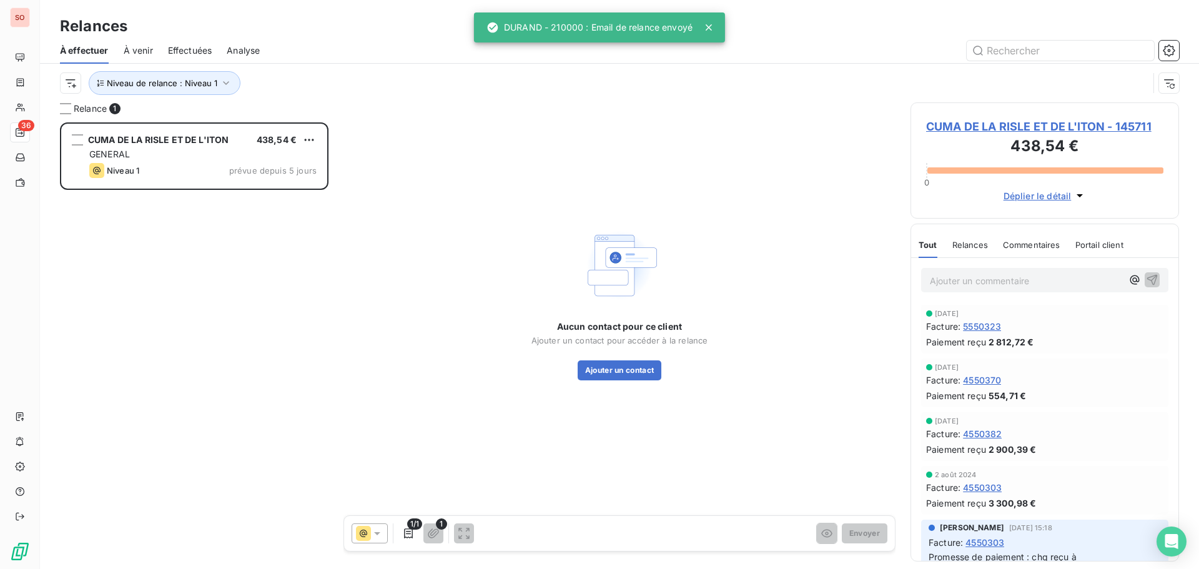
click at [956, 129] on span "CUMA DE LA RISLE ET DE L'ITON - 145711" at bounding box center [1044, 126] width 237 height 17
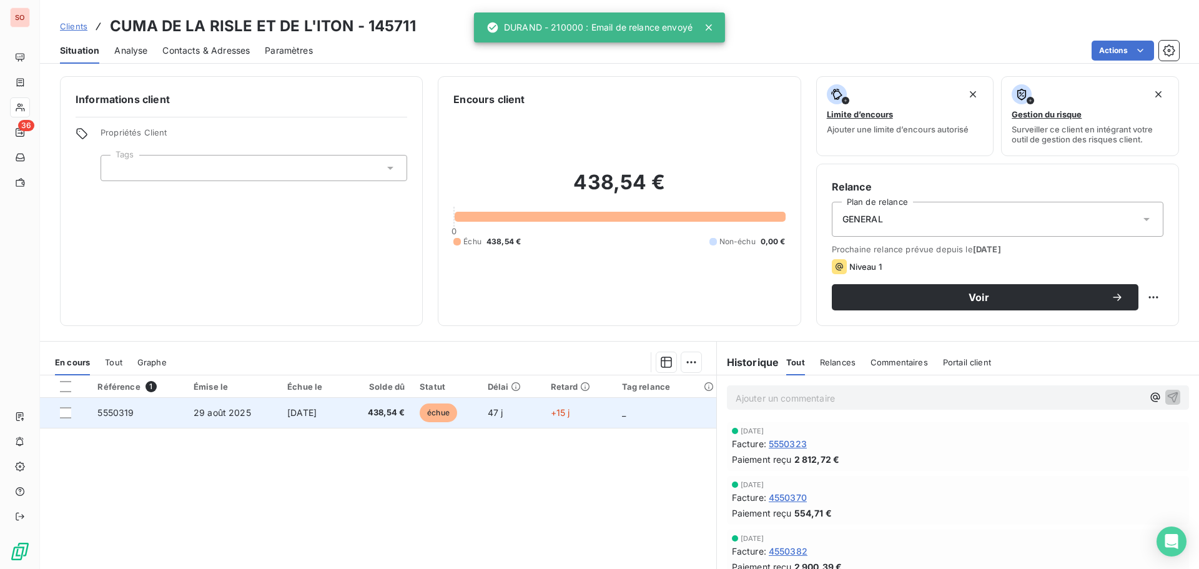
click at [111, 410] on span "5550319" at bounding box center [115, 412] width 36 height 11
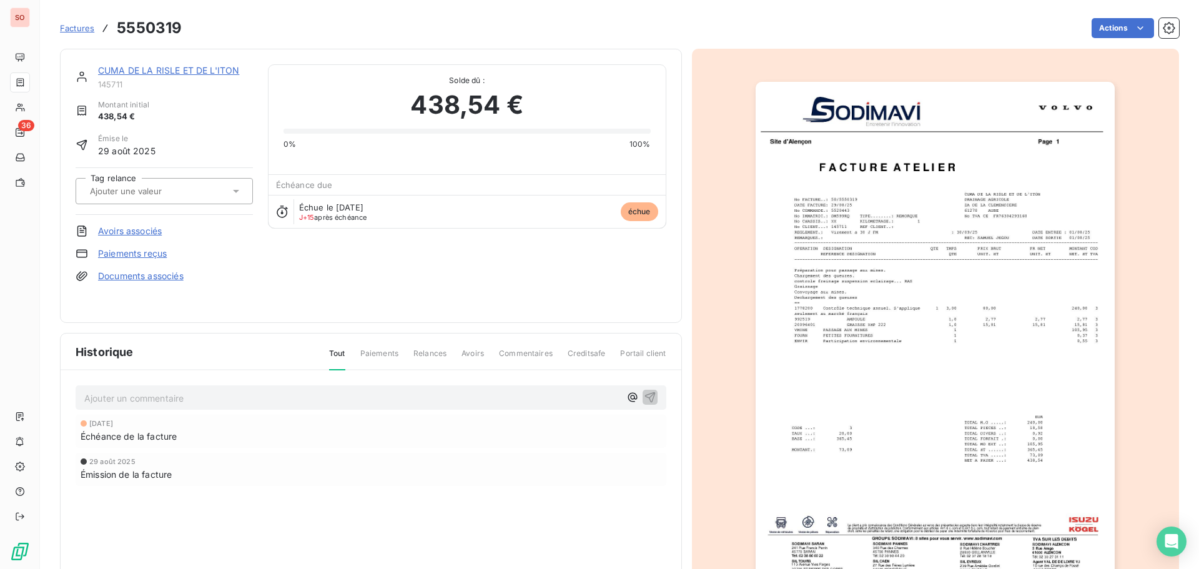
click at [1044, 192] on img "button" at bounding box center [935, 336] width 359 height 509
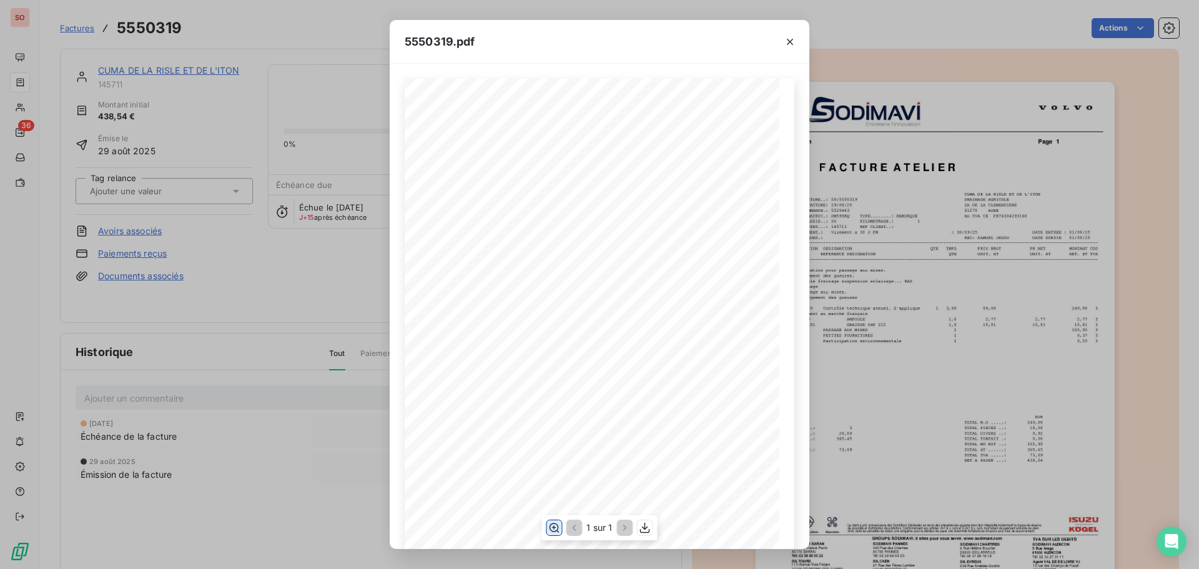
click at [553, 524] on icon "button" at bounding box center [555, 527] width 10 height 9
click at [796, 39] on button "button" at bounding box center [790, 42] width 20 height 20
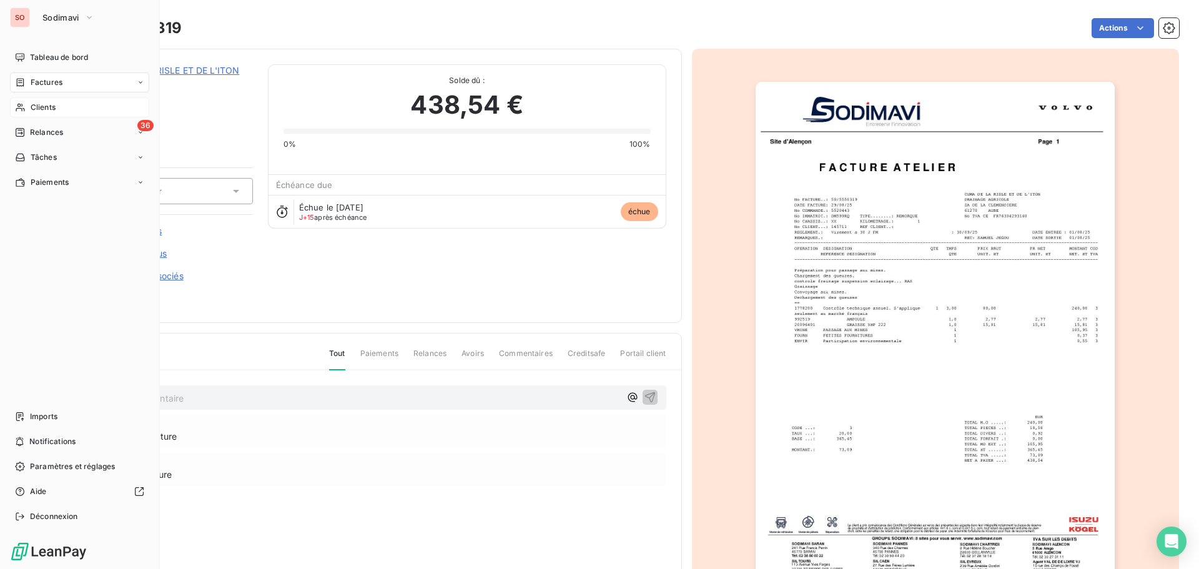
click at [44, 107] on span "Clients" at bounding box center [43, 107] width 25 height 11
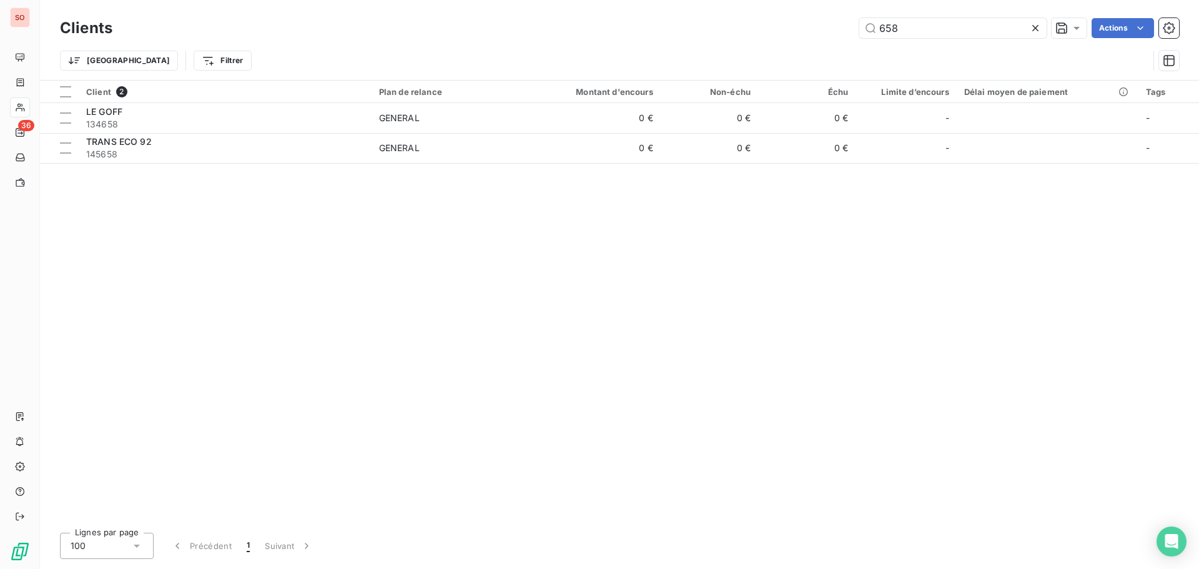
drag, startPoint x: 928, startPoint y: 25, endPoint x: 803, endPoint y: 26, distance: 124.3
click at [804, 26] on div "658 Actions" at bounding box center [653, 28] width 1052 height 20
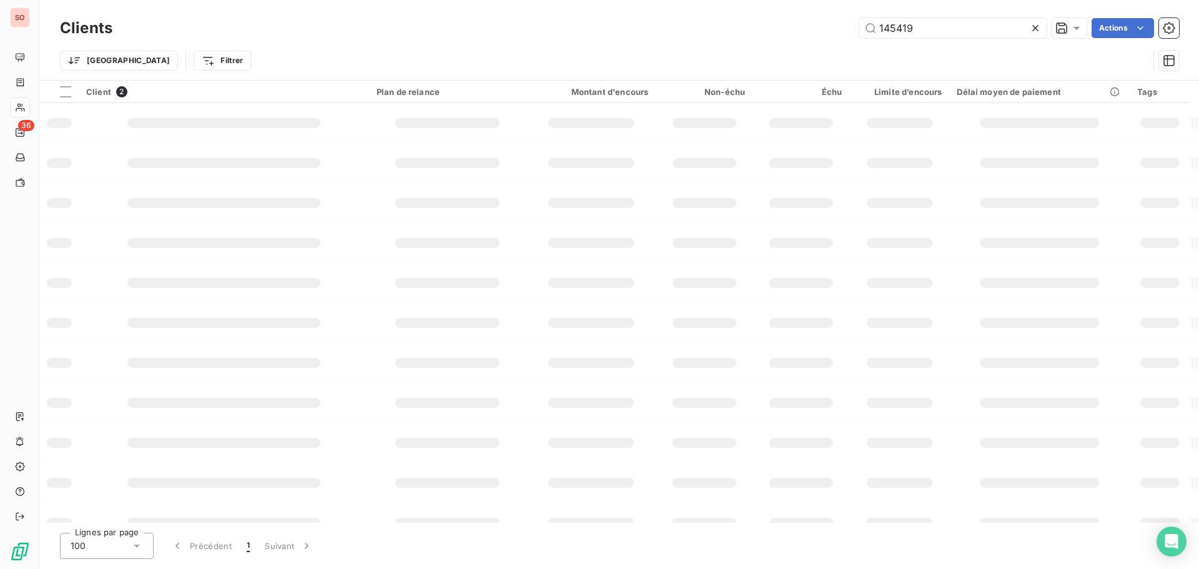
type input "145419"
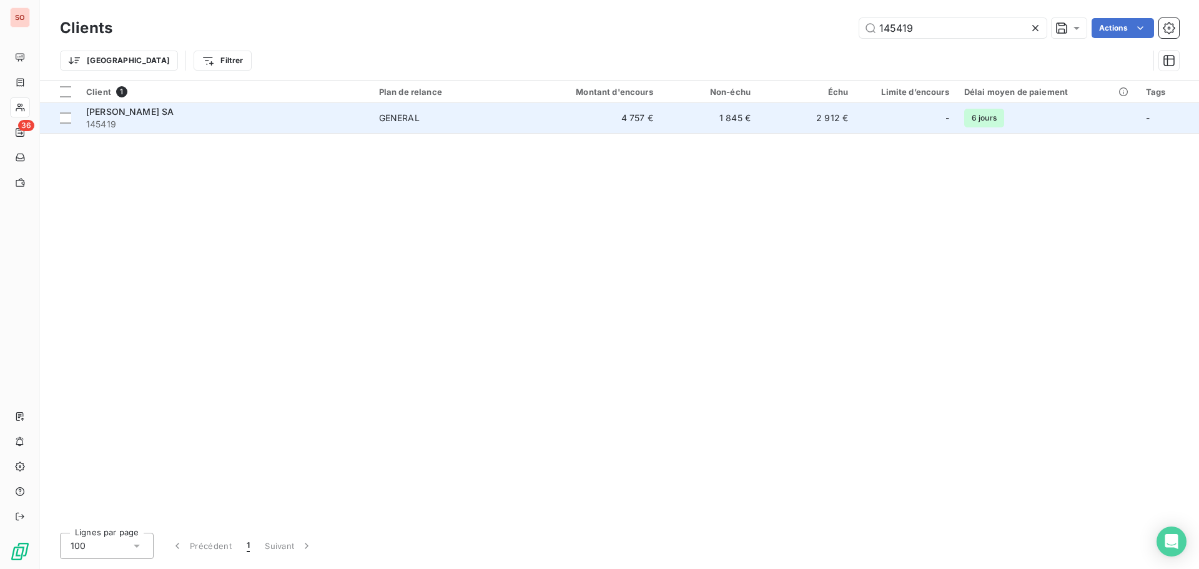
click at [128, 111] on span "[PERSON_NAME] SA" at bounding box center [129, 111] width 87 height 11
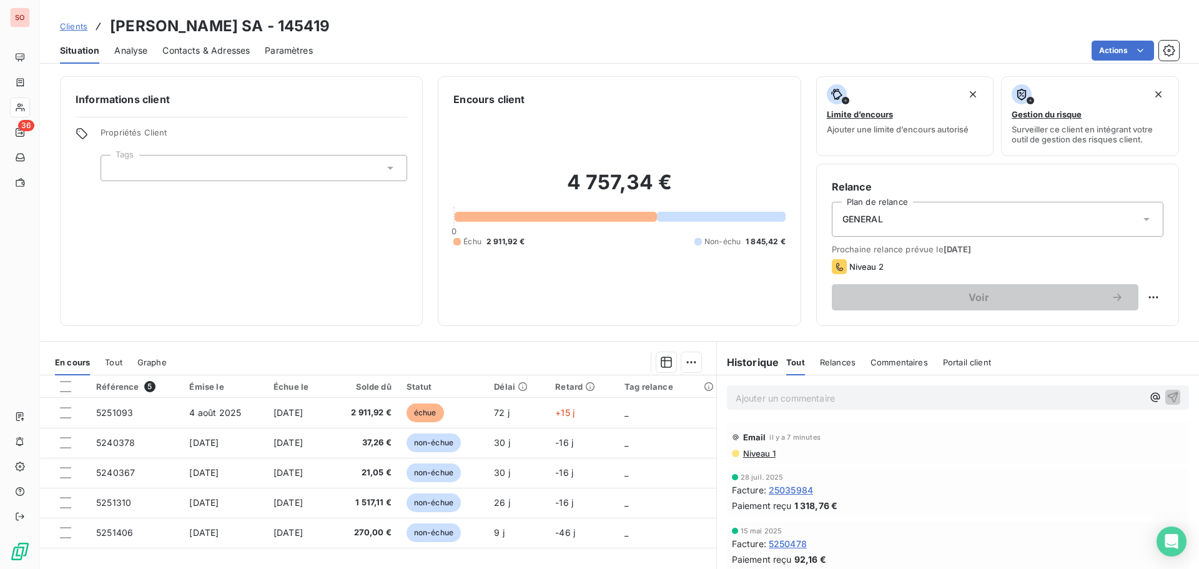
click at [212, 47] on span "Contacts & Adresses" at bounding box center [205, 50] width 87 height 12
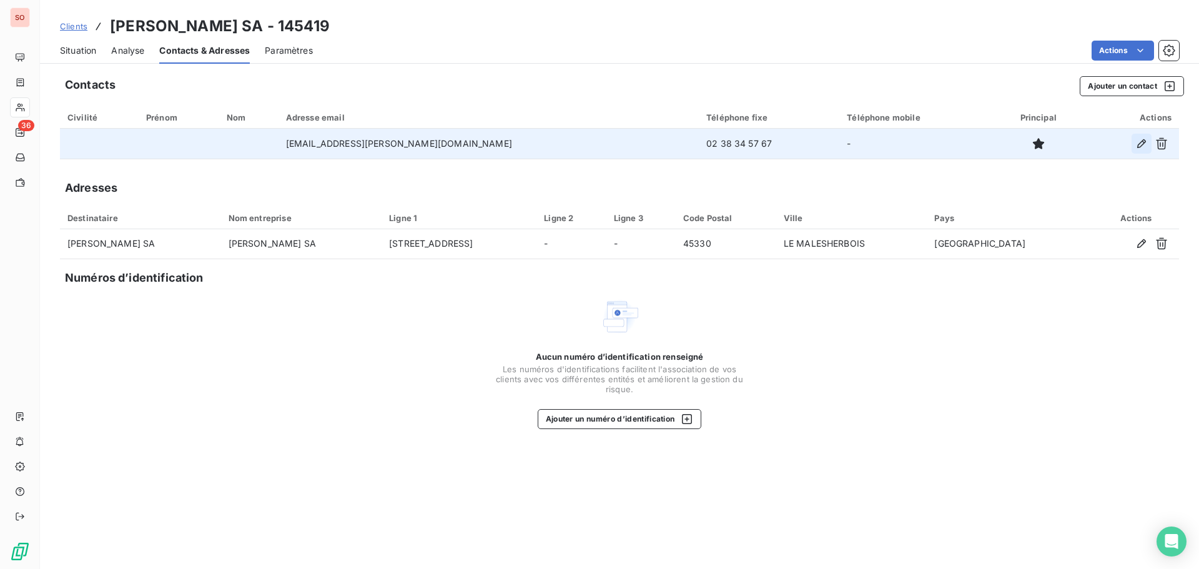
click at [1138, 142] on icon "button" at bounding box center [1142, 143] width 12 height 12
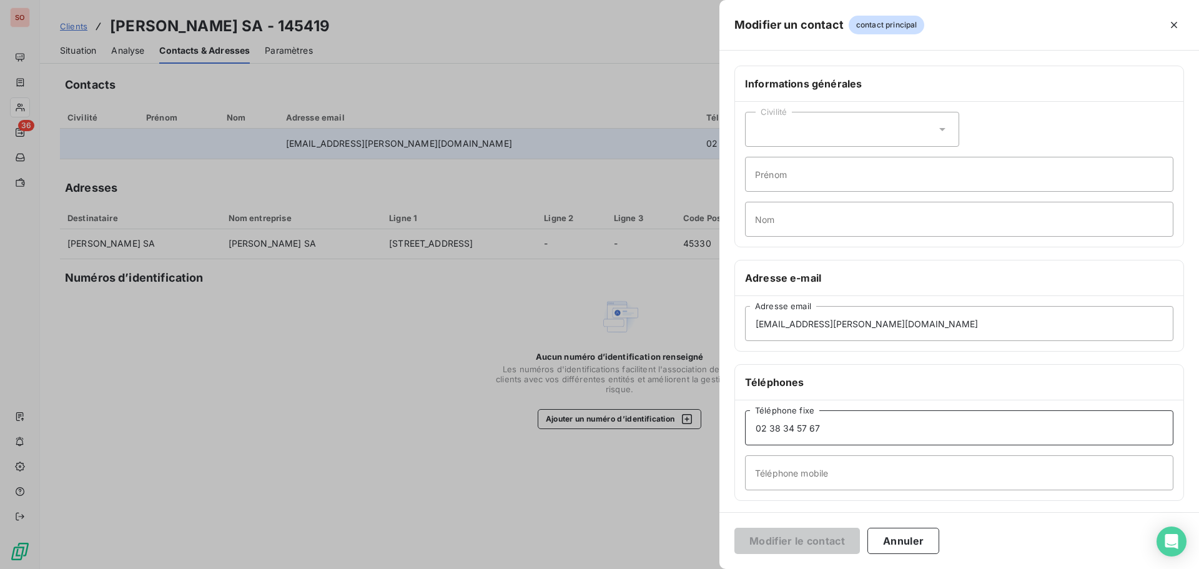
click at [837, 420] on input "02 38 34 57 67" at bounding box center [959, 427] width 429 height 35
type input "02 38 34 57 63"
click at [940, 134] on icon at bounding box center [942, 129] width 12 height 12
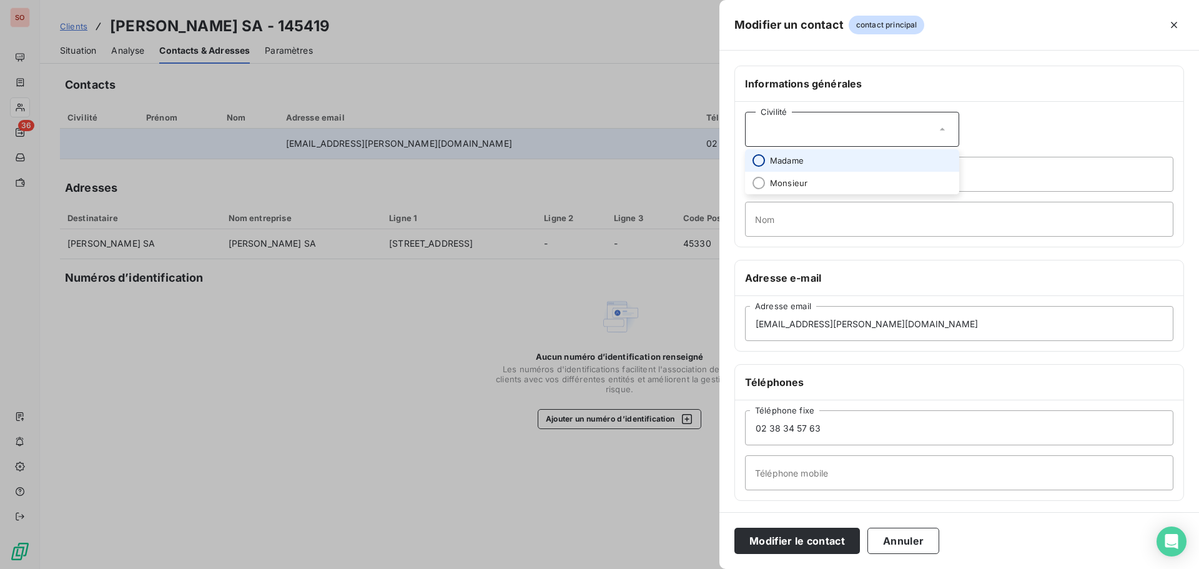
click at [759, 164] on input "radio" at bounding box center [759, 160] width 12 height 12
click at [791, 180] on input "Prénom" at bounding box center [959, 174] width 429 height 35
type input "[PERSON_NAME]"
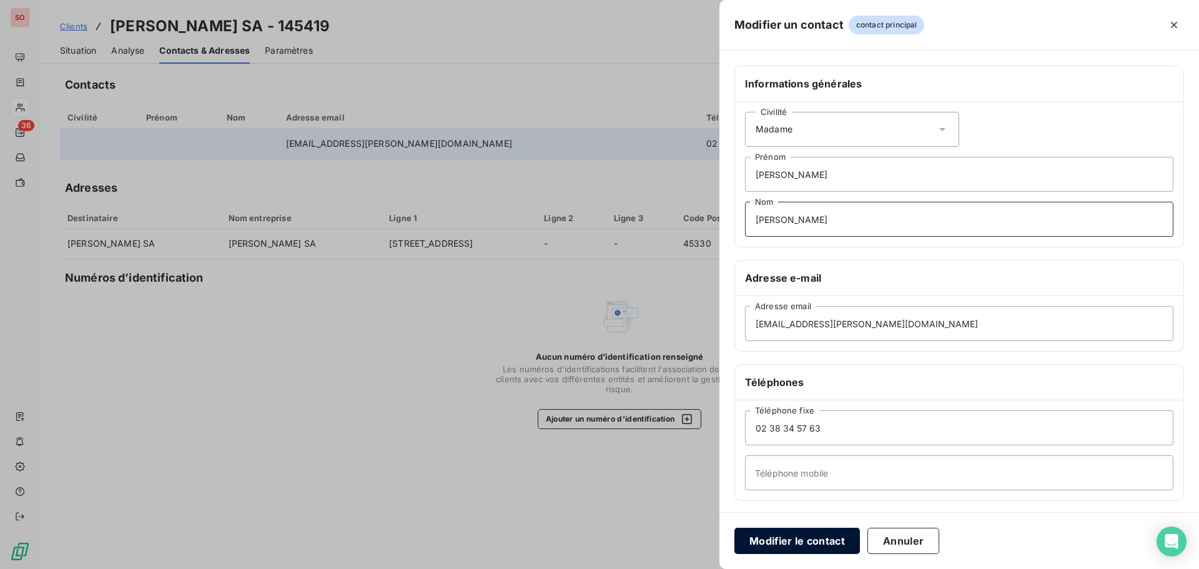
type input "[PERSON_NAME]"
click at [814, 545] on button "Modifier le contact" at bounding box center [798, 541] width 126 height 26
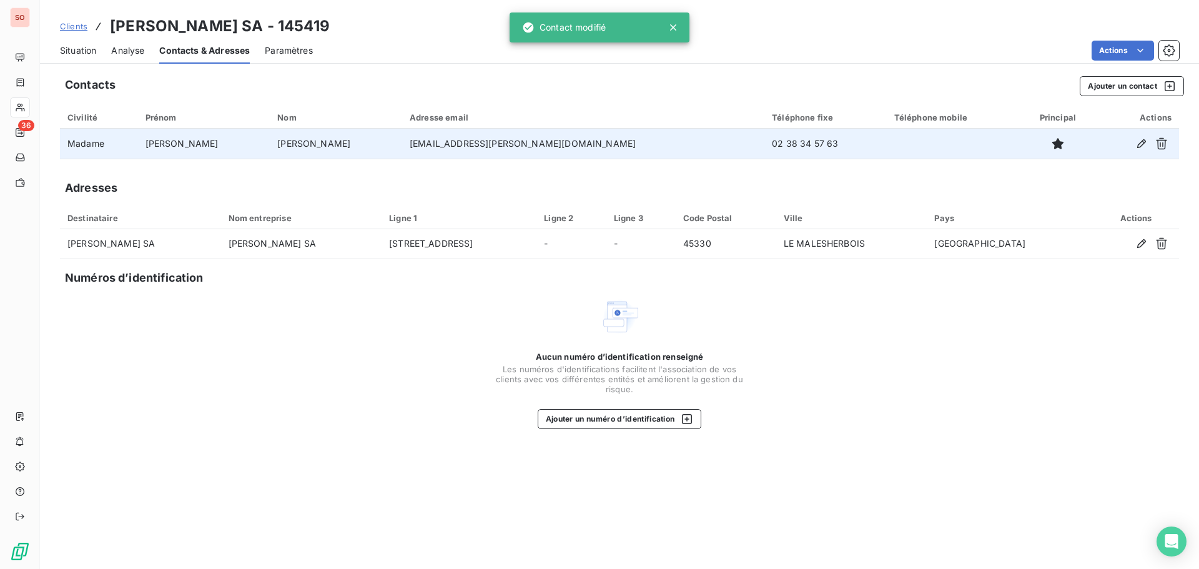
click at [77, 51] on span "Situation" at bounding box center [78, 50] width 36 height 12
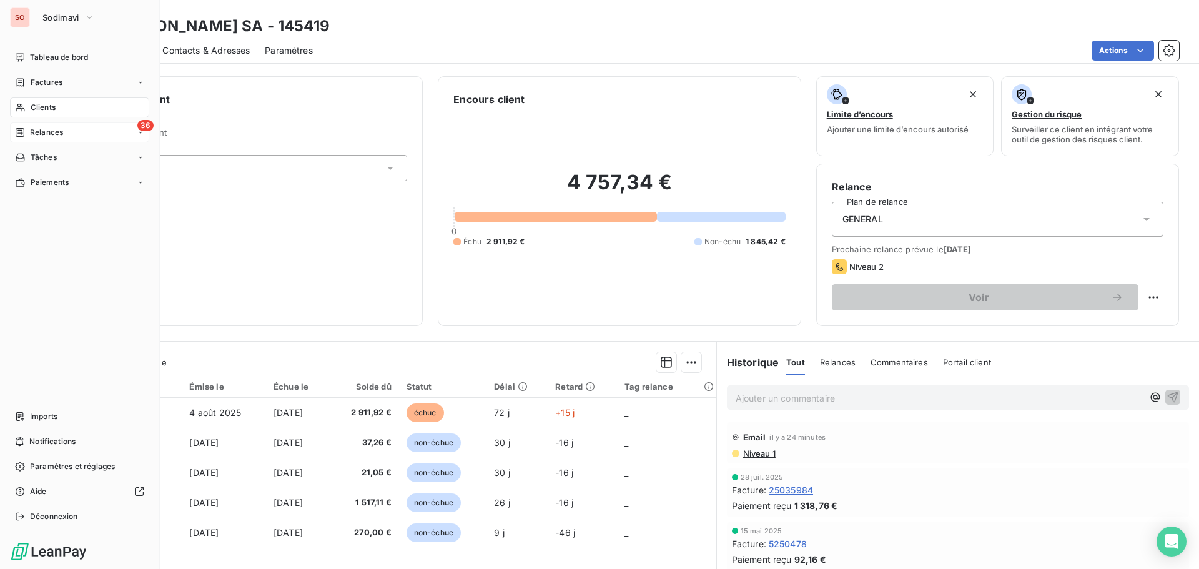
click at [38, 136] on span "Relances" at bounding box center [46, 132] width 33 height 11
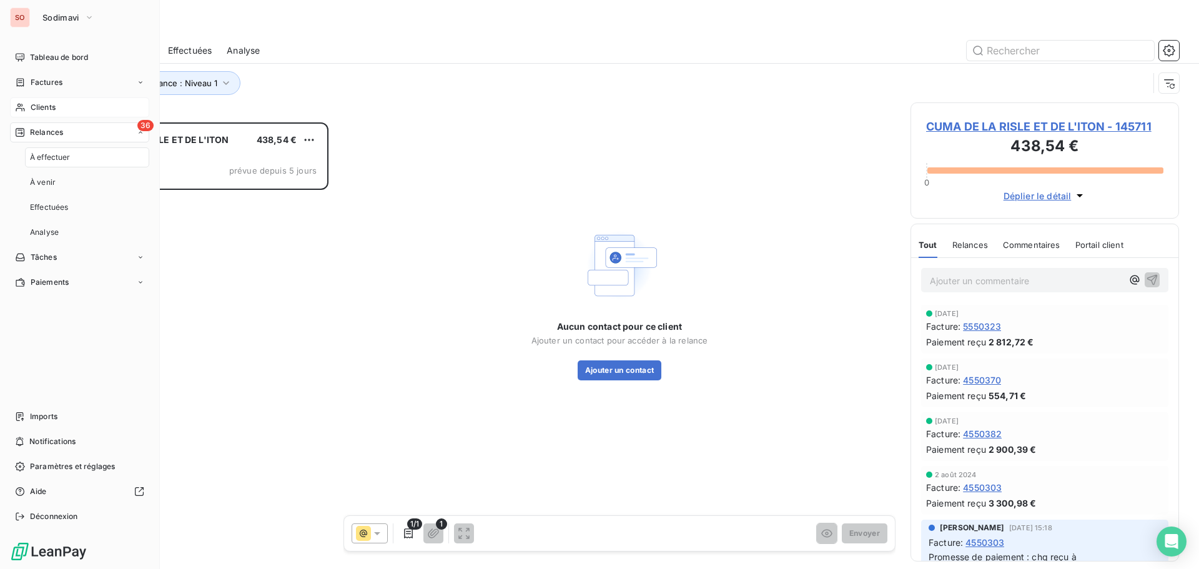
scroll to position [437, 259]
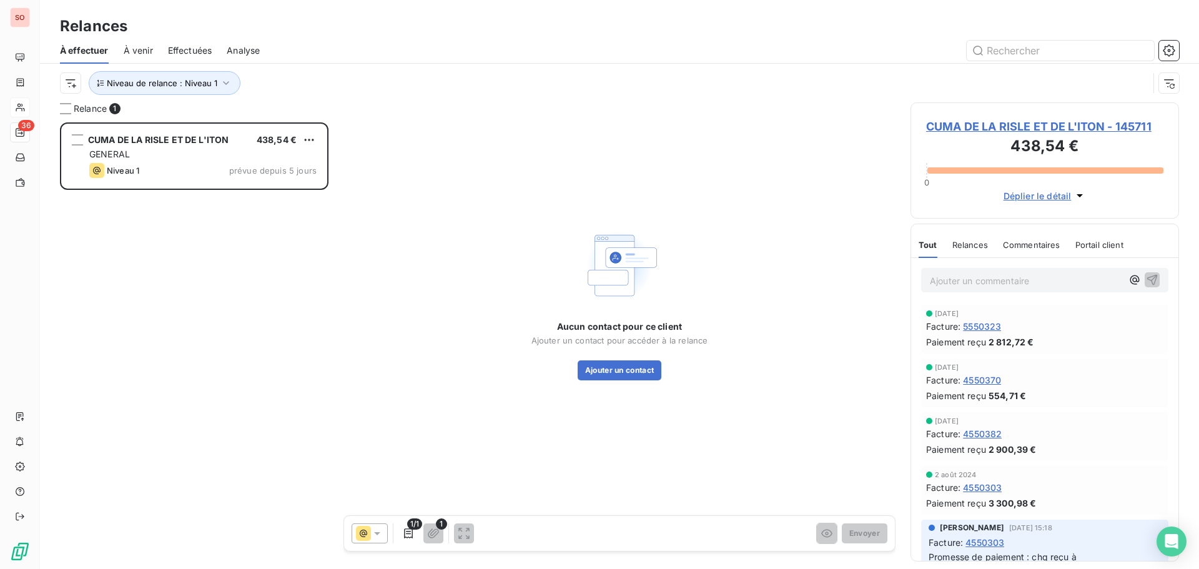
click at [464, 127] on div "Aucun contact pour ce client Ajouter un contact pour accéder à la relance Ajout…" at bounding box center [620, 302] width 552 height 400
click at [378, 532] on icon at bounding box center [377, 533] width 12 height 12
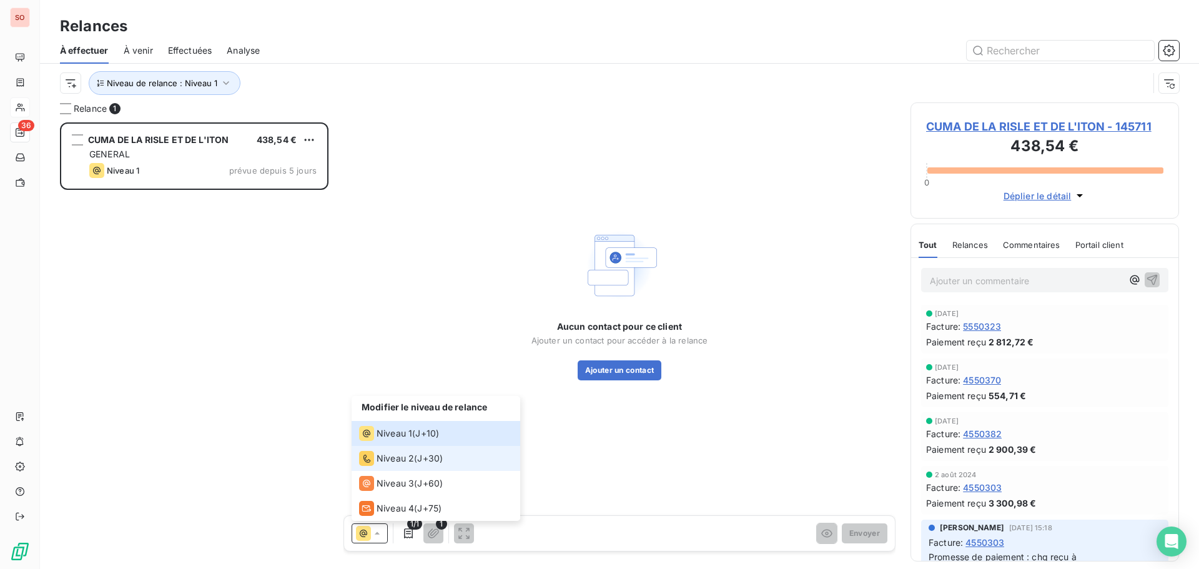
click at [385, 459] on span "Niveau 2" at bounding box center [395, 458] width 37 height 12
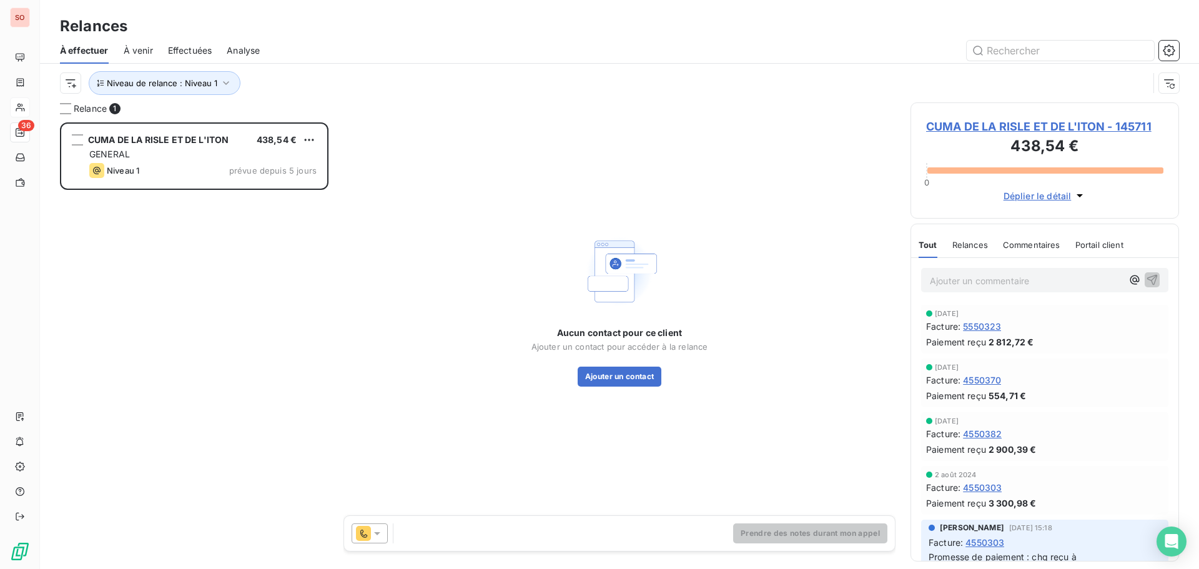
click at [961, 126] on span "CUMA DE LA RISLE ET DE L'ITON - 145711" at bounding box center [1044, 126] width 237 height 17
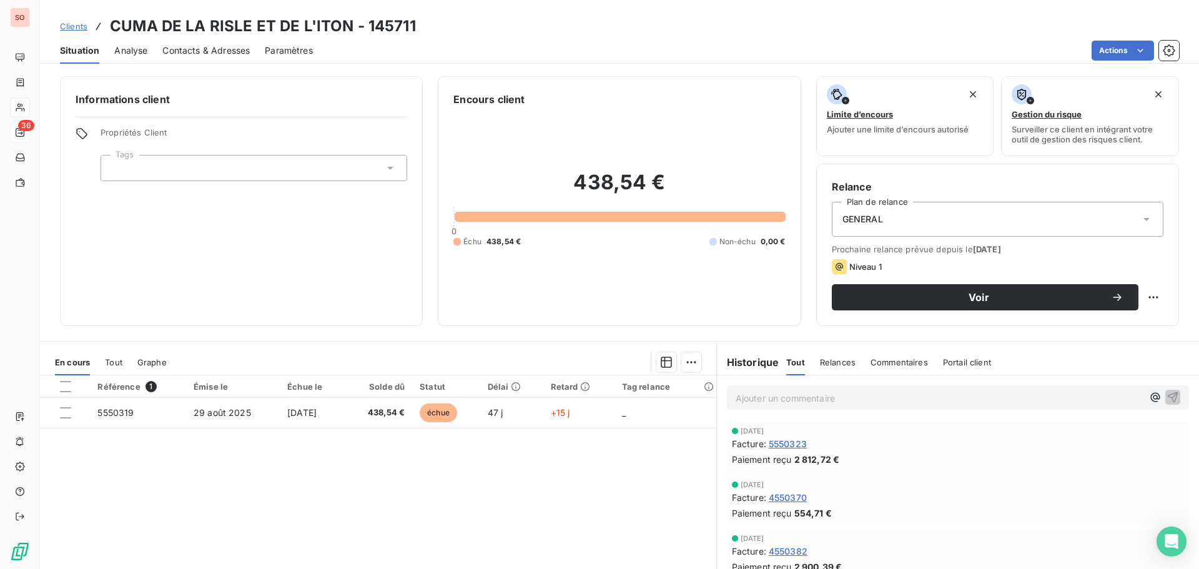
click at [216, 51] on span "Contacts & Adresses" at bounding box center [205, 50] width 87 height 12
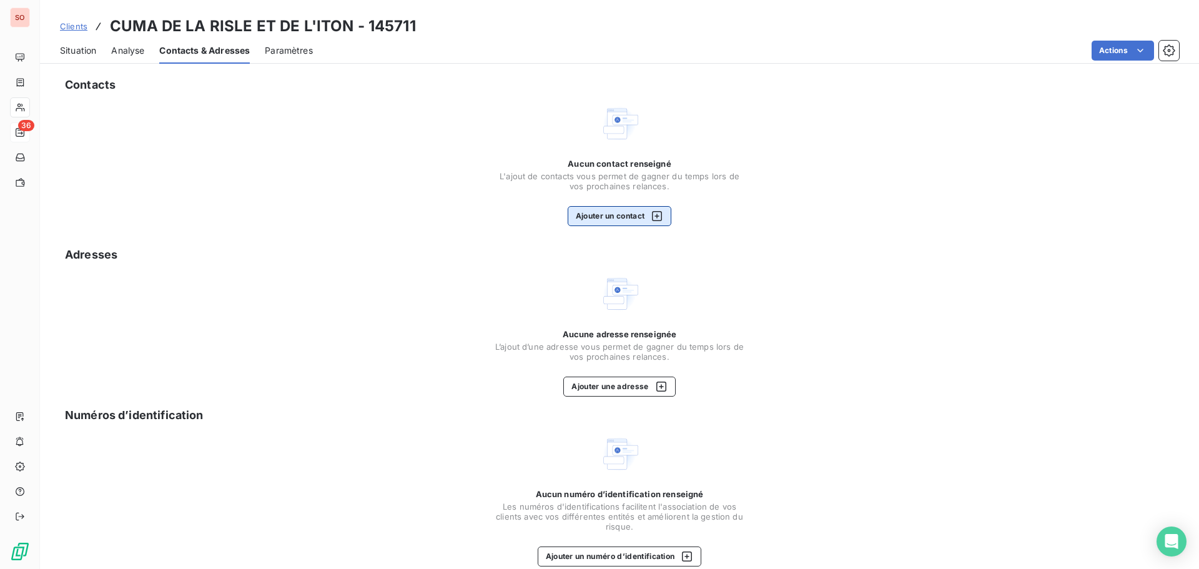
click at [583, 216] on button "Ajouter un contact" at bounding box center [620, 216] width 104 height 20
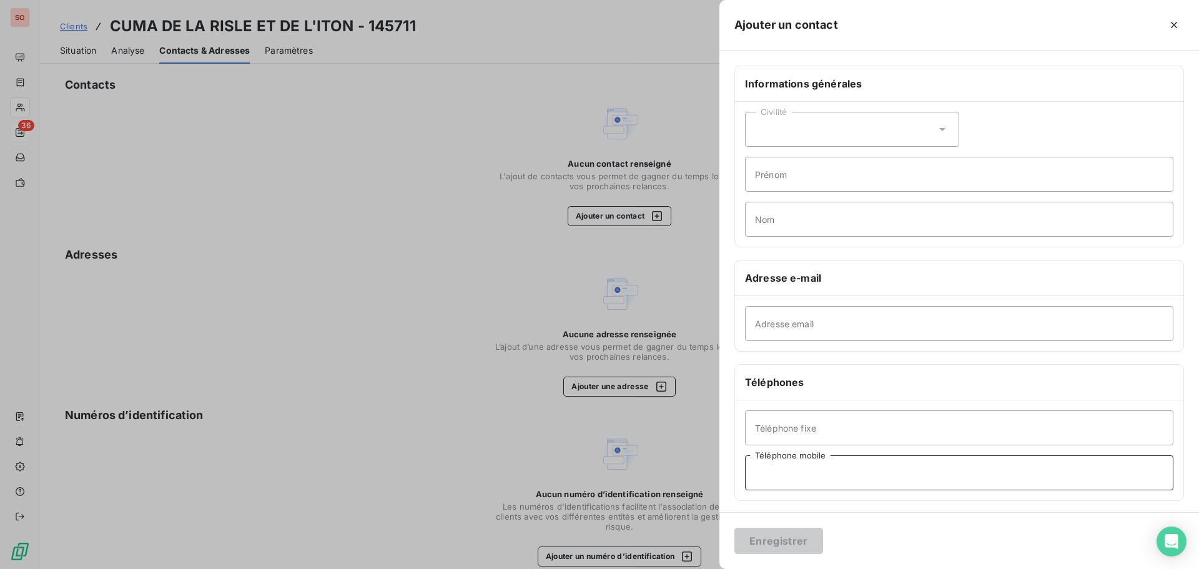
click at [807, 474] on input "Téléphone mobile" at bounding box center [959, 472] width 429 height 35
type input "06 15 23 81 78"
click at [788, 539] on button "Enregistrer" at bounding box center [779, 541] width 89 height 26
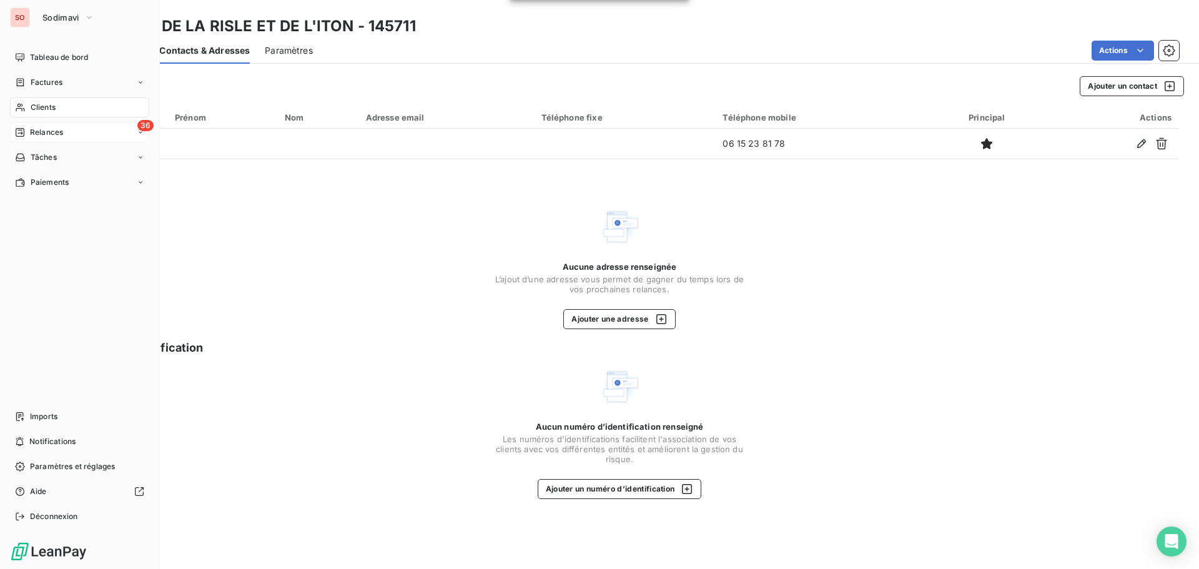
click at [36, 129] on span "Relances" at bounding box center [46, 132] width 33 height 11
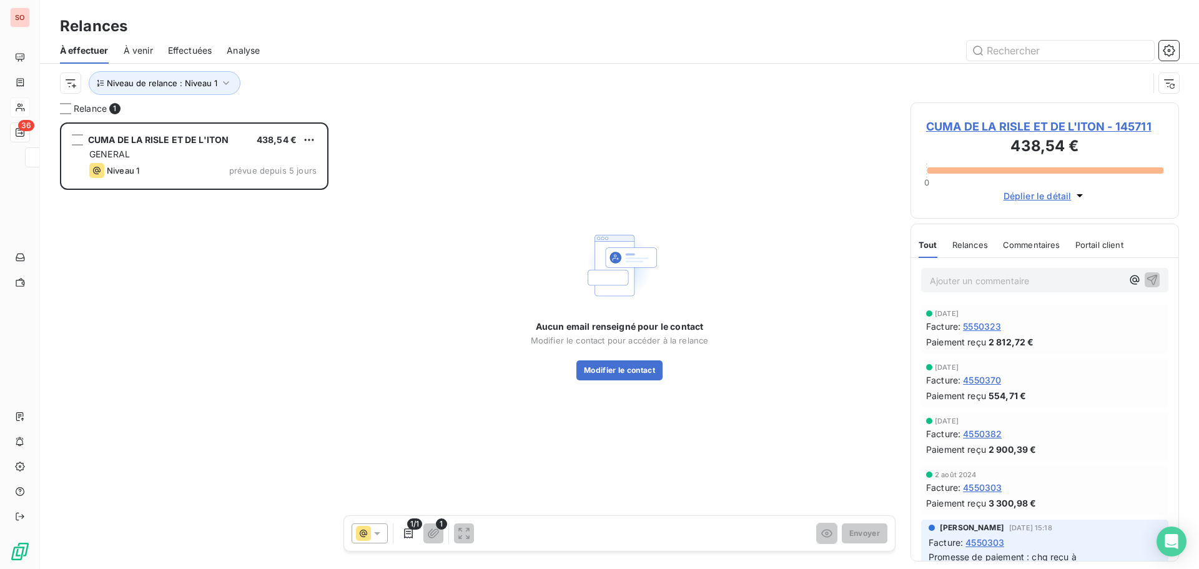
scroll to position [437, 259]
click at [375, 538] on icon at bounding box center [377, 533] width 12 height 12
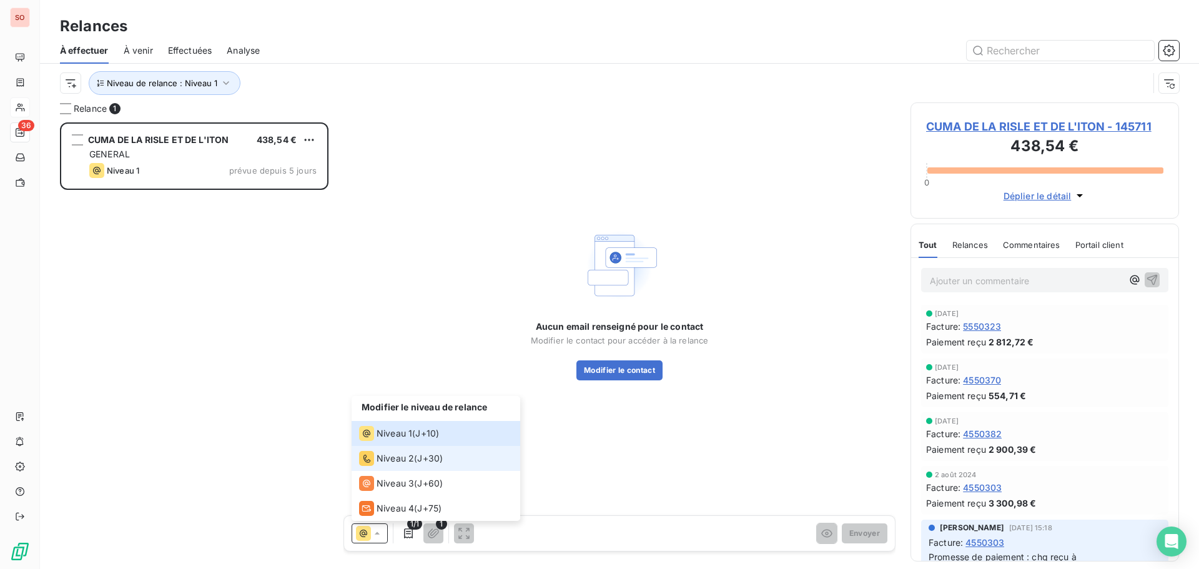
click at [389, 453] on span "Niveau 2" at bounding box center [395, 458] width 37 height 12
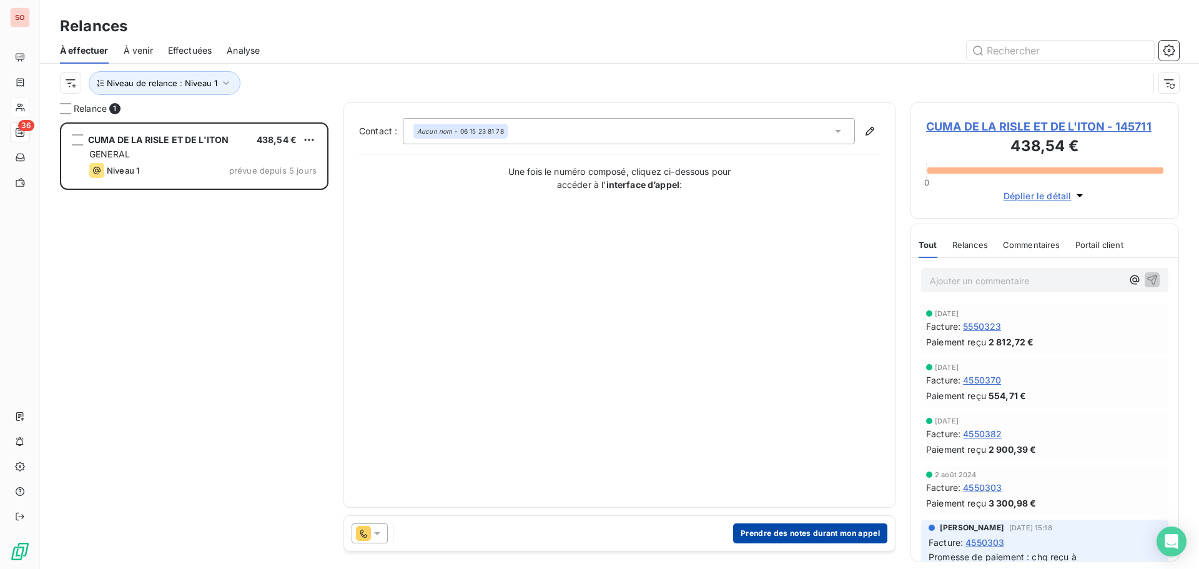
click at [791, 532] on button "Prendre des notes durant mon appel" at bounding box center [810, 533] width 154 height 20
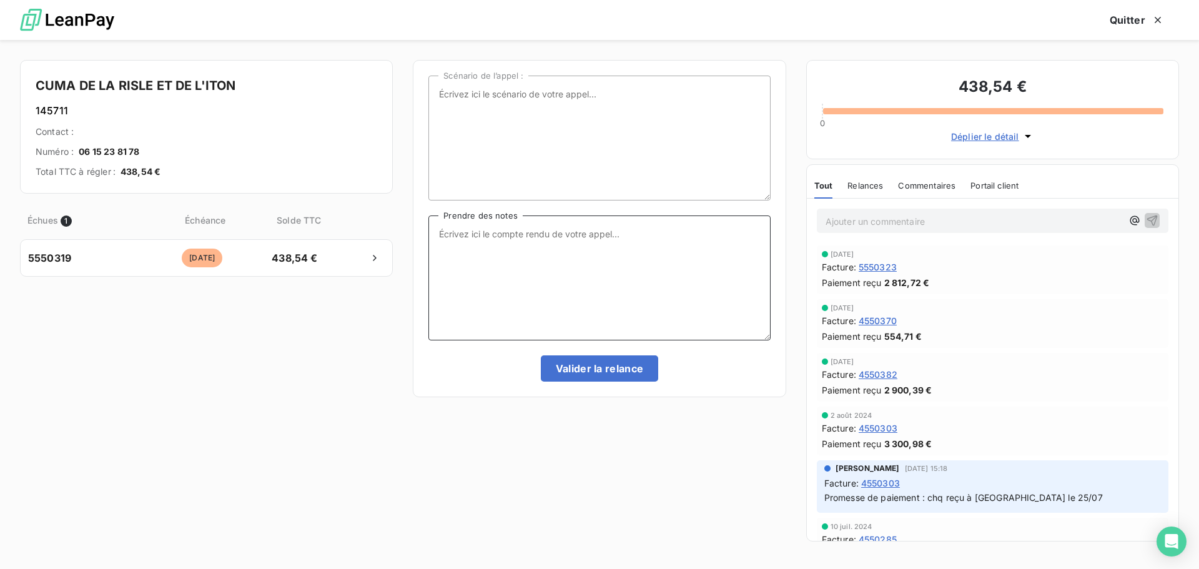
click at [447, 231] on textarea "Prendre des notes" at bounding box center [600, 278] width 342 height 125
type textarea "message laissé sur le répondeur"
click at [575, 371] on button "Valider la relance" at bounding box center [600, 368] width 118 height 26
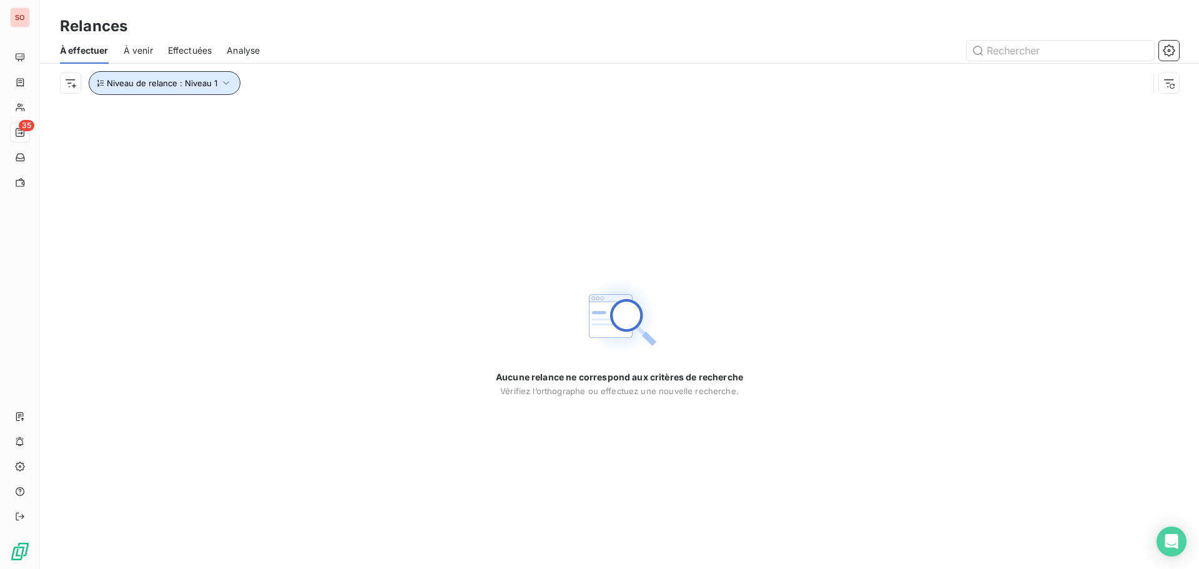
click at [227, 84] on icon "button" at bounding box center [226, 83] width 12 height 12
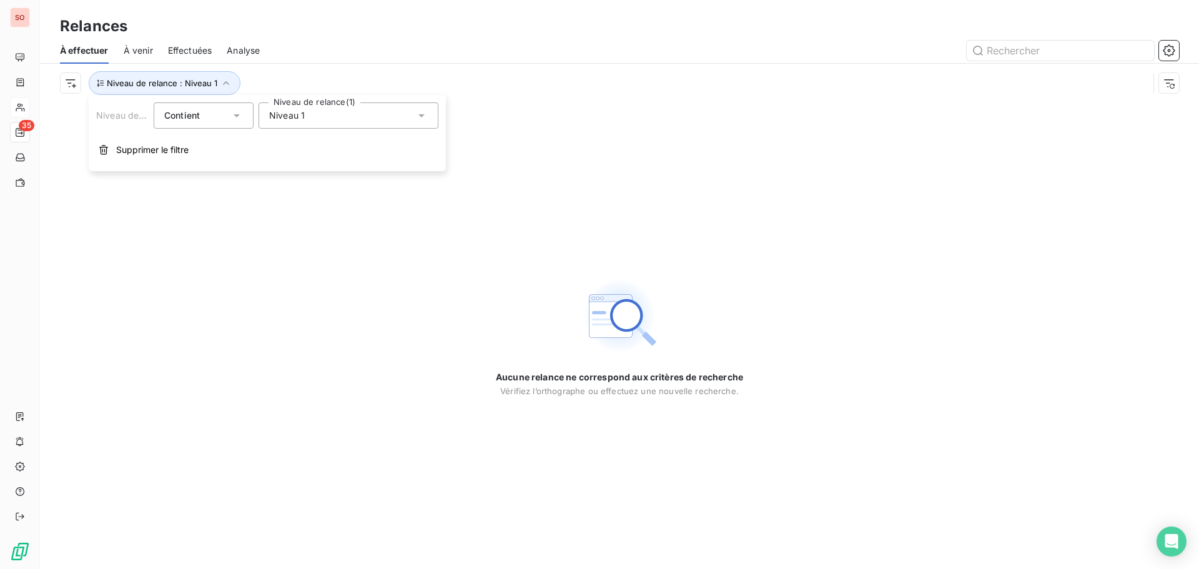
click at [424, 117] on icon at bounding box center [421, 115] width 12 height 12
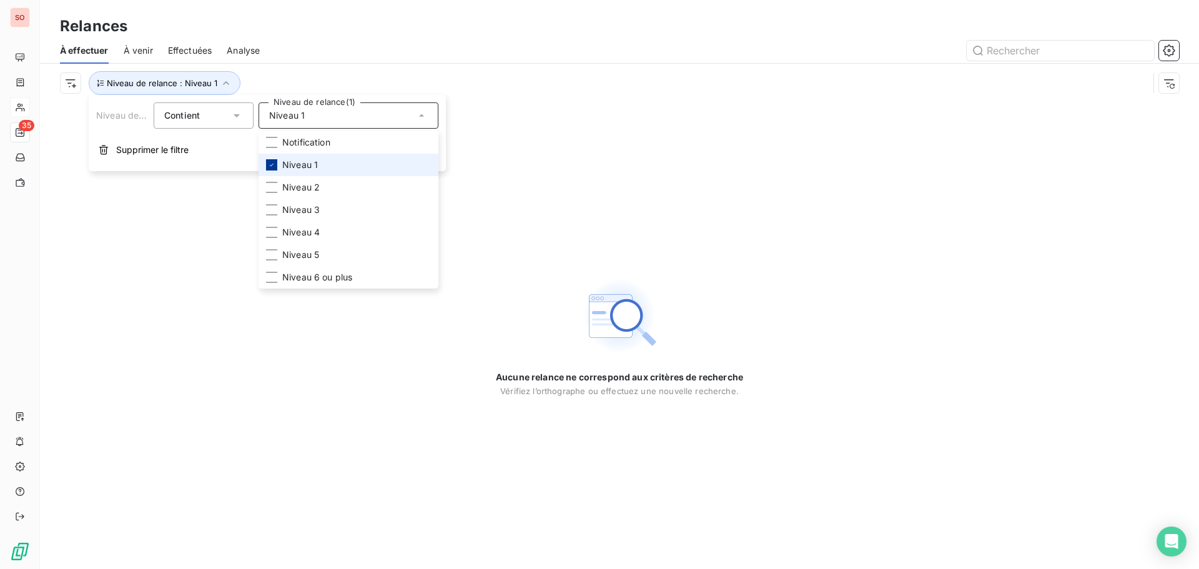
click at [274, 168] on icon at bounding box center [271, 164] width 7 height 7
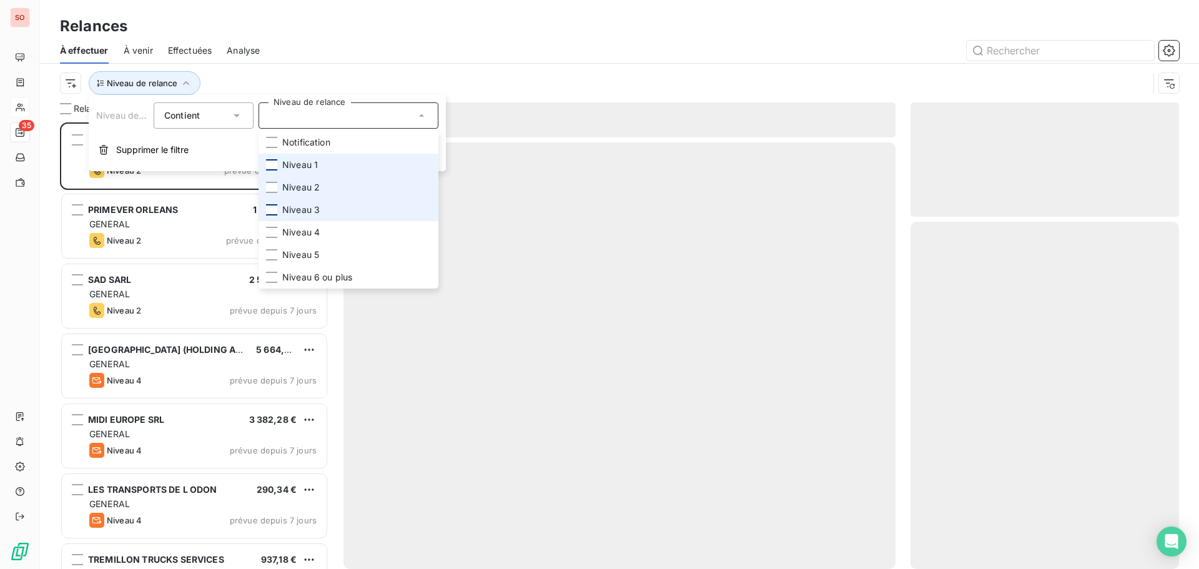
scroll to position [437, 259]
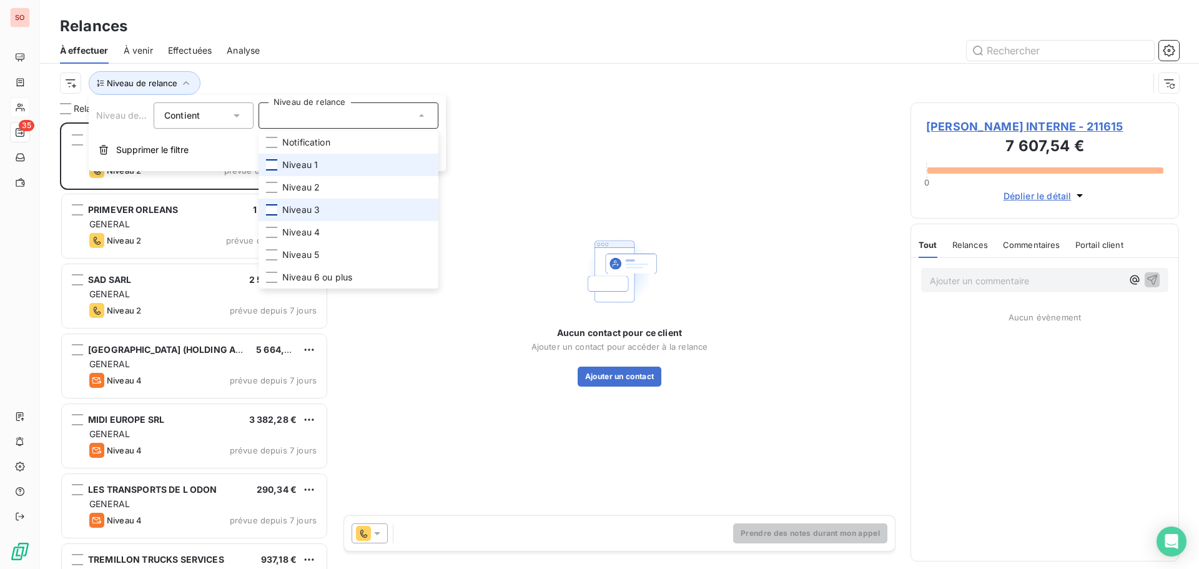
click at [272, 209] on div at bounding box center [271, 209] width 11 height 11
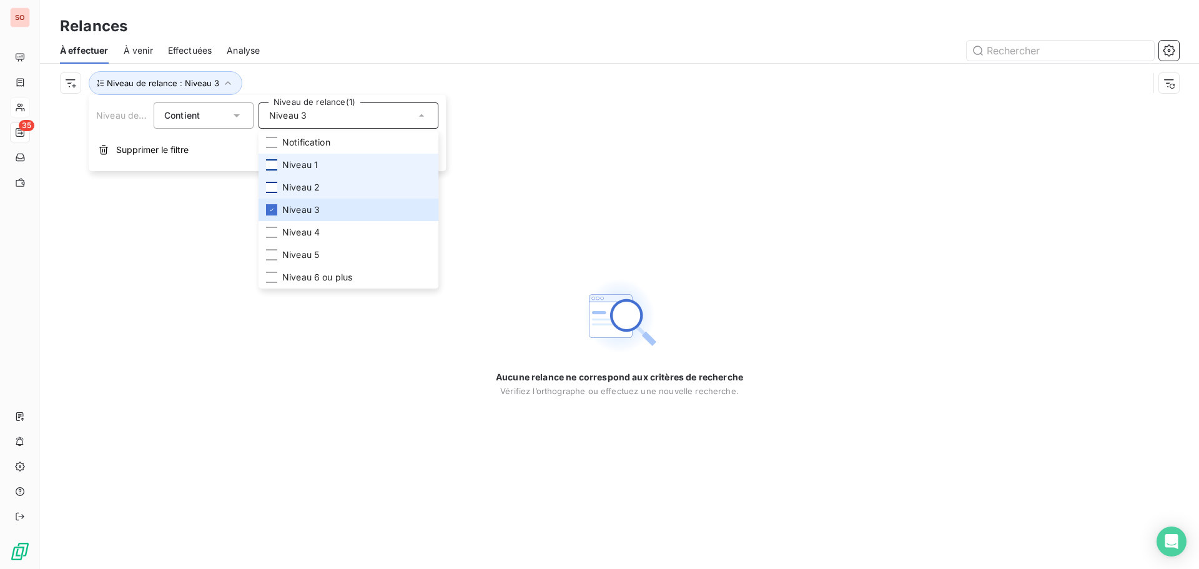
click at [267, 188] on div at bounding box center [271, 187] width 11 height 11
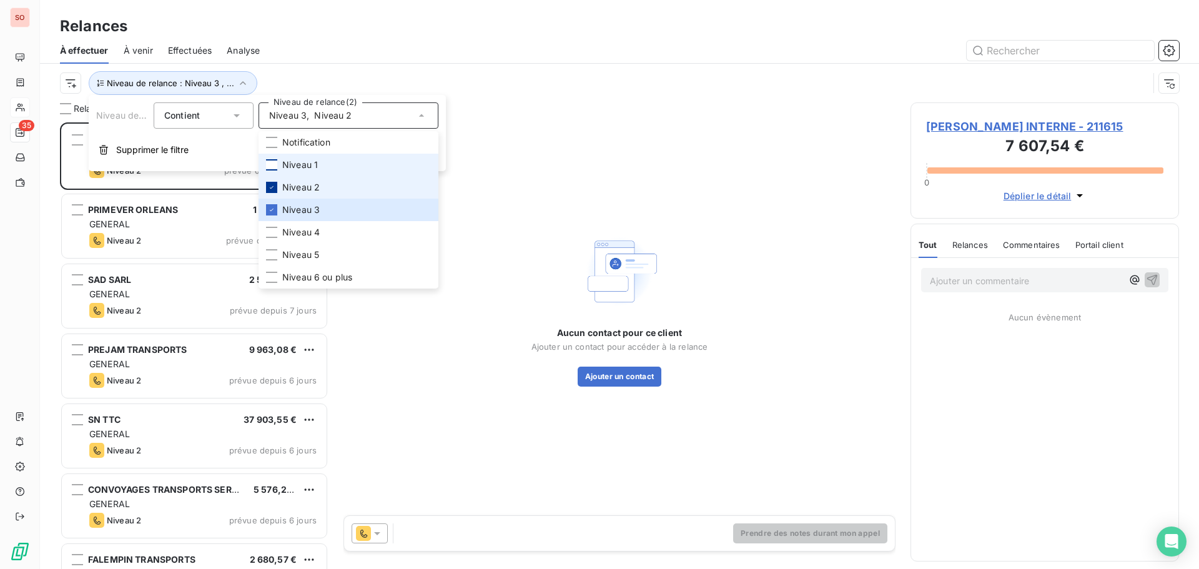
scroll to position [437, 259]
click at [269, 232] on div at bounding box center [271, 232] width 11 height 11
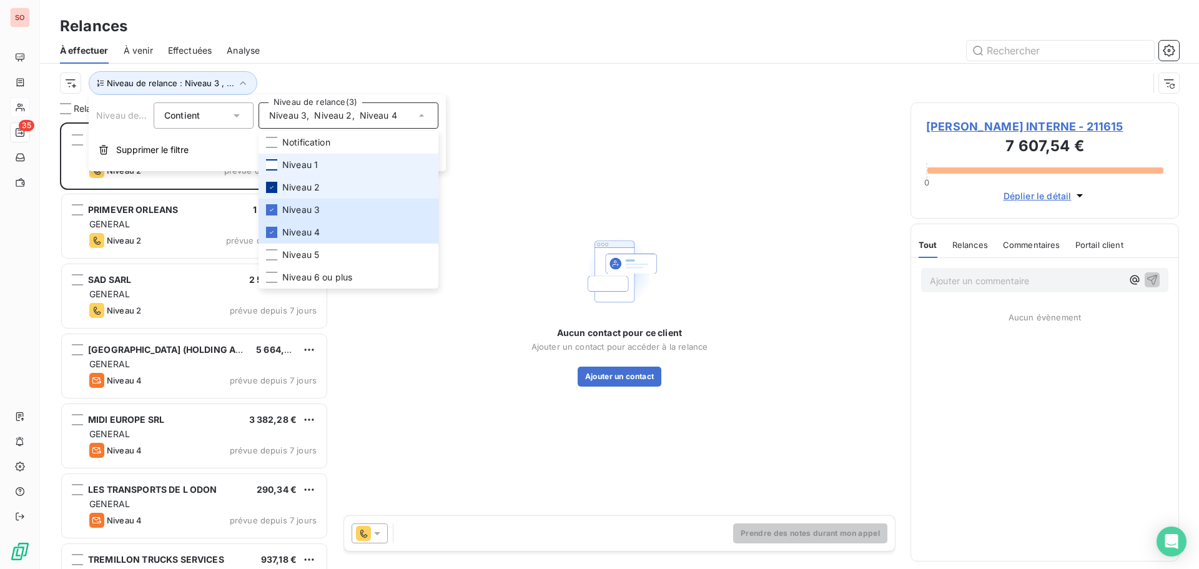
click at [274, 185] on icon at bounding box center [271, 187] width 7 height 7
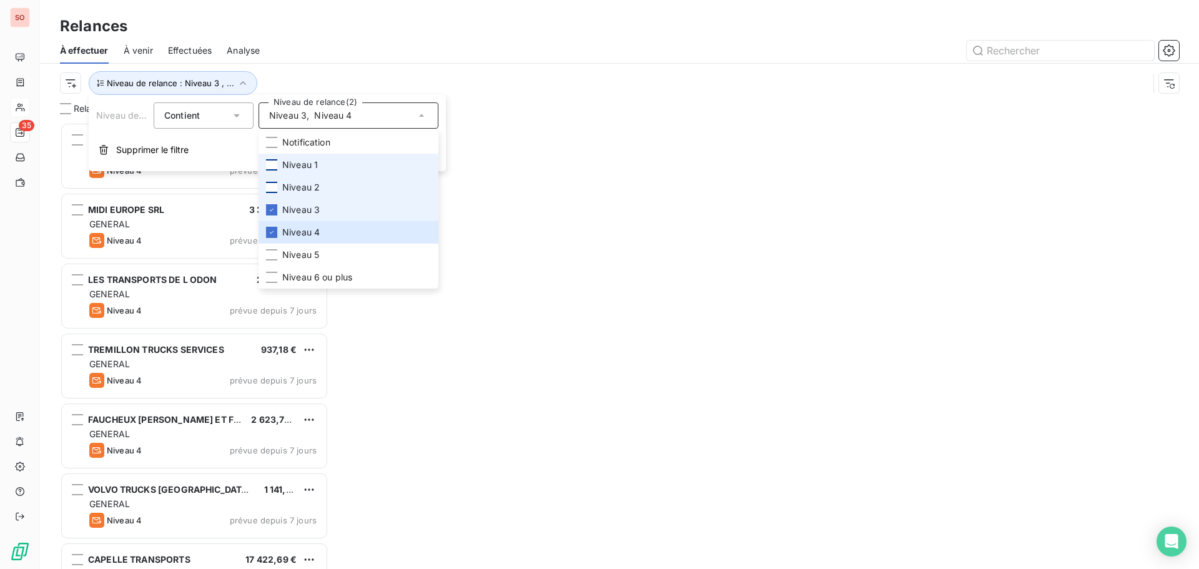
scroll to position [437, 259]
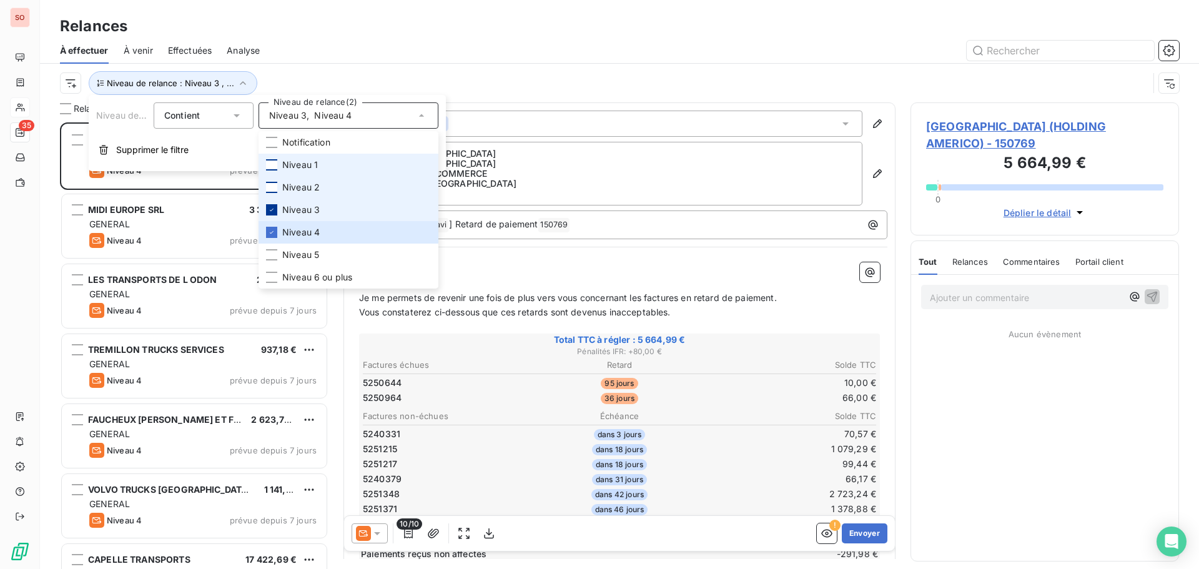
click at [273, 211] on icon at bounding box center [271, 209] width 7 height 7
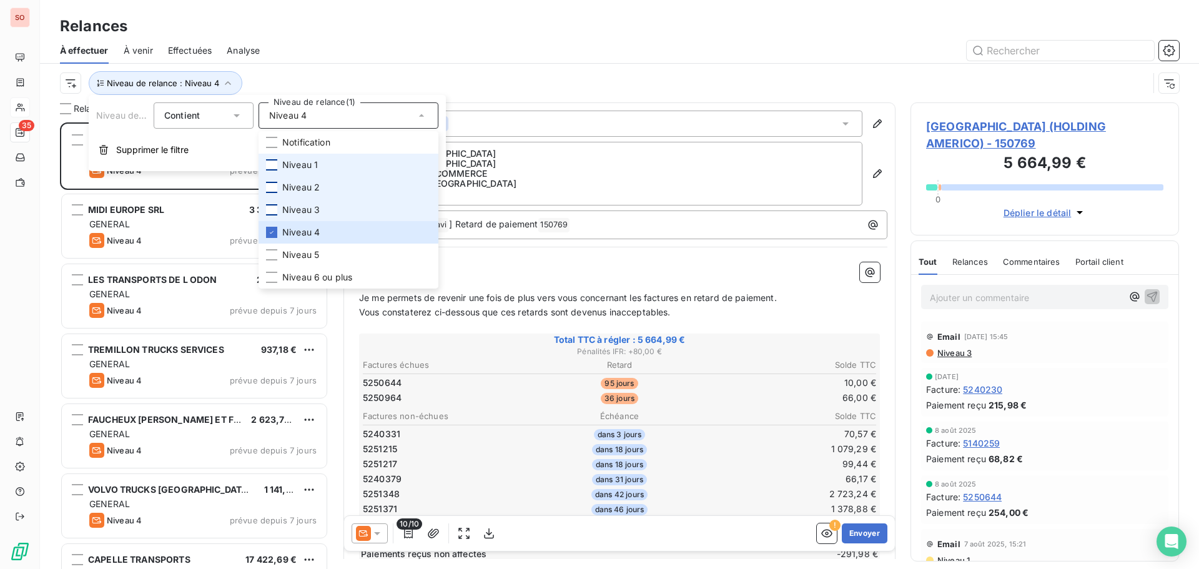
click at [638, 28] on div "Relances" at bounding box center [619, 26] width 1159 height 22
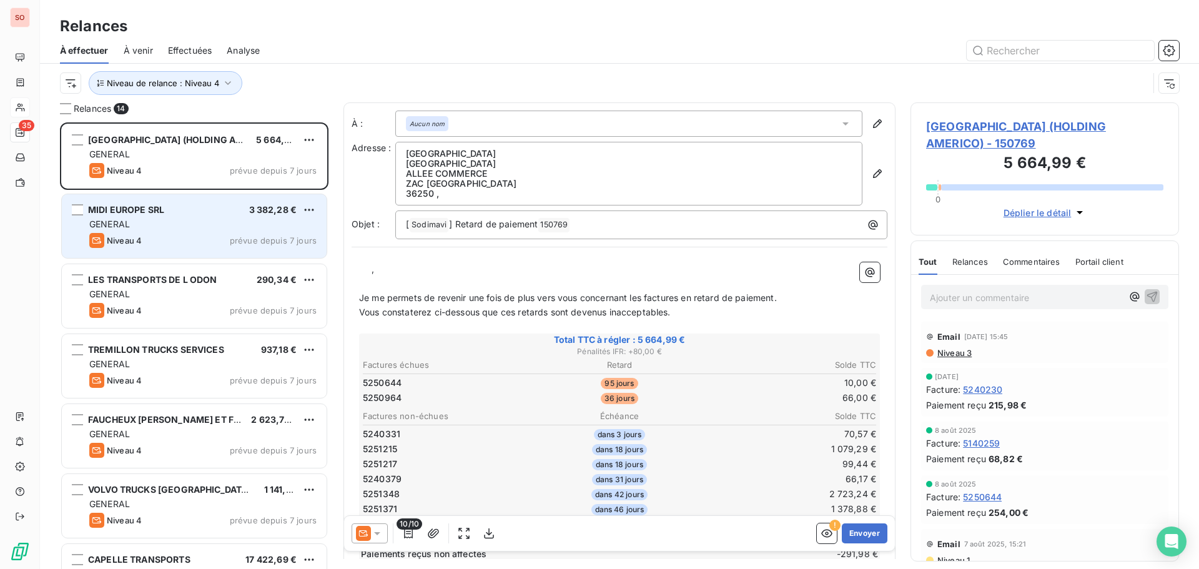
click at [148, 217] on div "MIDI EUROPE SRL 3 382,28 € GENERAL [PERSON_NAME] 4 prévue depuis 7 jours" at bounding box center [194, 226] width 265 height 64
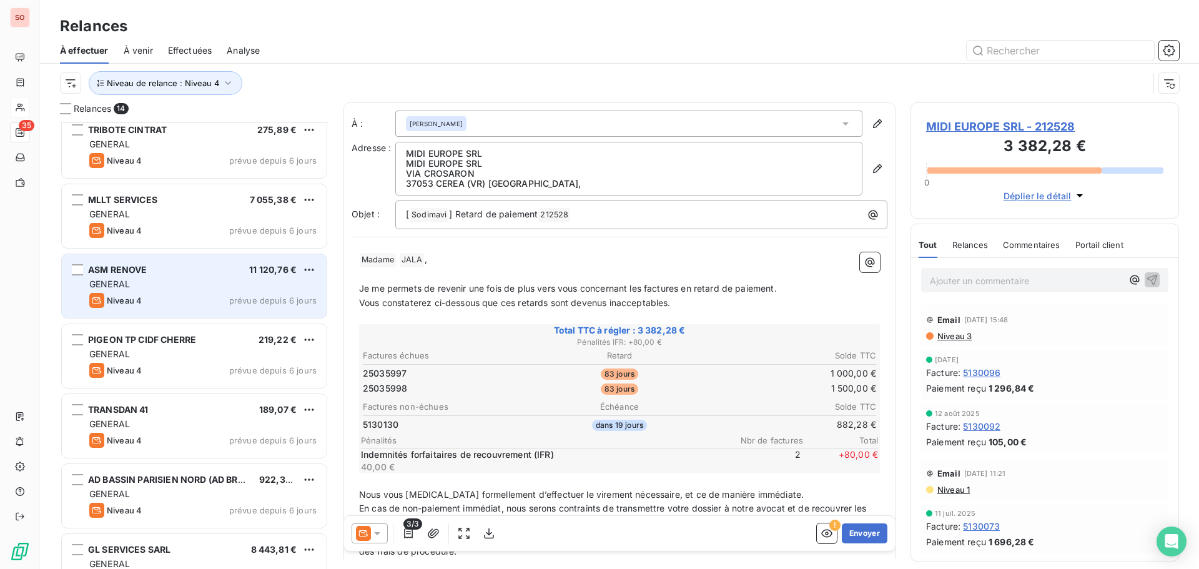
scroll to position [533, 0]
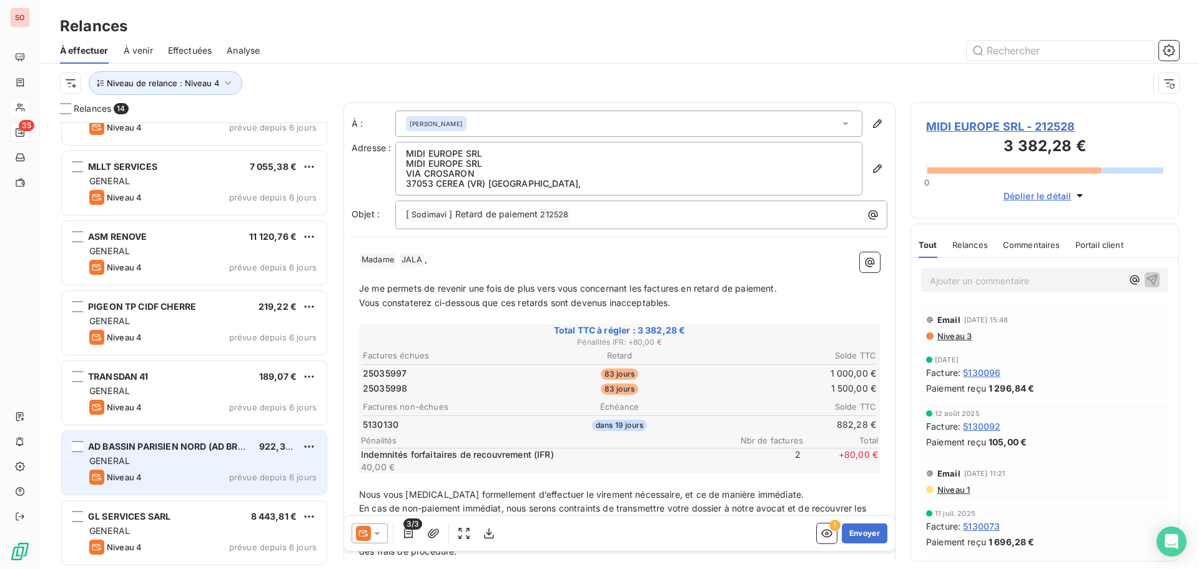
click at [152, 463] on div "GENERAL" at bounding box center [202, 461] width 227 height 12
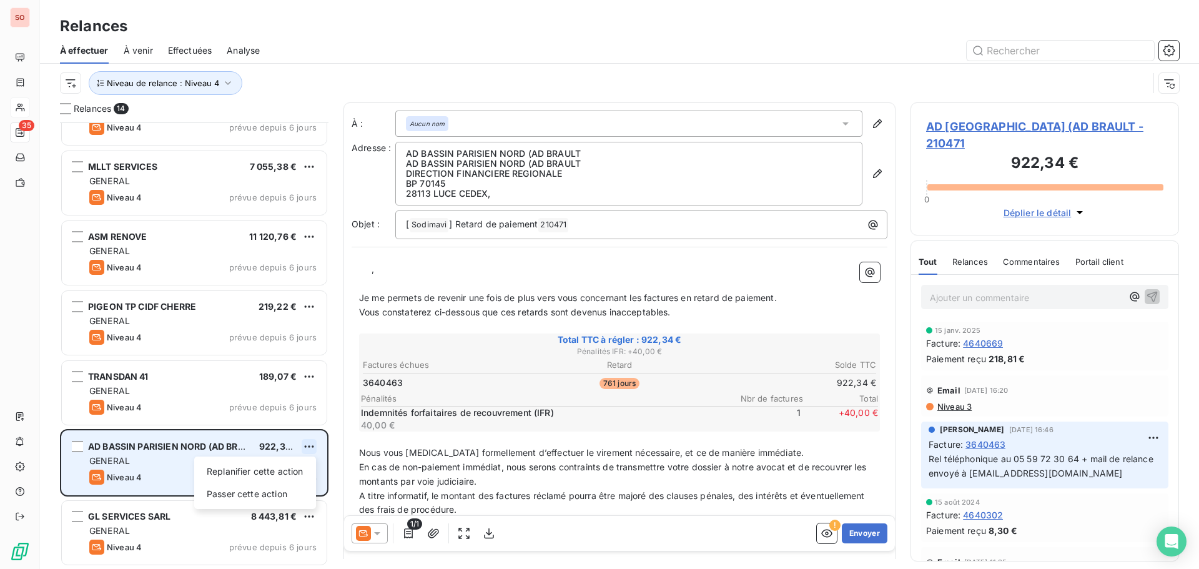
click at [308, 445] on html "SO 35 Relances À effectuer À venir Effectuées Analyse Niveau de relance : Nivea…" at bounding box center [599, 284] width 1199 height 569
click at [257, 493] on div "Passer cette action" at bounding box center [255, 494] width 112 height 20
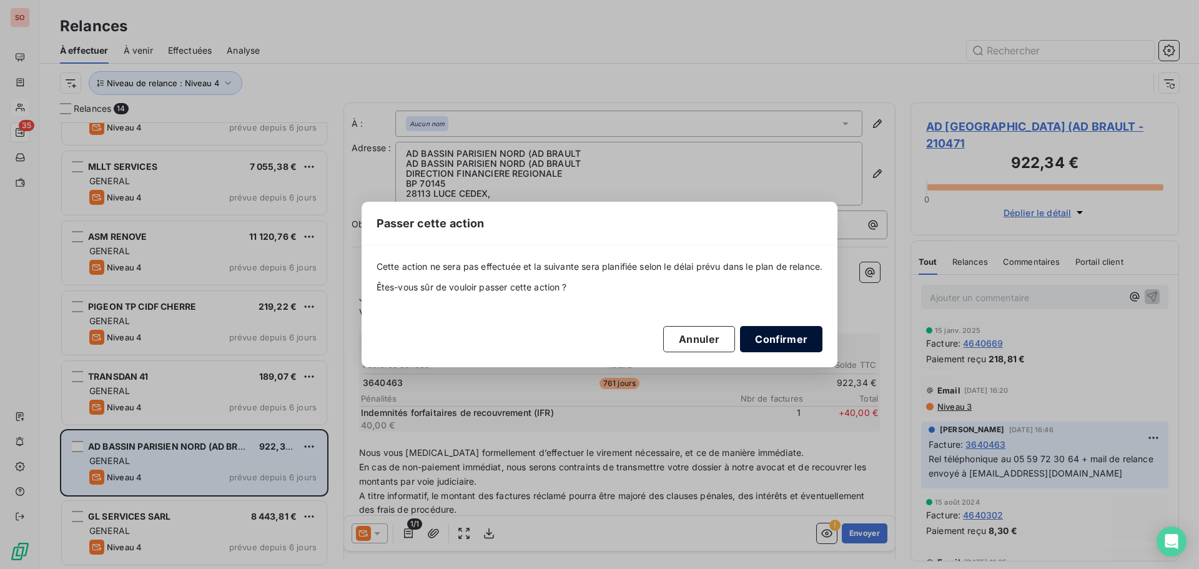
click at [776, 334] on button "Confirmer" at bounding box center [781, 339] width 82 height 26
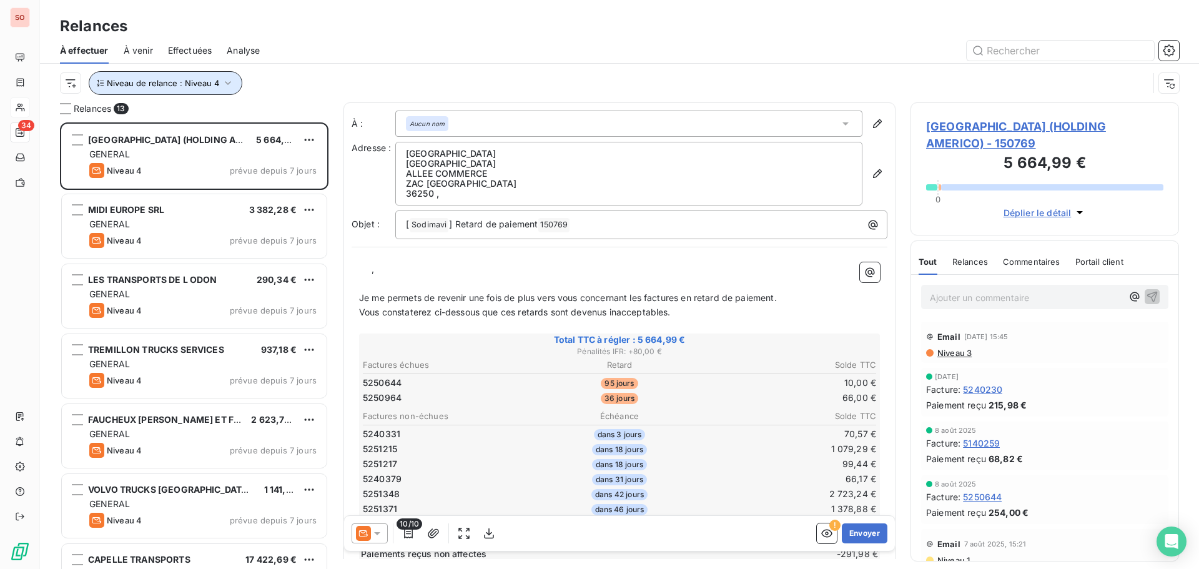
click at [226, 80] on icon "button" at bounding box center [228, 83] width 12 height 12
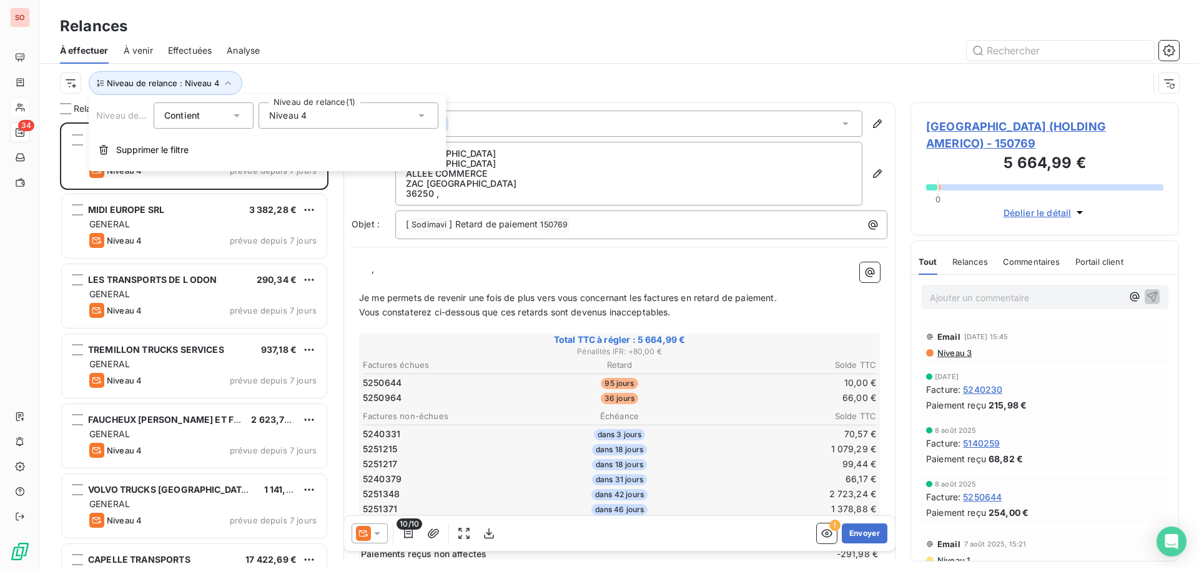
click at [422, 115] on icon at bounding box center [422, 115] width 6 height 3
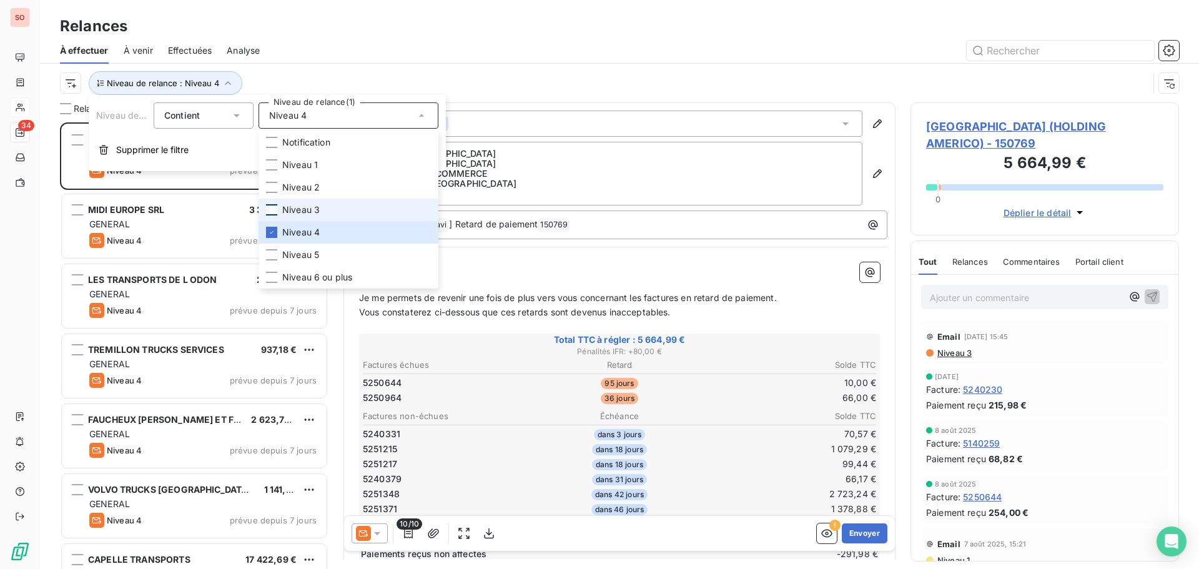
click at [270, 211] on div at bounding box center [271, 209] width 11 height 11
click at [268, 231] on icon at bounding box center [271, 232] width 7 height 7
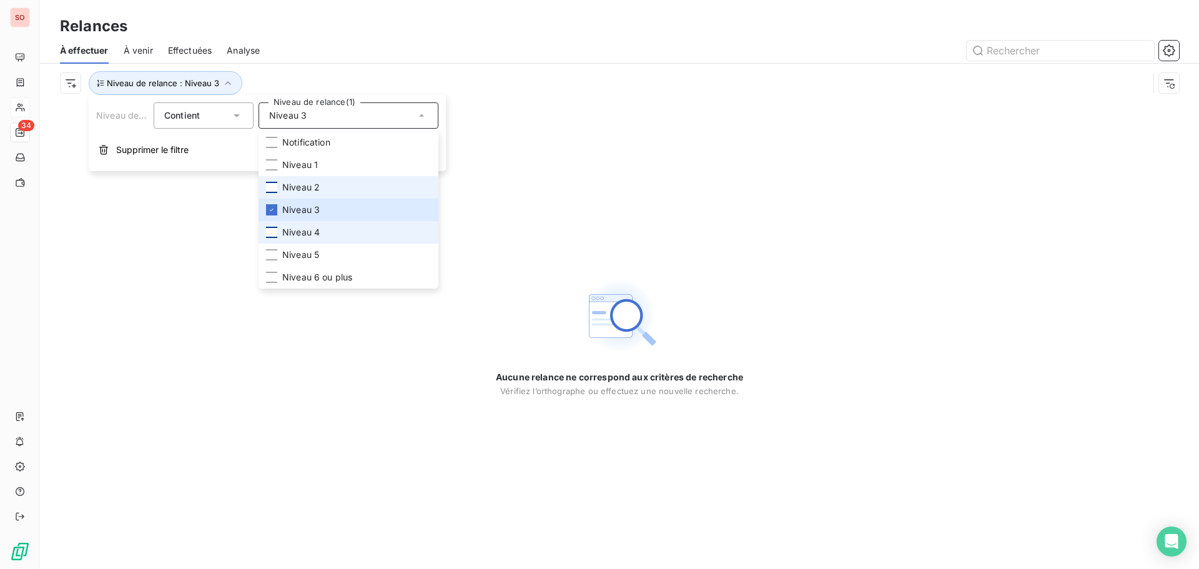
click at [268, 192] on div at bounding box center [271, 187] width 11 height 11
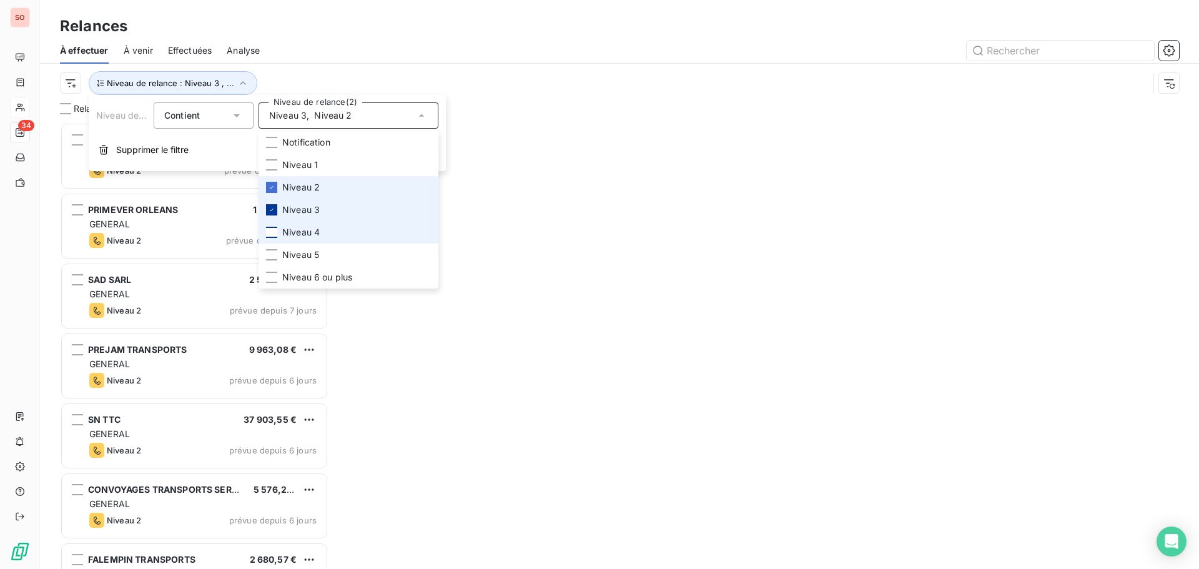
scroll to position [437, 259]
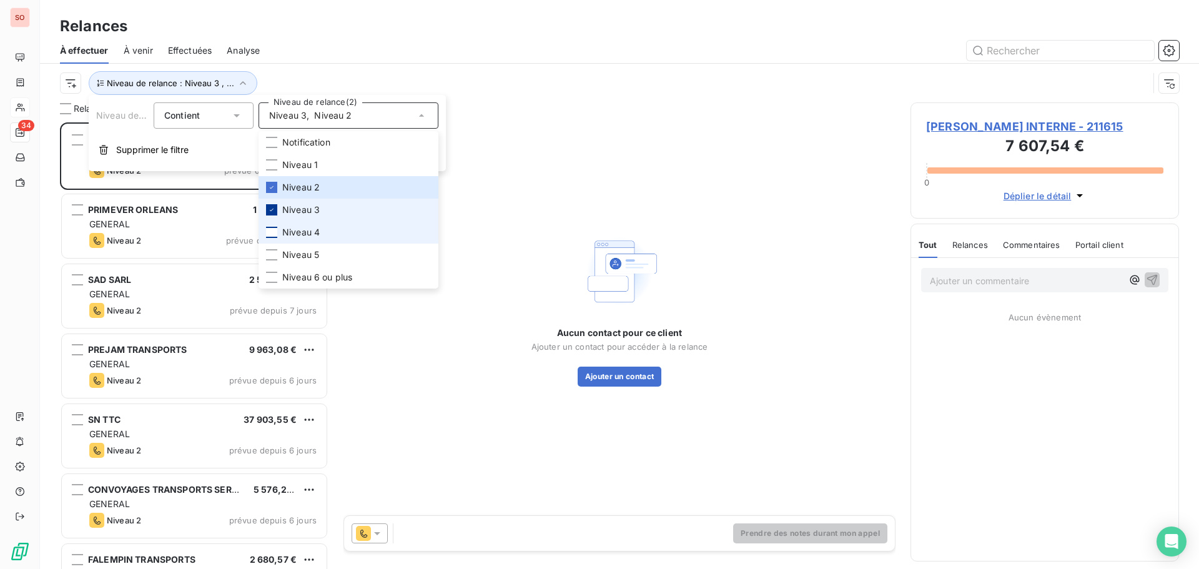
click at [273, 211] on icon at bounding box center [271, 209] width 7 height 7
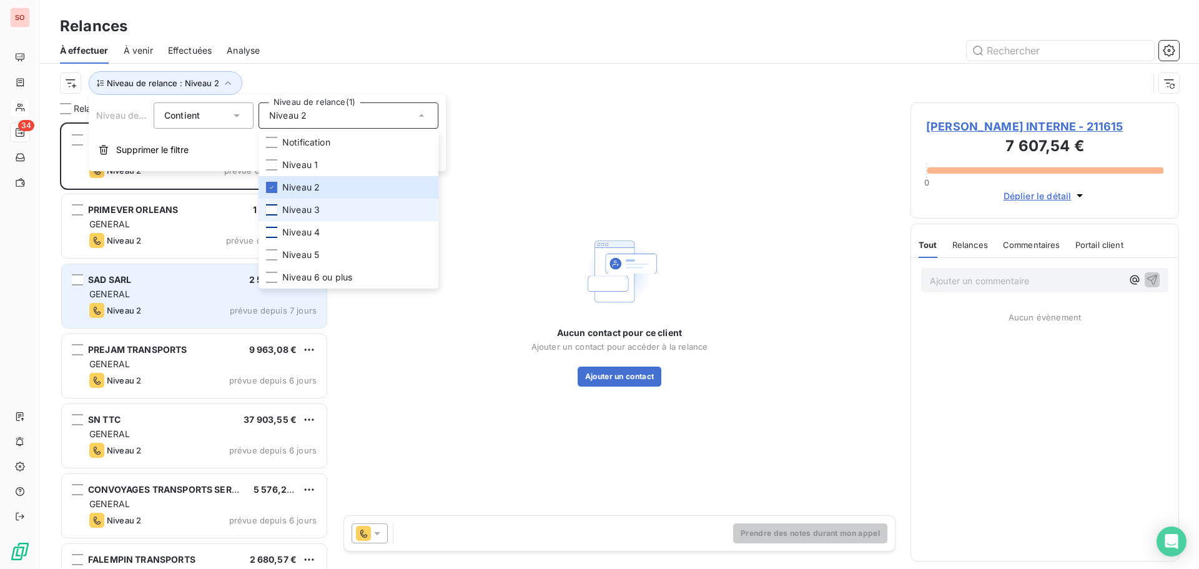
click at [206, 312] on div "Niveau 2 prévue depuis 7 jours" at bounding box center [202, 310] width 227 height 15
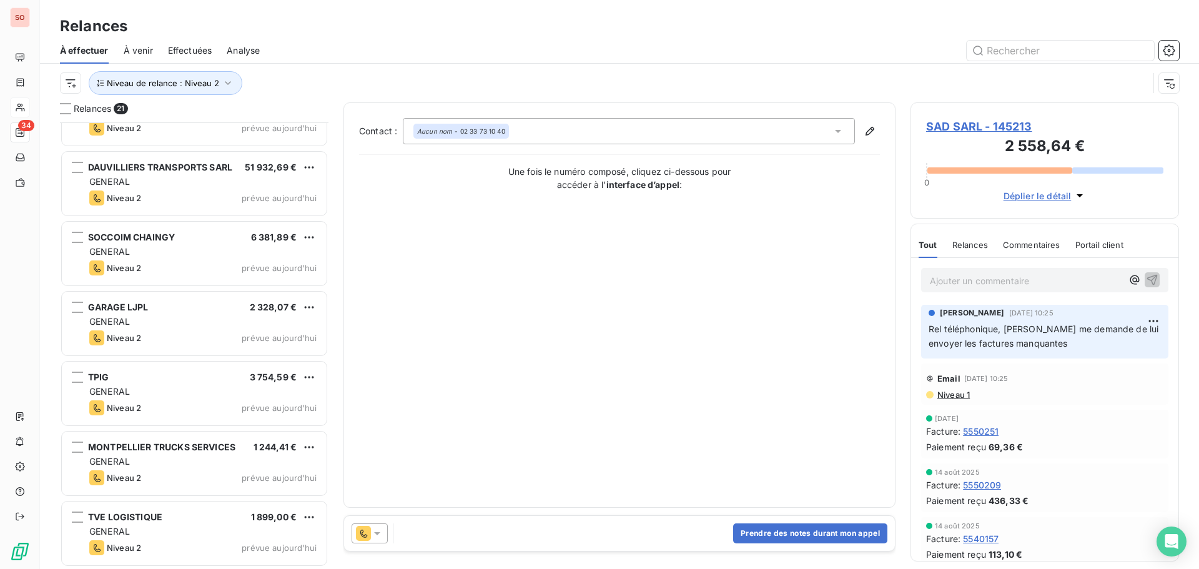
scroll to position [1023, 0]
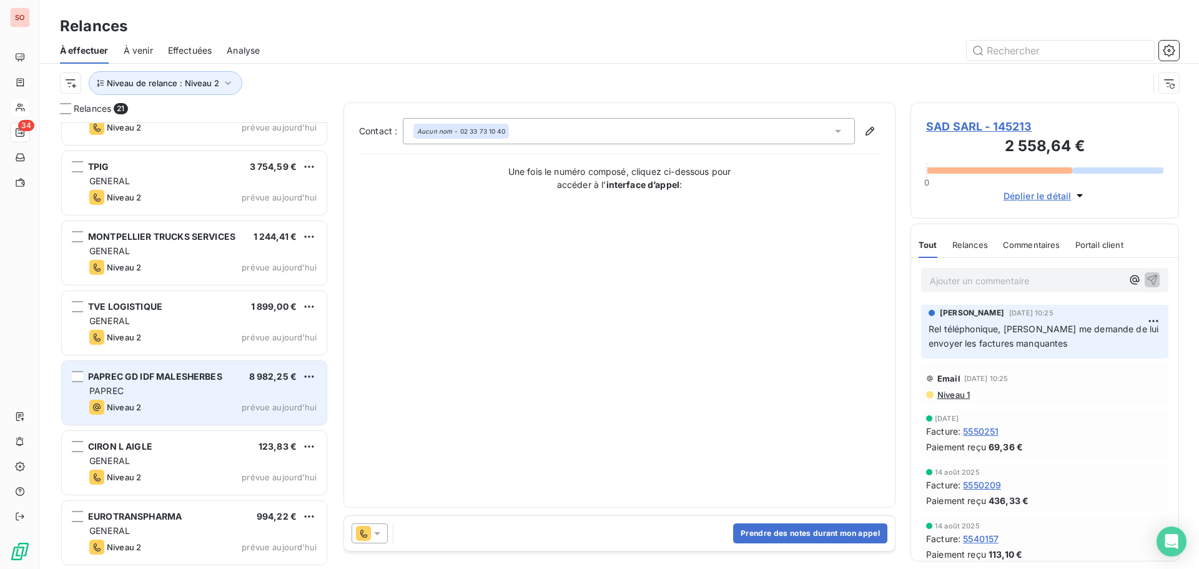
click at [181, 394] on div "PAPREC" at bounding box center [202, 391] width 227 height 12
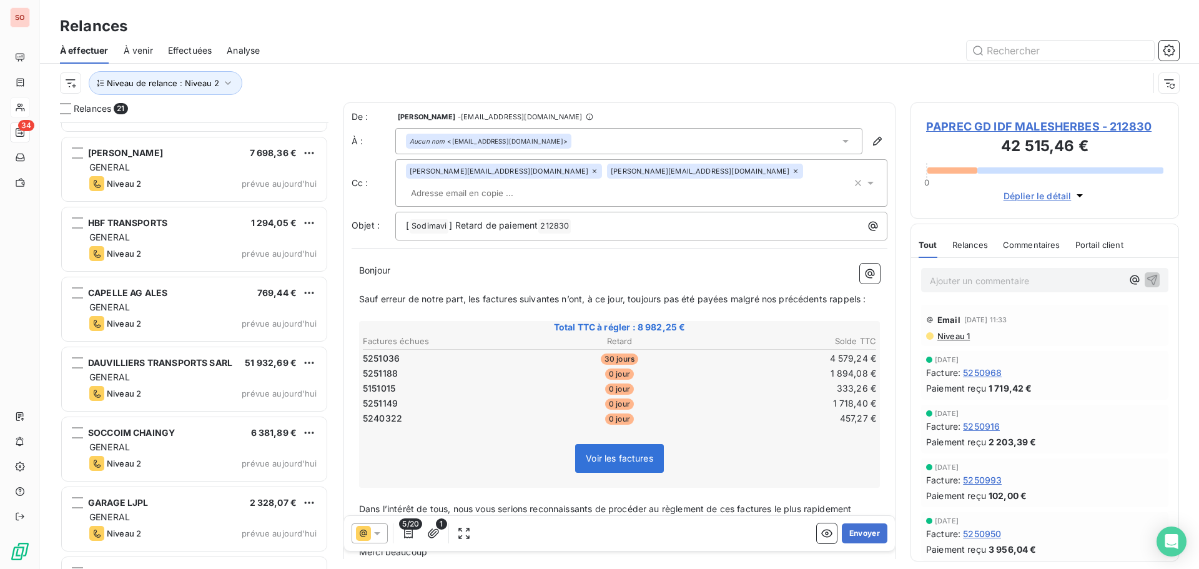
scroll to position [586, 0]
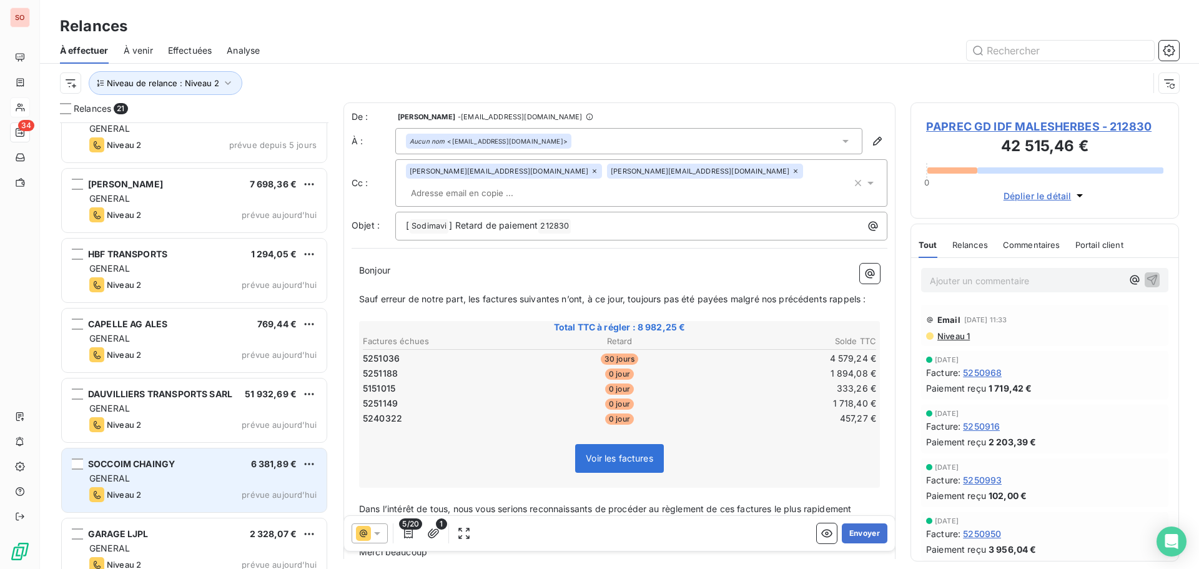
click at [146, 473] on div "GENERAL" at bounding box center [202, 478] width 227 height 12
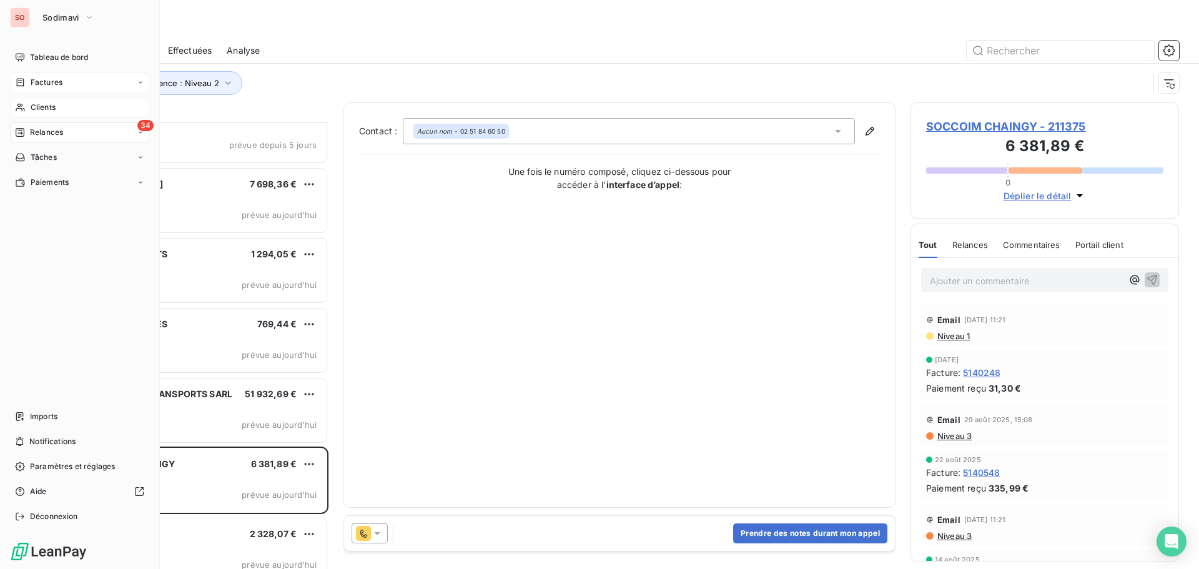
click at [54, 84] on span "Factures" at bounding box center [47, 82] width 32 height 11
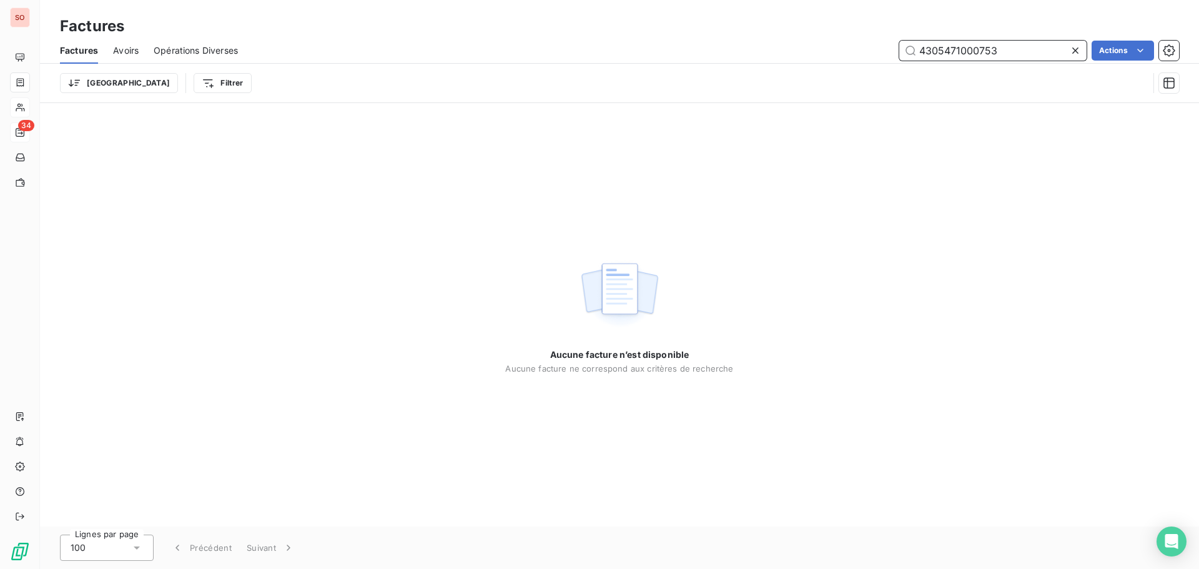
drag, startPoint x: 886, startPoint y: 48, endPoint x: 808, endPoint y: 48, distance: 78.1
click at [808, 48] on div "4305471000753 Actions" at bounding box center [716, 51] width 926 height 20
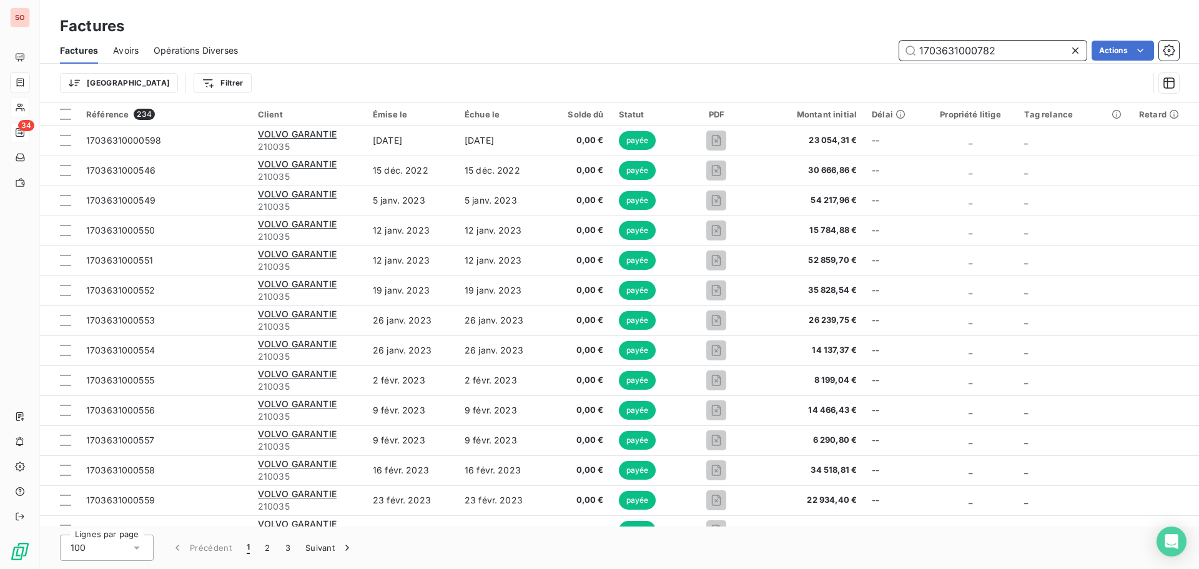
type input "1703631000782"
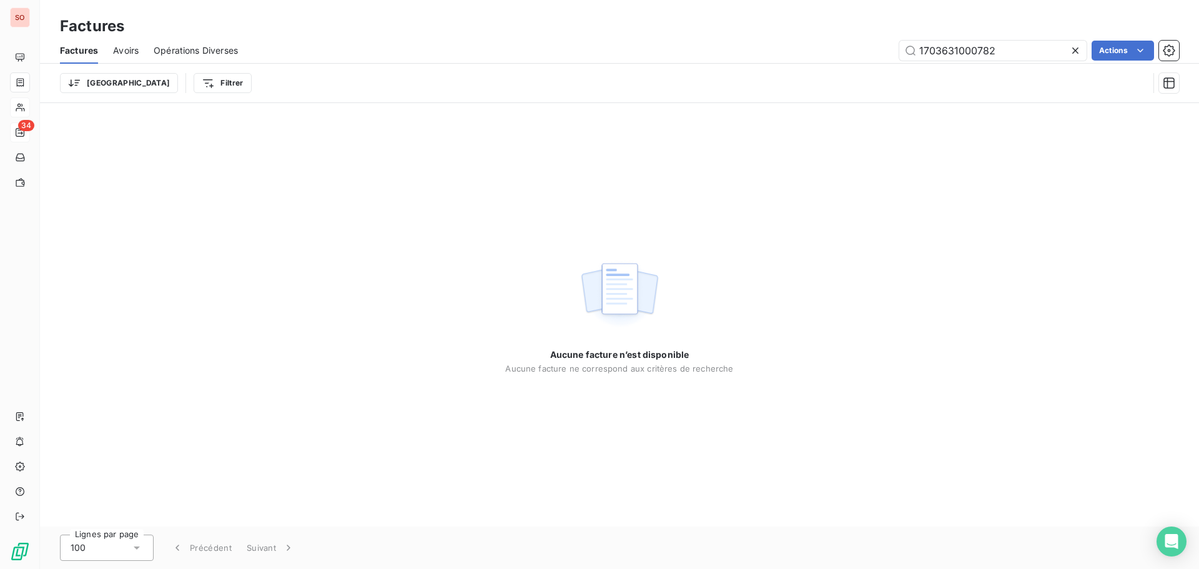
click at [1073, 50] on icon at bounding box center [1075, 50] width 12 height 12
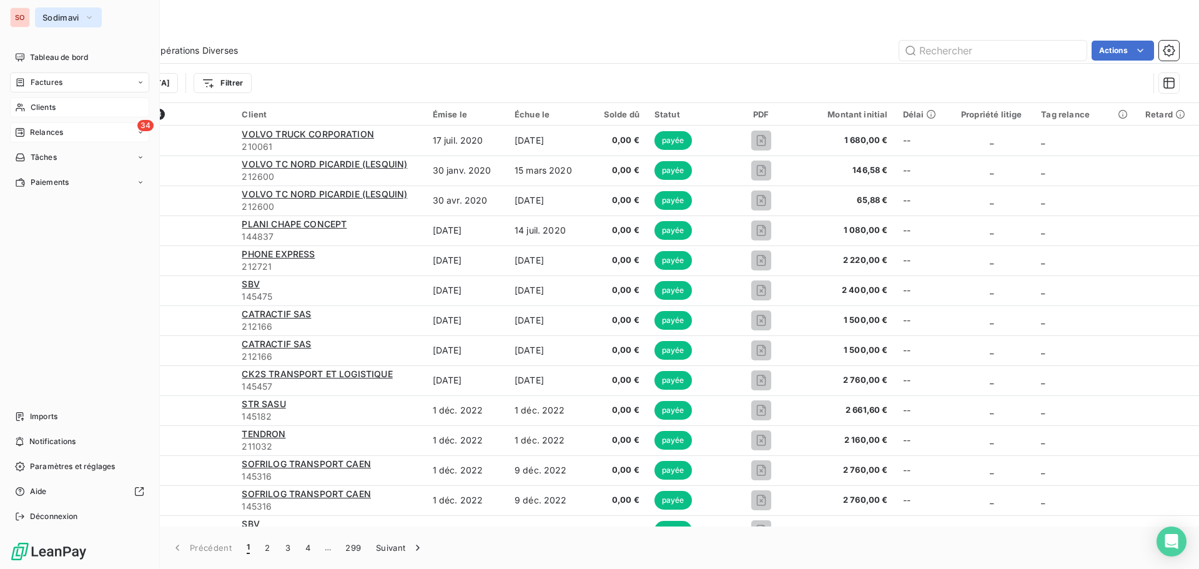
click at [47, 19] on span "Sodimavi" at bounding box center [60, 17] width 37 height 10
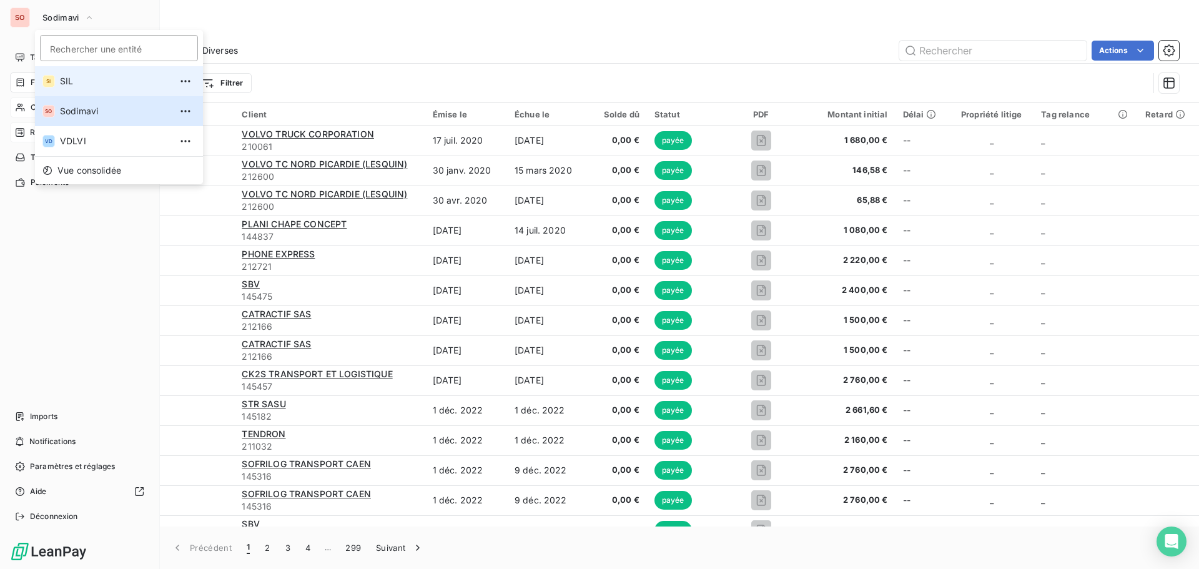
click at [62, 77] on span "SIL" at bounding box center [115, 81] width 111 height 12
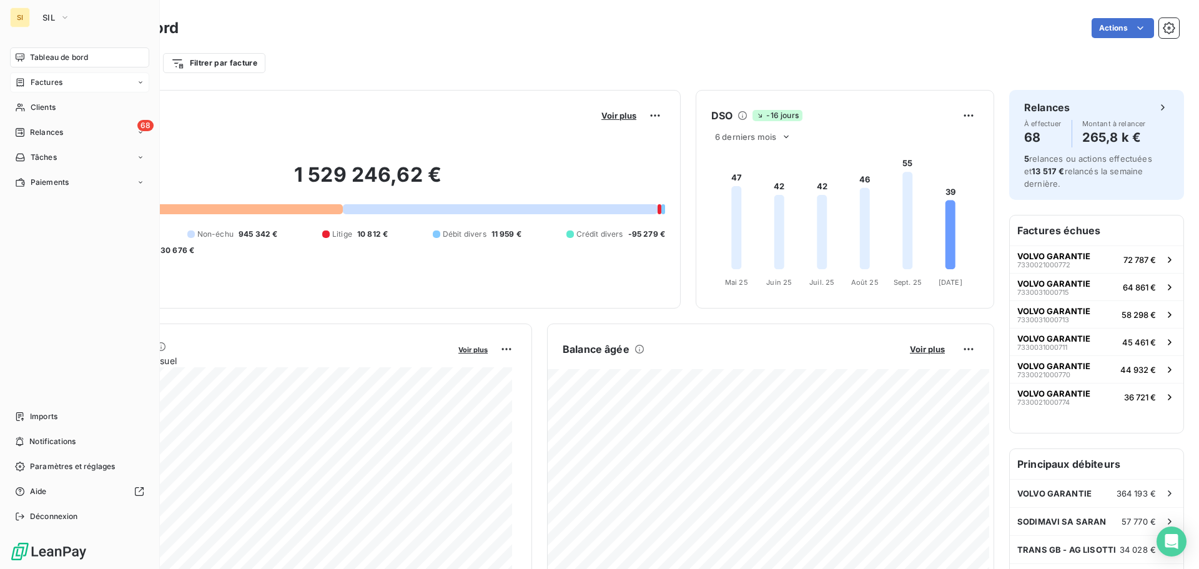
drag, startPoint x: 43, startPoint y: 82, endPoint x: 79, endPoint y: 78, distance: 36.4
click at [43, 82] on span "Factures" at bounding box center [47, 82] width 32 height 11
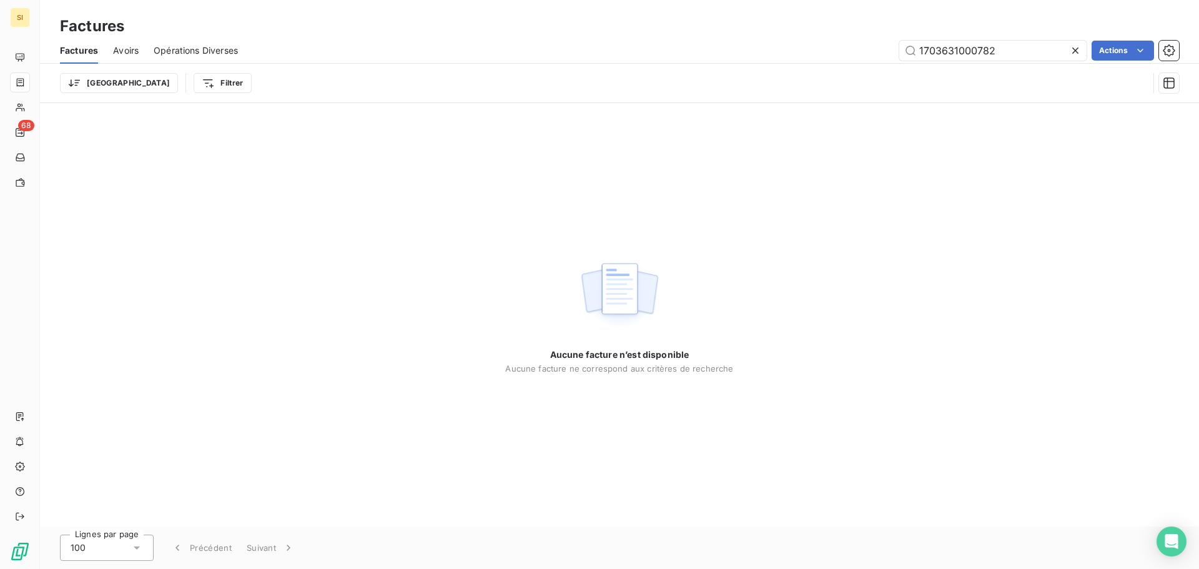
type input "1703631000782"
click at [1073, 52] on icon at bounding box center [1076, 50] width 6 height 6
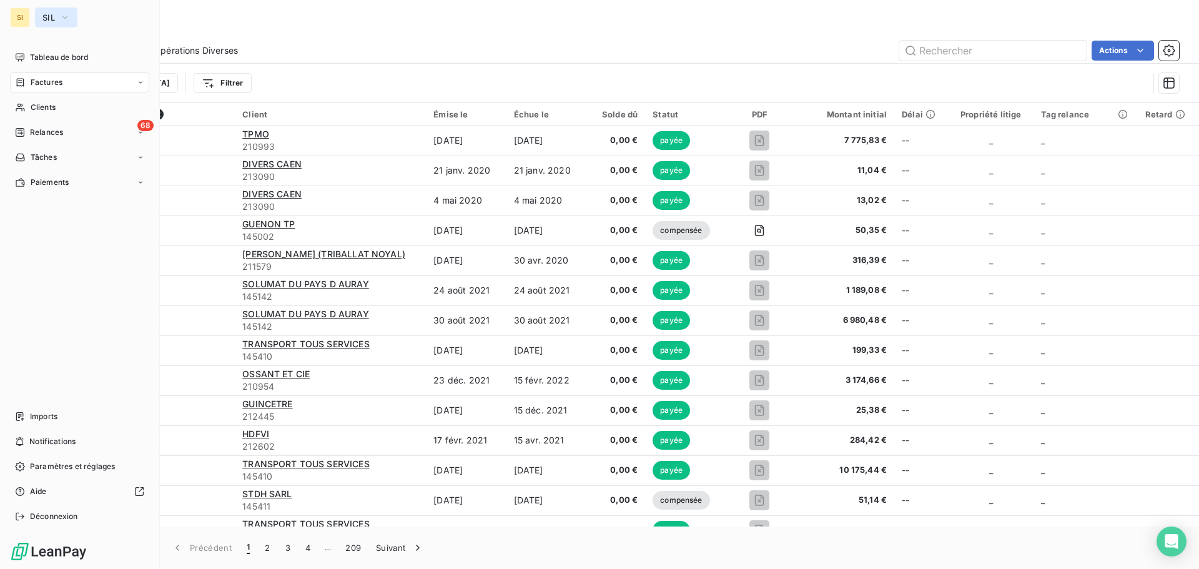
click at [44, 16] on span "SIL" at bounding box center [48, 17] width 12 height 10
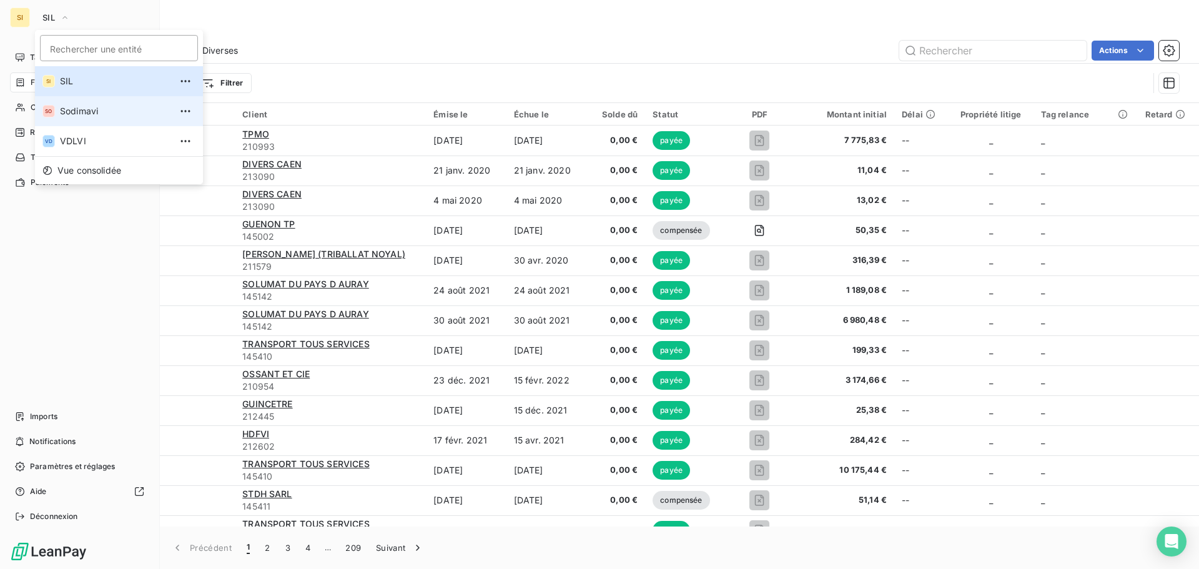
click at [66, 112] on span "Sodimavi" at bounding box center [115, 111] width 111 height 12
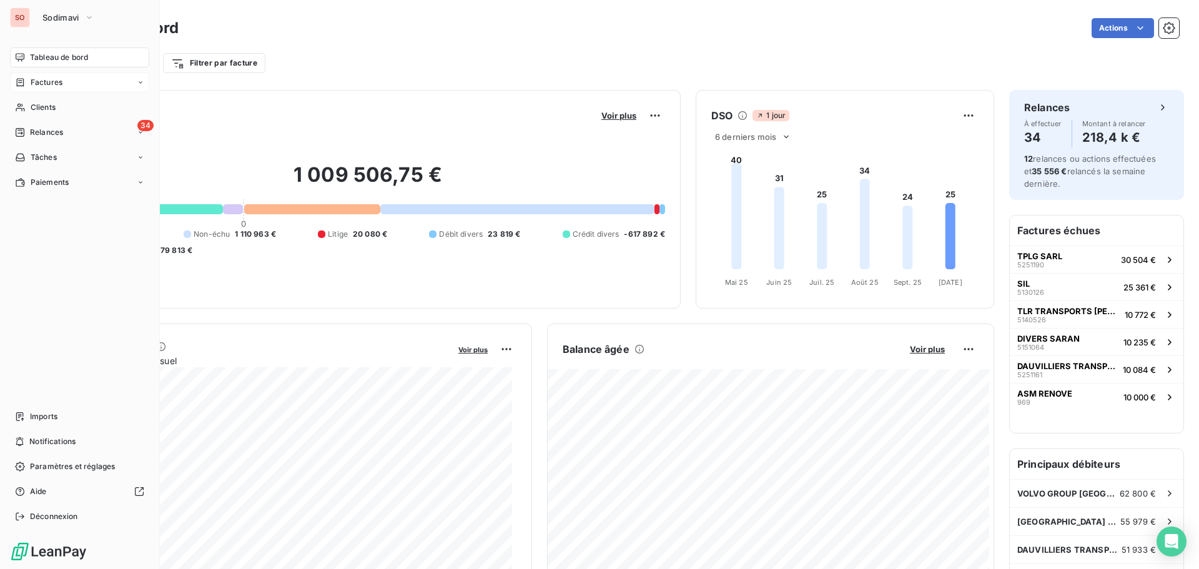
click at [47, 83] on span "Factures" at bounding box center [47, 82] width 32 height 11
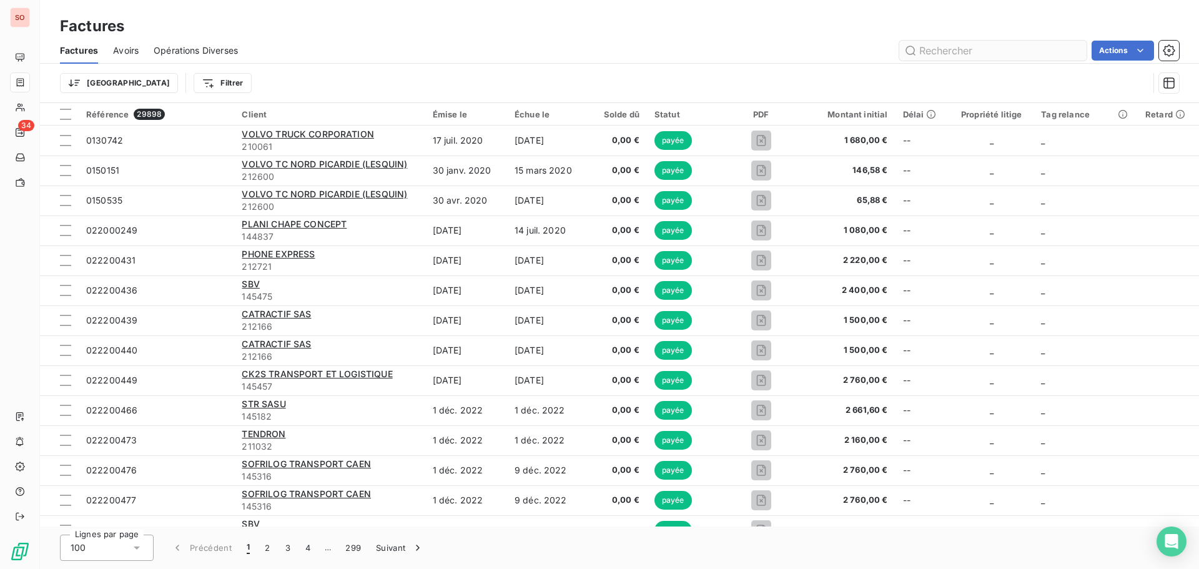
click at [955, 47] on input "text" at bounding box center [993, 51] width 187 height 20
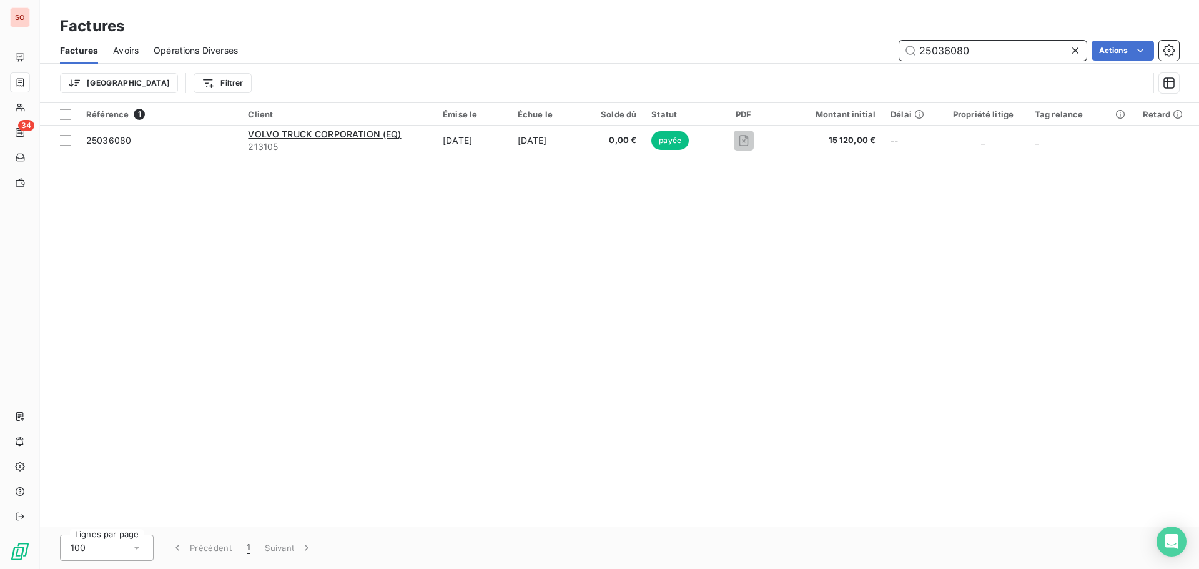
click at [981, 53] on input "25036080" at bounding box center [993, 51] width 187 height 20
click at [978, 51] on input "25036082" at bounding box center [993, 51] width 187 height 20
click at [985, 50] on input "25036081" at bounding box center [993, 51] width 187 height 20
click at [971, 51] on input "25036087" at bounding box center [993, 51] width 187 height 20
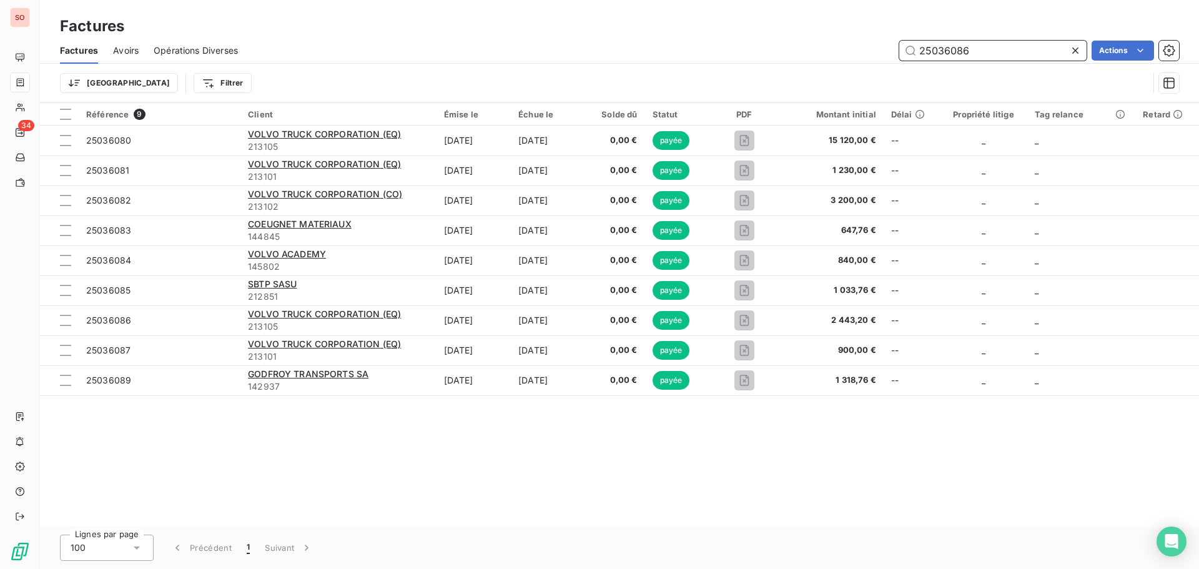
type input "25036086"
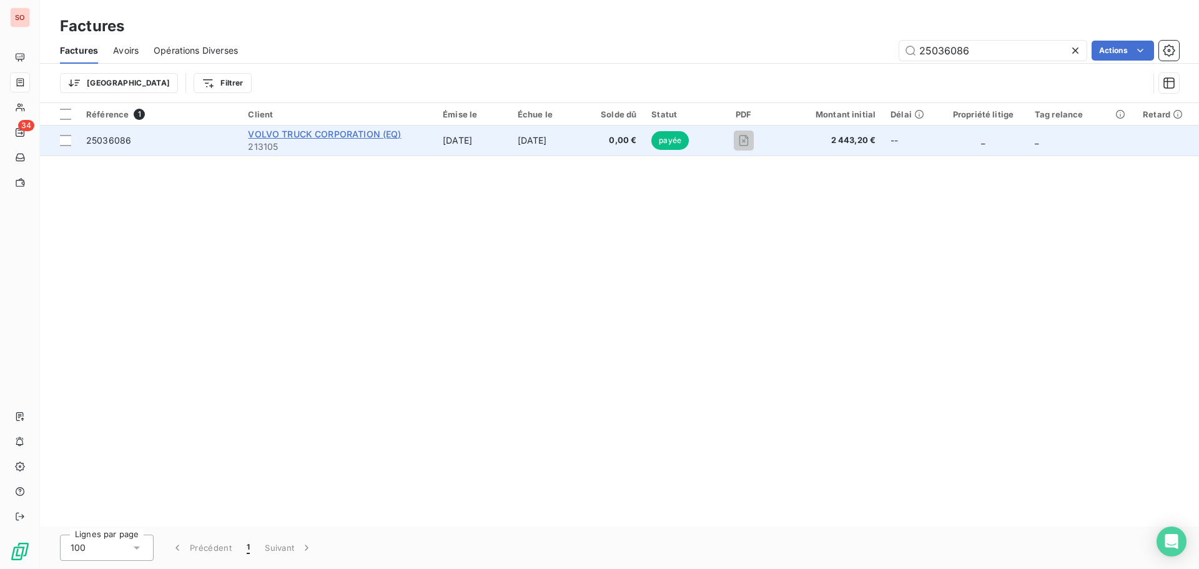
click at [280, 136] on span "VOLVO TRUCK CORPORATION (EQ)" at bounding box center [324, 134] width 153 height 11
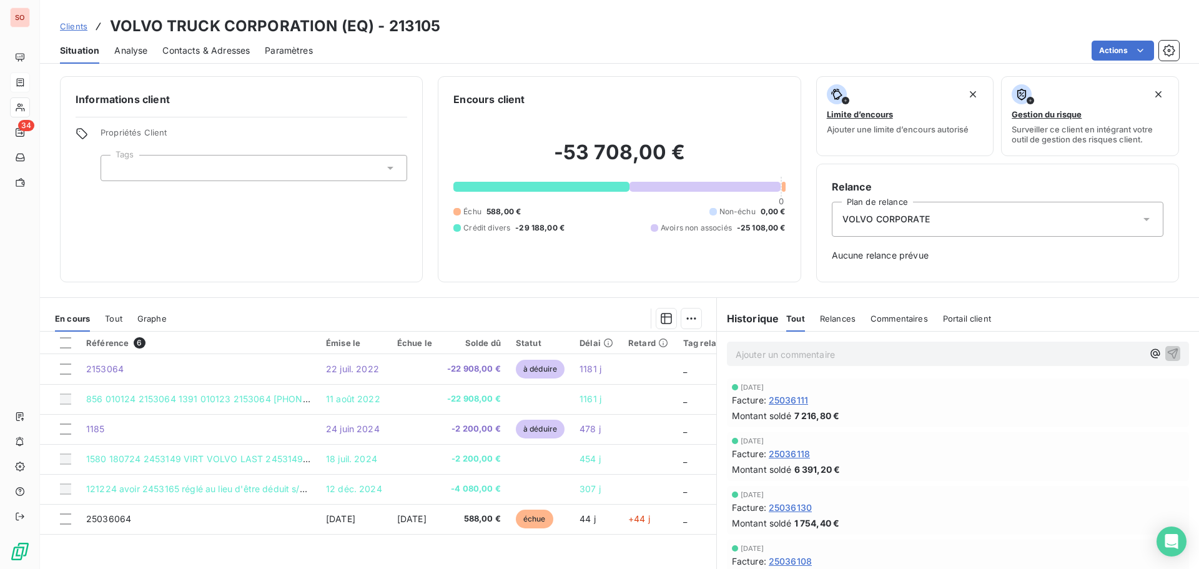
scroll to position [41, 0]
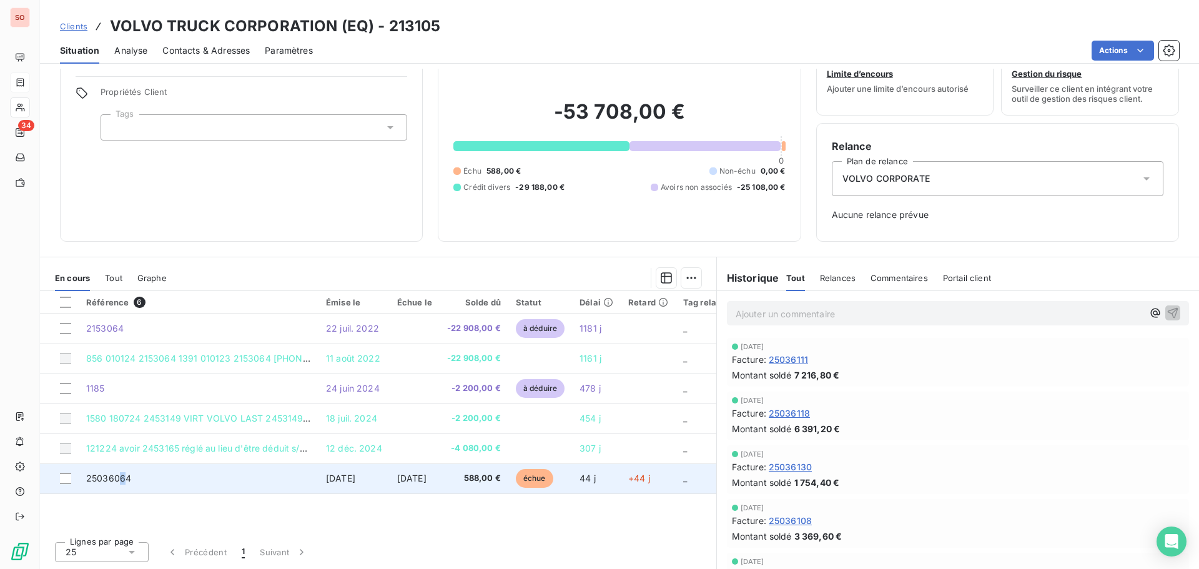
click at [122, 477] on span "25036064" at bounding box center [108, 478] width 45 height 11
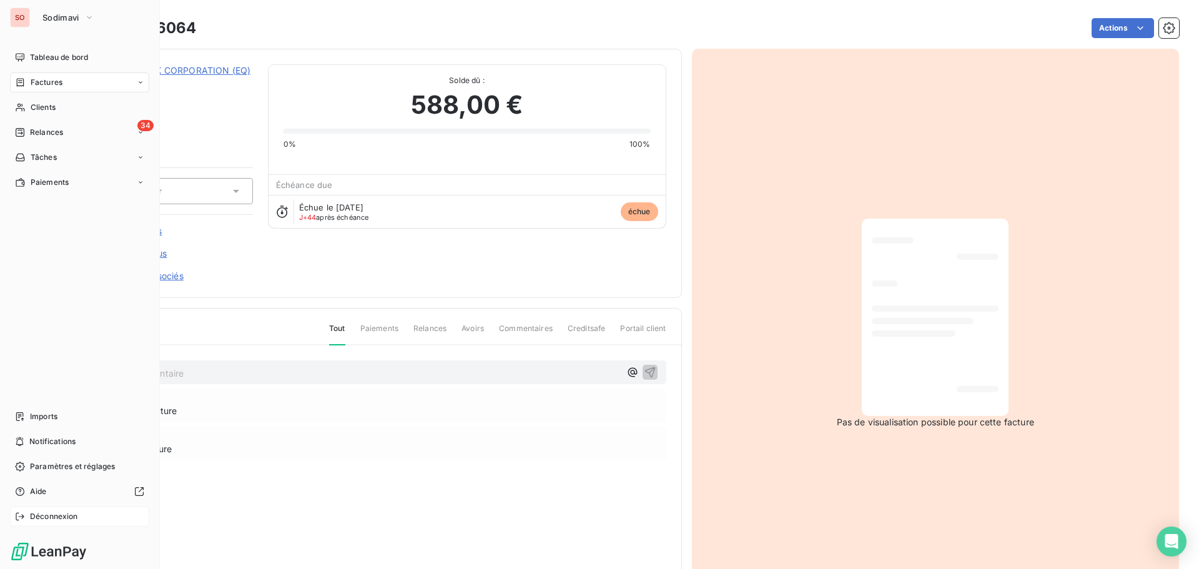
click at [65, 520] on span "Déconnexion" at bounding box center [54, 516] width 48 height 11
